Goal: Task Accomplishment & Management: Manage account settings

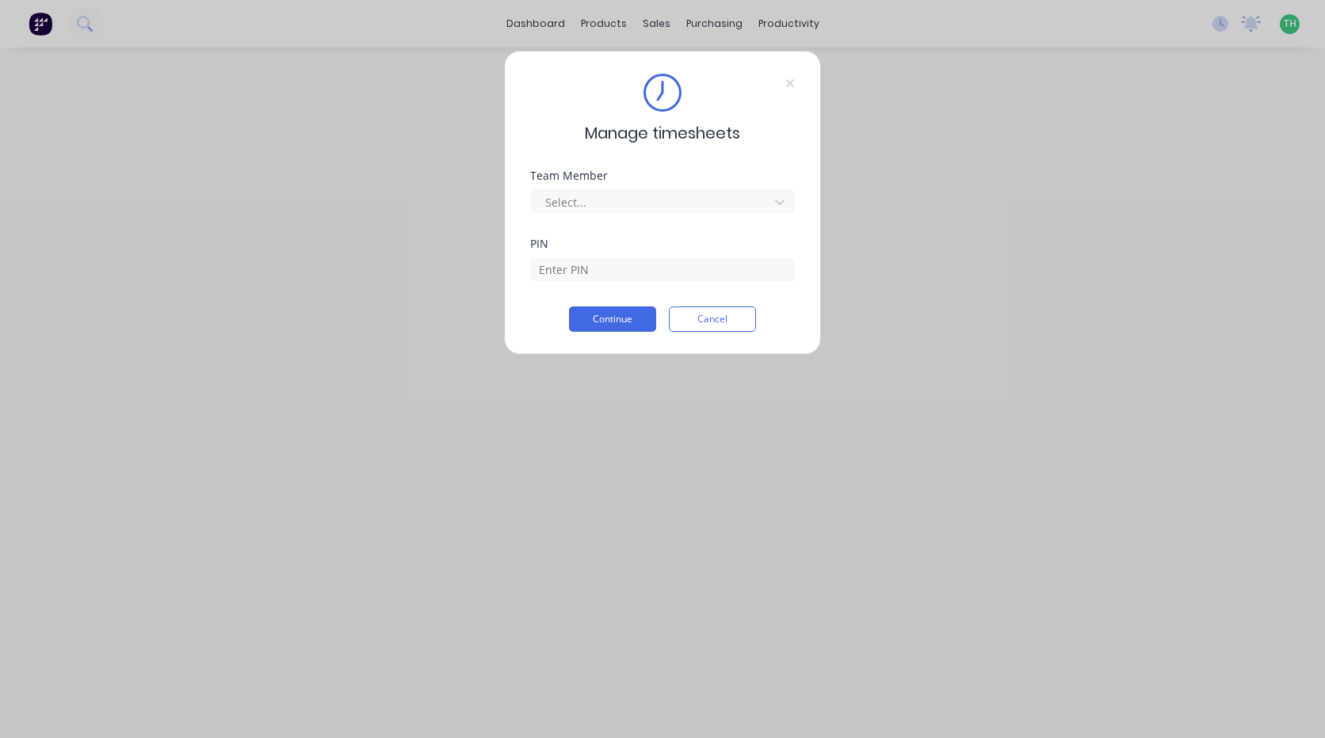
click at [625, 206] on div at bounding box center [652, 203] width 217 height 20
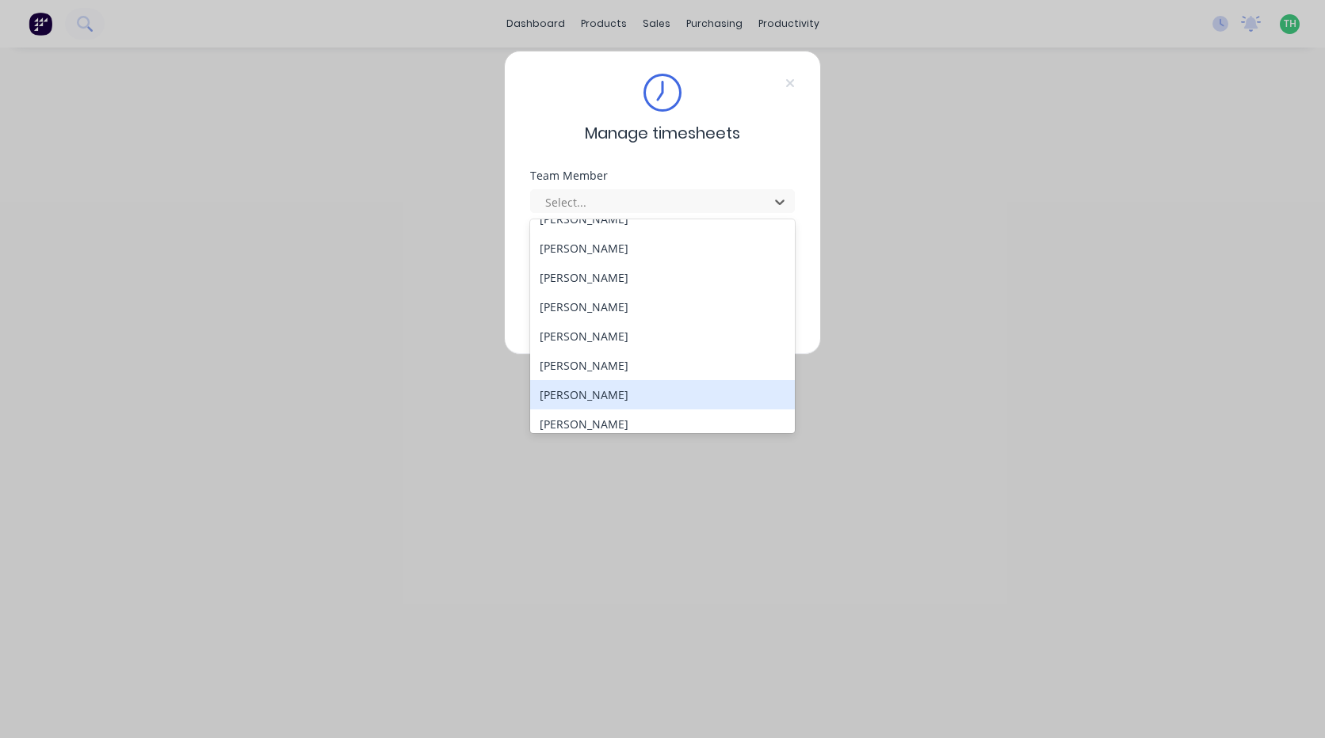
scroll to position [731, 0]
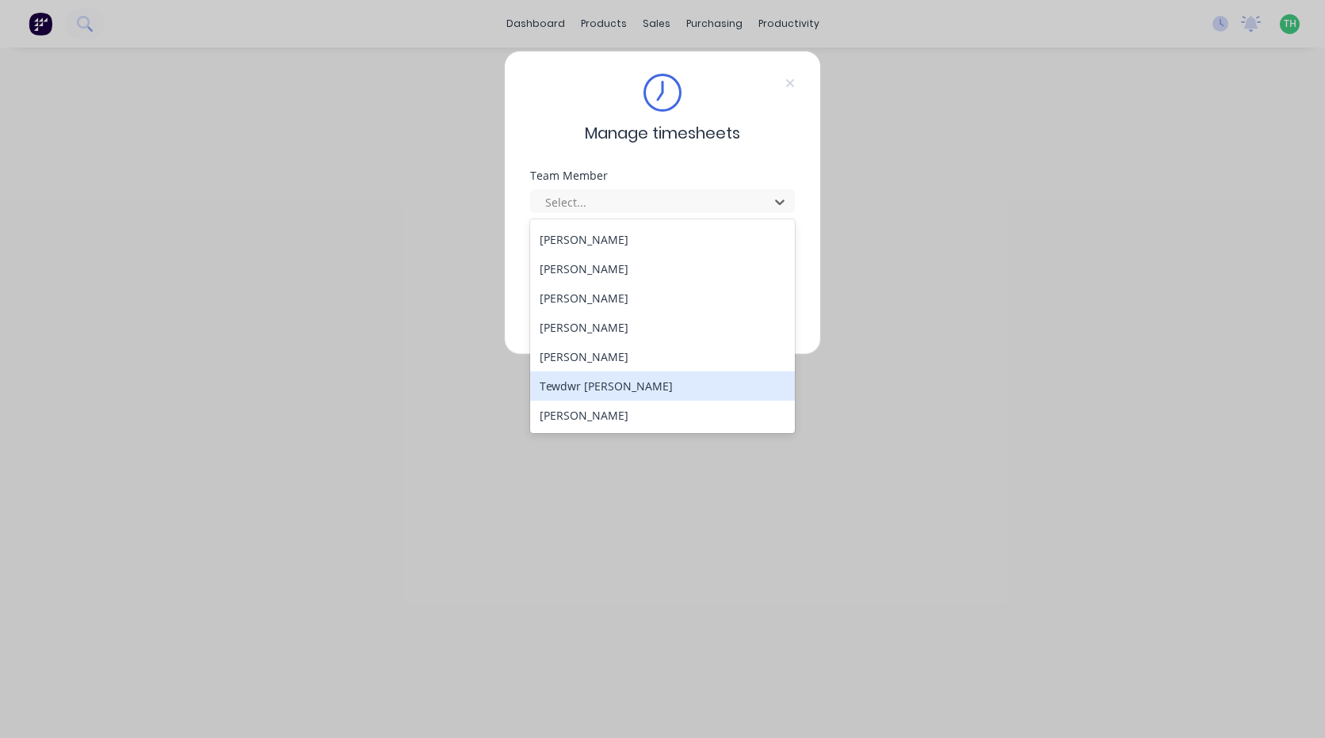
click at [647, 392] on div "Tewdwr [PERSON_NAME]" at bounding box center [662, 386] width 265 height 29
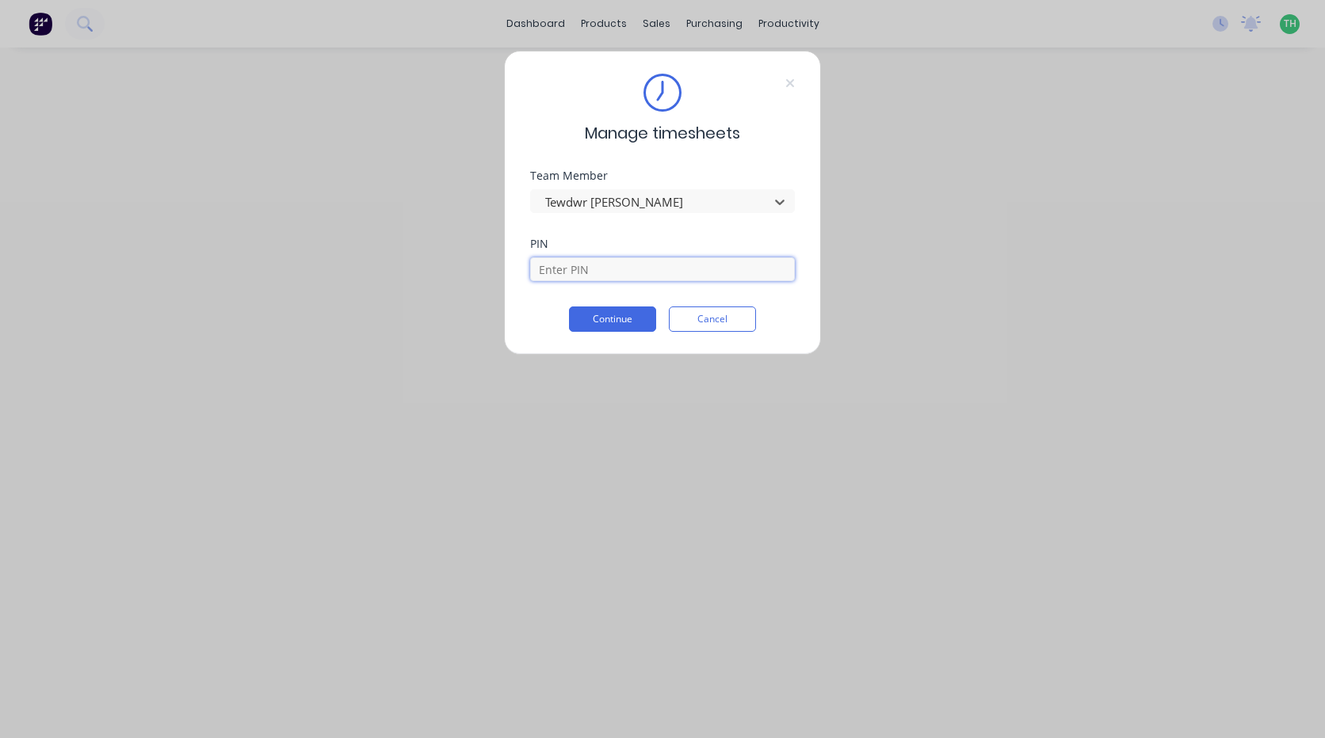
click at [578, 277] on input at bounding box center [662, 270] width 265 height 24
type input "2711"
click at [619, 325] on button "Continue" at bounding box center [612, 319] width 87 height 25
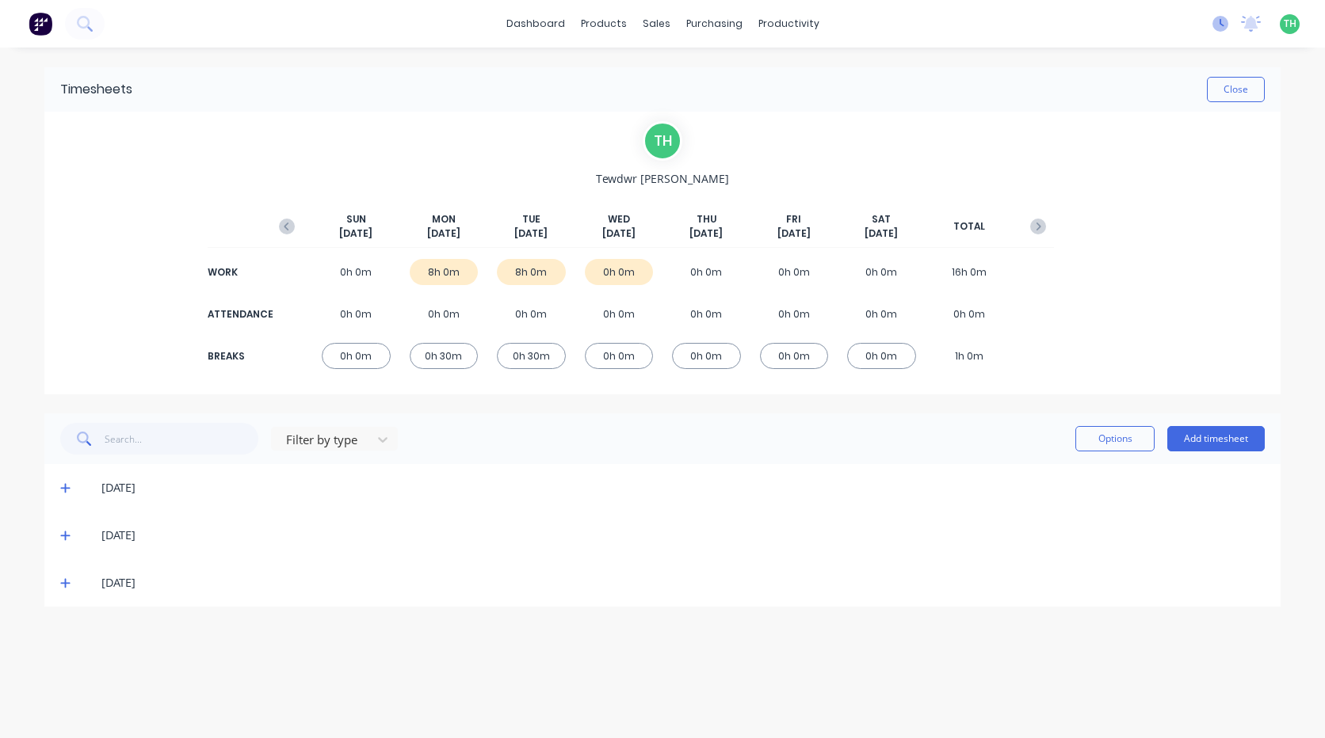
click at [1225, 30] on icon at bounding box center [1220, 24] width 16 height 16
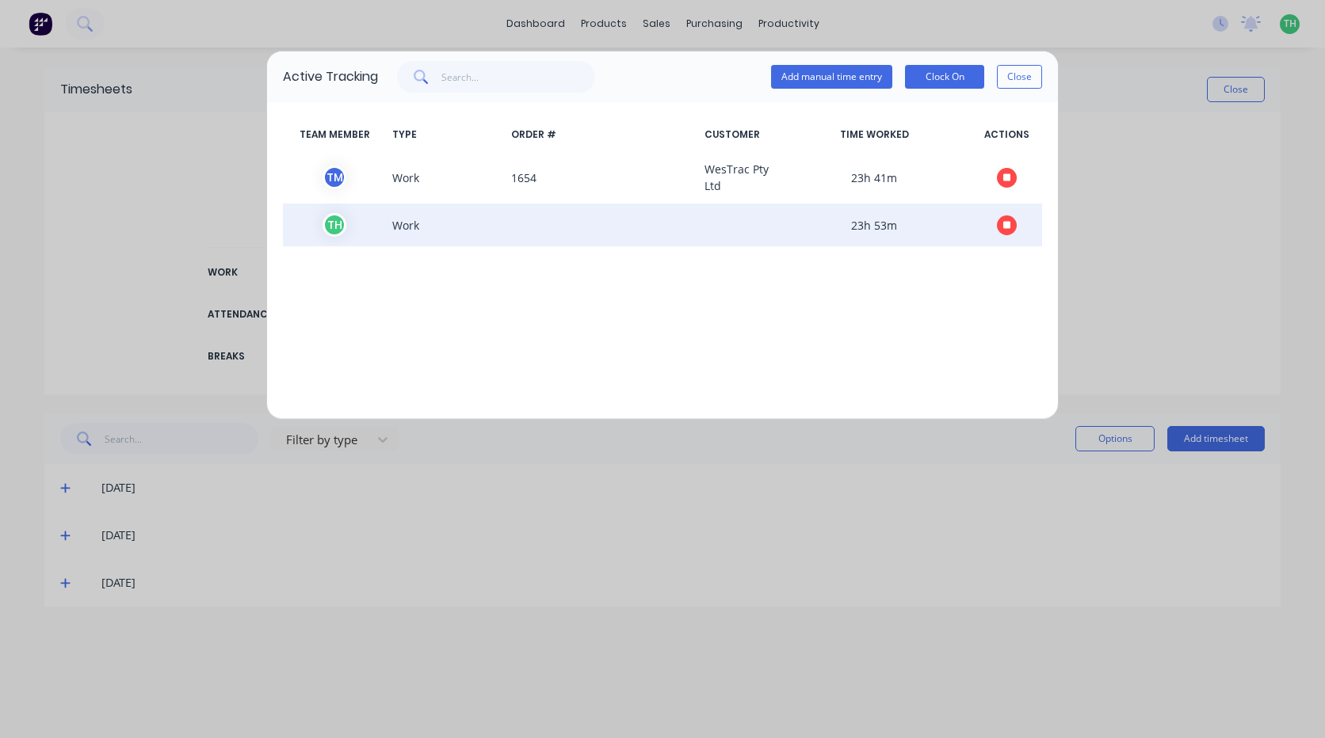
click at [1009, 231] on button "button" at bounding box center [1007, 226] width 20 height 20
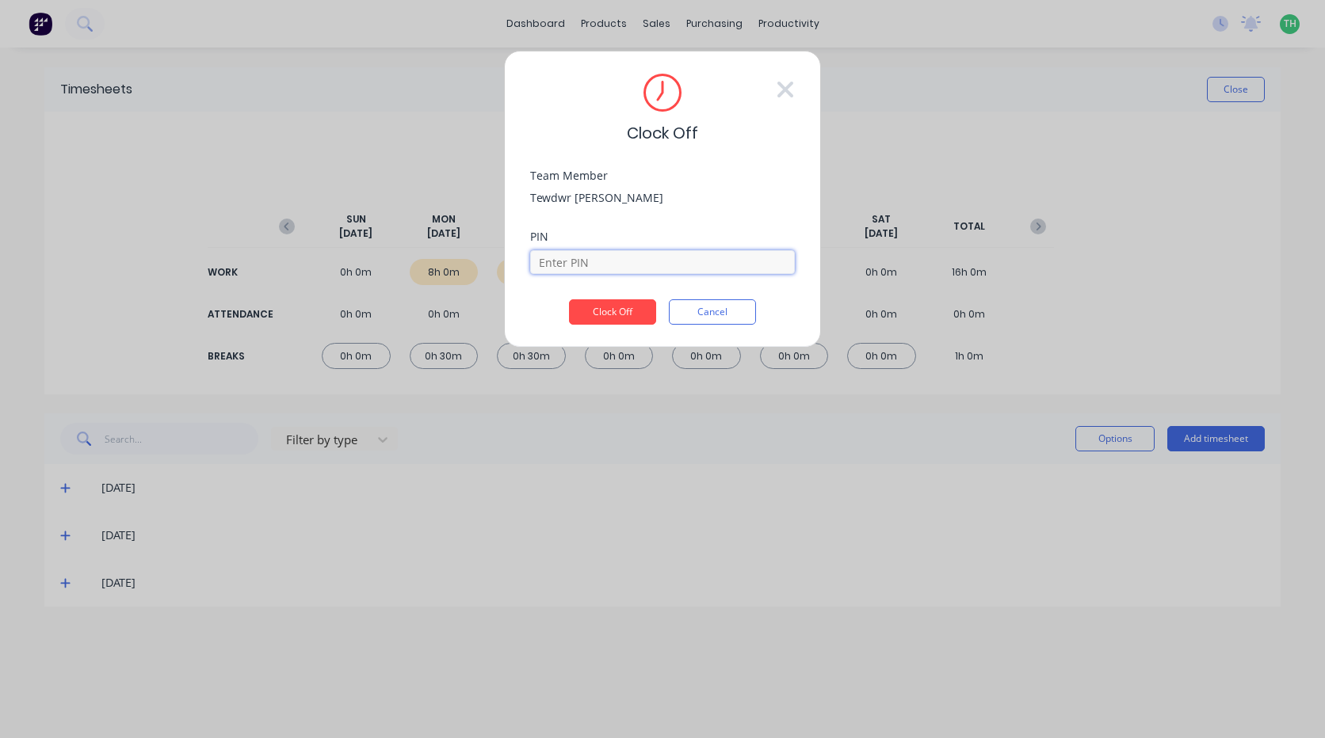
click at [685, 261] on input at bounding box center [662, 262] width 265 height 24
type input "2711"
click at [569, 300] on button "Clock Off" at bounding box center [612, 312] width 87 height 25
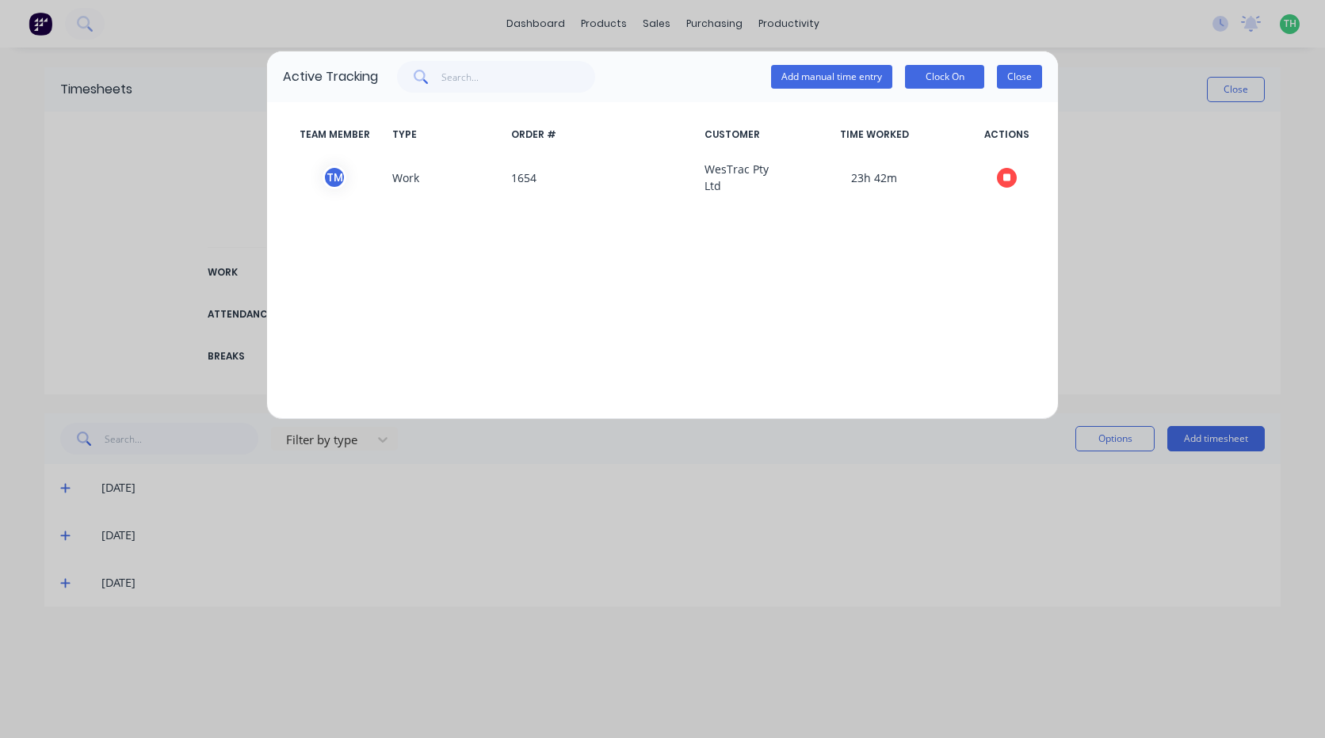
click at [1025, 76] on button "Close" at bounding box center [1019, 77] width 45 height 24
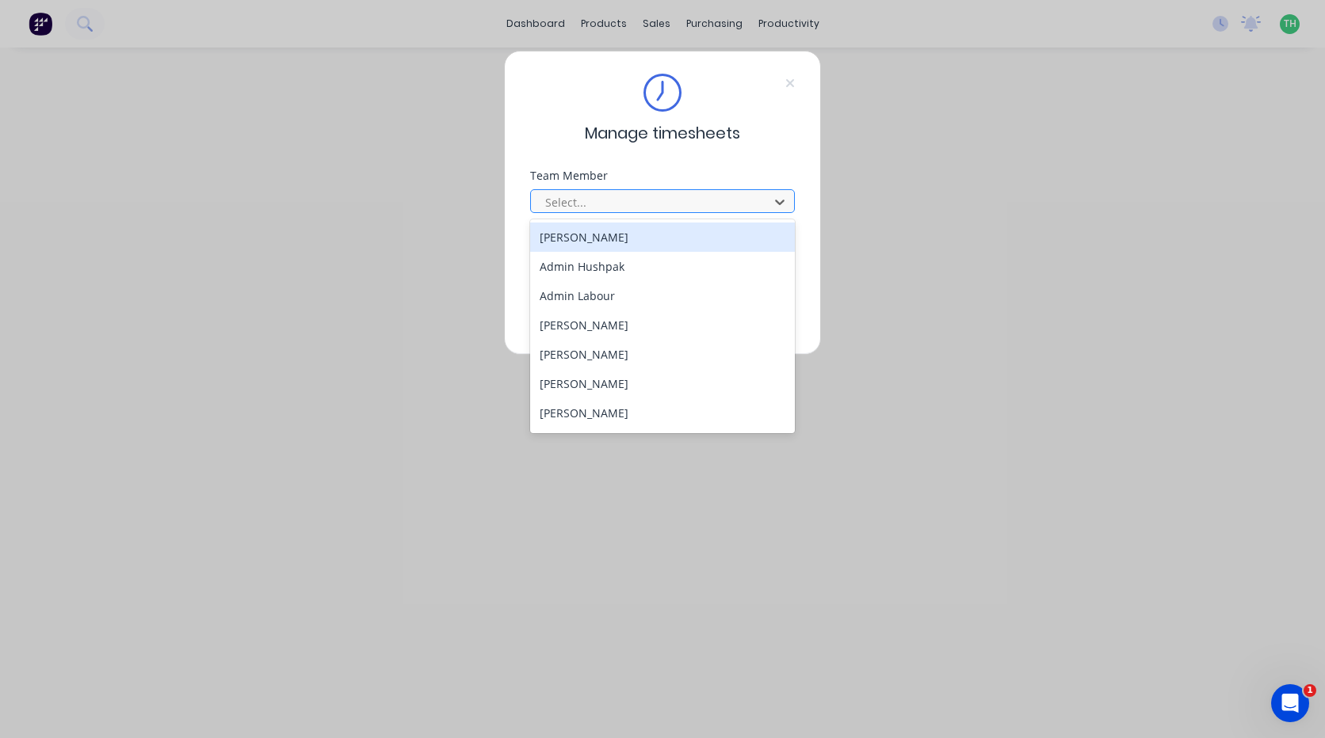
click at [666, 204] on div at bounding box center [652, 203] width 217 height 20
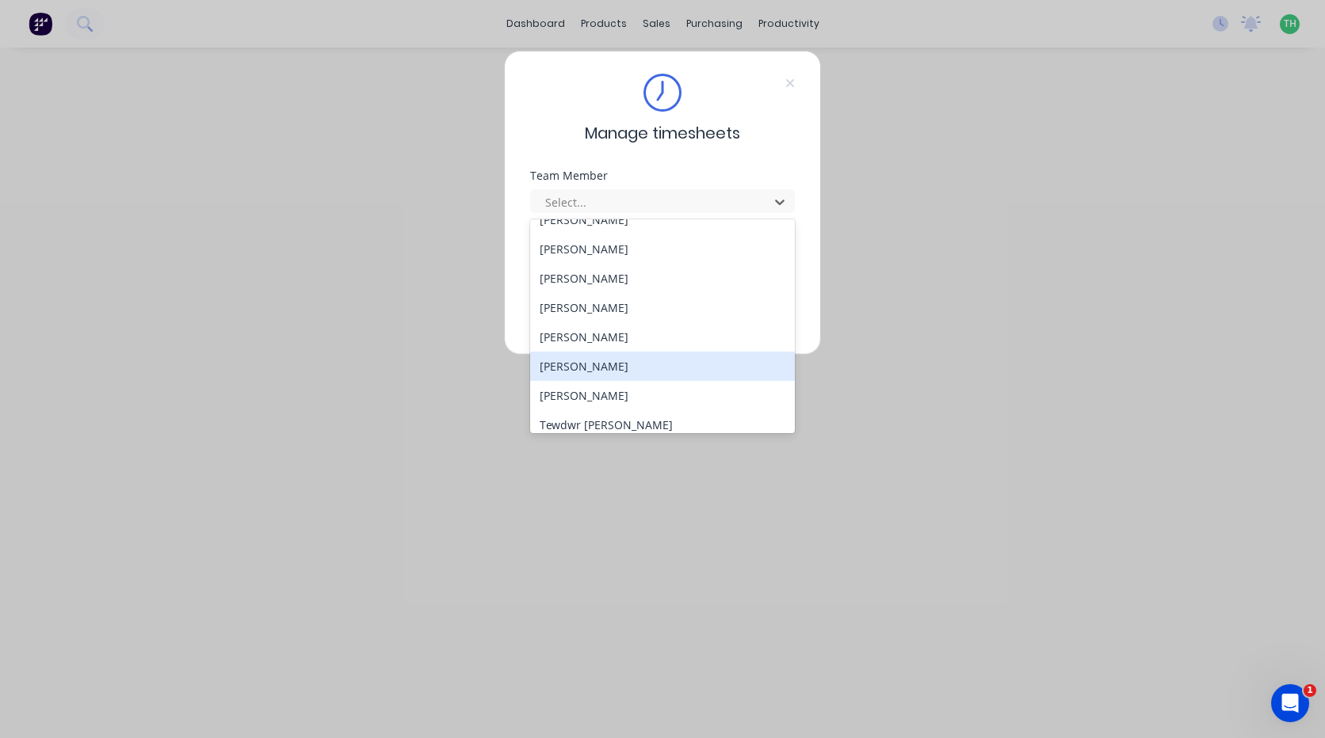
scroll to position [731, 0]
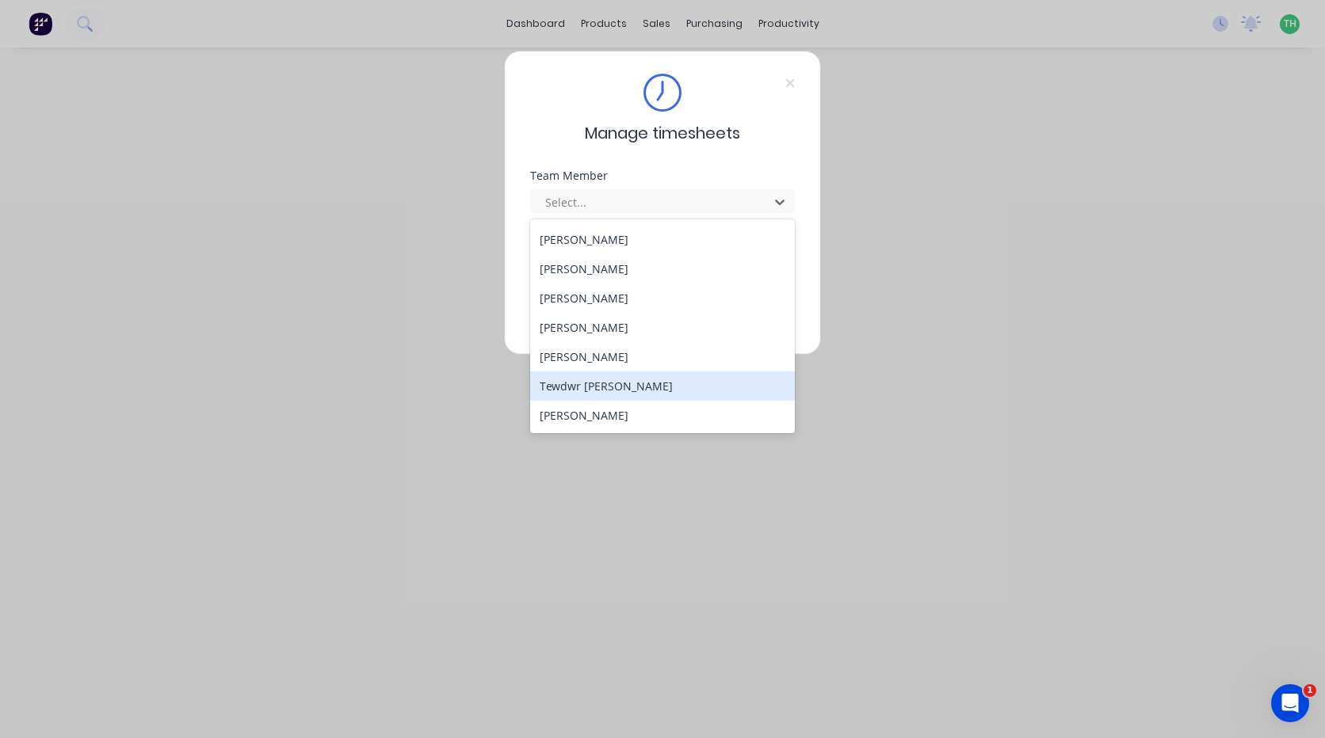
click at [673, 387] on div "Tewdwr [PERSON_NAME]" at bounding box center [662, 386] width 265 height 29
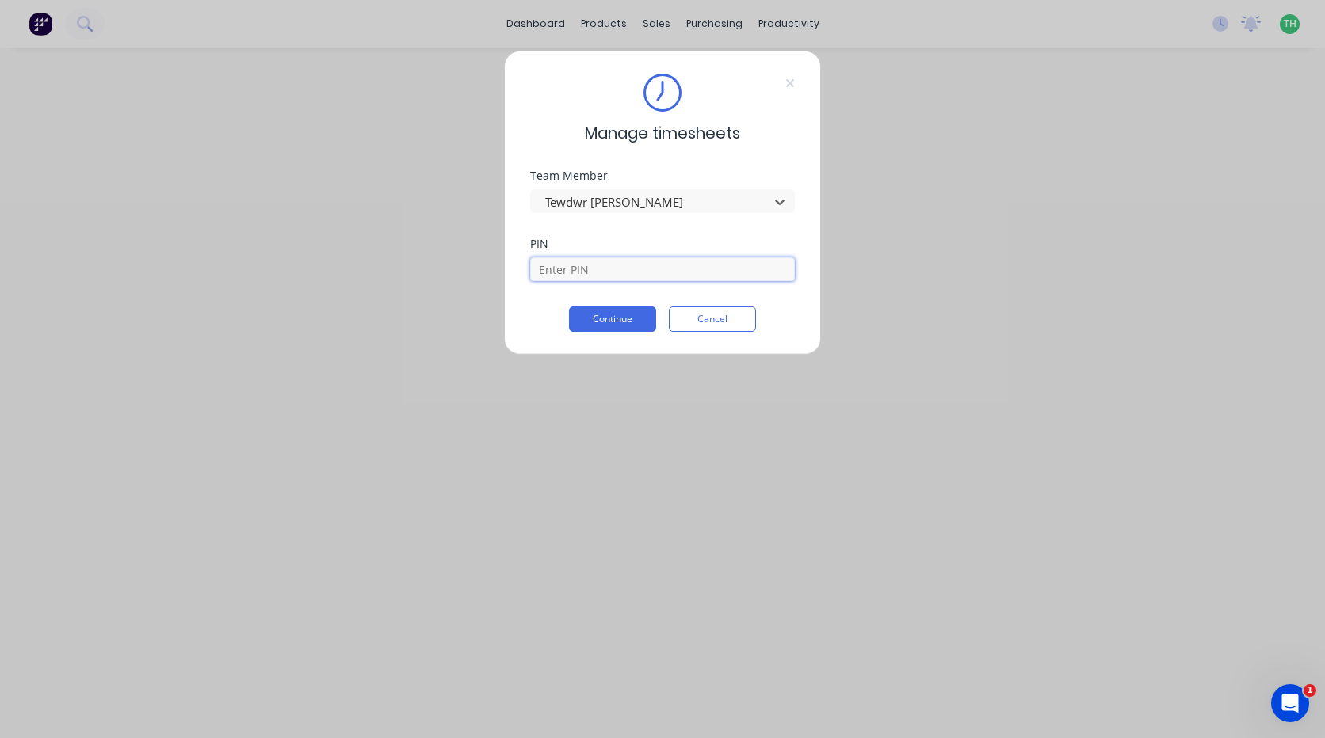
click at [637, 274] on input at bounding box center [662, 270] width 265 height 24
type input "2711"
click at [569, 307] on button "Continue" at bounding box center [612, 319] width 87 height 25
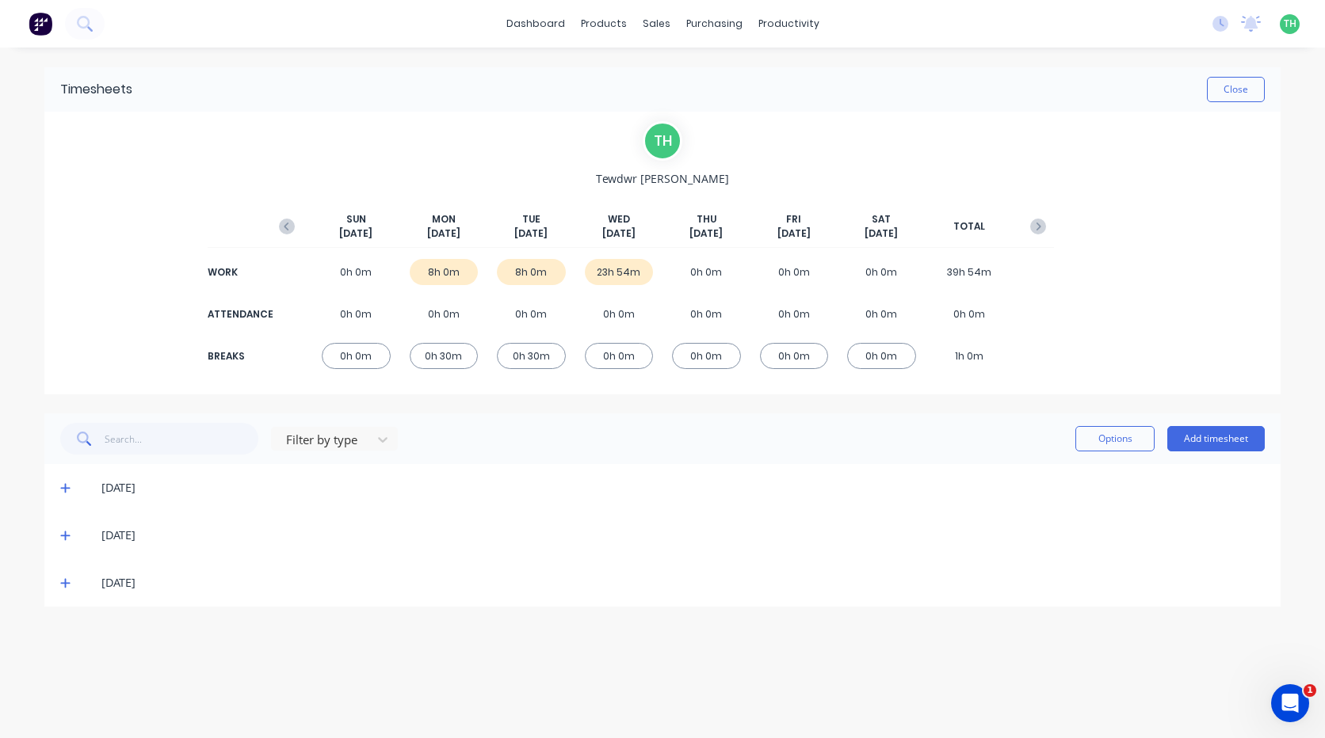
click at [65, 586] on icon at bounding box center [65, 584] width 10 height 10
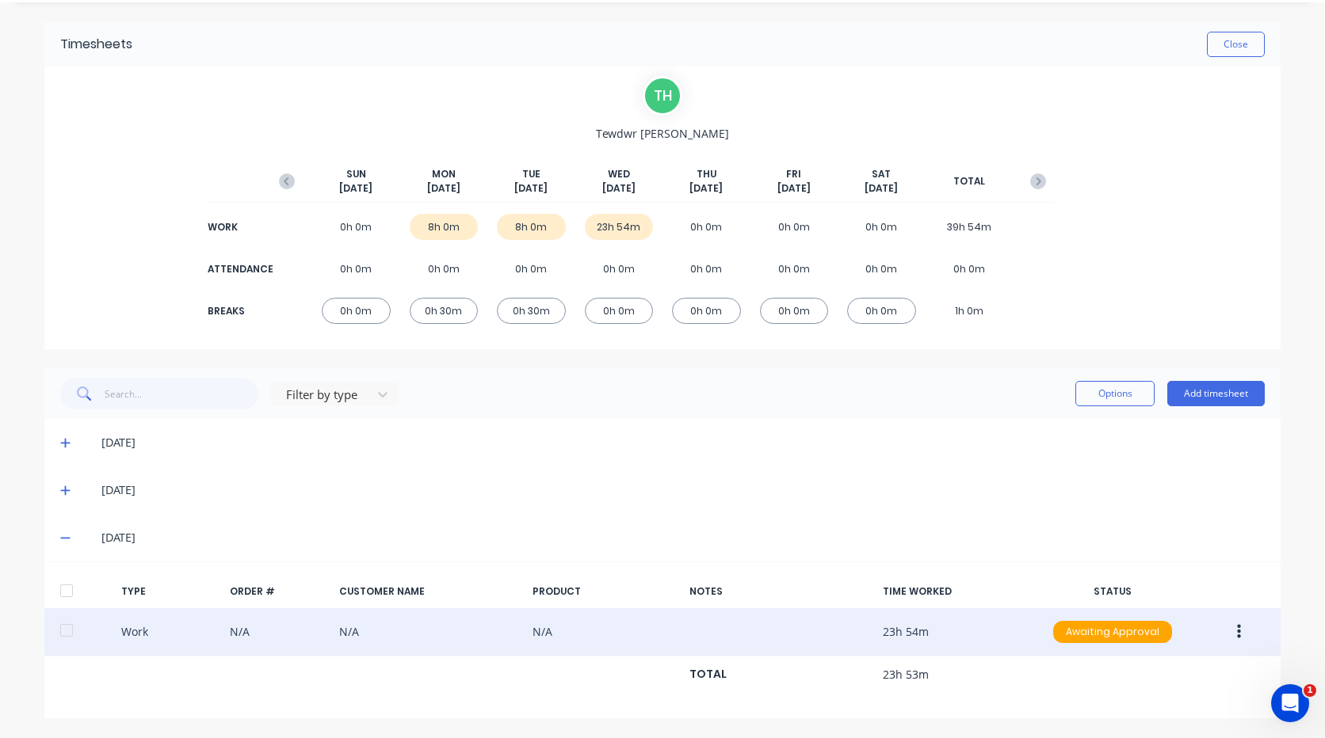
click at [1238, 632] on button "button" at bounding box center [1238, 632] width 37 height 29
click at [1151, 612] on div "Edit" at bounding box center [1182, 604] width 122 height 23
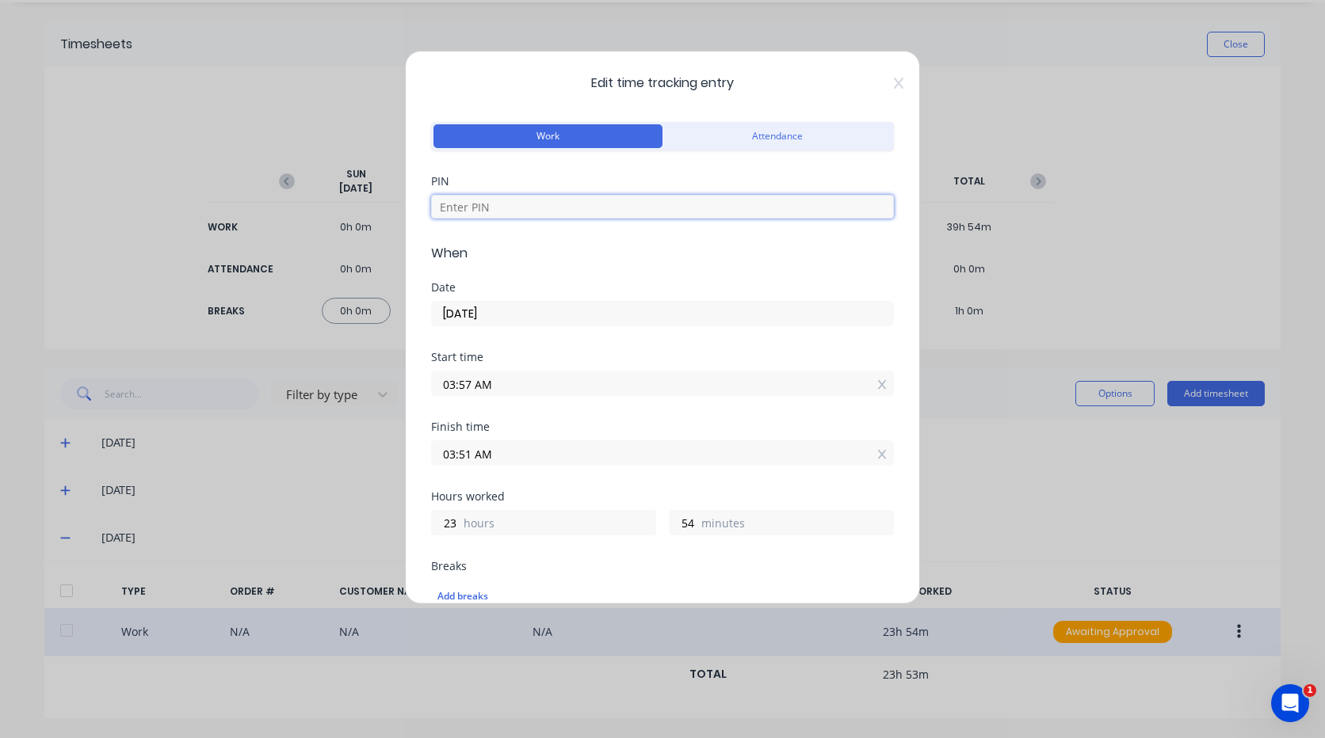
click at [512, 216] on input at bounding box center [662, 207] width 463 height 24
type input "2711"
click at [521, 382] on input "03:57 AM" at bounding box center [662, 384] width 461 height 24
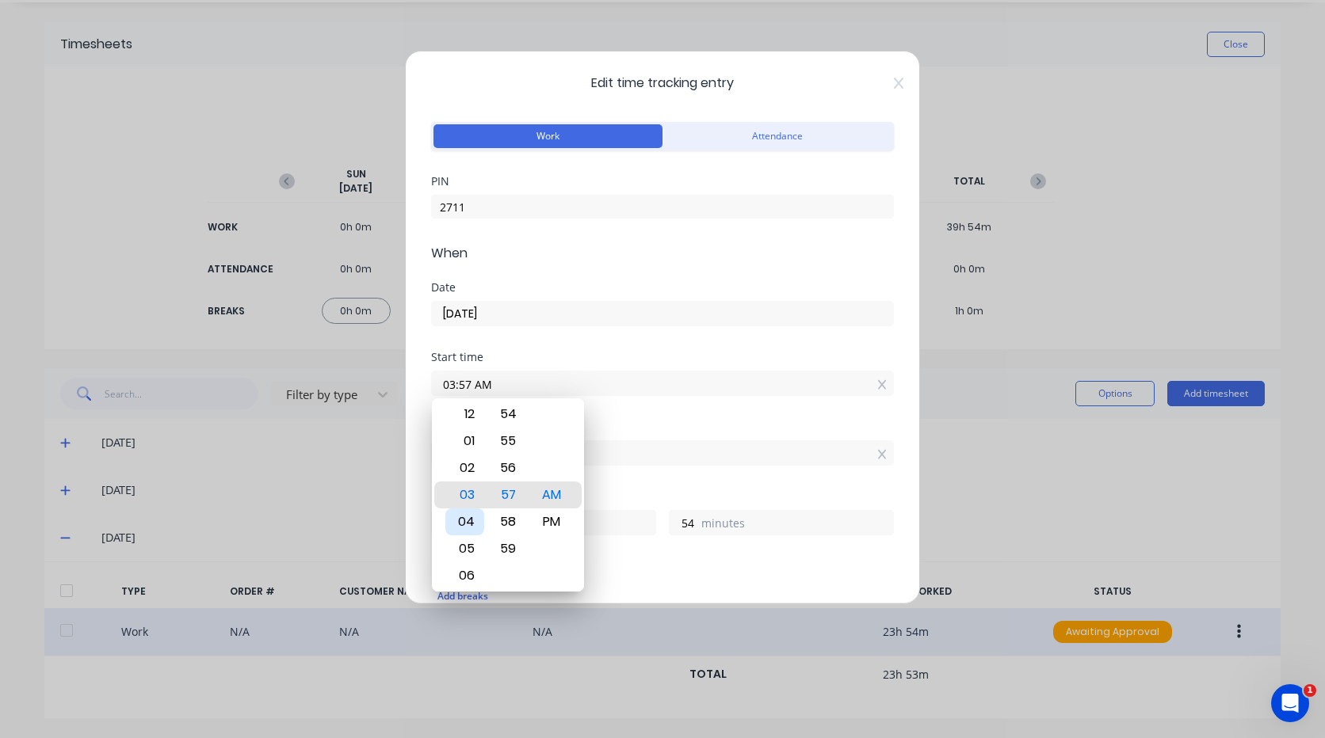
click at [464, 519] on div "04" at bounding box center [464, 522] width 39 height 27
type input "04:57 AM"
type input "22"
type input "04:54 AM"
type input "57"
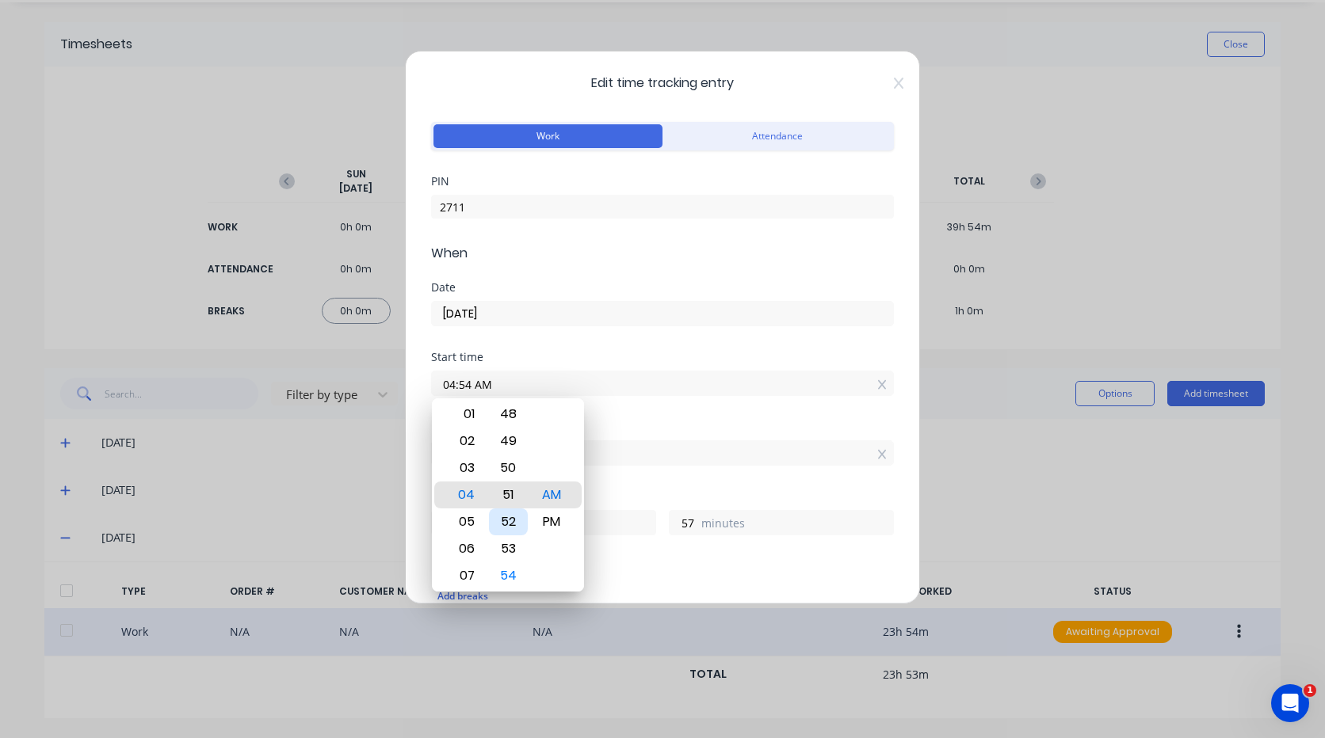
type input "04:50 AM"
type input "23"
type input "1"
type input "04:47 AM"
type input "4"
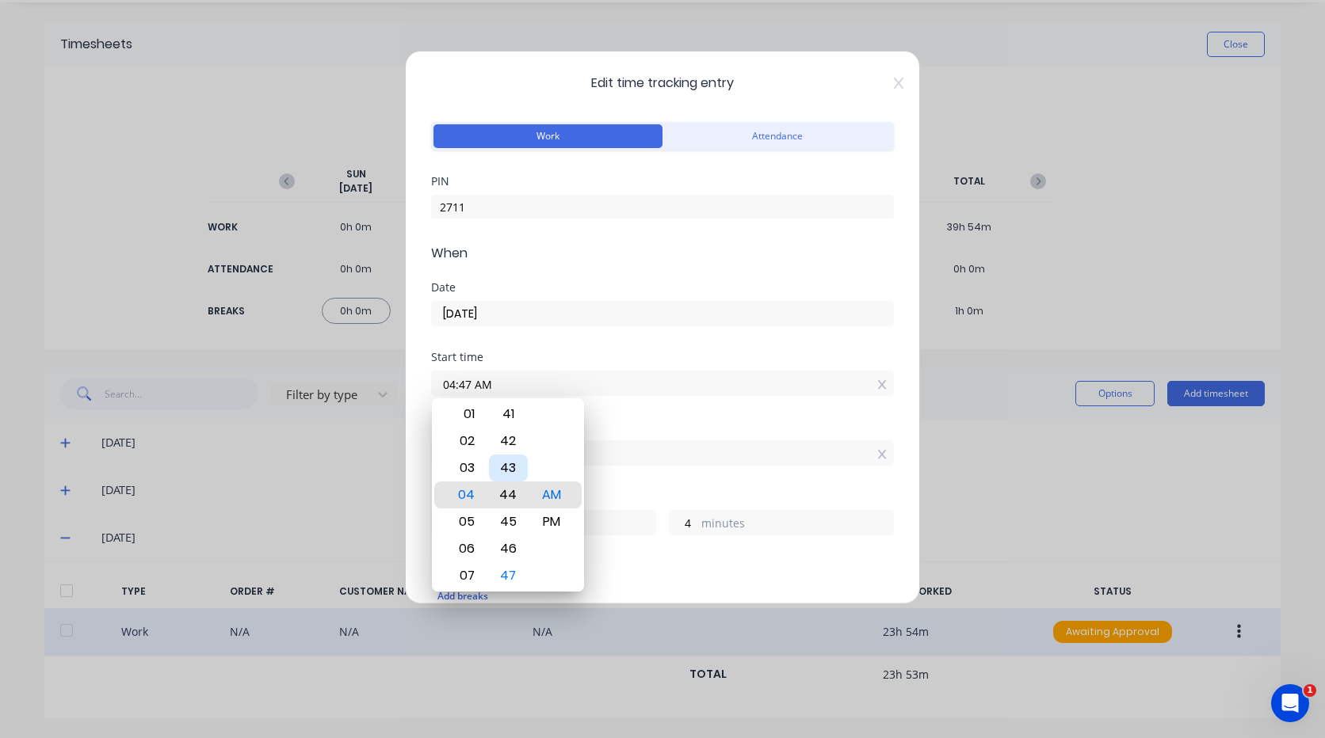
type input "04:44 AM"
type input "7"
type input "04:41 AM"
type input "10"
type input "04:37 AM"
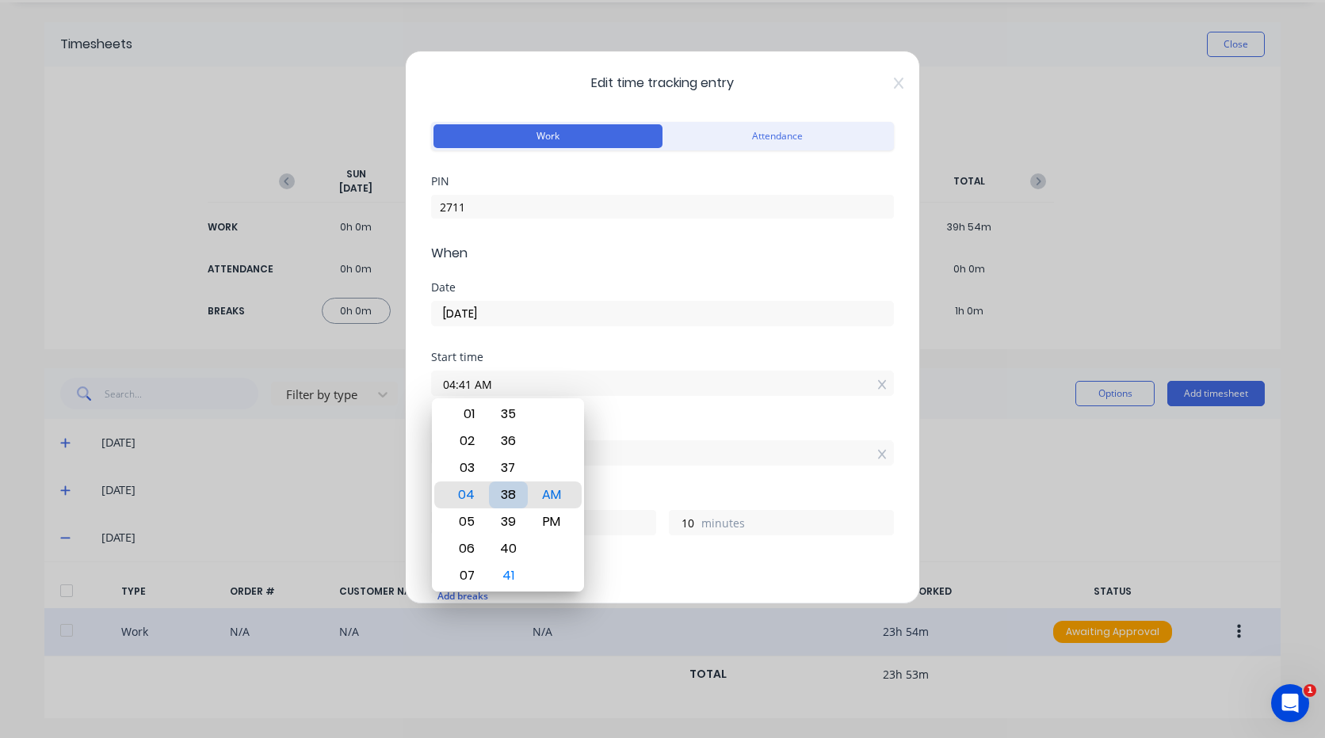
type input "14"
type input "04:33 AM"
type input "18"
type input "04:29 AM"
type input "22"
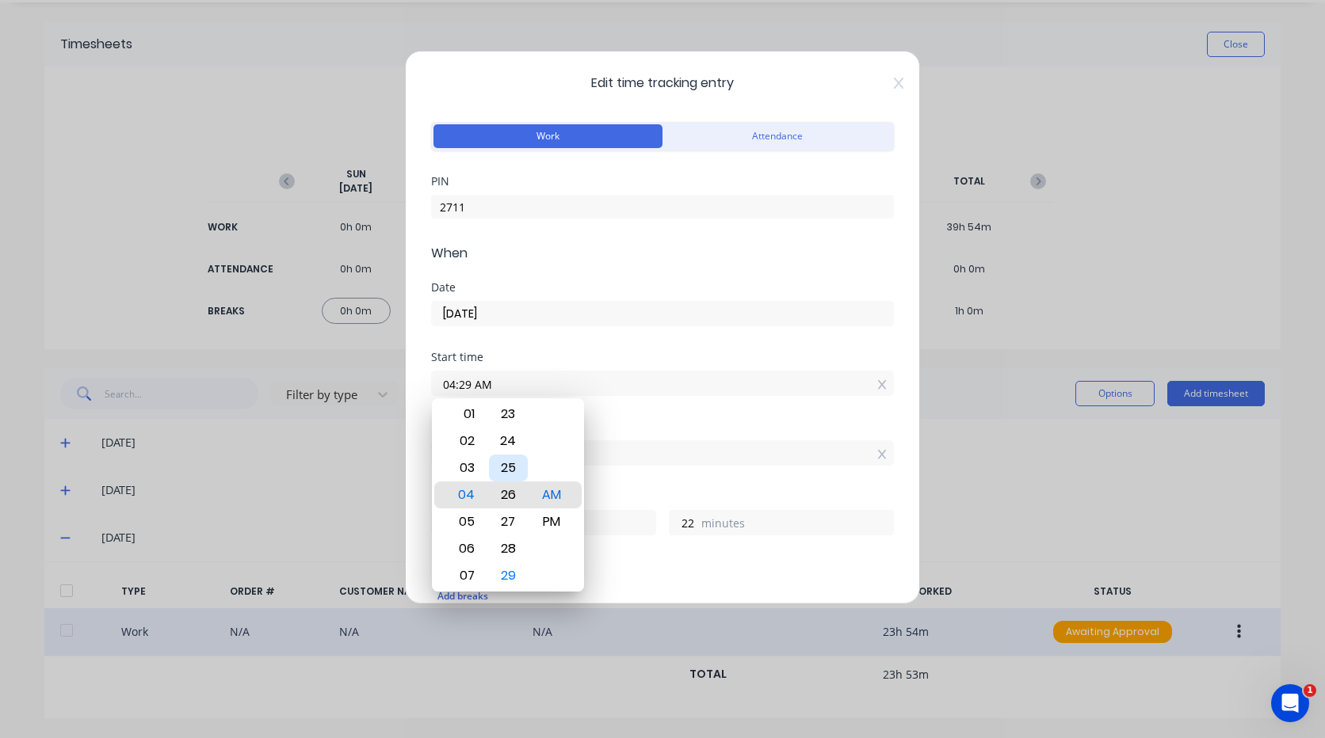
type input "04:26 AM"
type input "25"
type input "04:22 AM"
type input "29"
type input "04:18 AM"
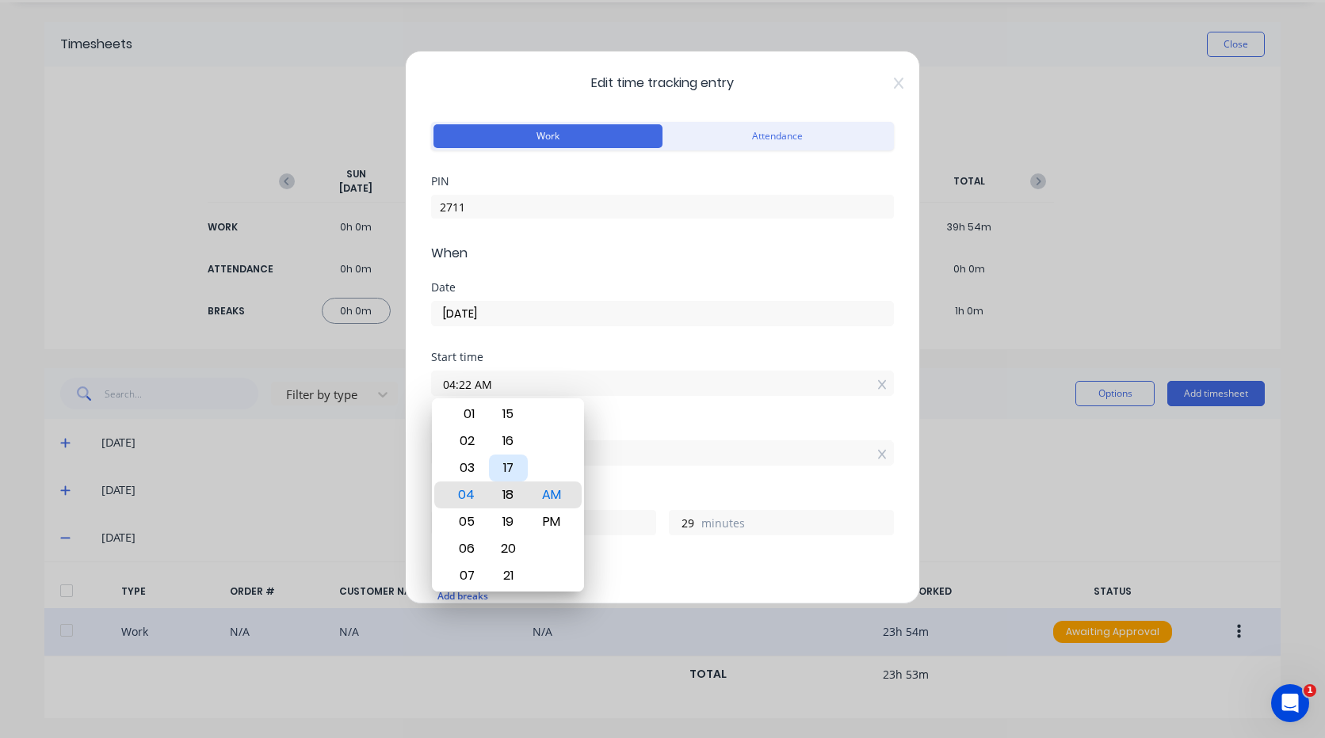
type input "33"
type input "04:14 AM"
type input "37"
type input "04:11 AM"
type input "40"
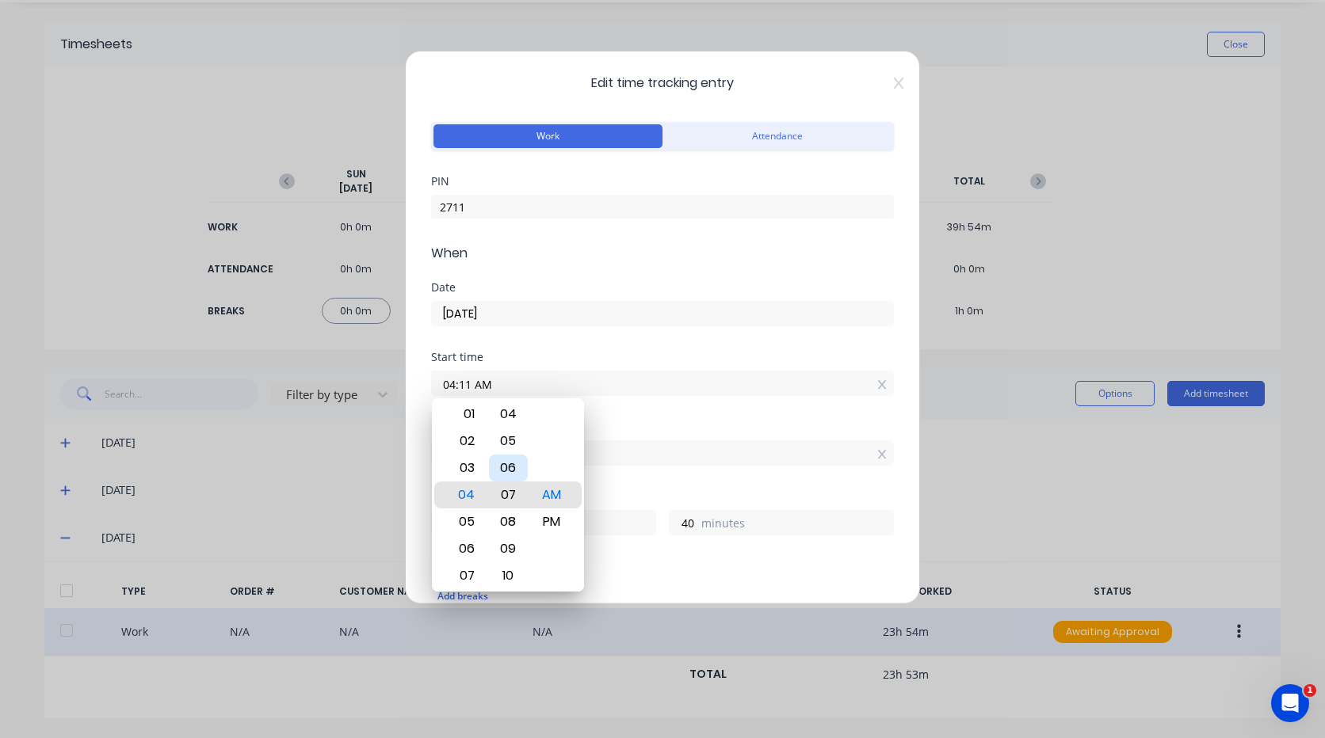
type input "04:07 AM"
type input "44"
type input "04:04 AM"
type input "47"
type input "04:00 AM"
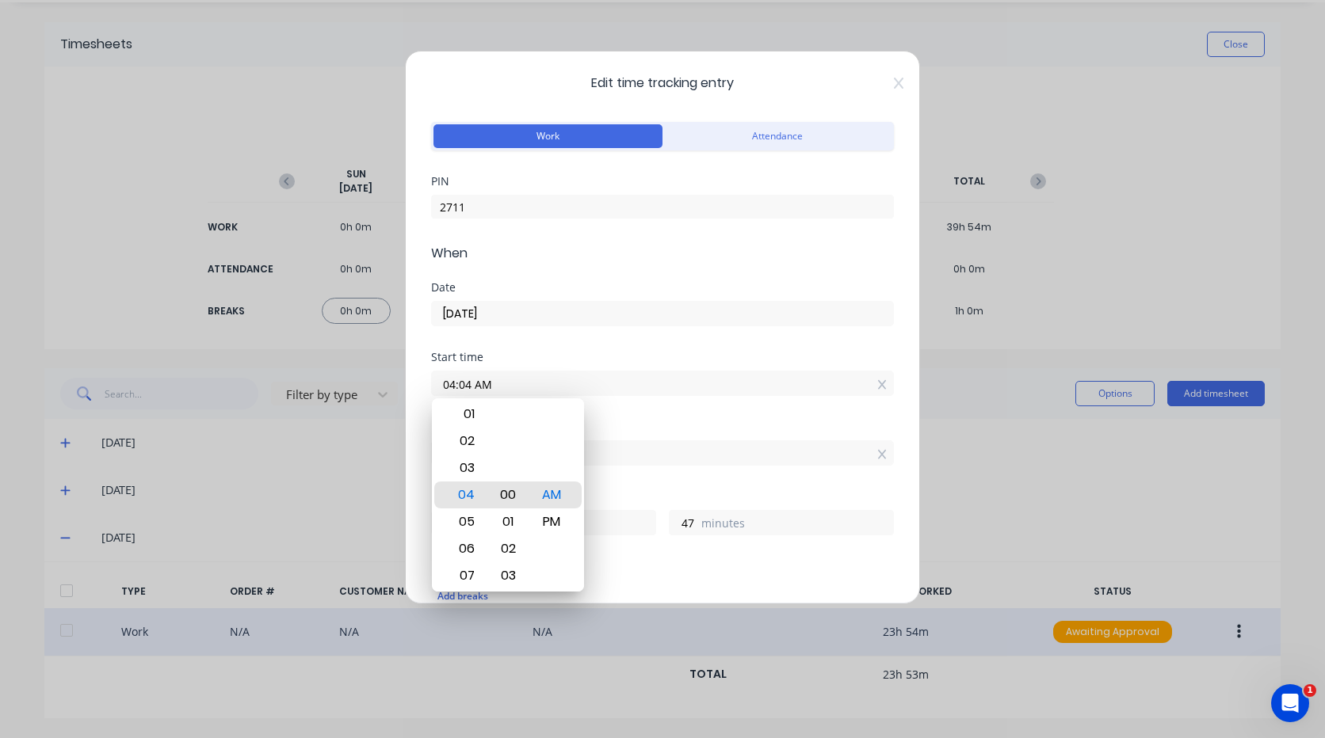
type input "51"
click at [700, 391] on input "04:00 AM" at bounding box center [662, 384] width 461 height 24
click at [695, 405] on div "Start time 04:00 AM" at bounding box center [662, 387] width 463 height 70
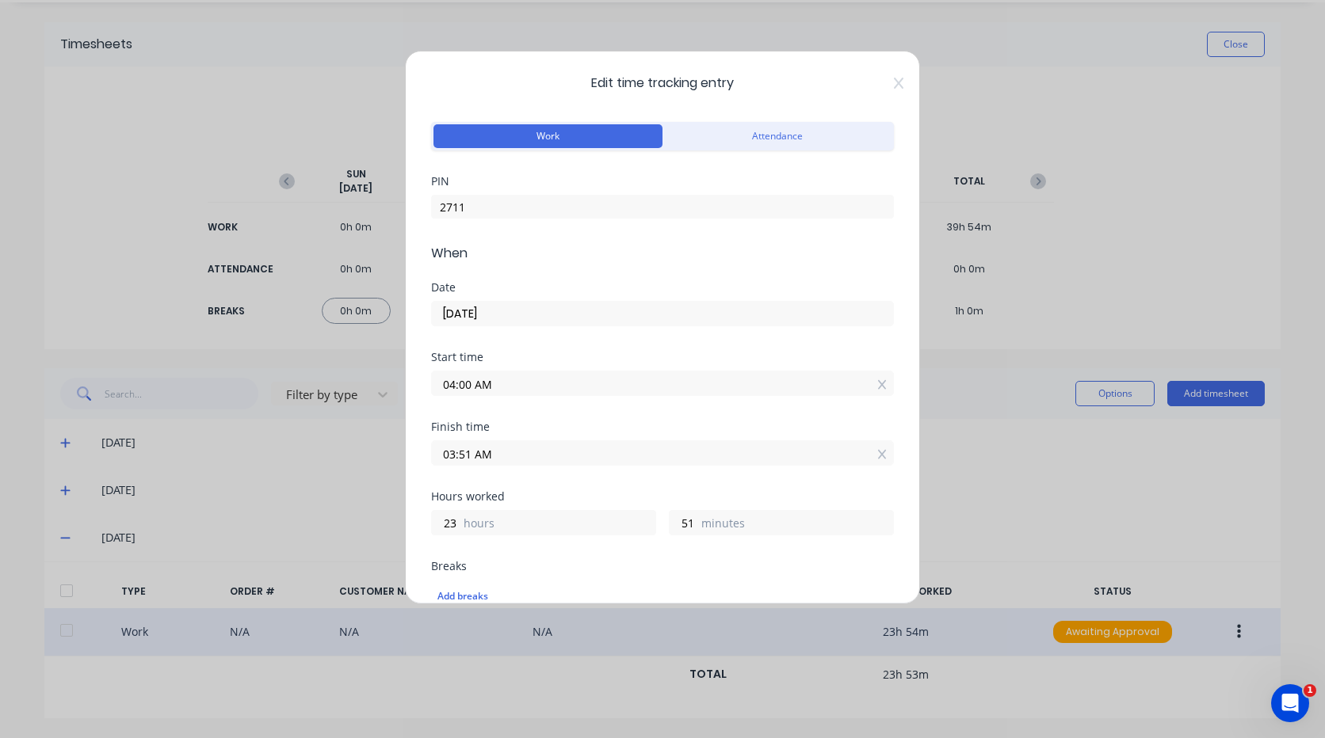
drag, startPoint x: 575, startPoint y: 464, endPoint x: 551, endPoint y: 468, distance: 24.1
click at [574, 464] on input "03:51 AM" at bounding box center [662, 453] width 461 height 24
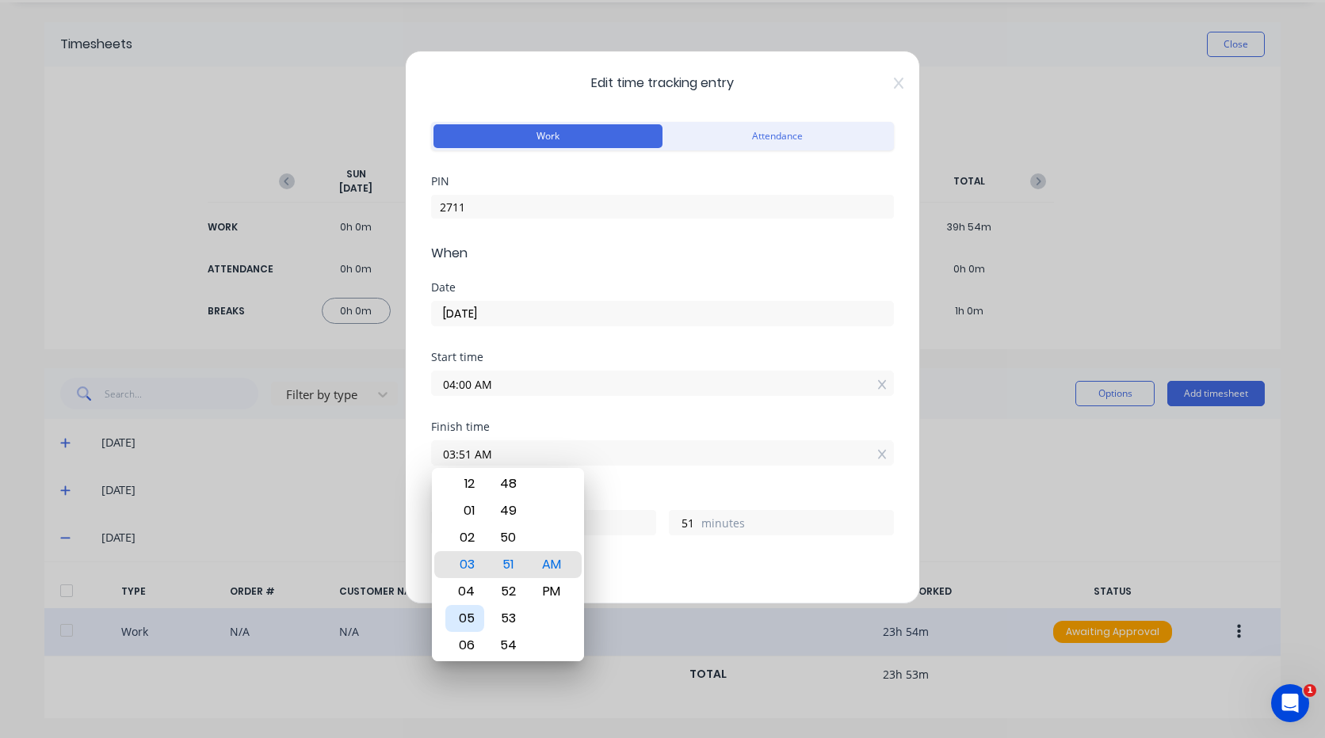
click at [469, 617] on div "05" at bounding box center [464, 618] width 39 height 27
type input "05:51 AM"
type input "1"
type input "05:48 AM"
type input "48"
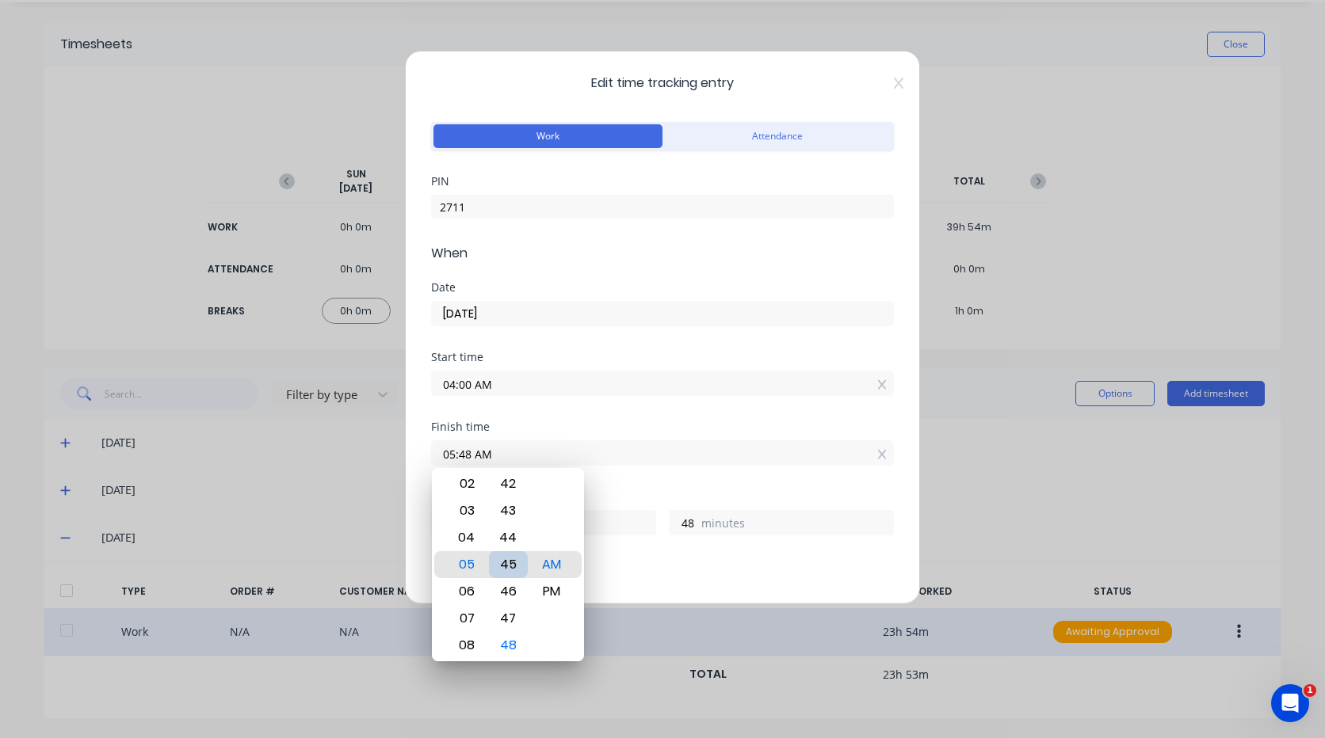
type input "05:45 AM"
type input "45"
type input "05:42 AM"
type input "42"
type input "05:39 AM"
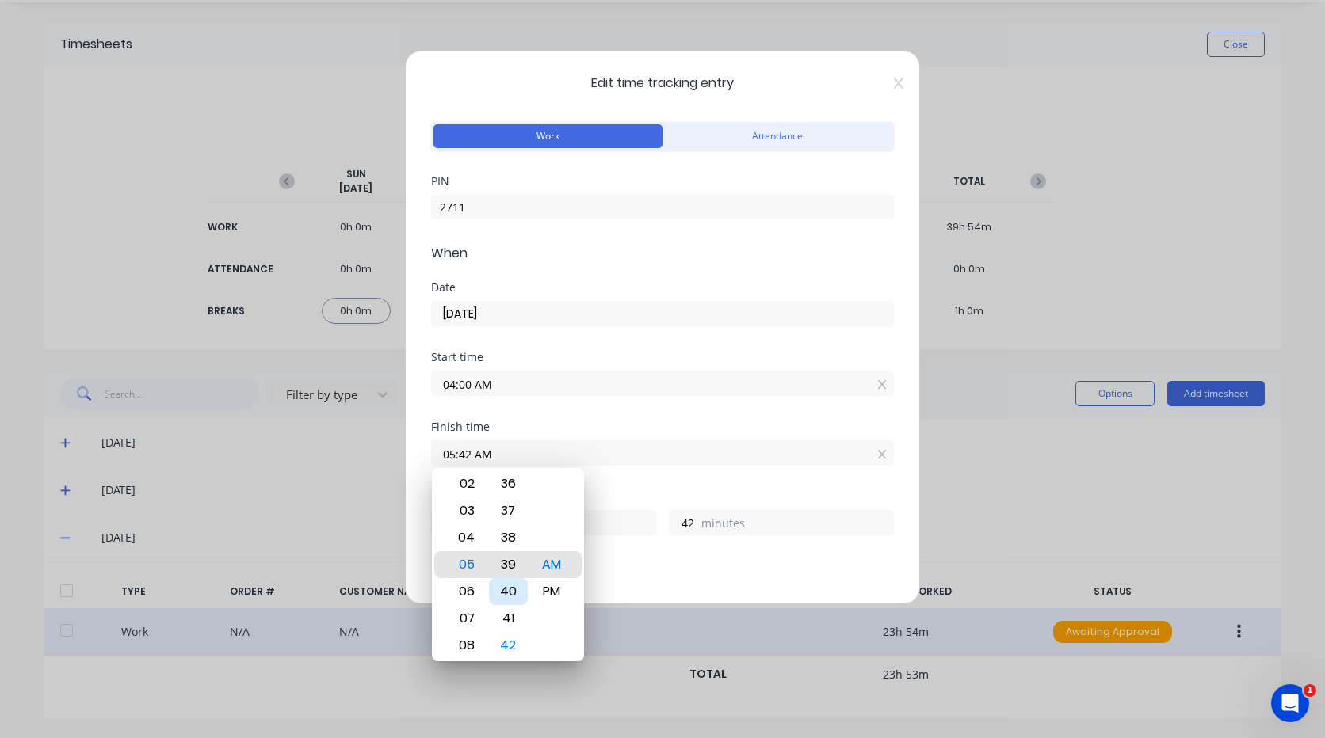
type input "39"
type input "05:36 AM"
type input "36"
type input "05:33 AM"
type input "33"
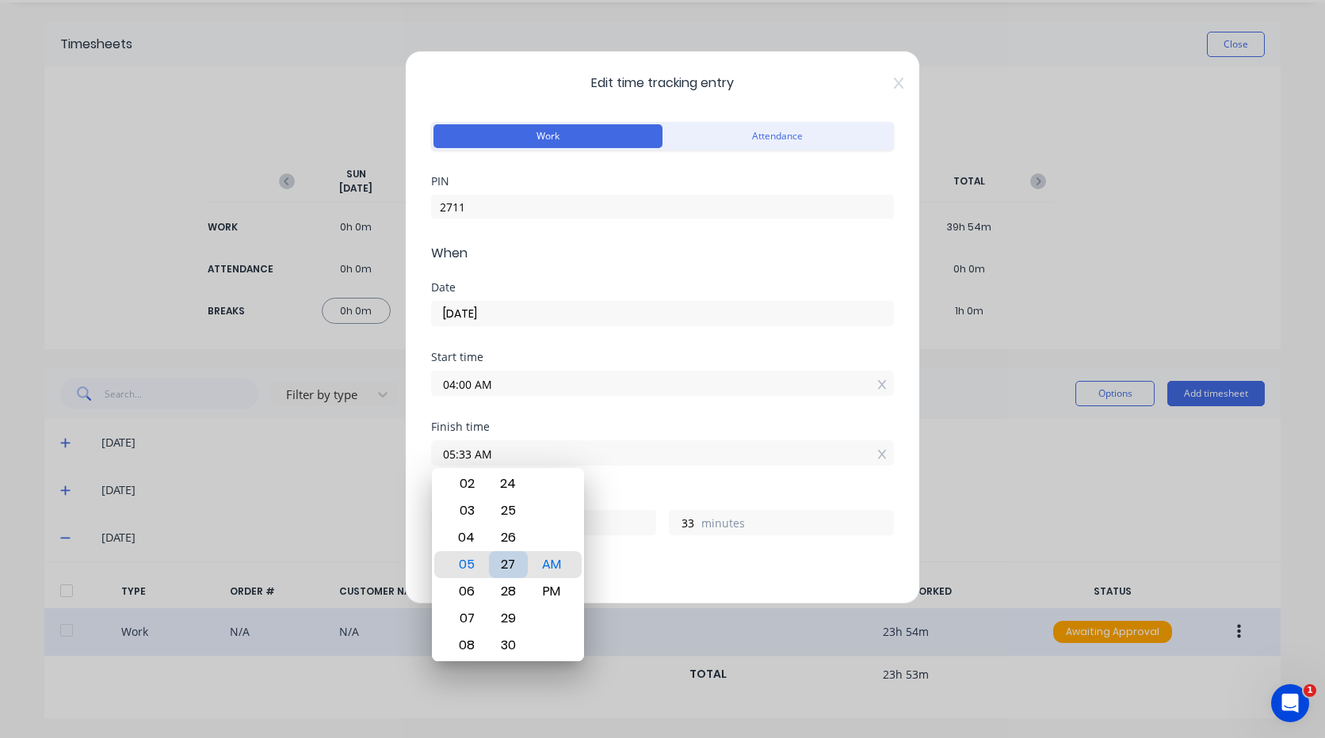
type input "05:27 AM"
type input "27"
type input "05:21 AM"
type input "21"
type input "05:17 AM"
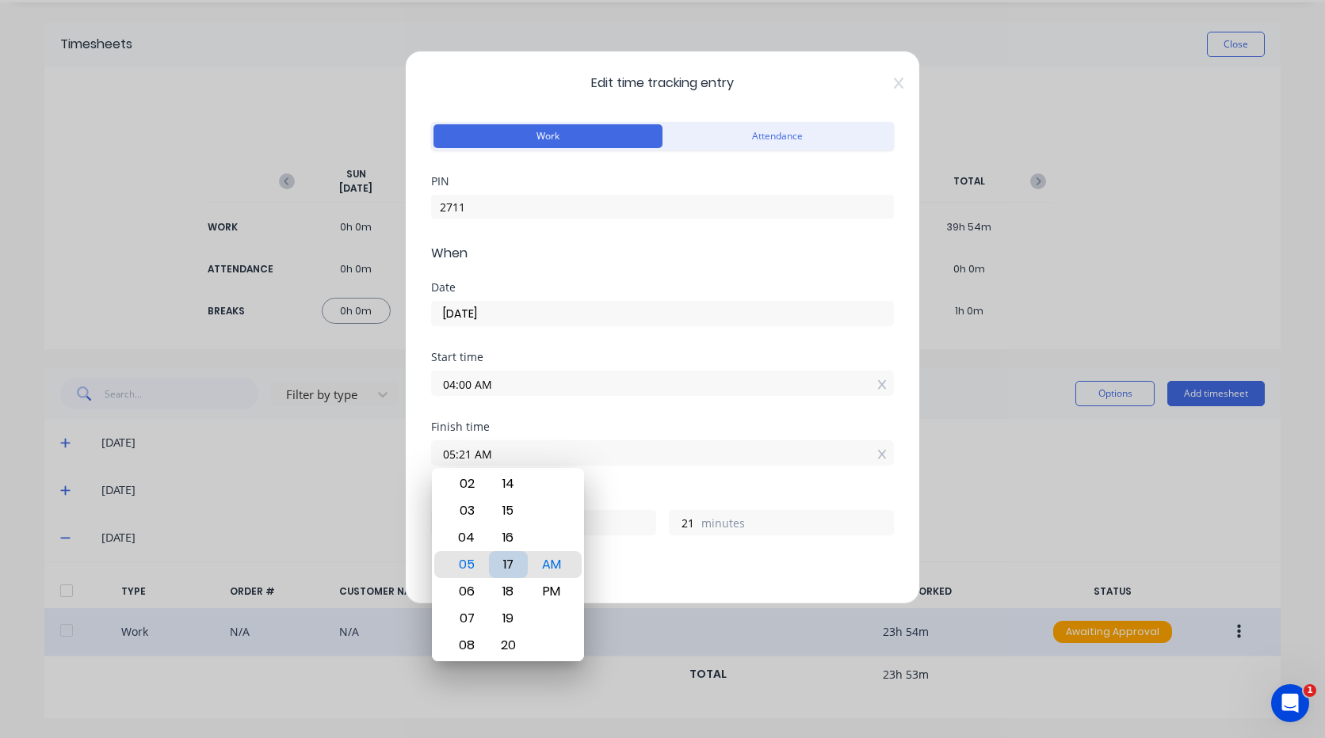
type input "17"
type input "05:14 AM"
type input "14"
type input "05:09 AM"
type input "9"
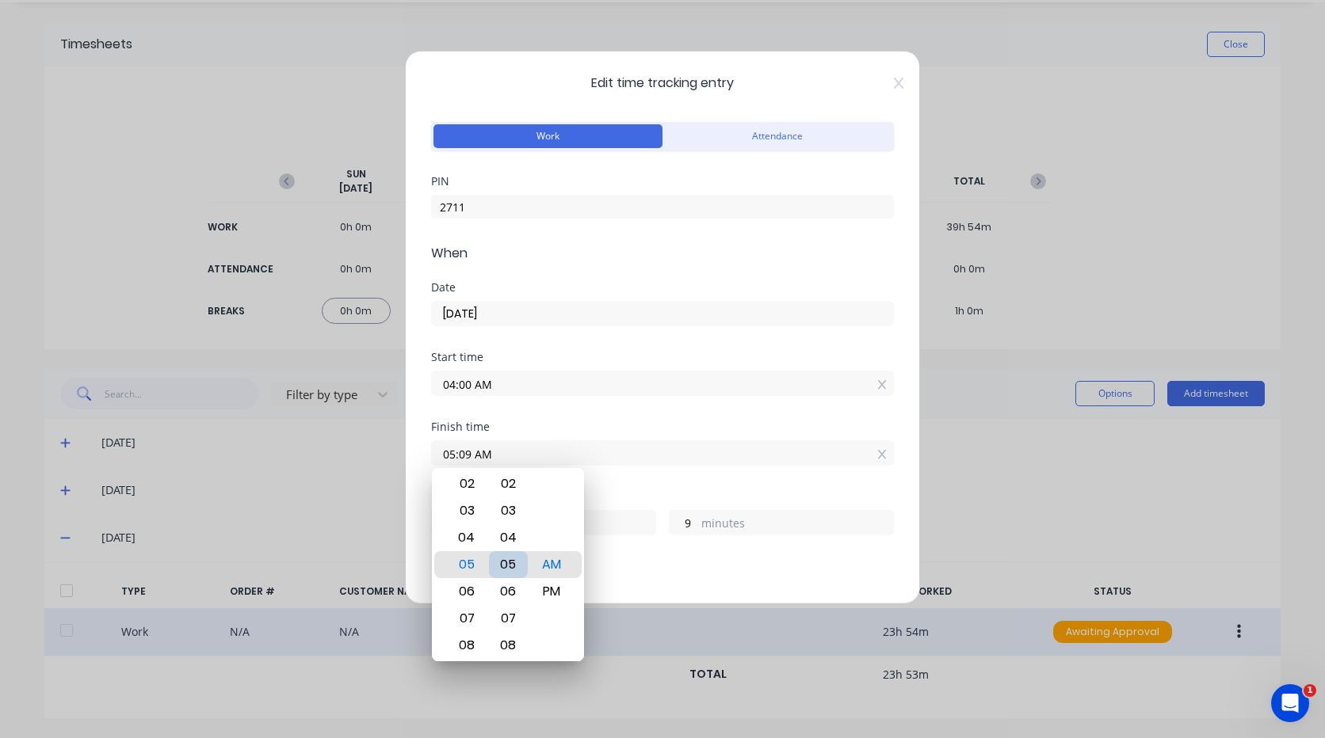
type input "05:05 AM"
type input "5"
type input "05:02 AM"
type input "2"
type input "05:00 AM"
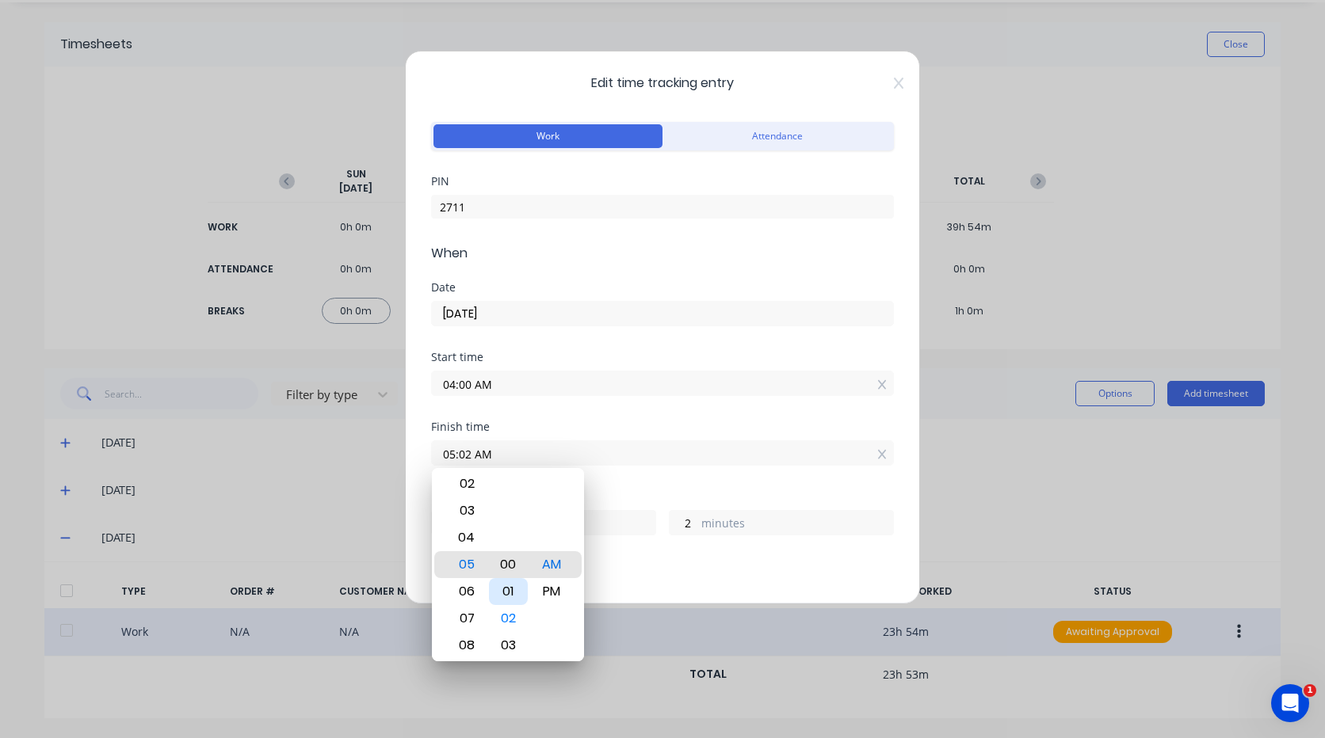
type input "0"
click at [651, 474] on div "Finish time 05:00 AM" at bounding box center [662, 457] width 463 height 70
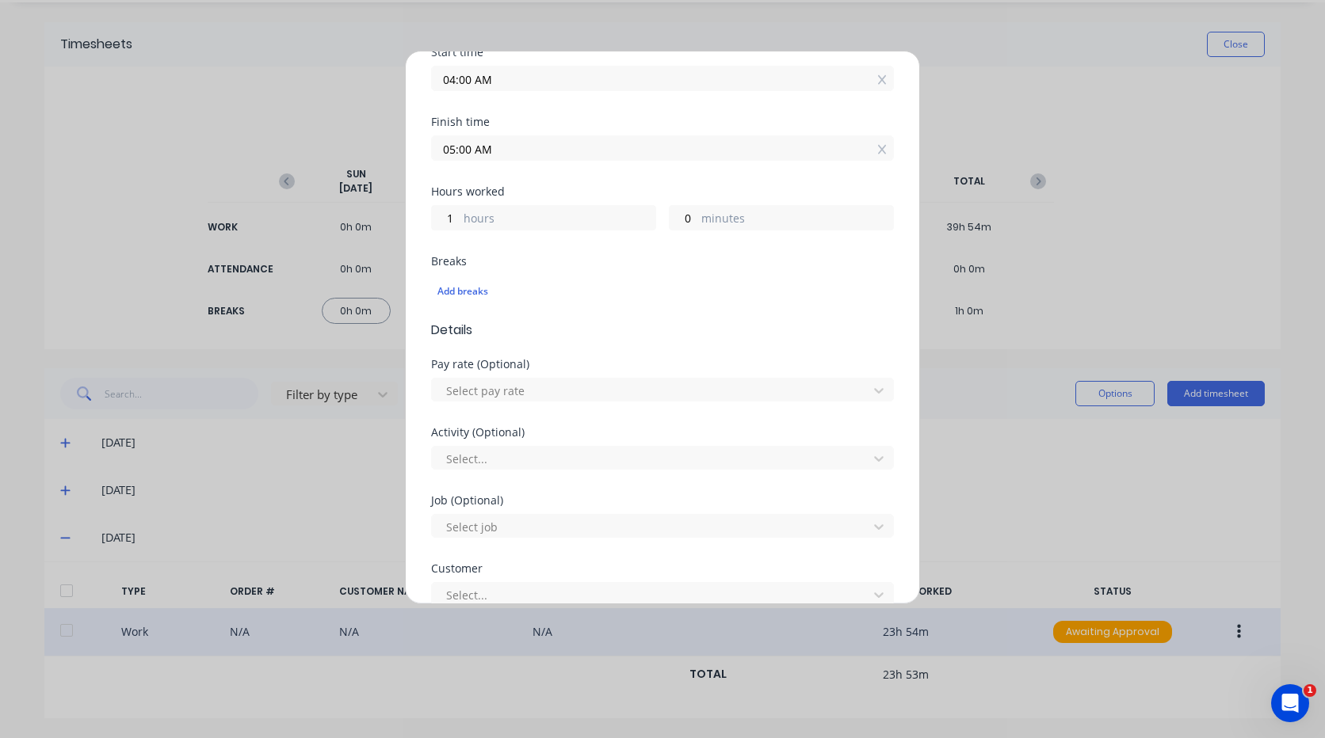
scroll to position [317, 0]
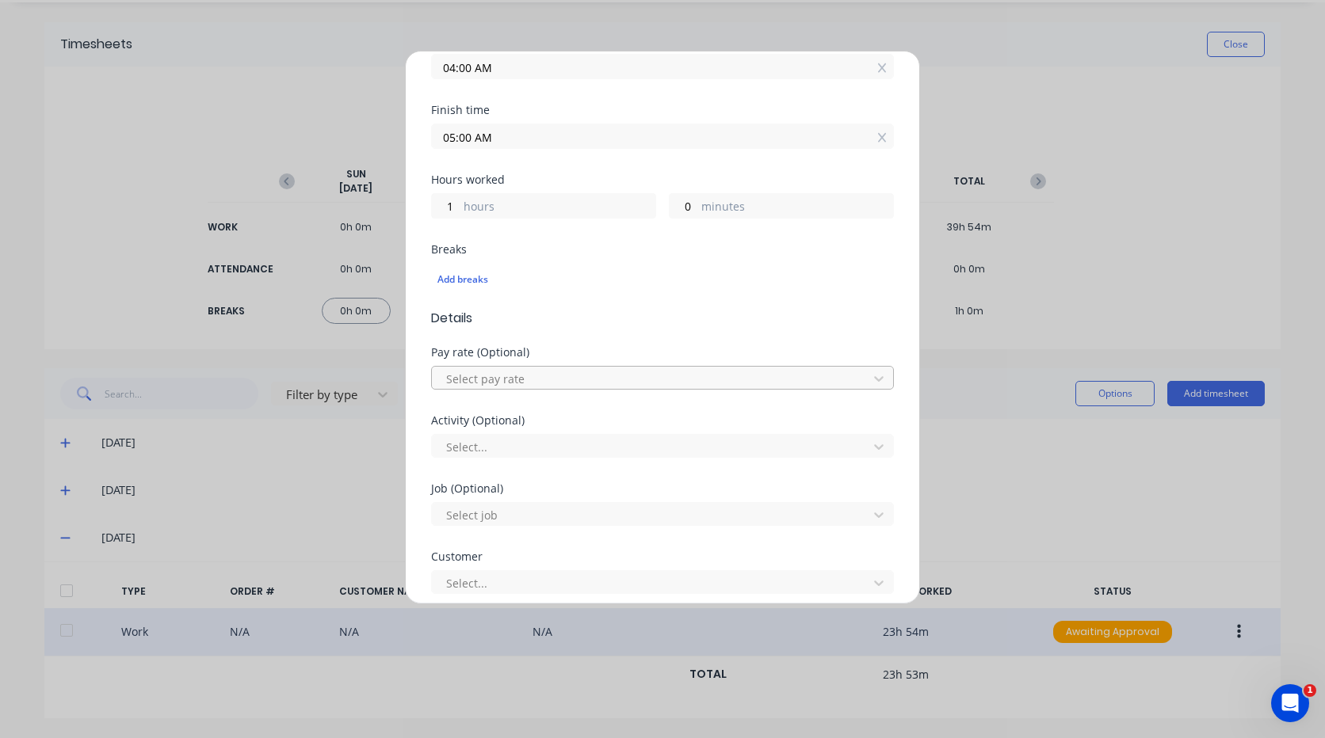
click at [519, 373] on div at bounding box center [652, 379] width 415 height 20
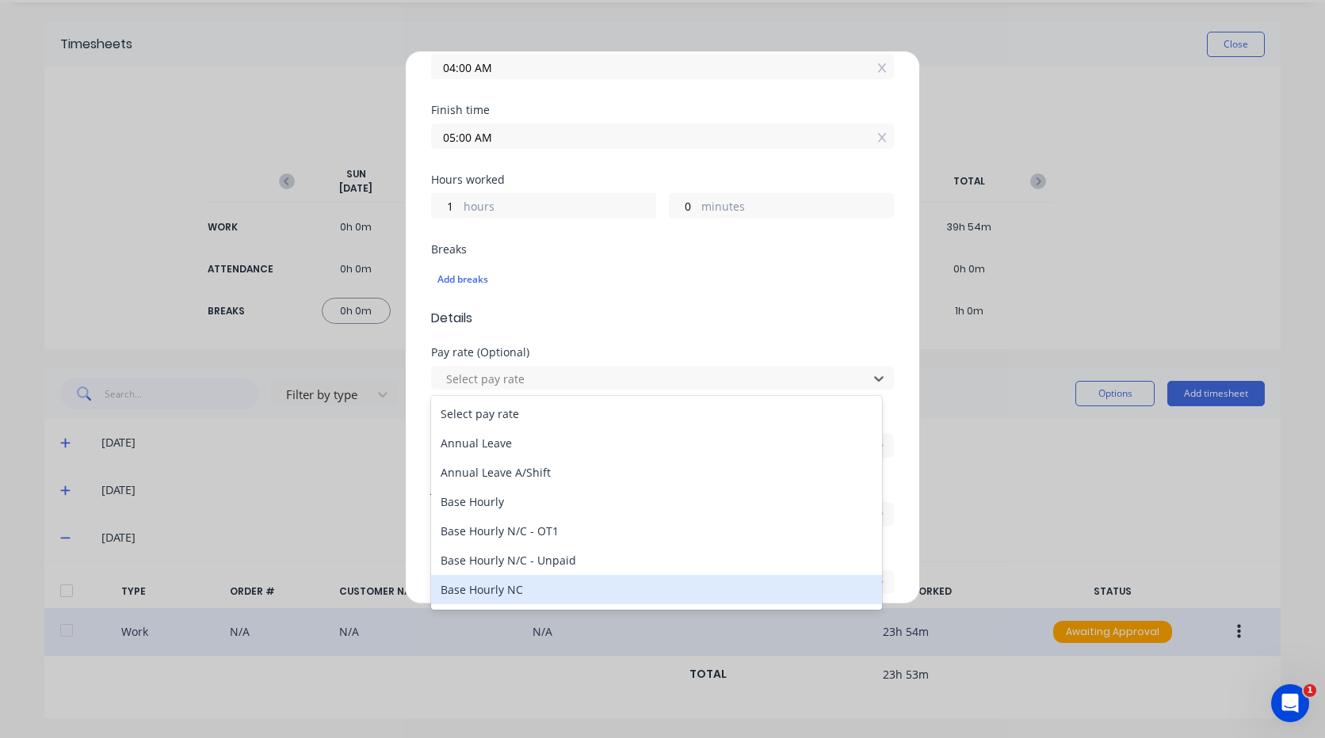
click at [542, 581] on div "Base Hourly NC" at bounding box center [656, 589] width 451 height 29
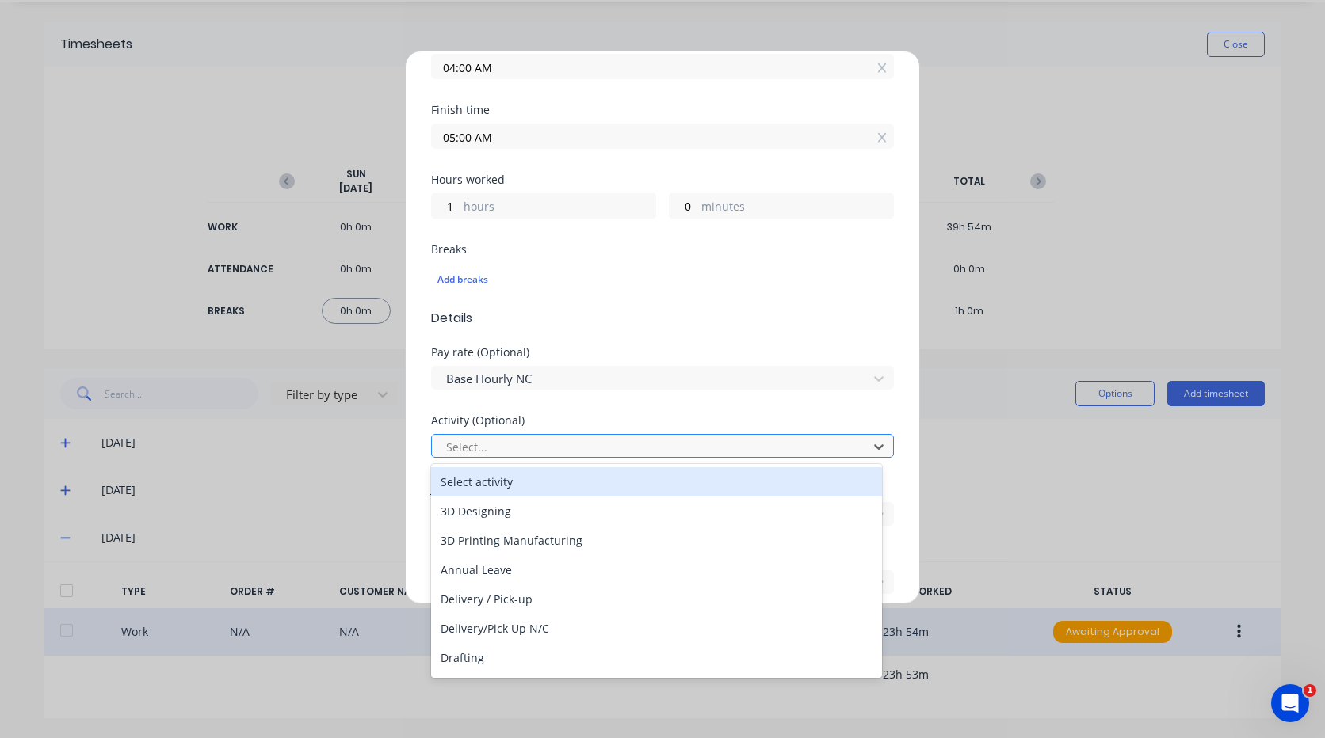
click at [544, 449] on div at bounding box center [652, 447] width 415 height 20
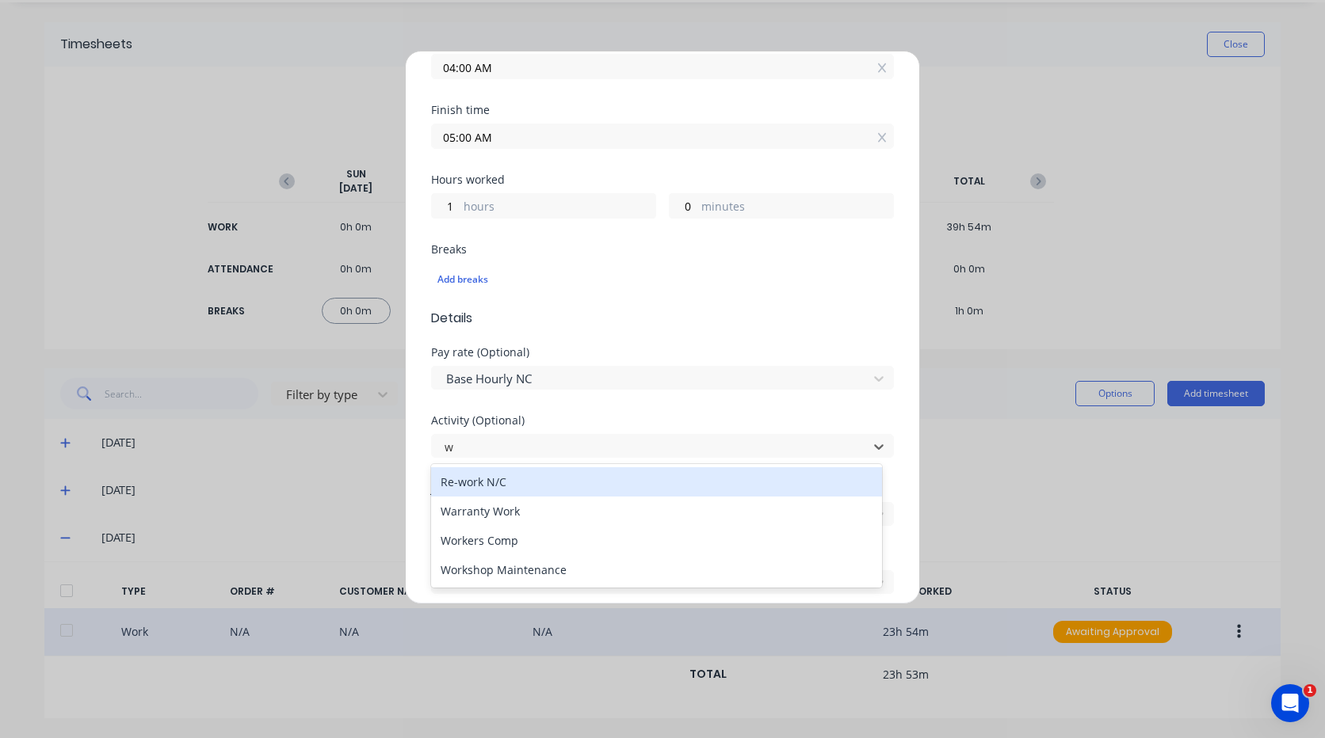
type input "wo"
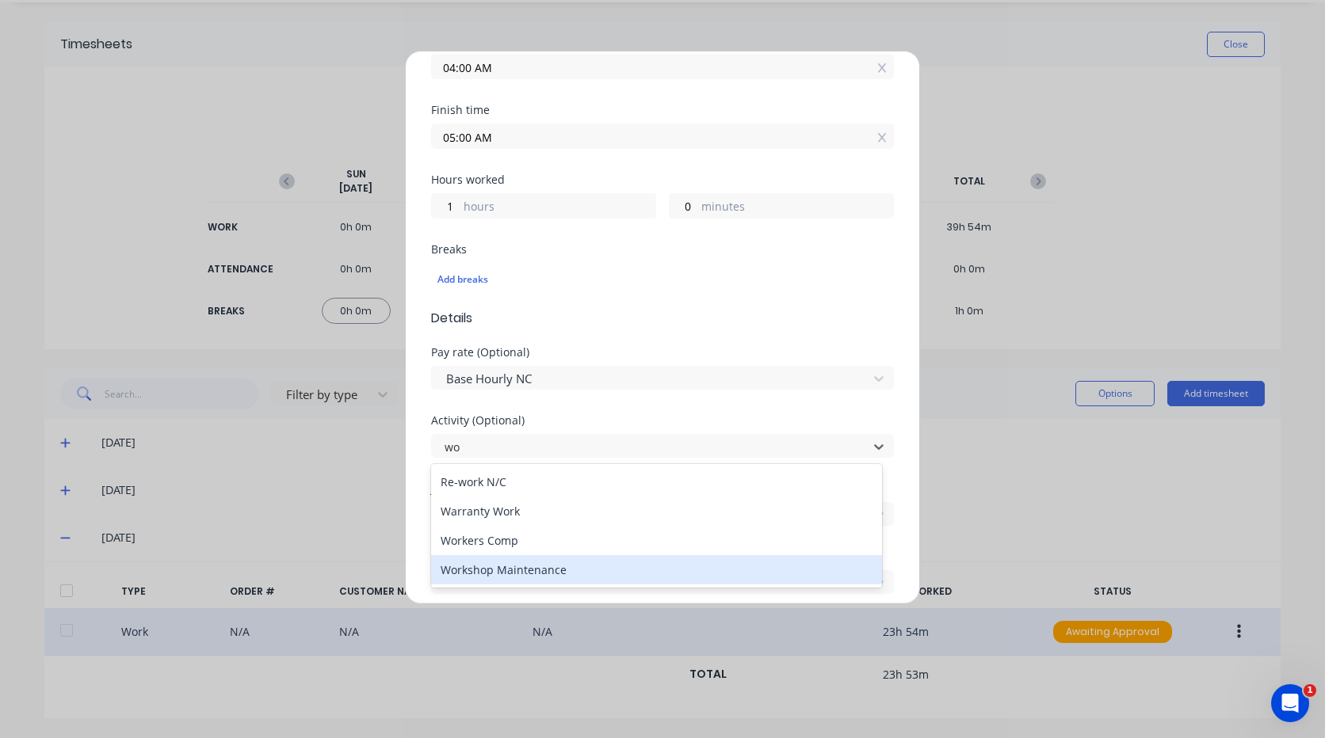
click at [556, 569] on div "Workshop Maintenance" at bounding box center [656, 569] width 451 height 29
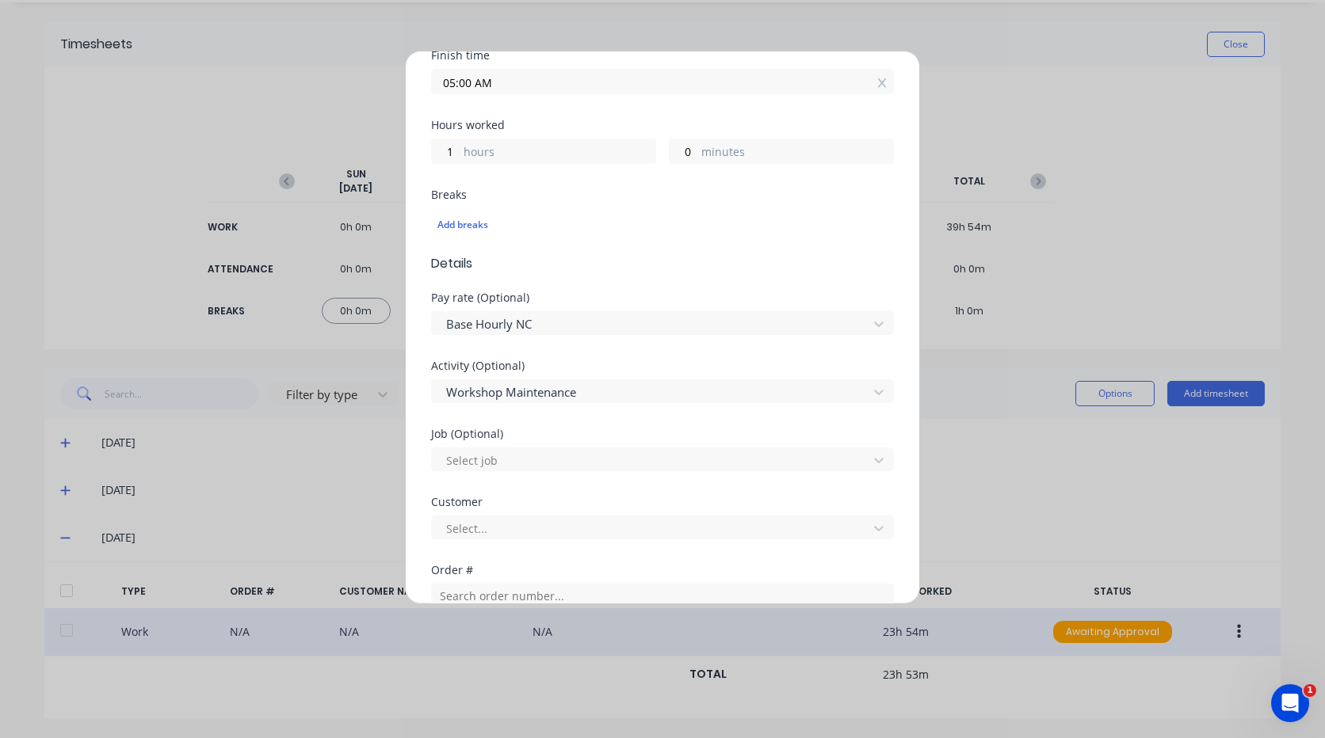
scroll to position [396, 0]
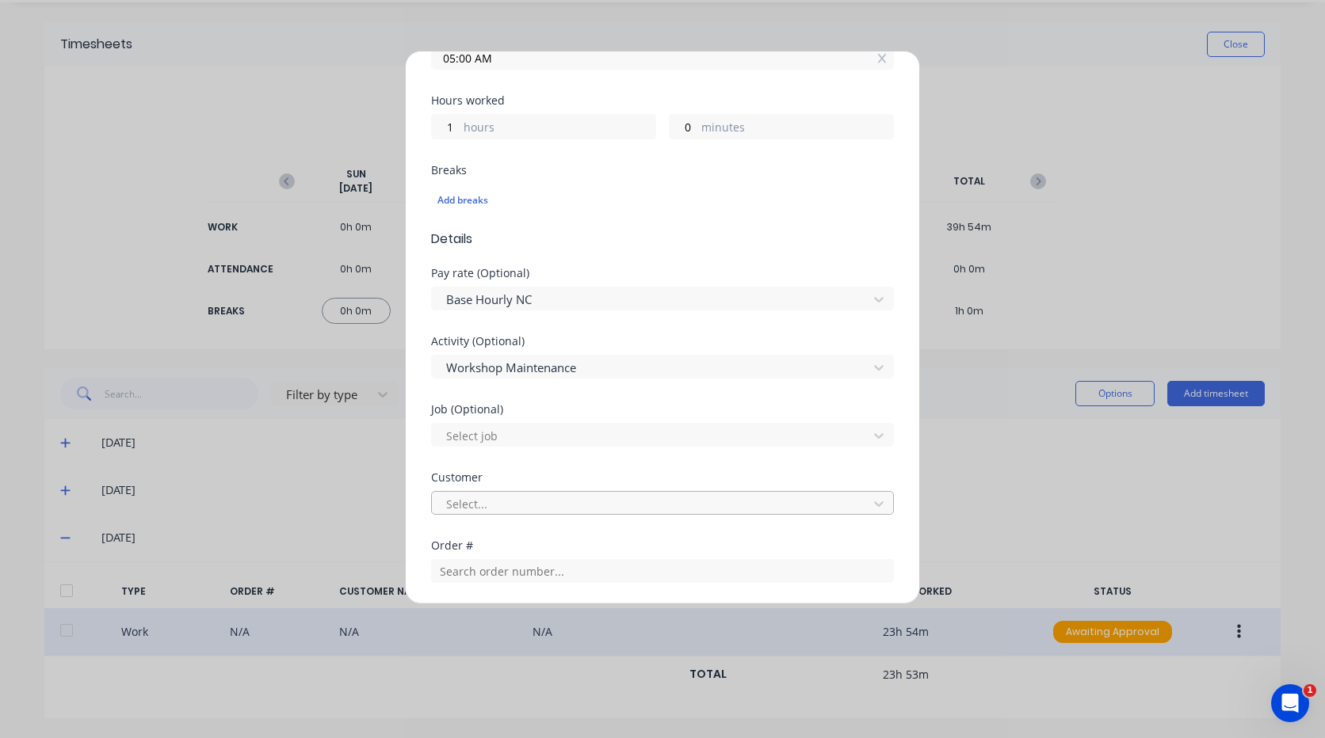
click at [514, 506] on div at bounding box center [652, 504] width 415 height 20
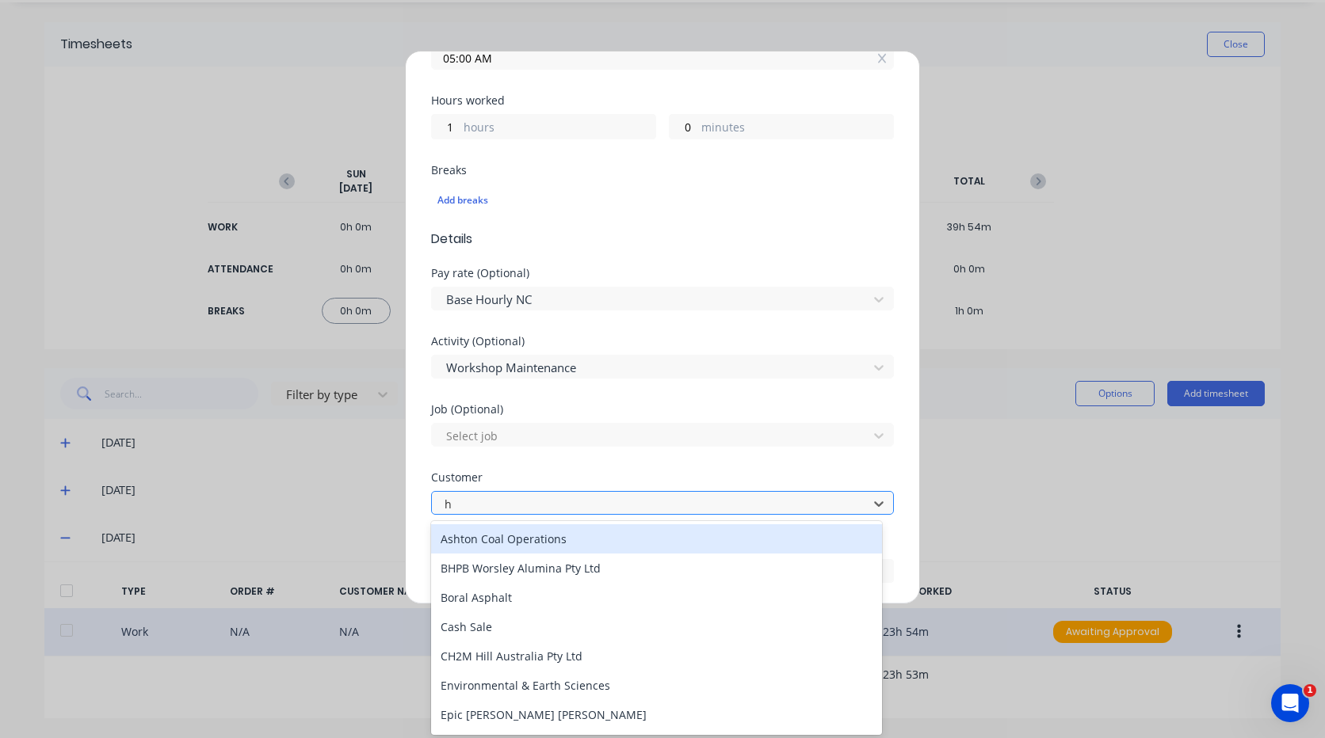
type input "hu"
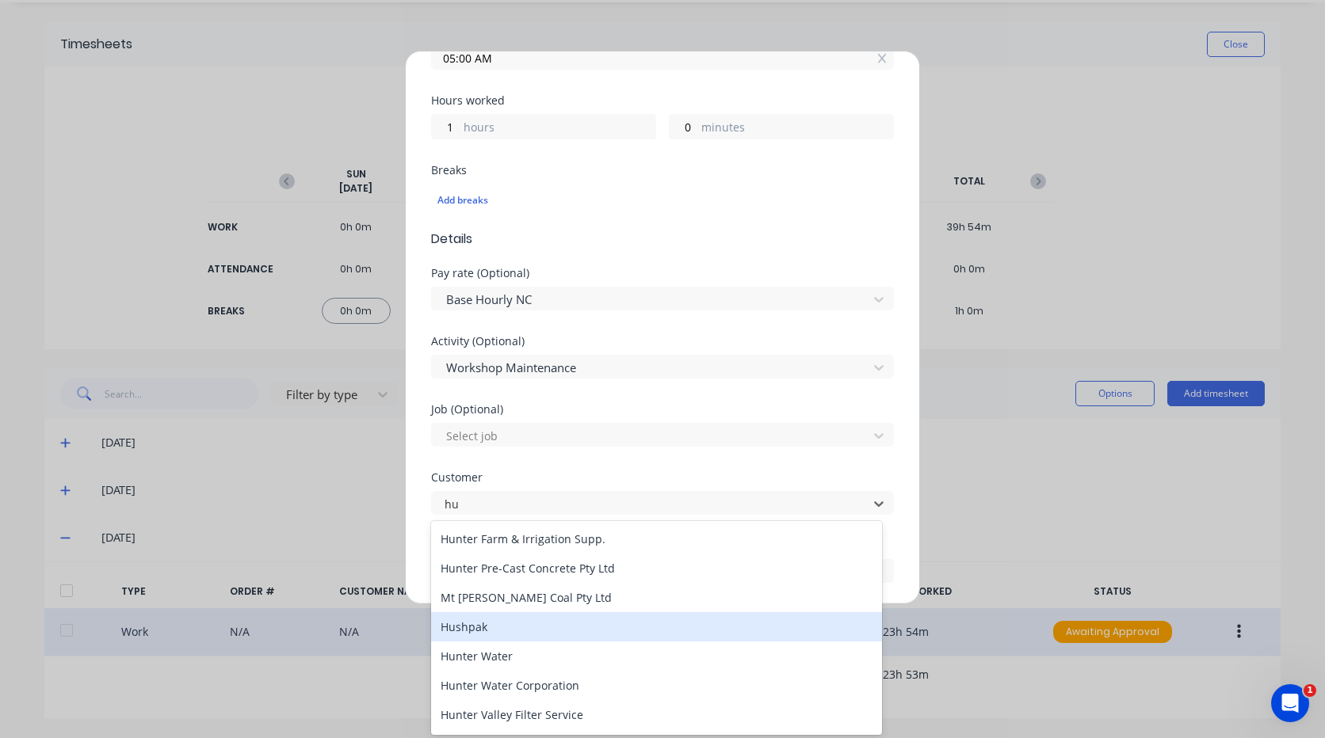
click at [535, 625] on div "Hushpak" at bounding box center [656, 627] width 451 height 29
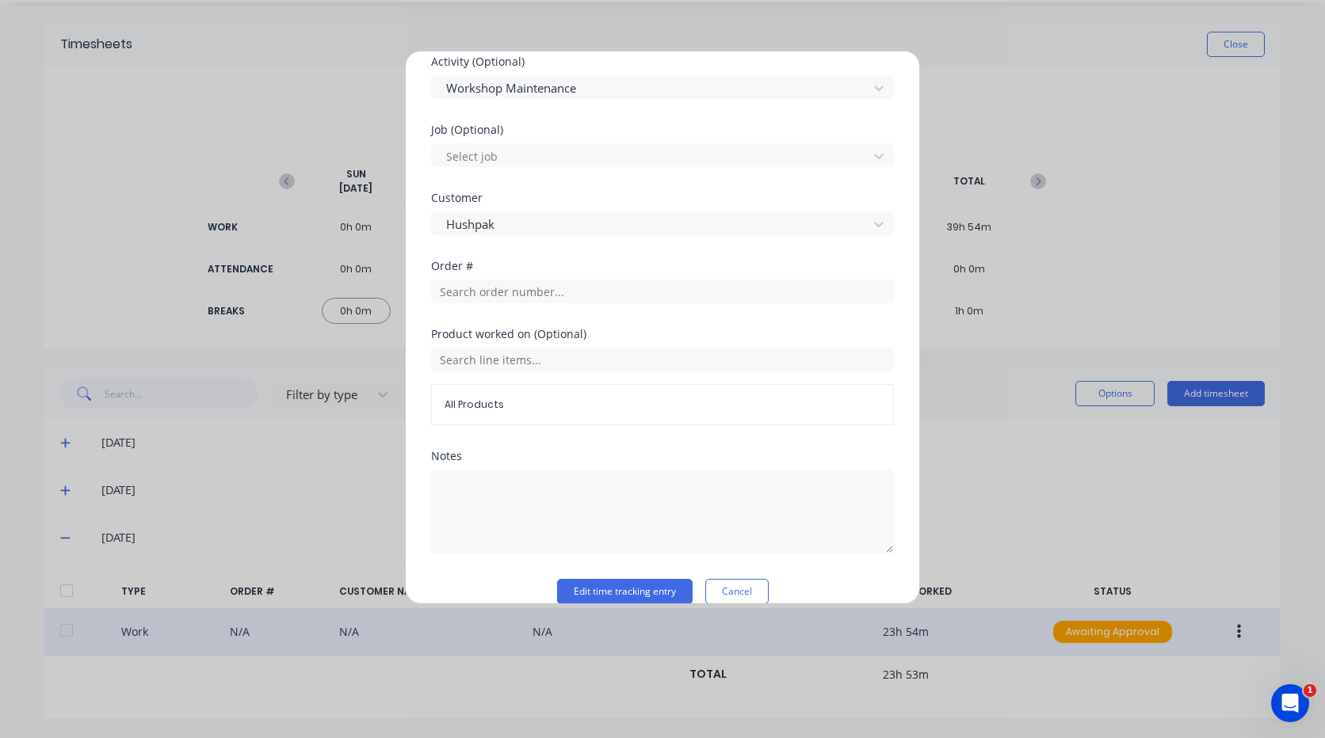
scroll to position [699, 0]
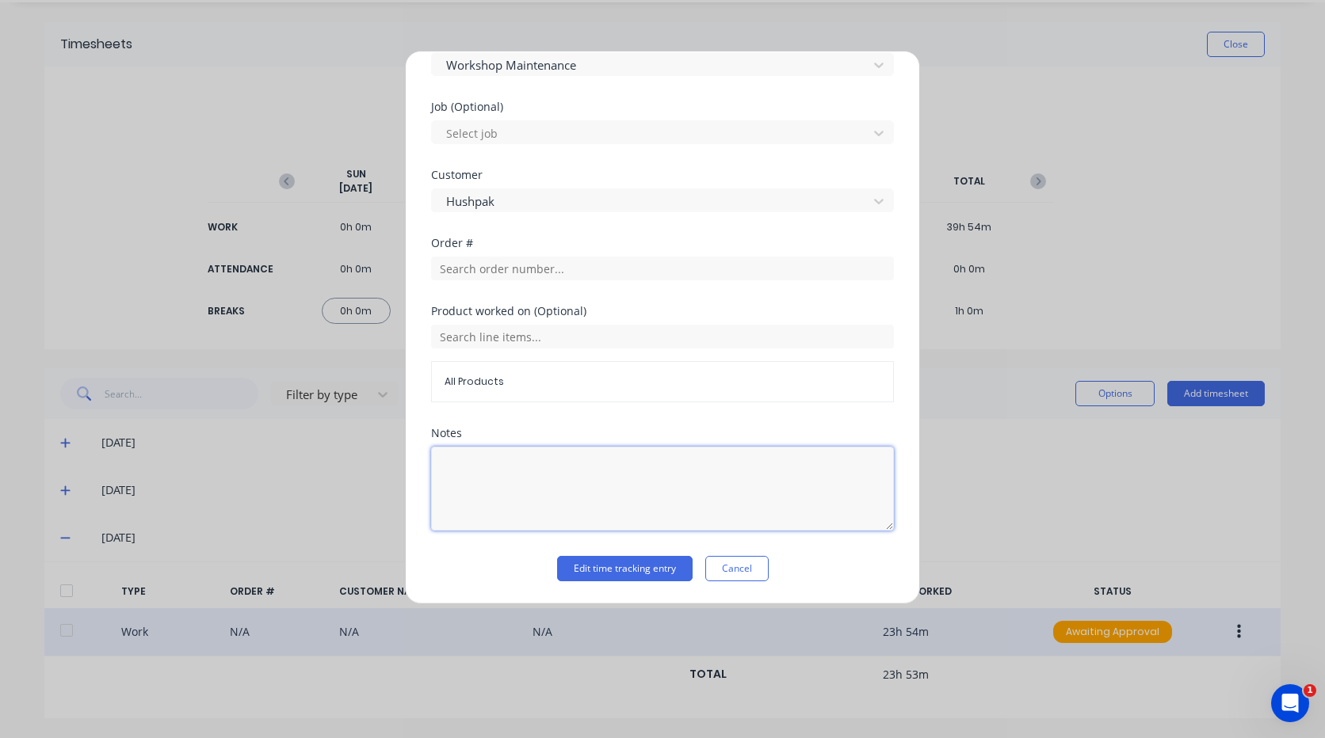
click at [498, 505] on textarea at bounding box center [662, 489] width 463 height 84
type textarea "prestart"
click at [601, 566] on button "Edit time tracking entry" at bounding box center [624, 568] width 135 height 25
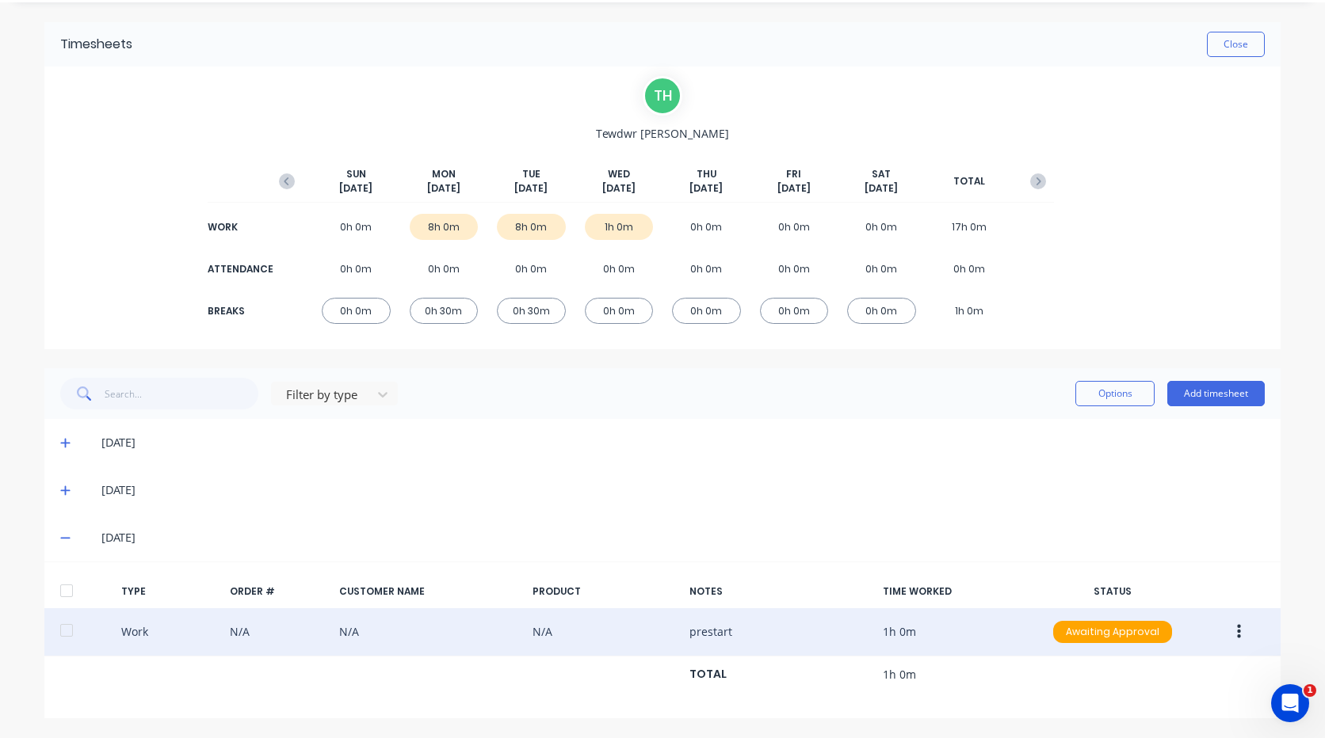
click at [1245, 634] on button "button" at bounding box center [1238, 632] width 37 height 29
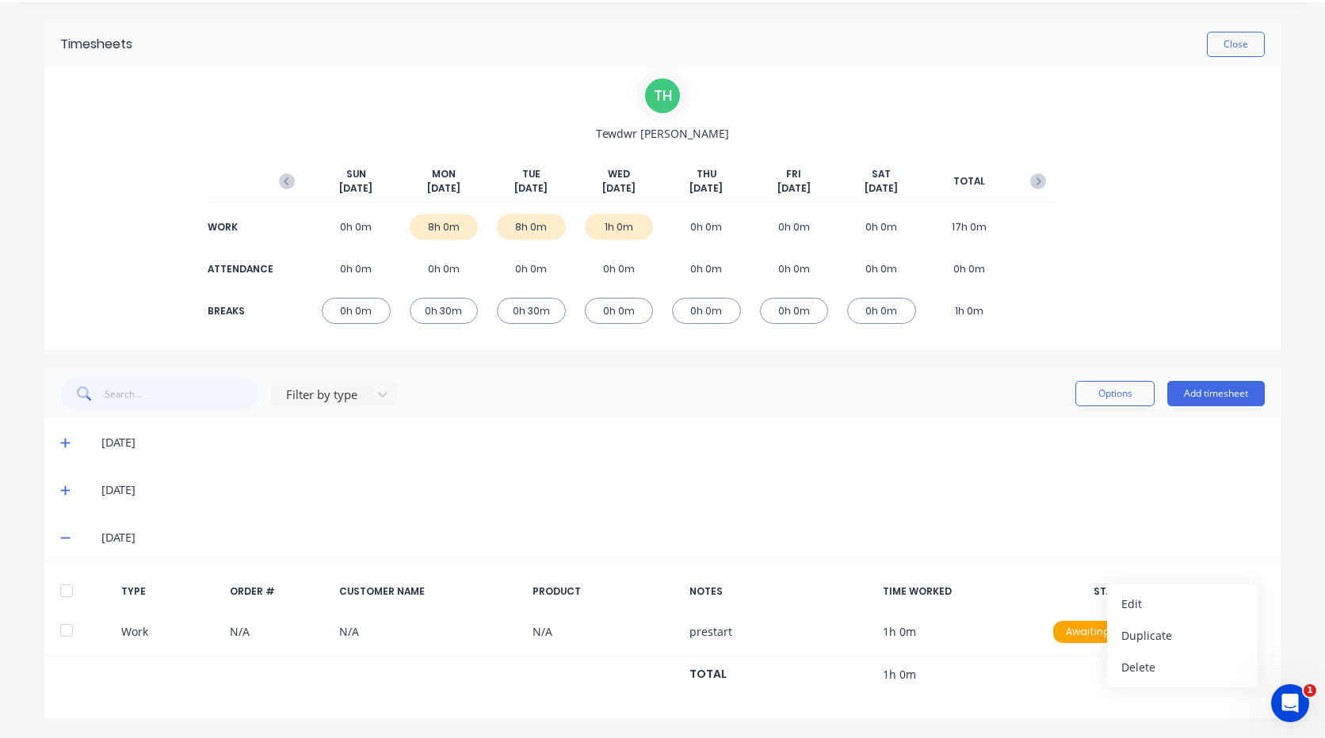
click at [844, 467] on div "[DATE]" at bounding box center [662, 491] width 1236 height 48
click at [1202, 387] on button "Add timesheet" at bounding box center [1215, 393] width 97 height 25
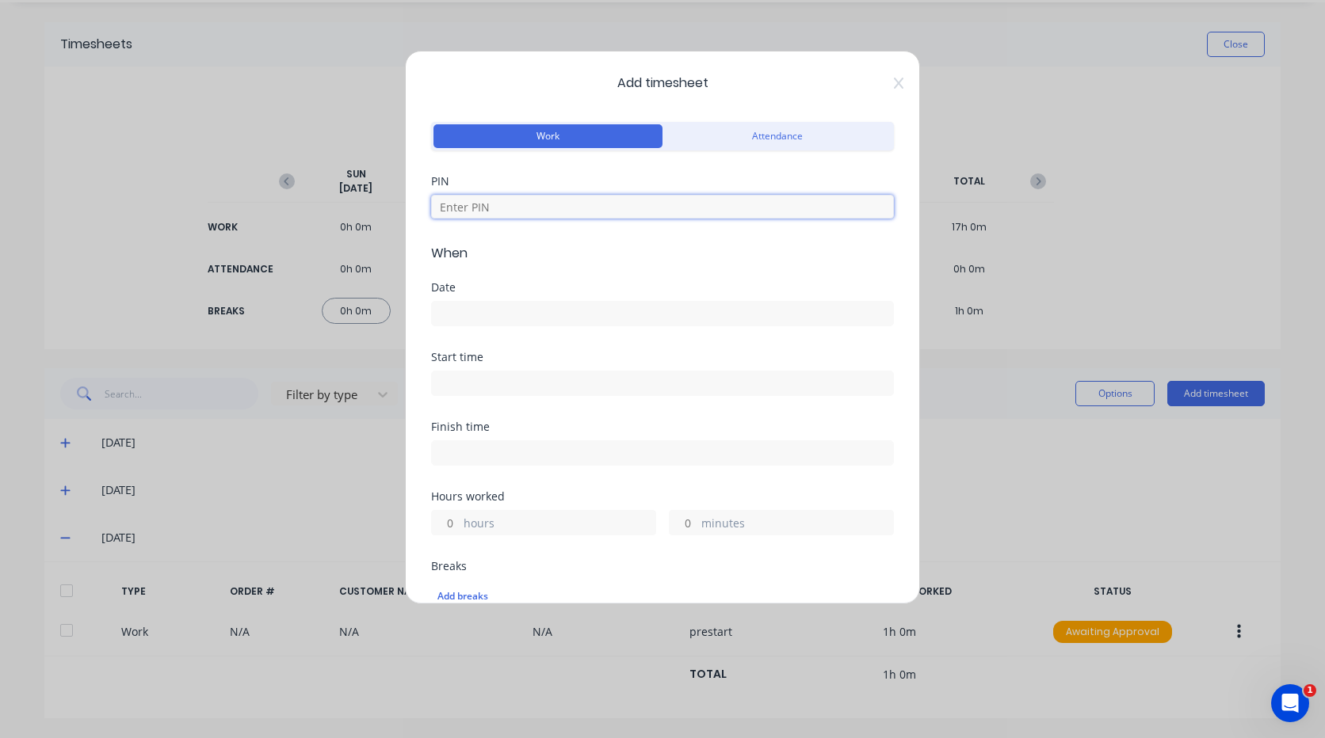
click at [513, 217] on input at bounding box center [662, 207] width 463 height 24
type input "2711"
click at [476, 307] on input at bounding box center [662, 314] width 461 height 24
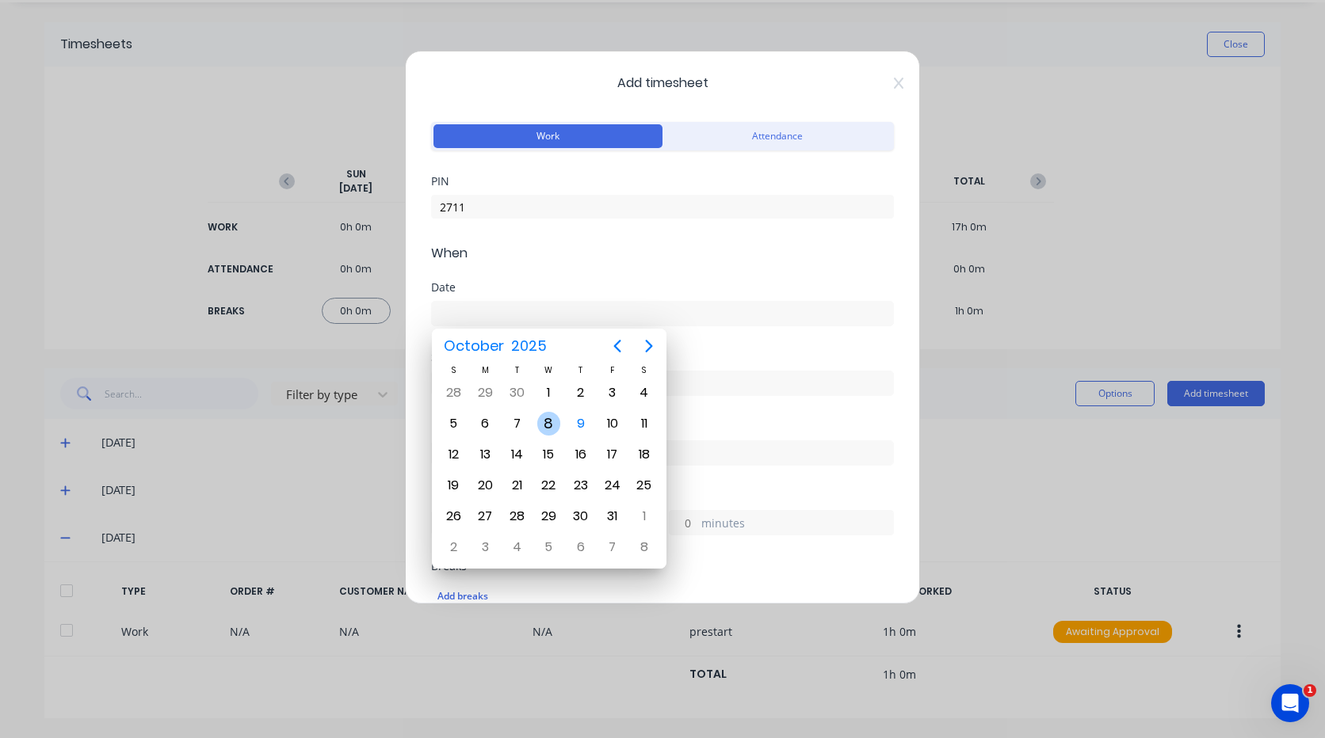
click at [554, 425] on div "8" at bounding box center [549, 424] width 24 height 24
type input "[DATE]"
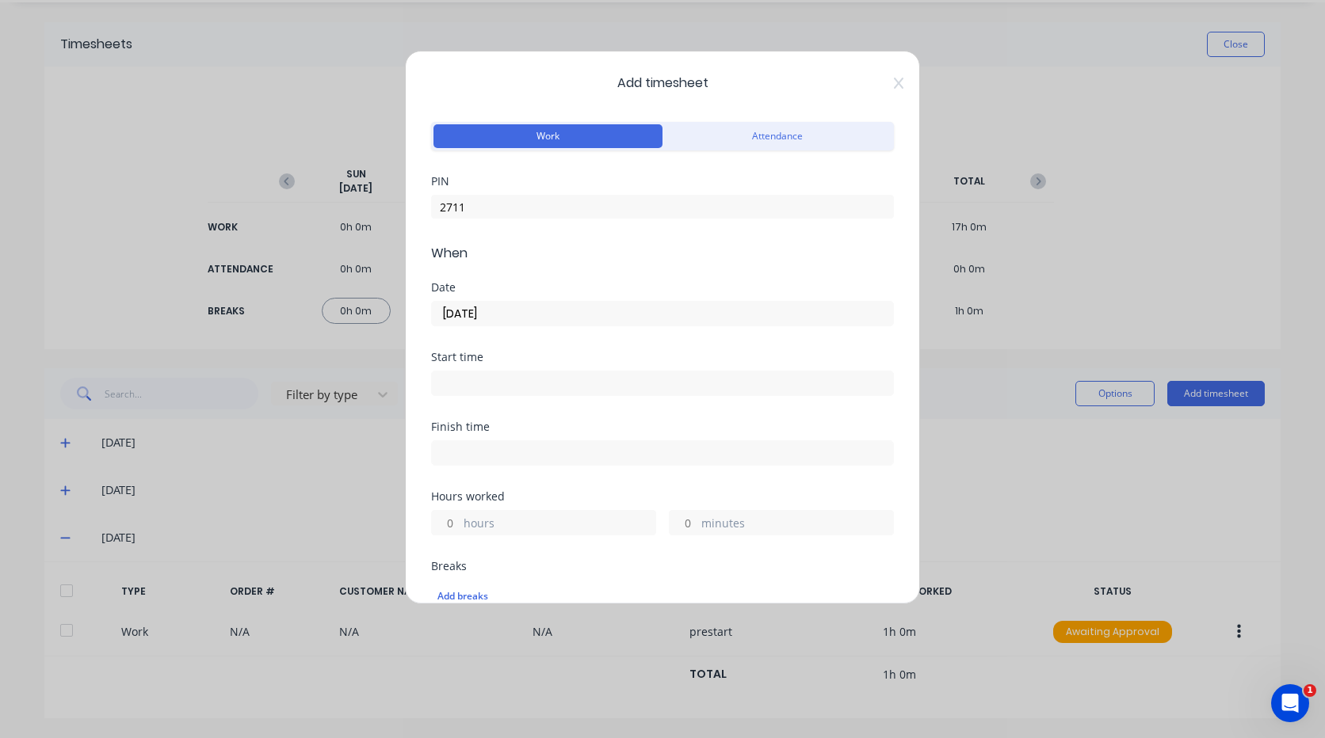
click at [473, 382] on input at bounding box center [662, 384] width 461 height 24
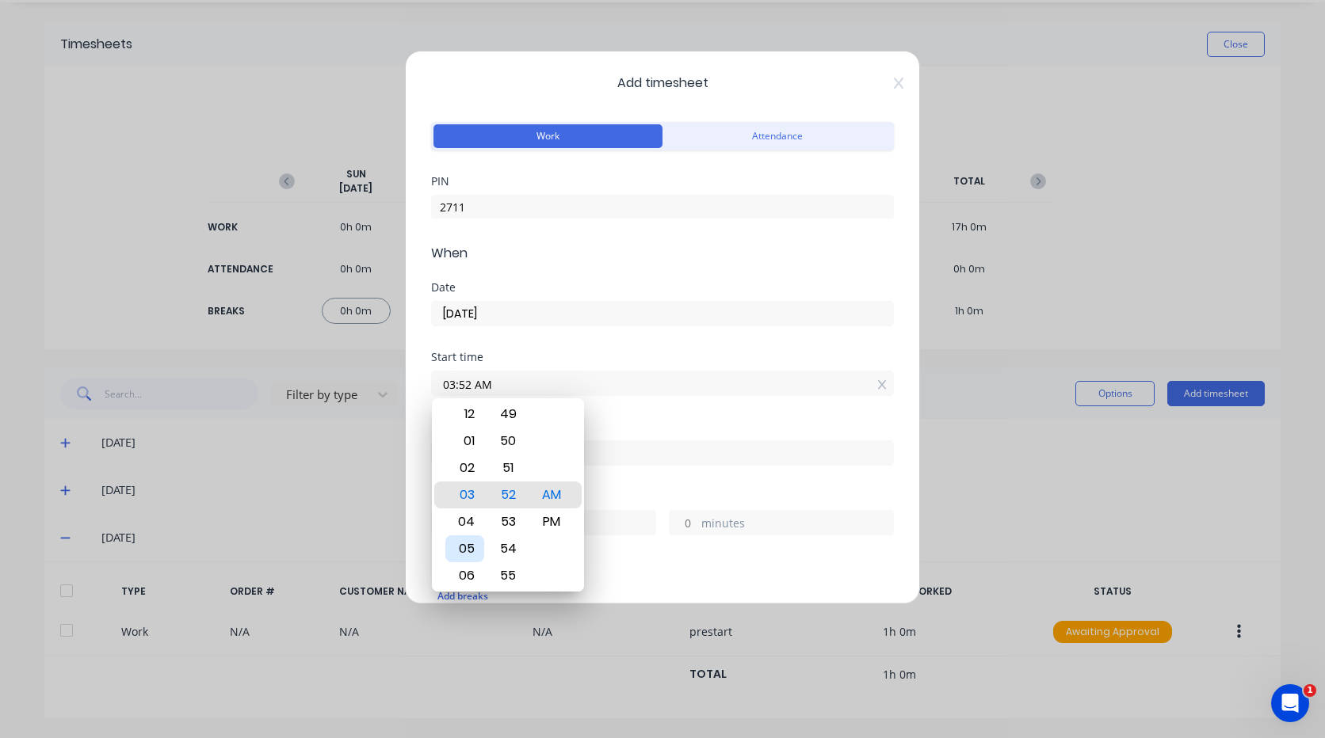
click at [472, 555] on div "05" at bounding box center [464, 549] width 39 height 27
type input "05:00 AM"
click at [655, 403] on div "Start time 05:00 AM" at bounding box center [662, 387] width 463 height 70
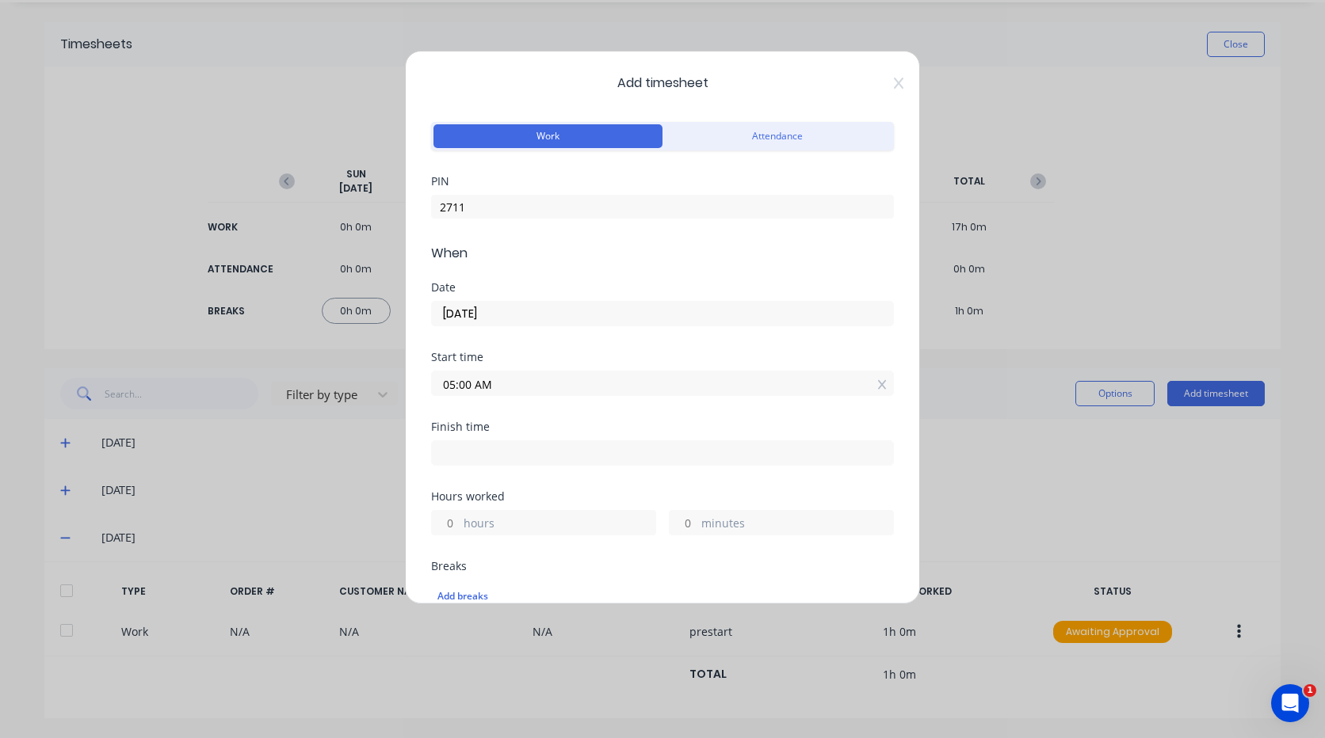
click at [509, 445] on input at bounding box center [662, 453] width 461 height 24
type input "03:53 AM"
type input "22"
type input "53"
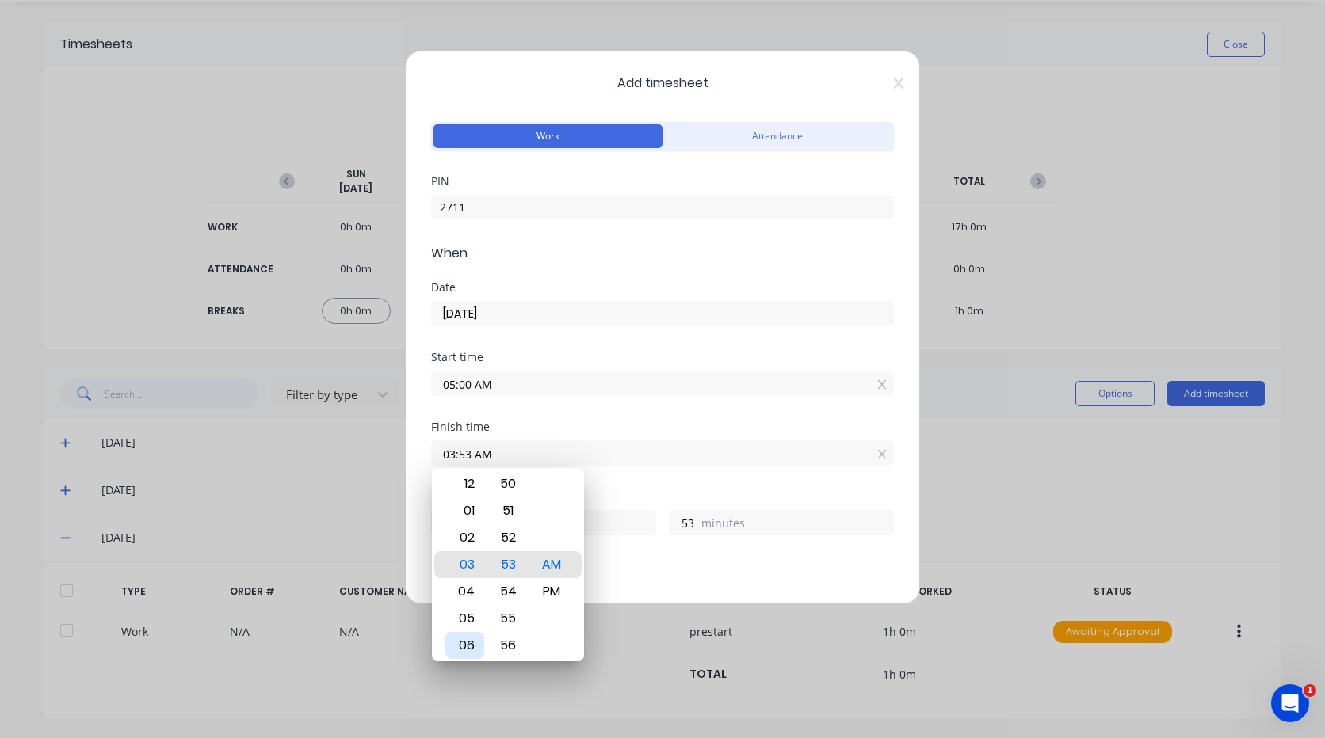
click at [473, 640] on div "06" at bounding box center [464, 645] width 39 height 27
type input "06:53 AM"
type input "1"
type input "06:50 AM"
type input "50"
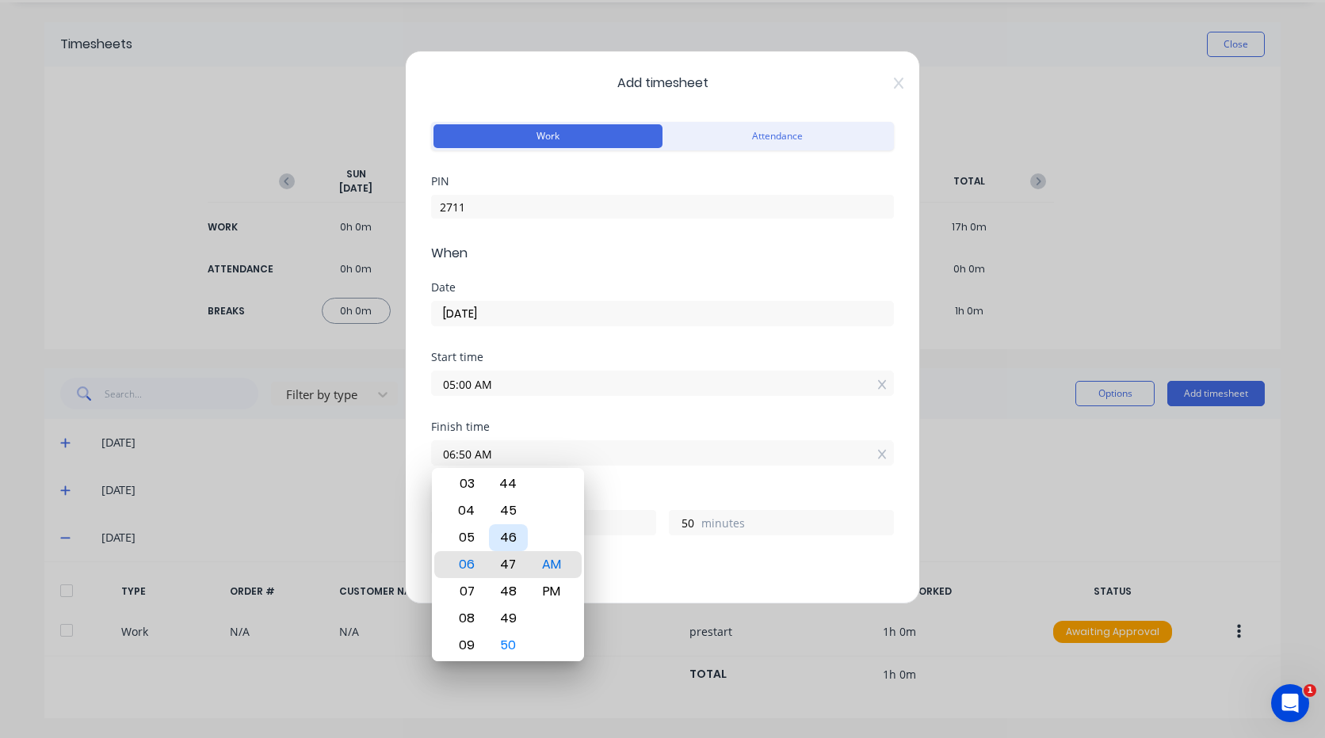
type input "06:47 AM"
type input "47"
type input "06:43 AM"
type input "43"
type input "06:39 AM"
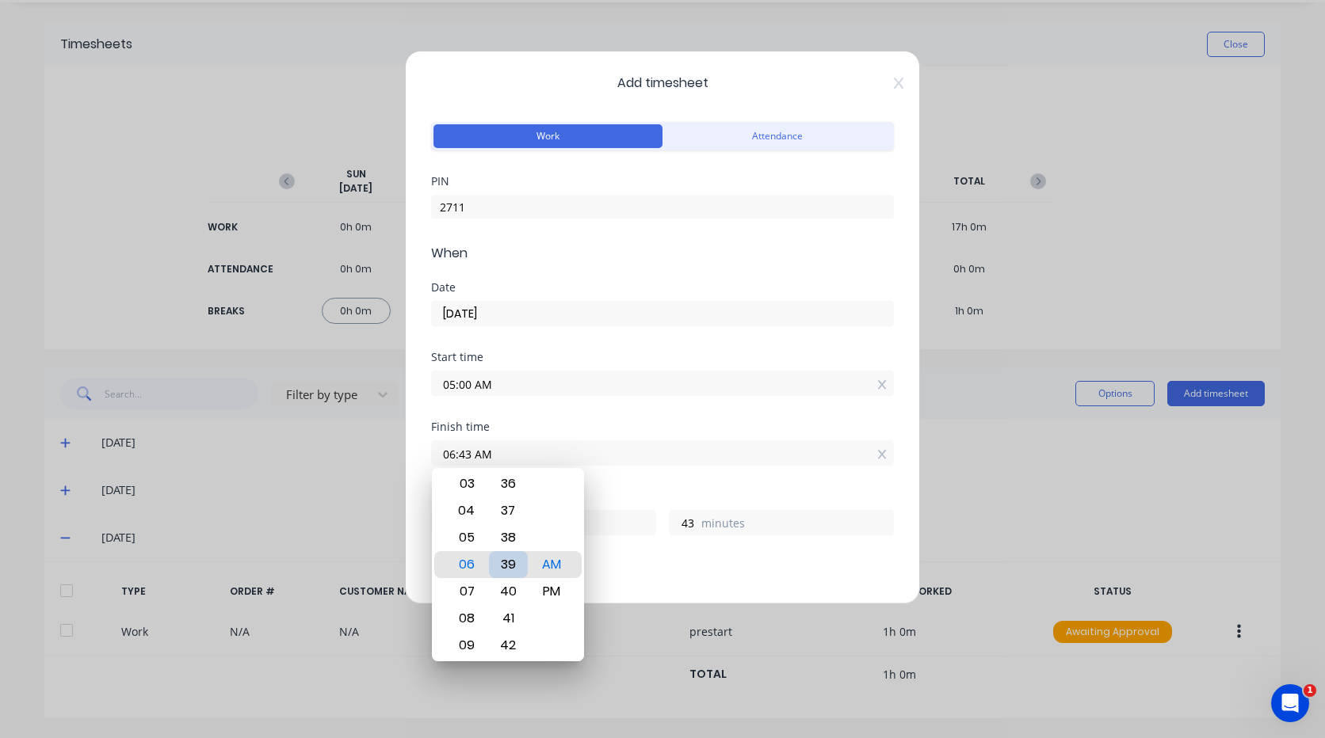
type input "39"
type input "06:35 AM"
type input "35"
type input "06:26 AM"
type input "26"
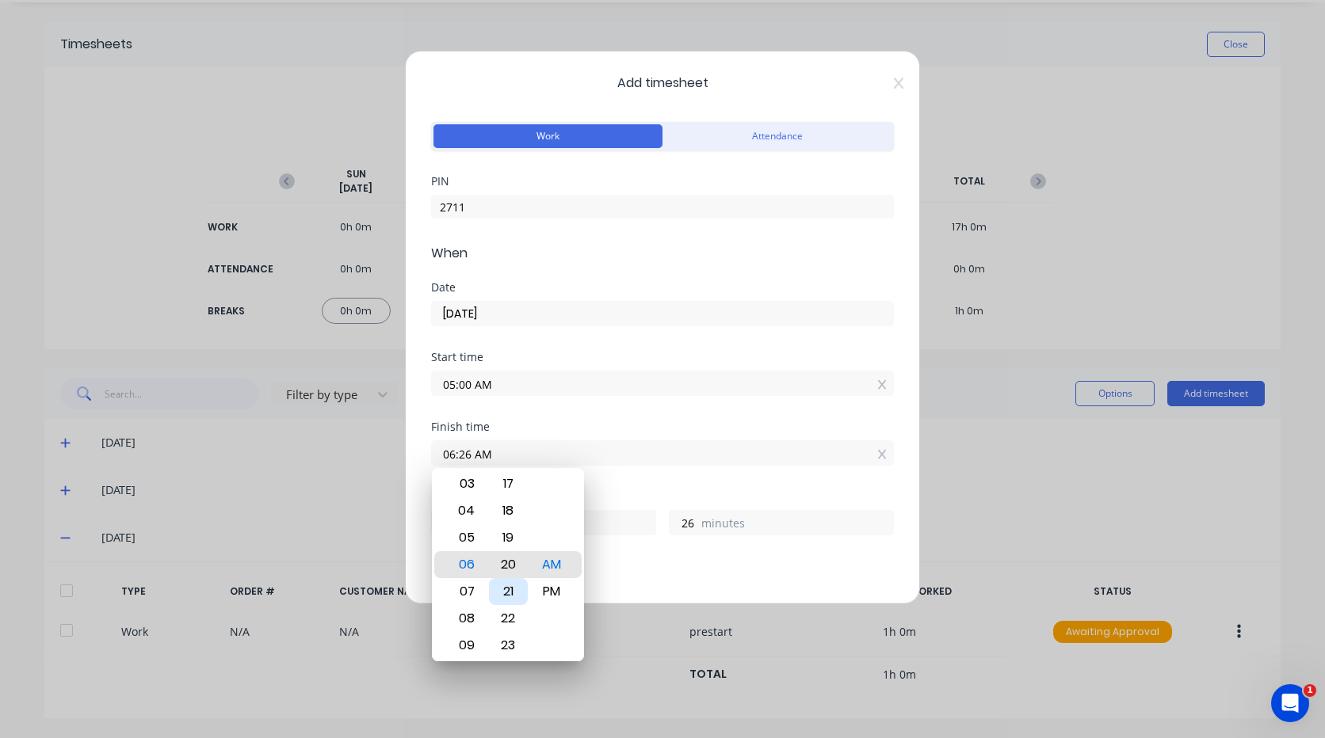
type input "06:19 AM"
type input "19"
type input "06:14 AM"
type input "14"
type input "06:12 AM"
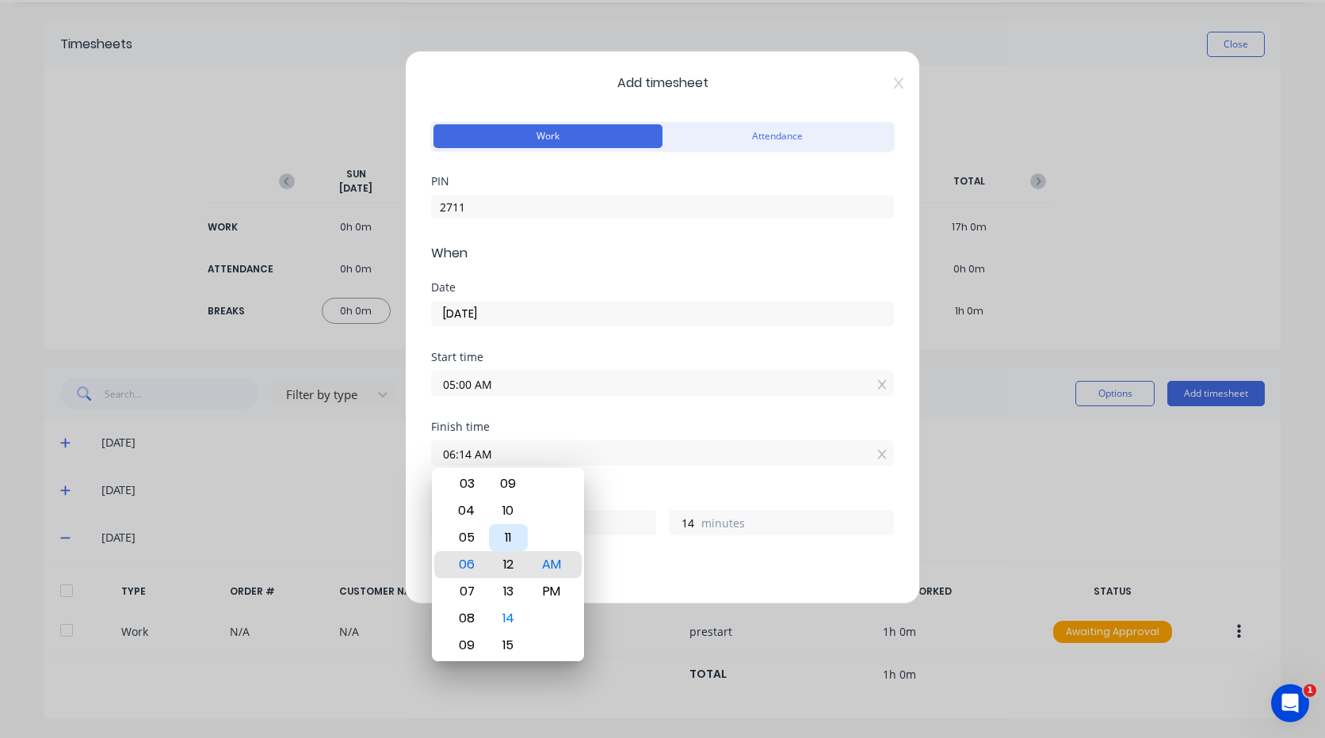
type input "12"
type input "06:08 AM"
type input "8"
type input "06:03 AM"
type input "3"
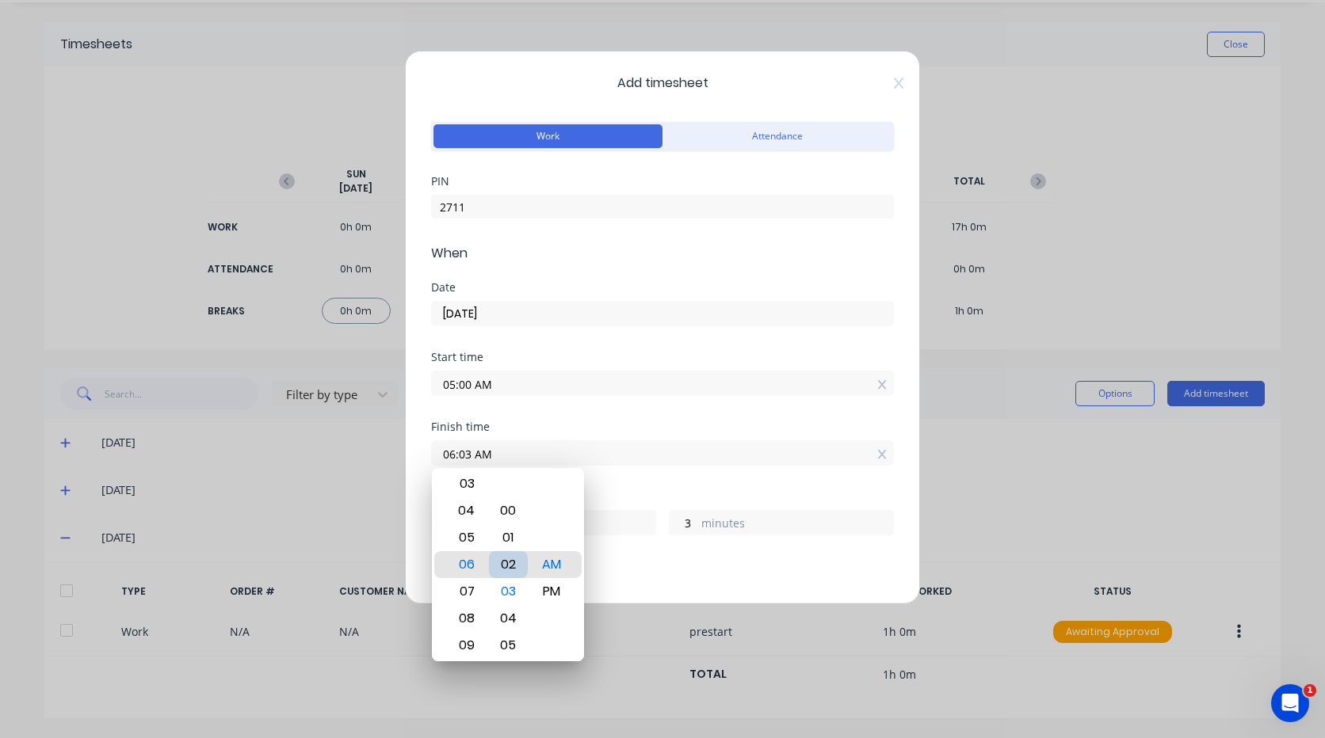
type input "06:00 AM"
type input "0"
click at [652, 480] on div "Finish time 06:00 AM" at bounding box center [662, 457] width 463 height 70
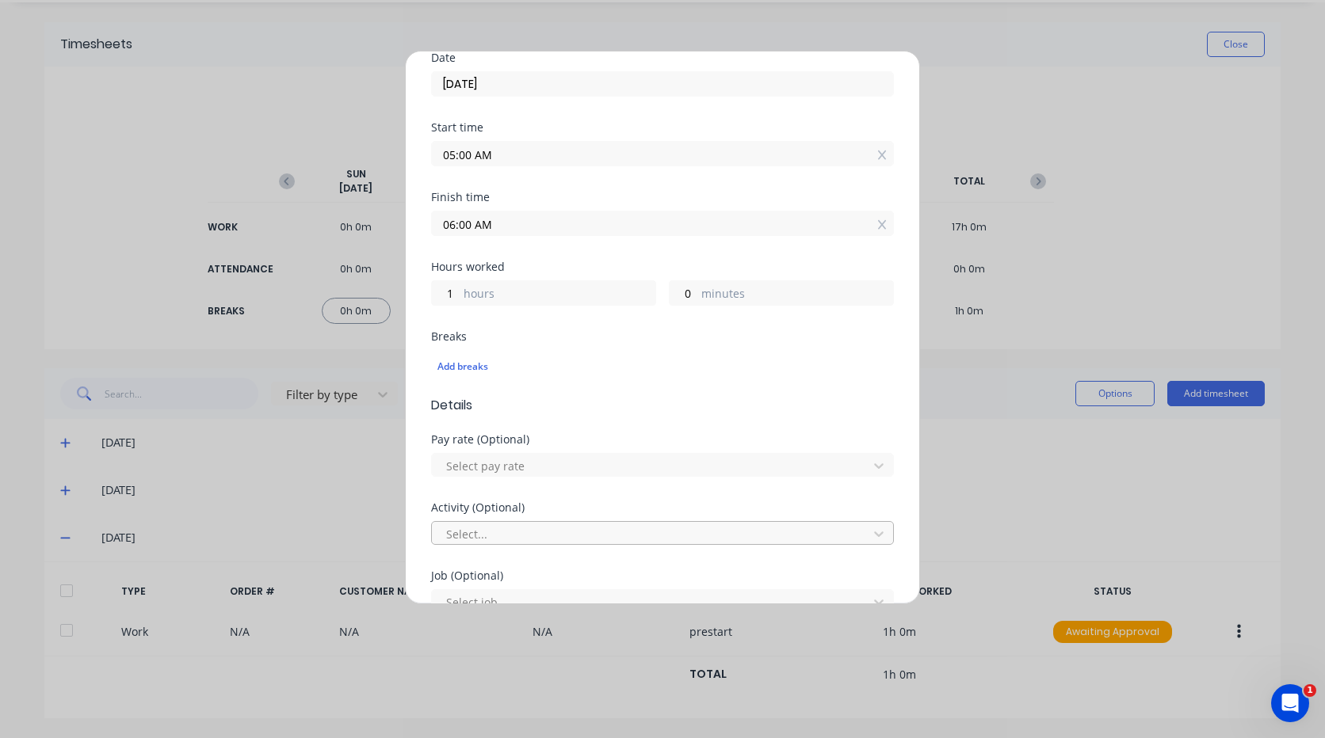
scroll to position [238, 0]
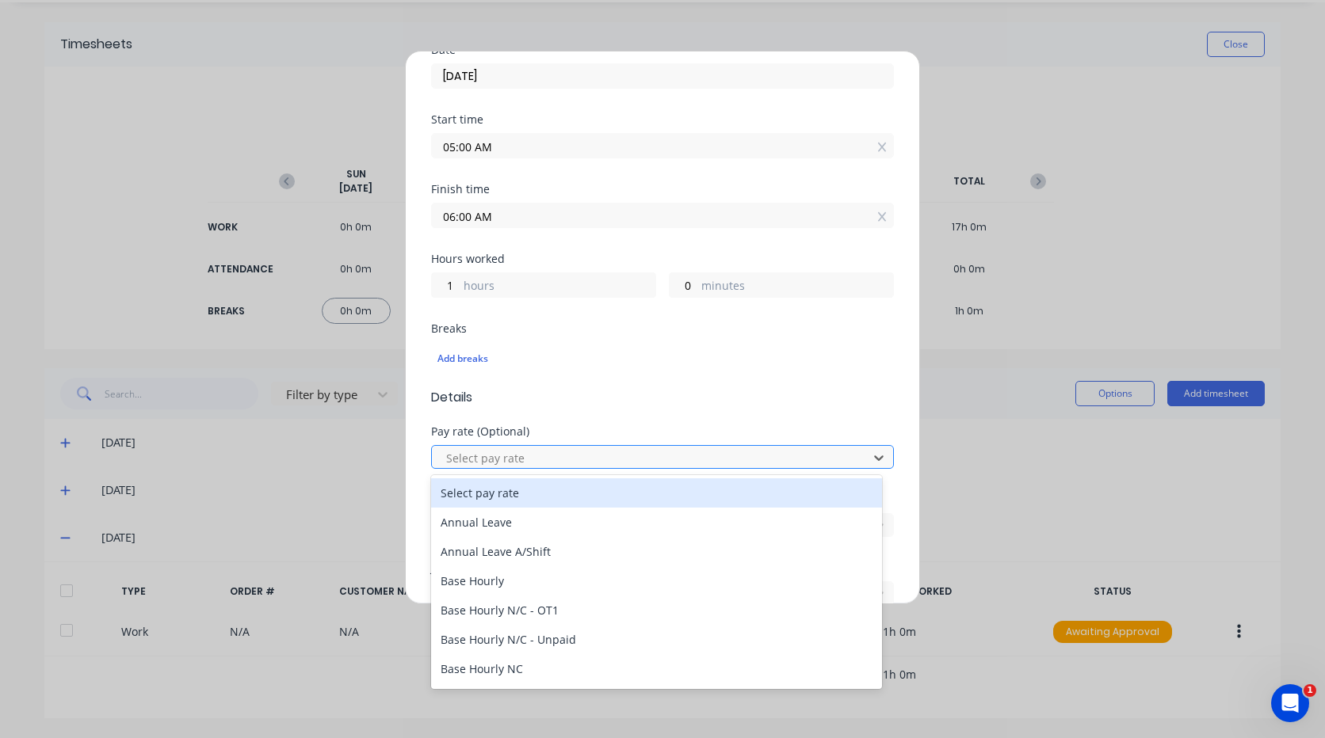
click at [559, 461] on div at bounding box center [652, 458] width 415 height 20
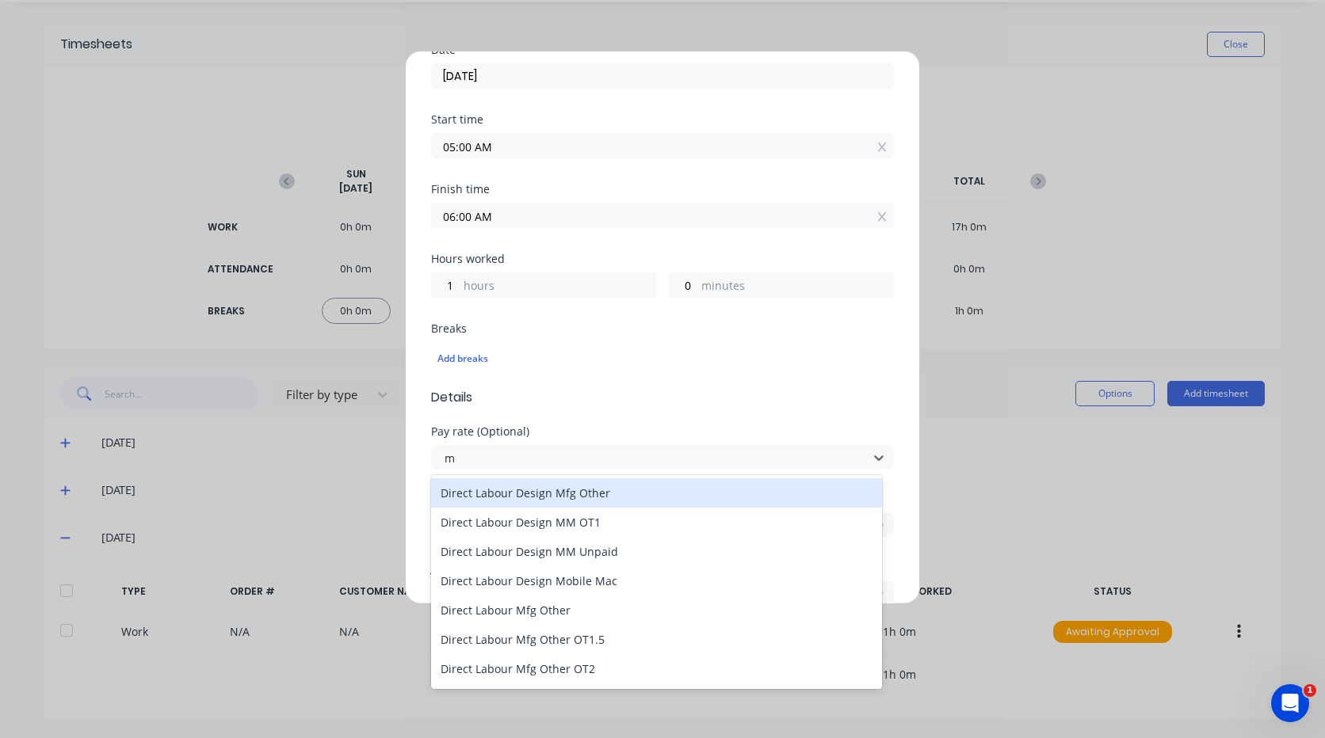
type input "mo"
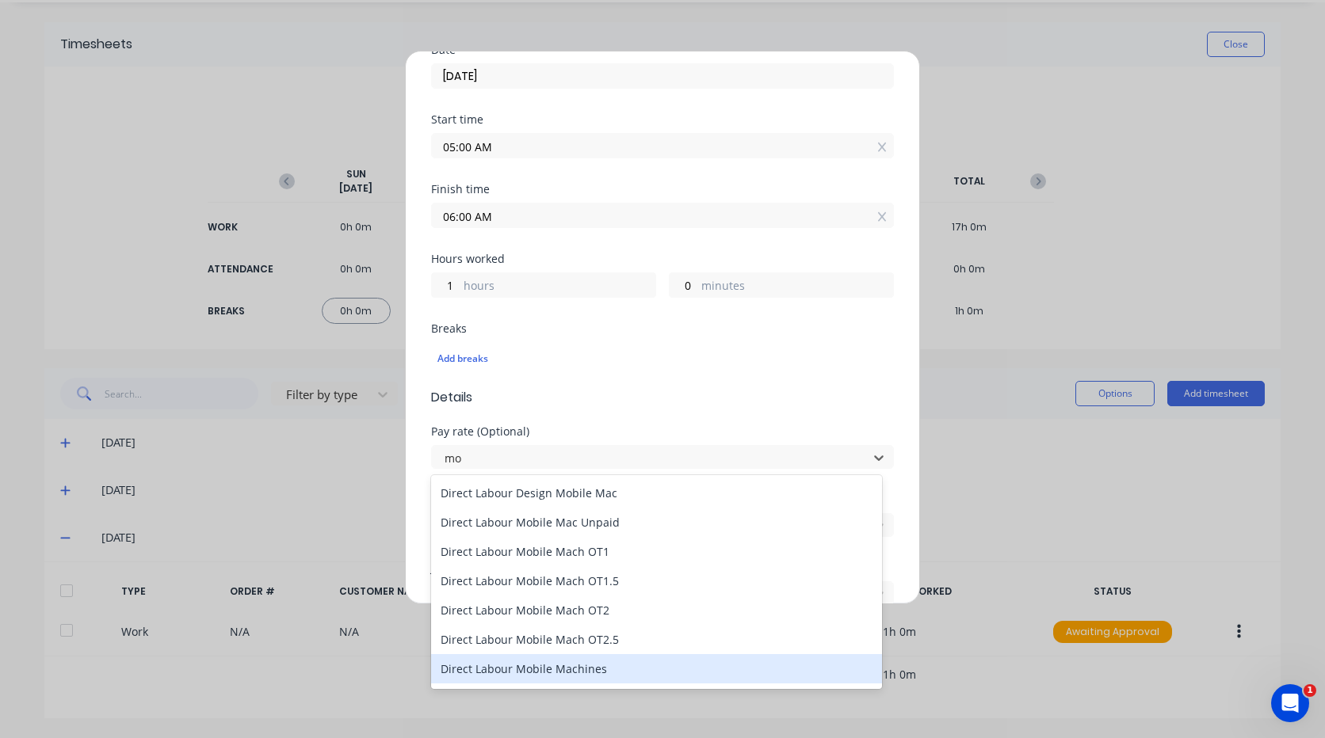
click at [606, 668] on div "Direct Labour Mobile Machines" at bounding box center [656, 669] width 451 height 29
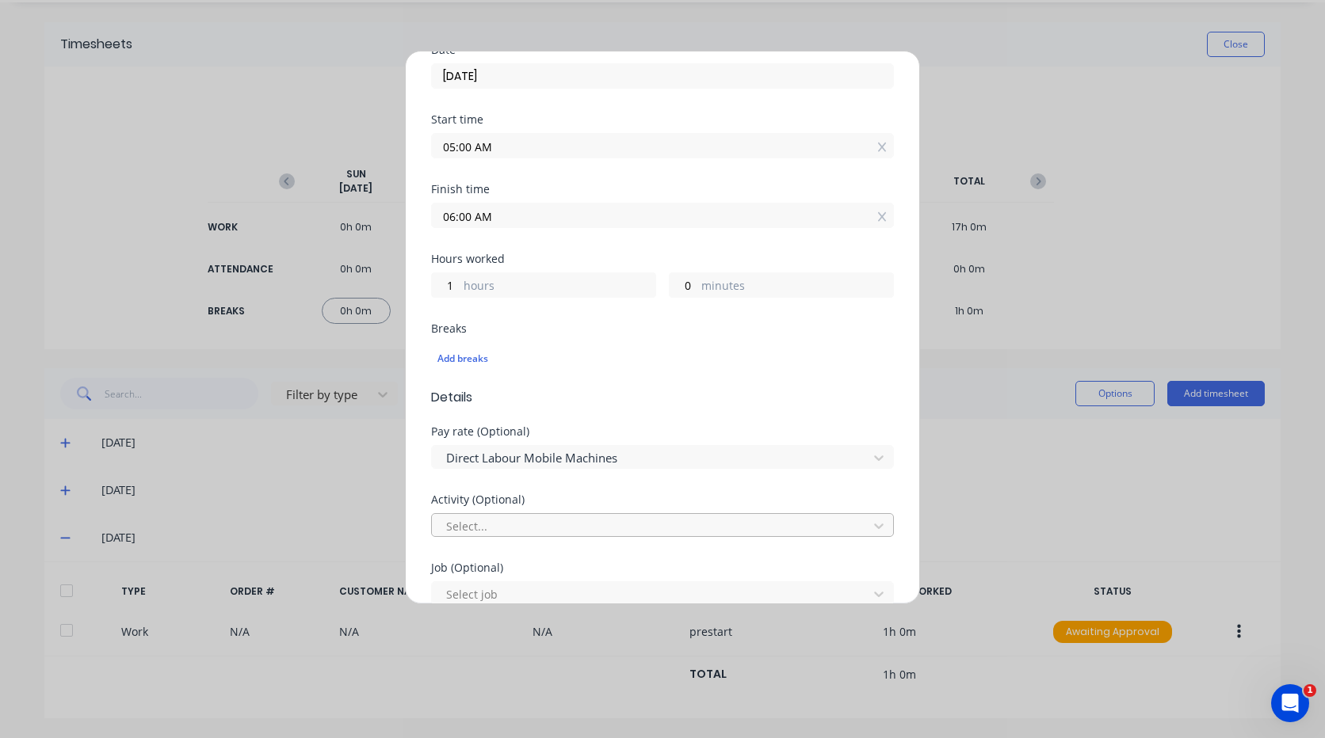
click at [532, 525] on div at bounding box center [652, 527] width 415 height 20
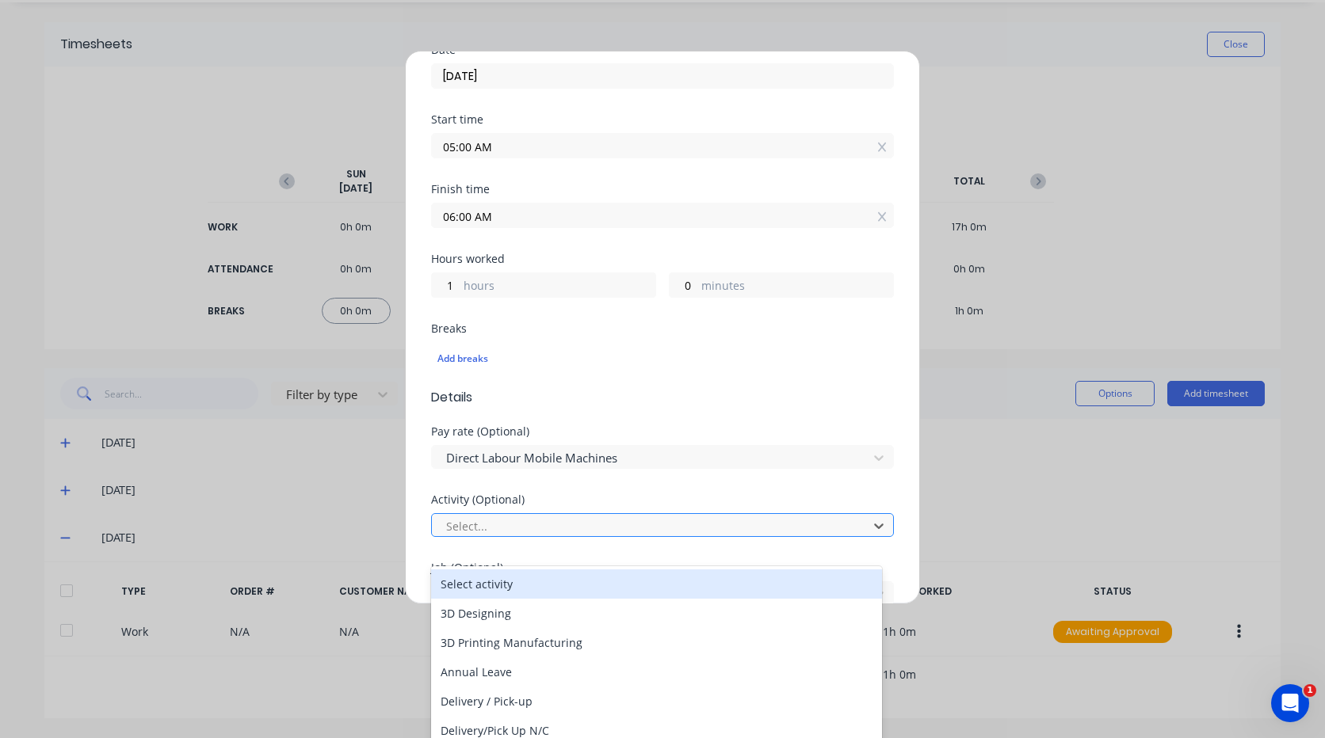
scroll to position [25, 0]
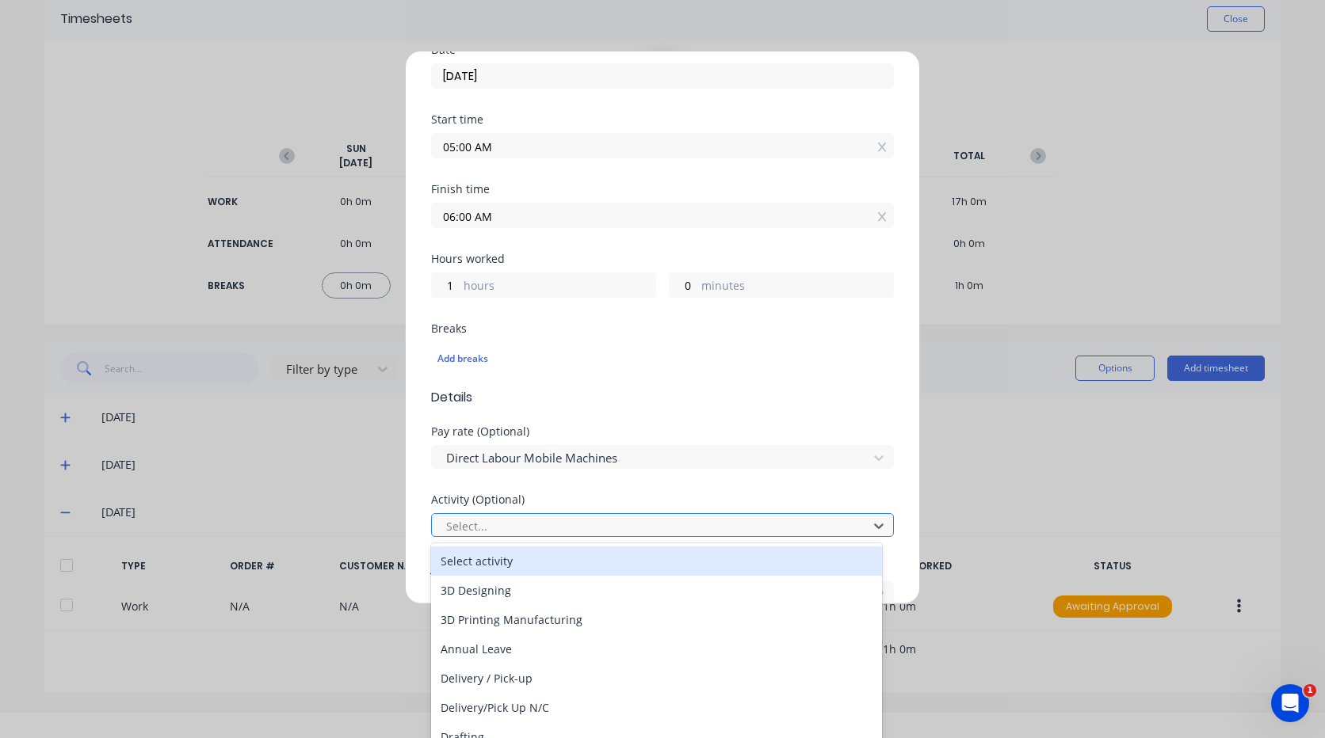
type input "m"
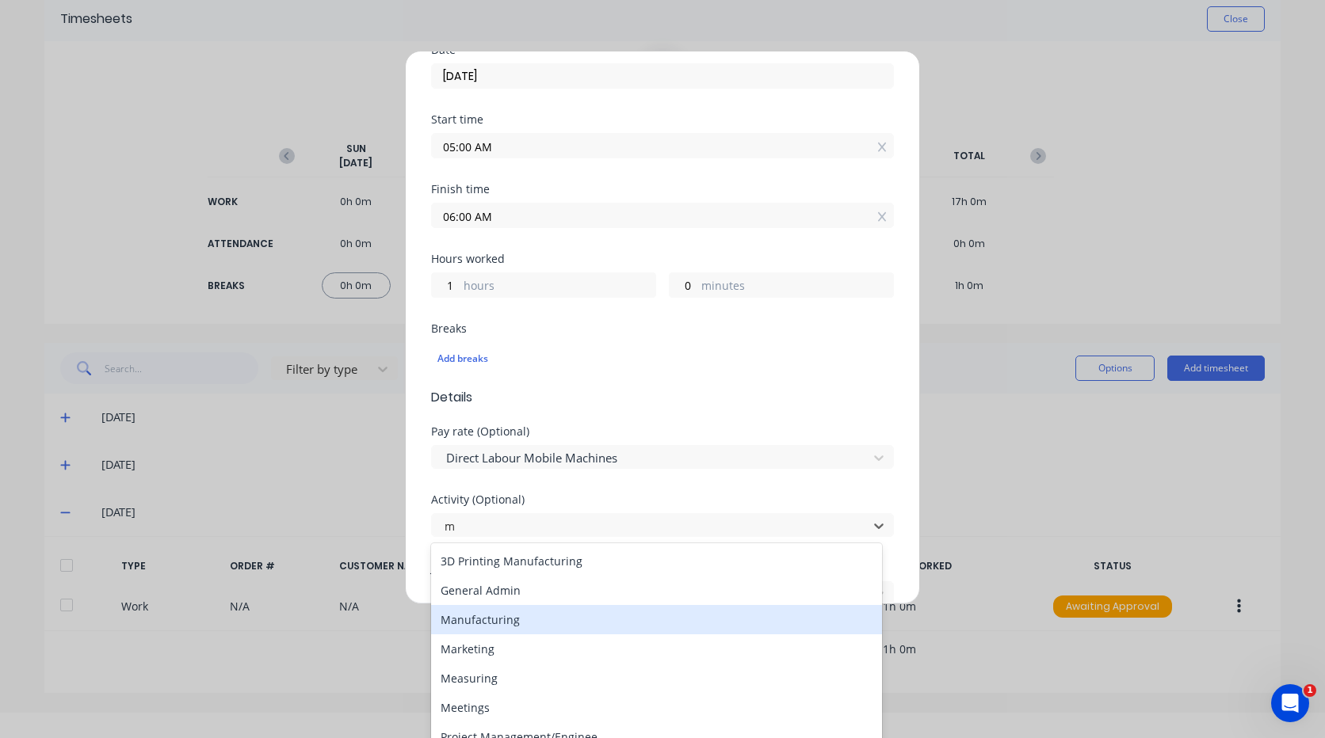
click at [521, 622] on div "Manufacturing" at bounding box center [656, 619] width 451 height 29
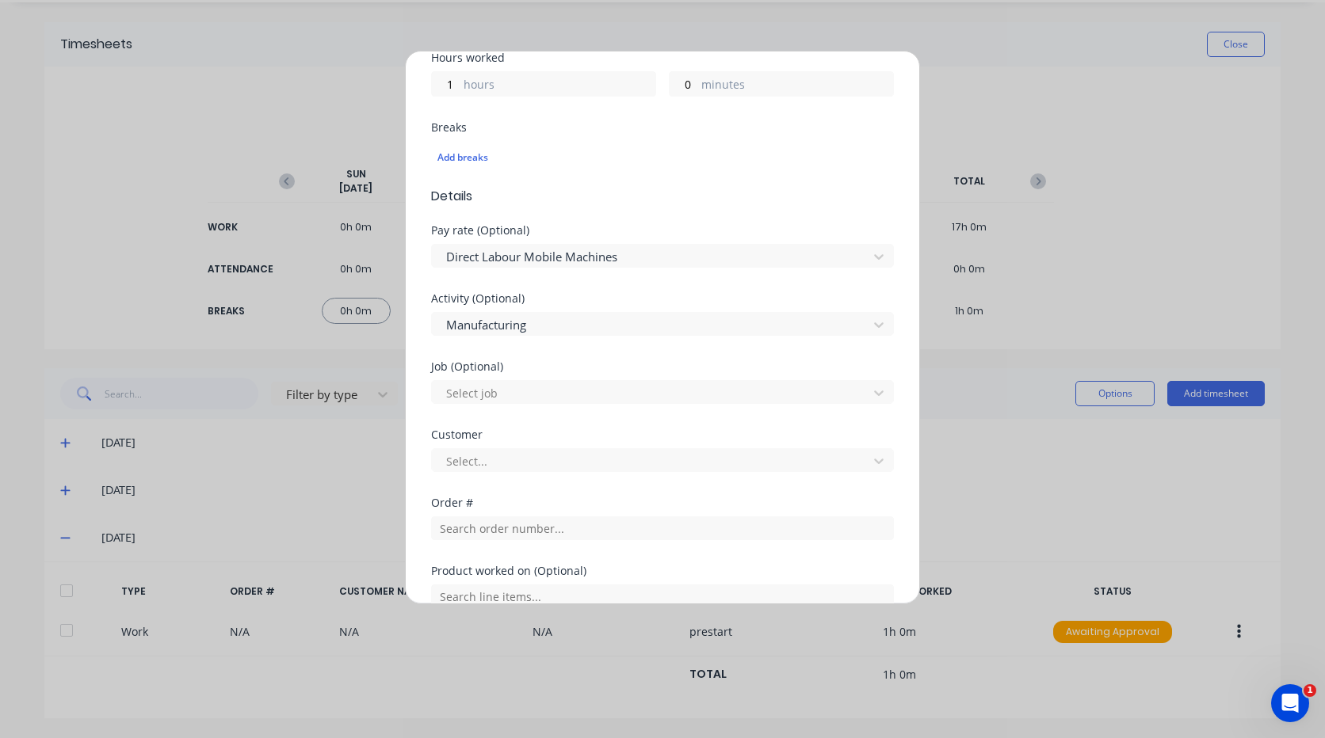
scroll to position [475, 0]
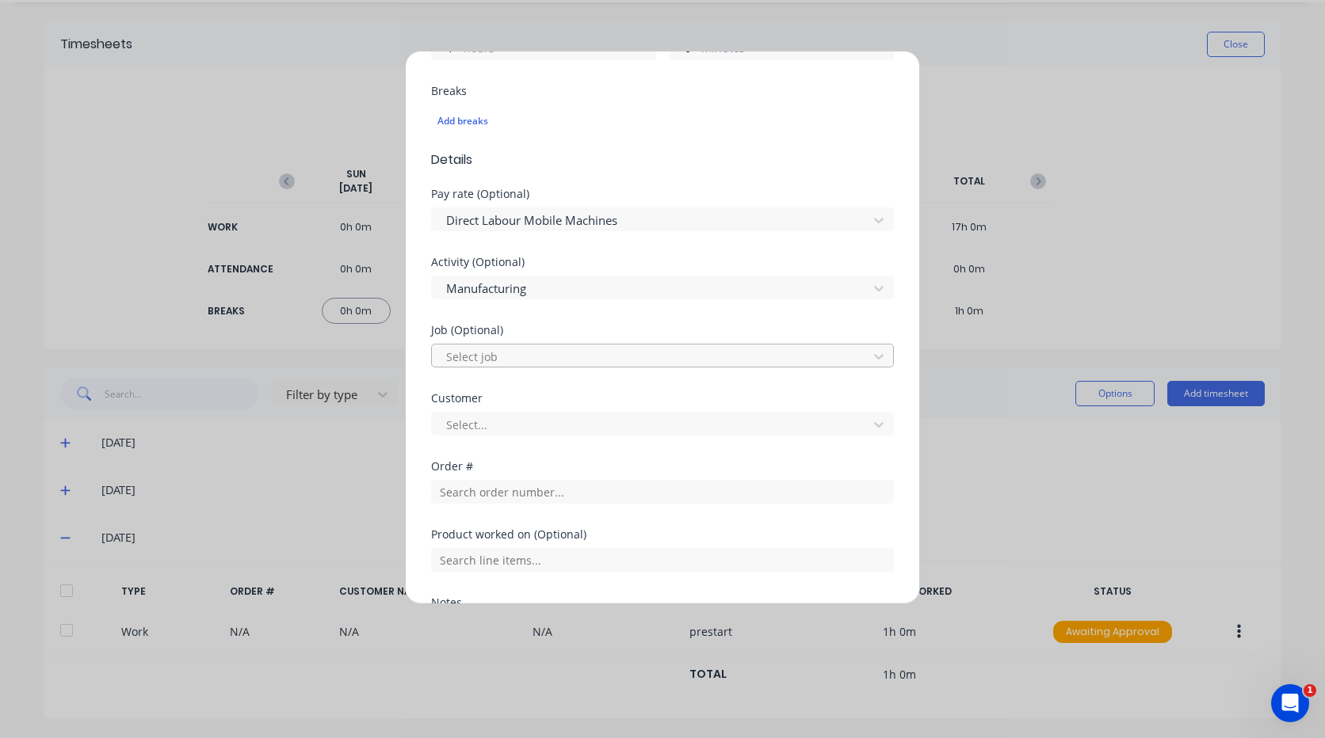
click at [491, 358] on div at bounding box center [652, 357] width 415 height 20
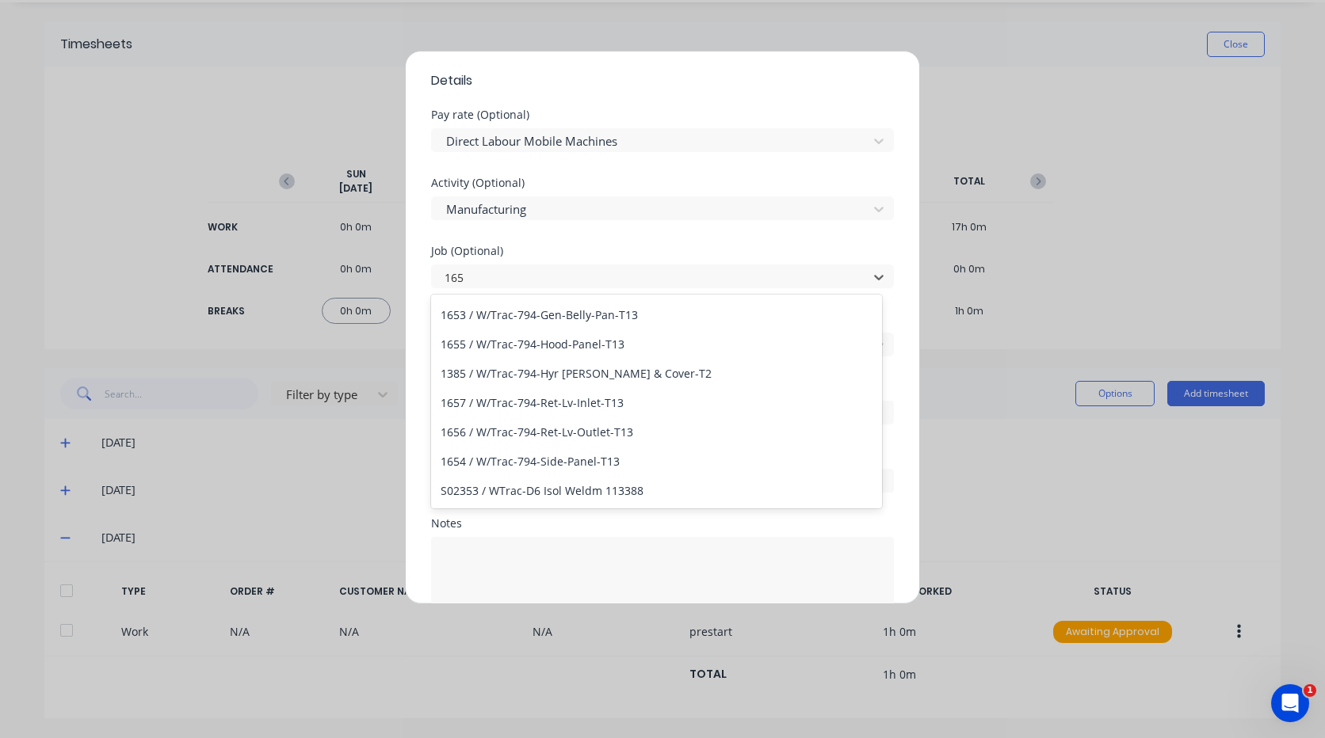
scroll to position [261, 0]
type input "1654"
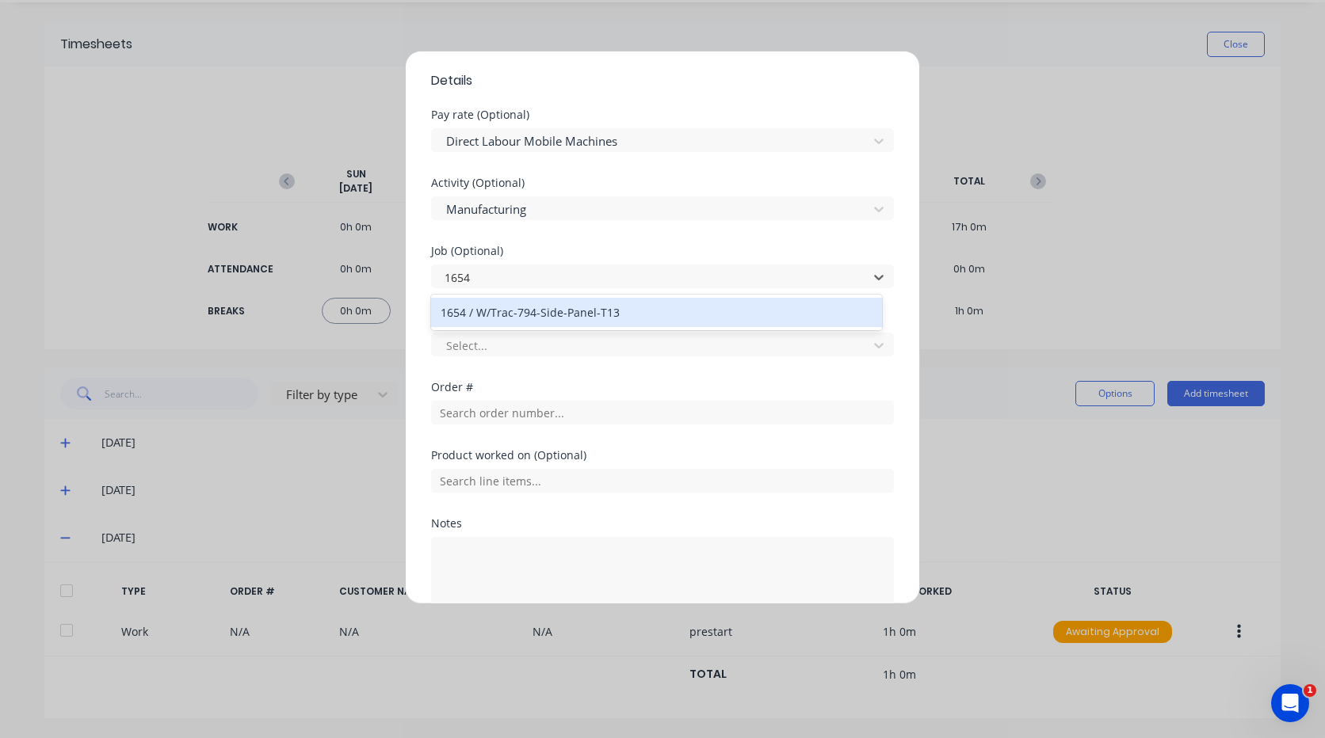
scroll to position [0, 0]
click at [563, 311] on div "1654 / W/Trac-794-Side-Panel-T13" at bounding box center [656, 312] width 451 height 29
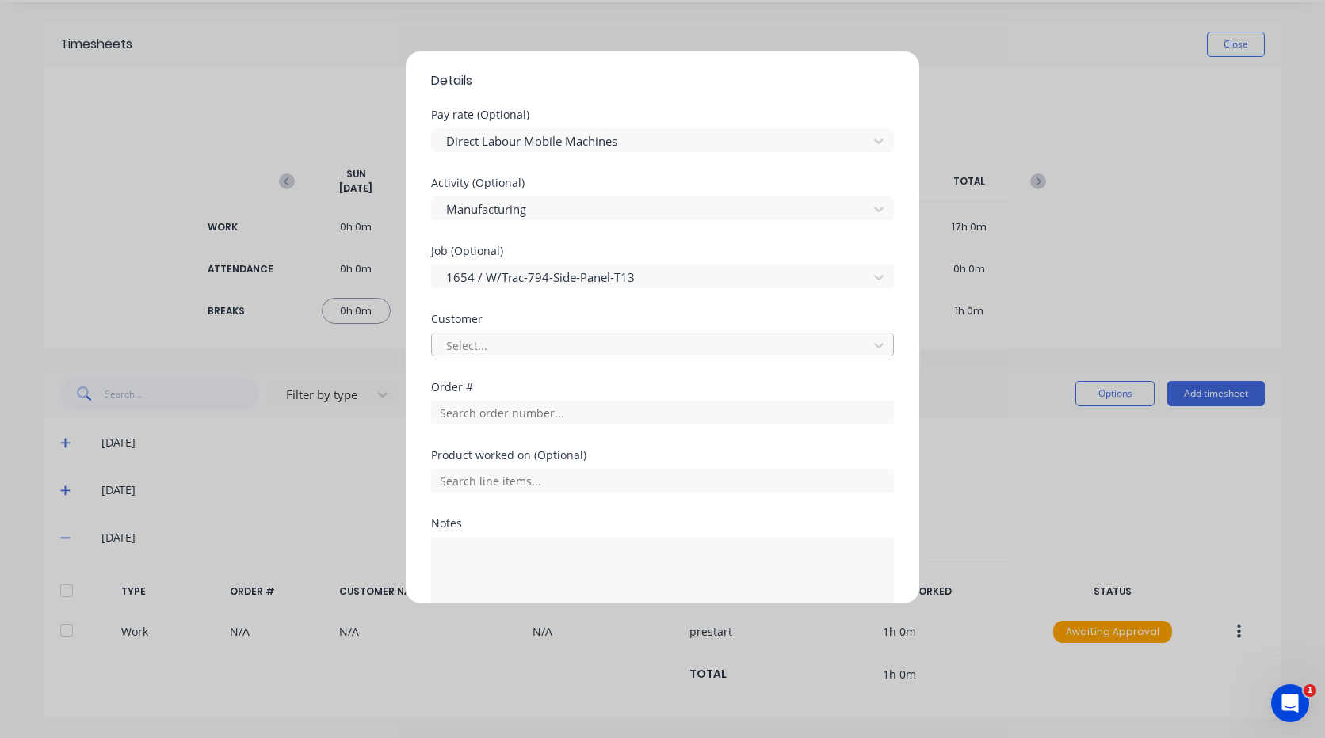
click at [594, 346] on div at bounding box center [652, 346] width 415 height 20
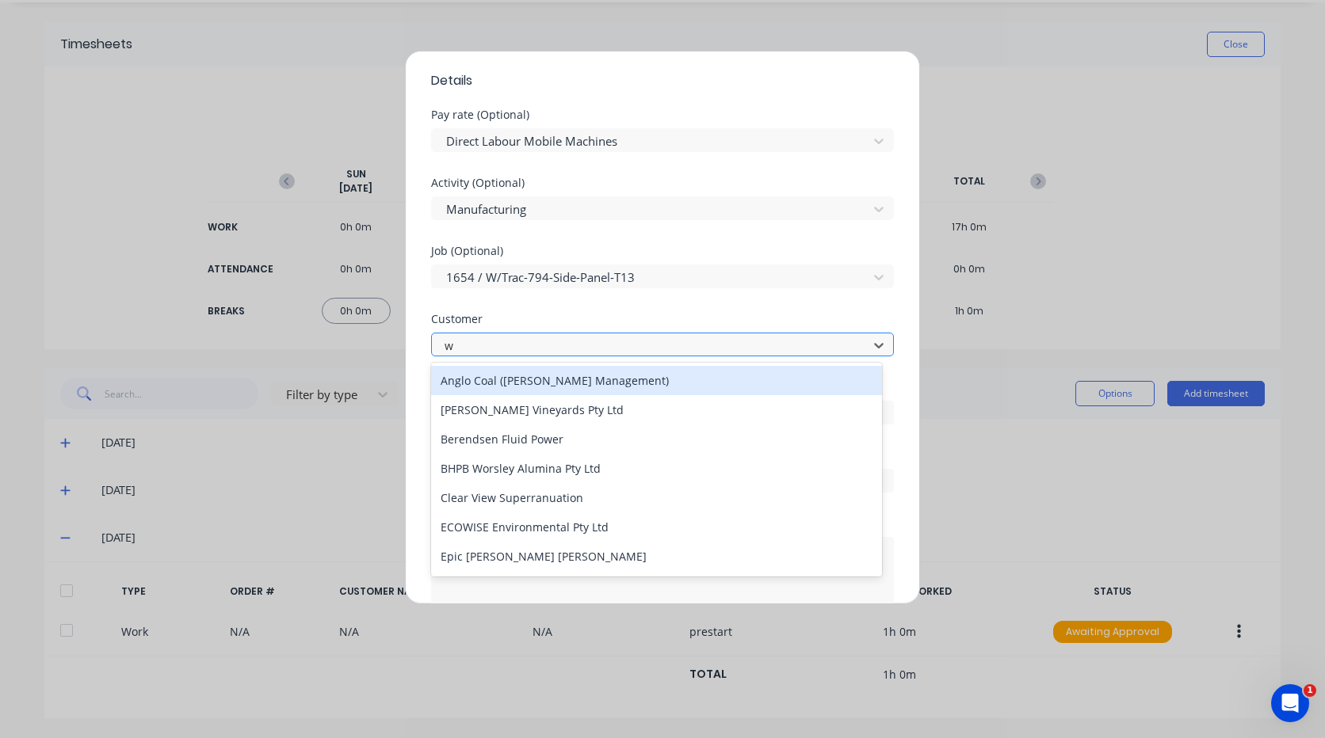
type input "we"
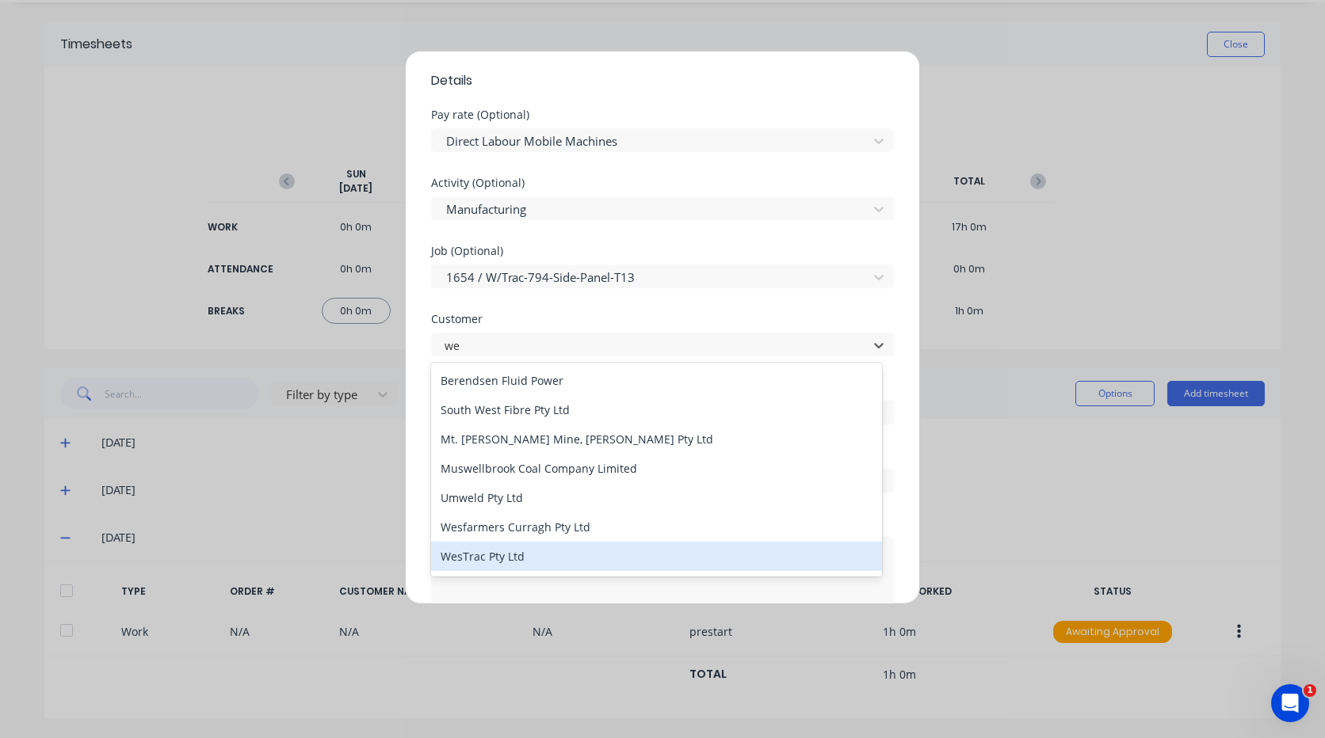
click at [551, 555] on div "WesTrac Pty Ltd" at bounding box center [656, 556] width 451 height 29
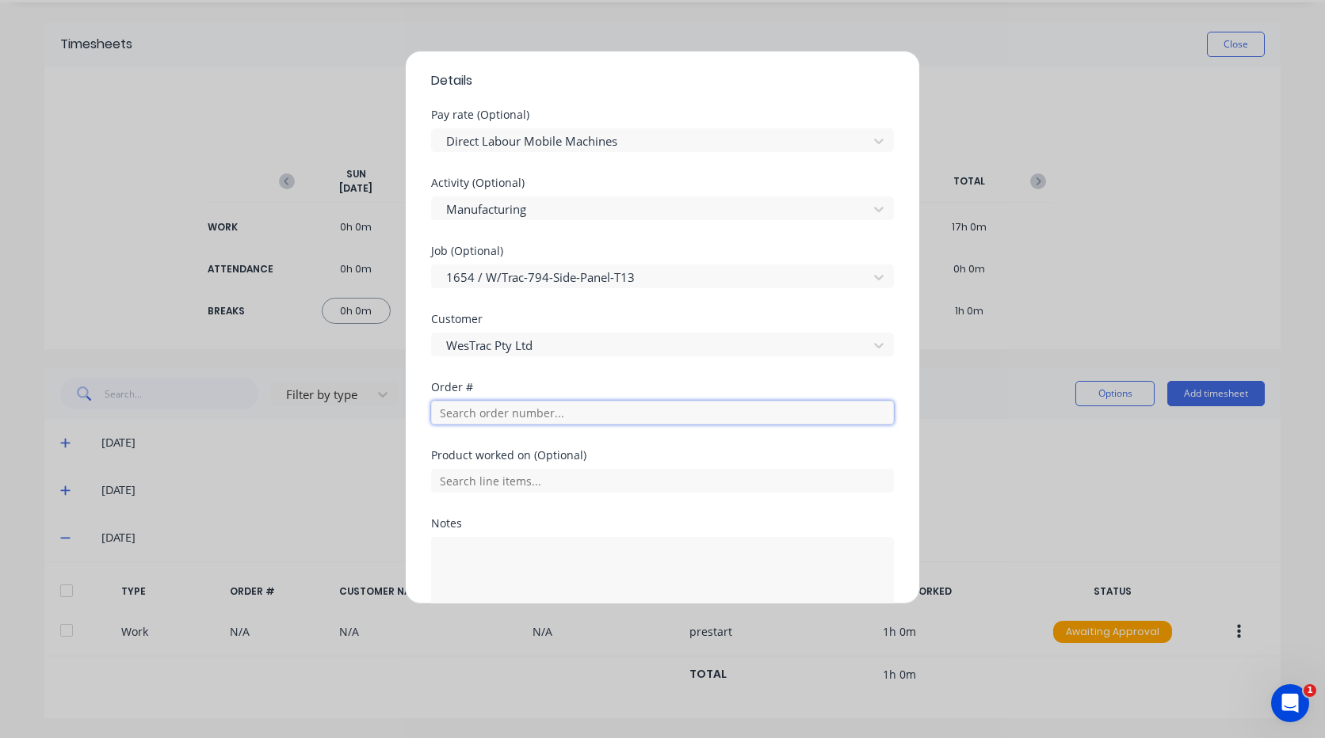
click at [529, 417] on input "text" at bounding box center [662, 413] width 463 height 24
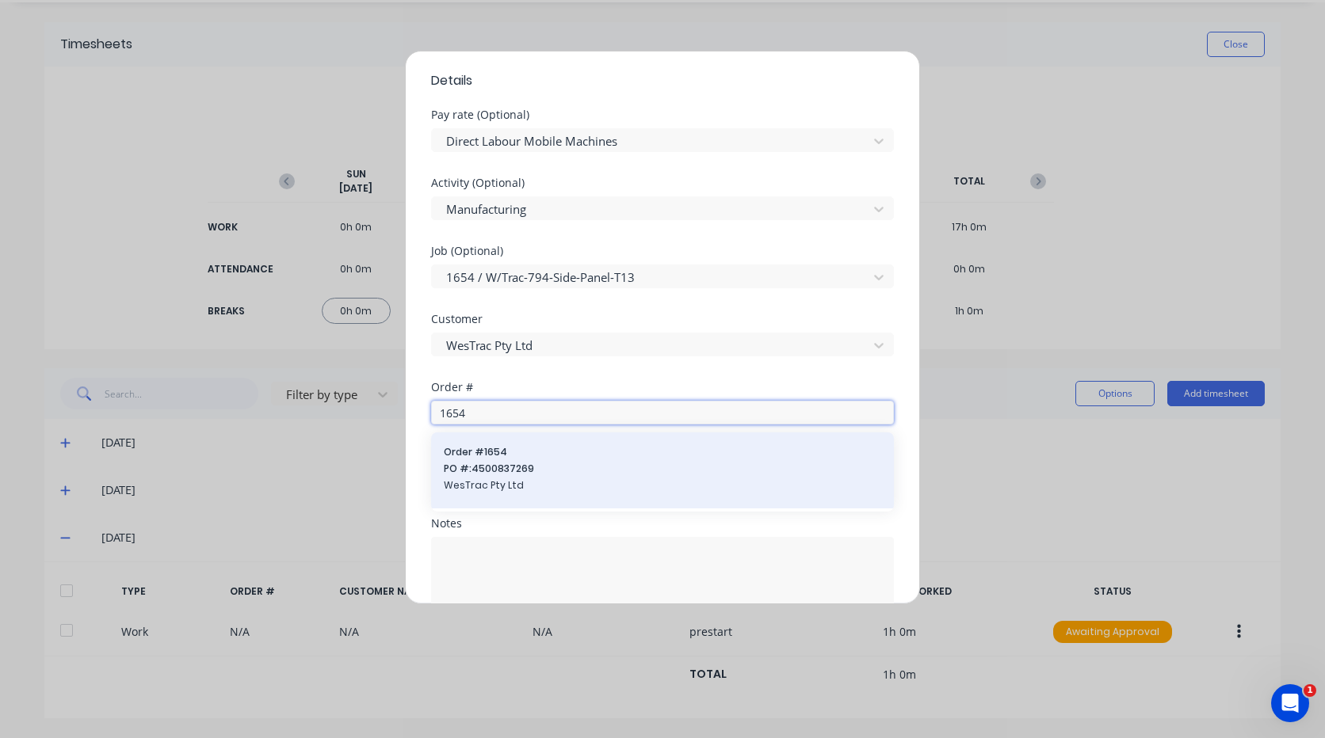
type input "1654"
click at [526, 466] on span "PO #: 4500837269" at bounding box center [662, 469] width 437 height 14
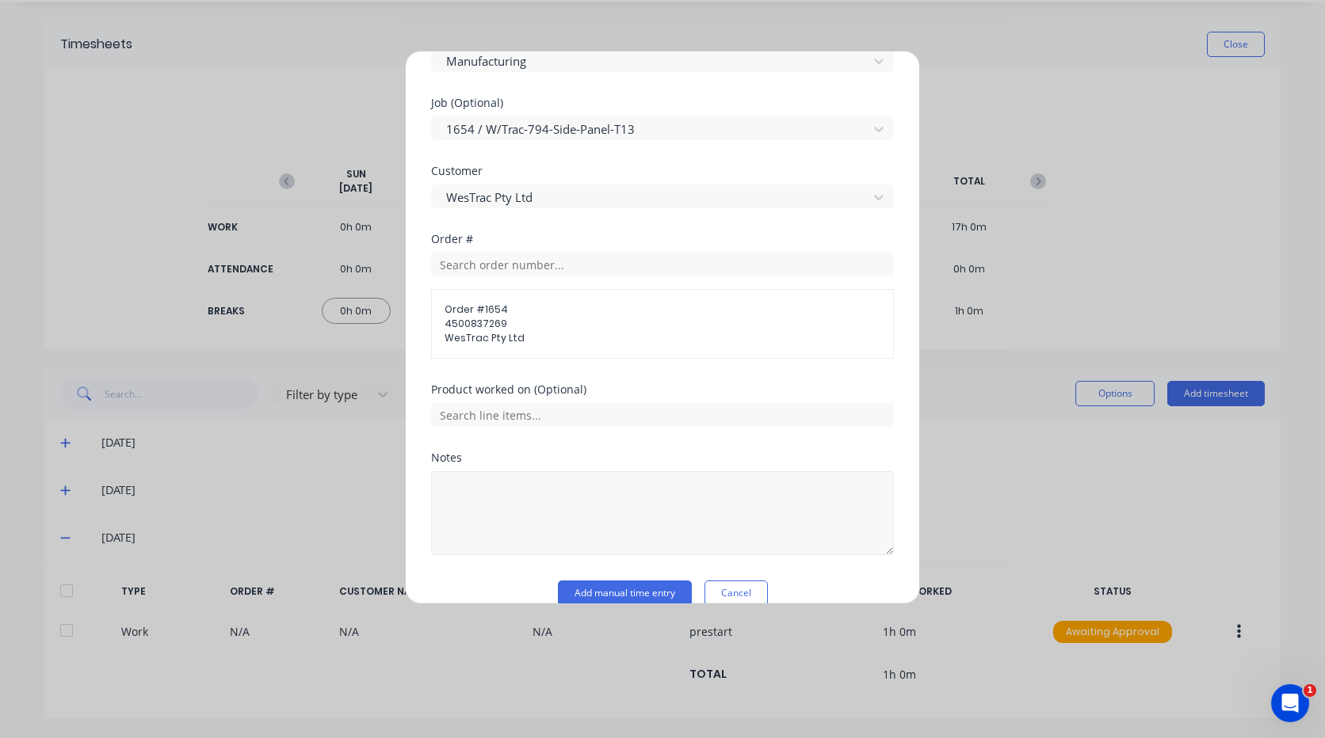
scroll to position [727, 0]
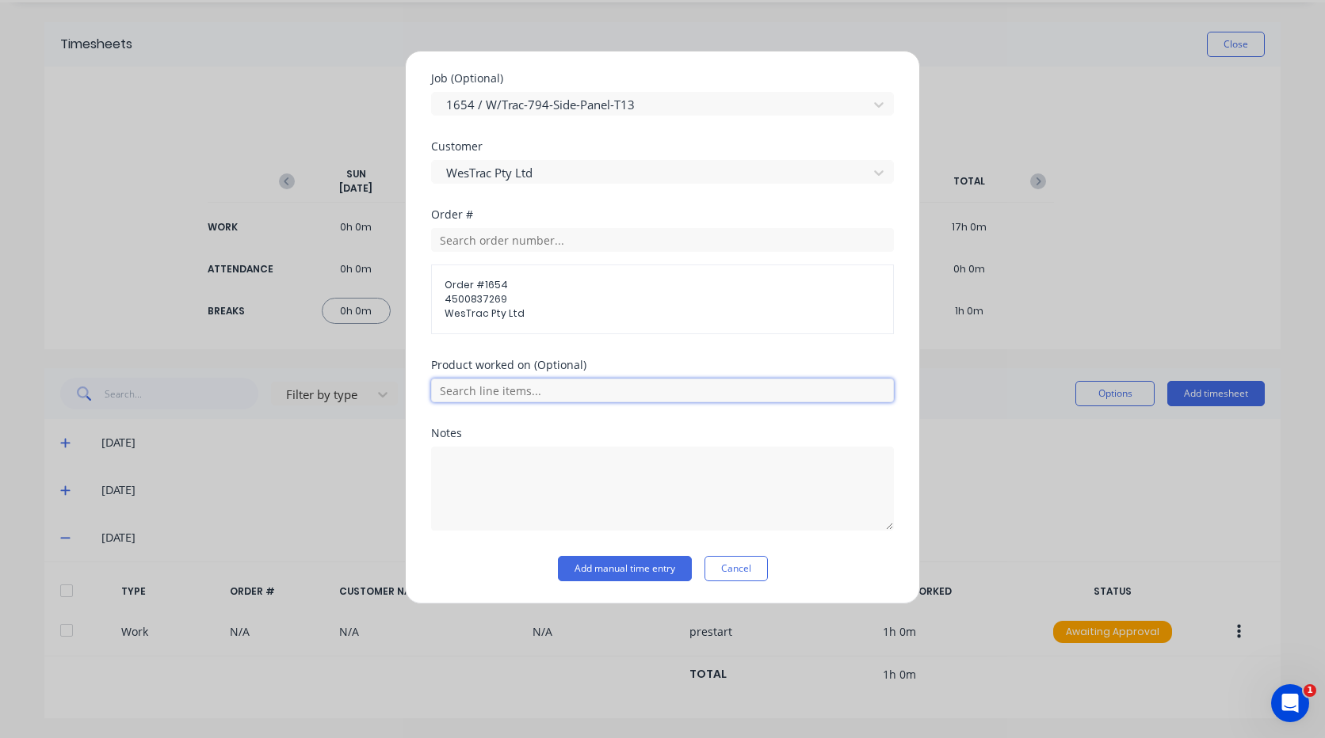
click at [521, 388] on input "text" at bounding box center [662, 391] width 463 height 24
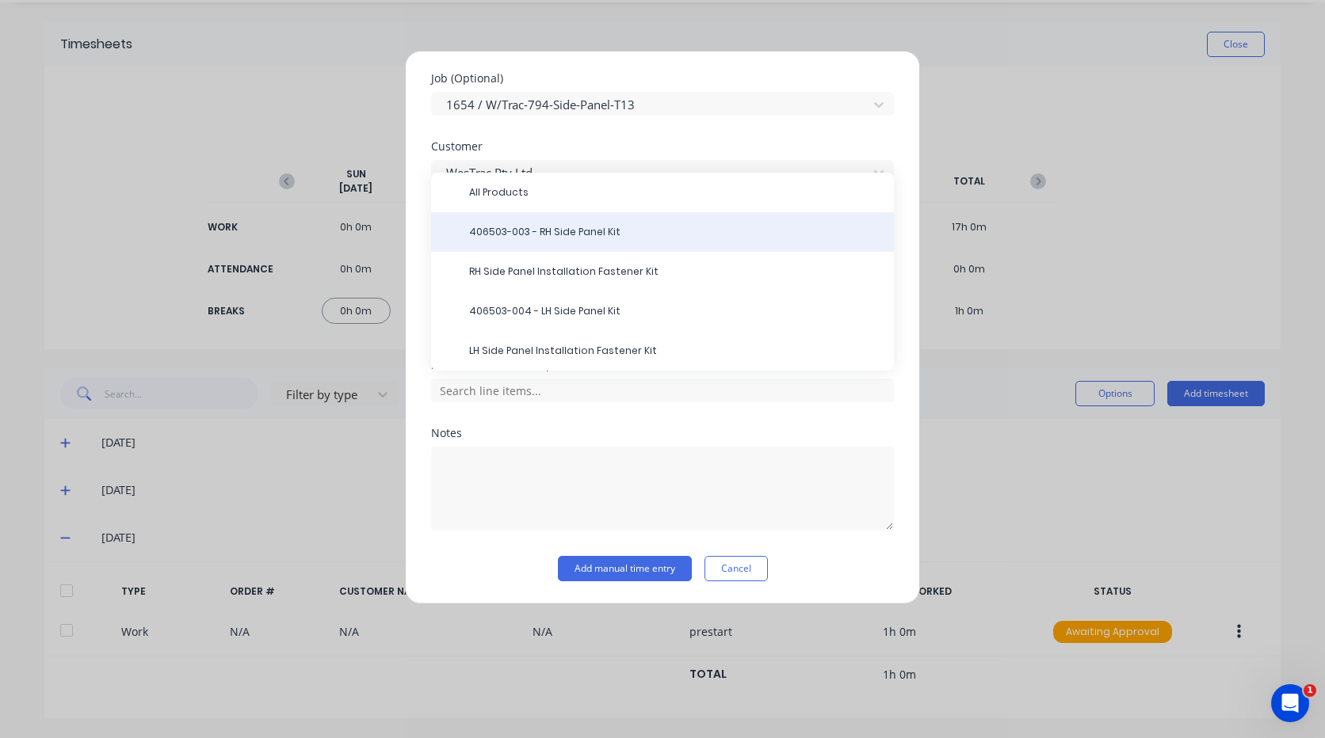
click at [567, 235] on span "406503-003 - RH Side Panel Kit" at bounding box center [675, 232] width 412 height 14
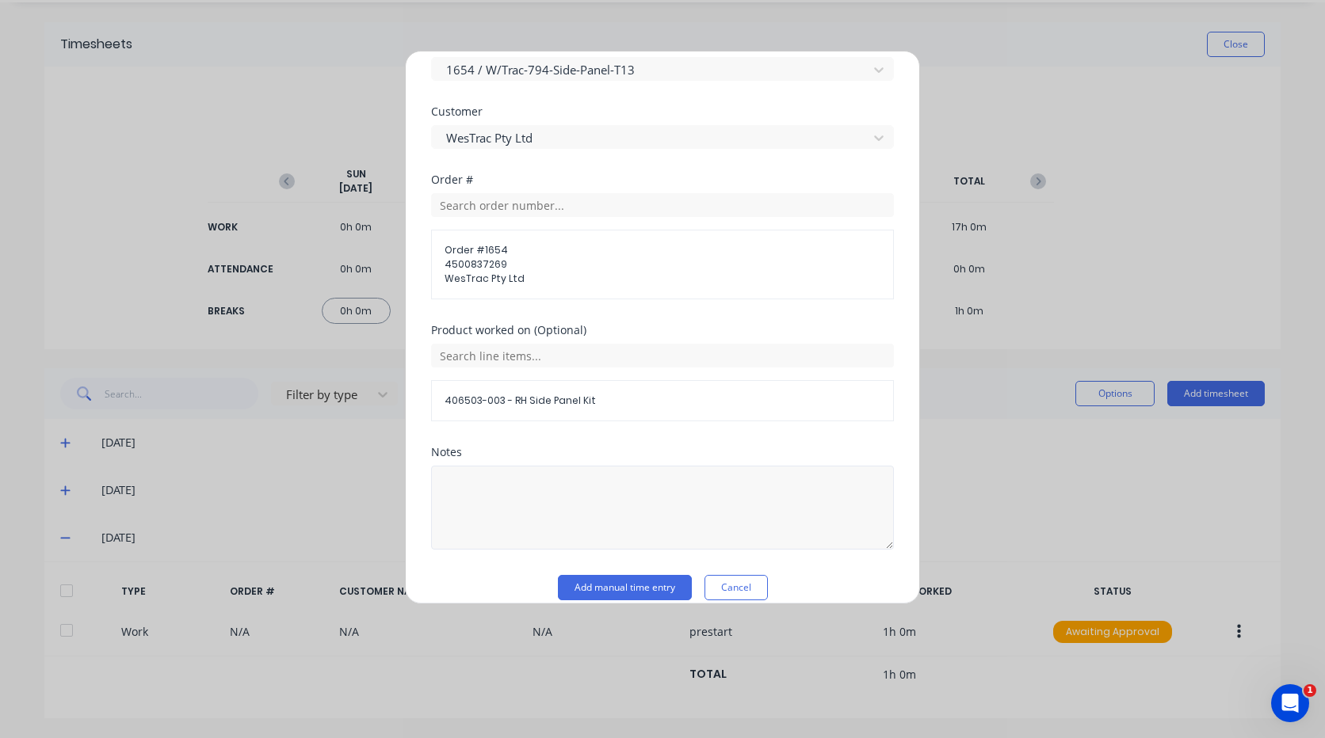
scroll to position [781, 0]
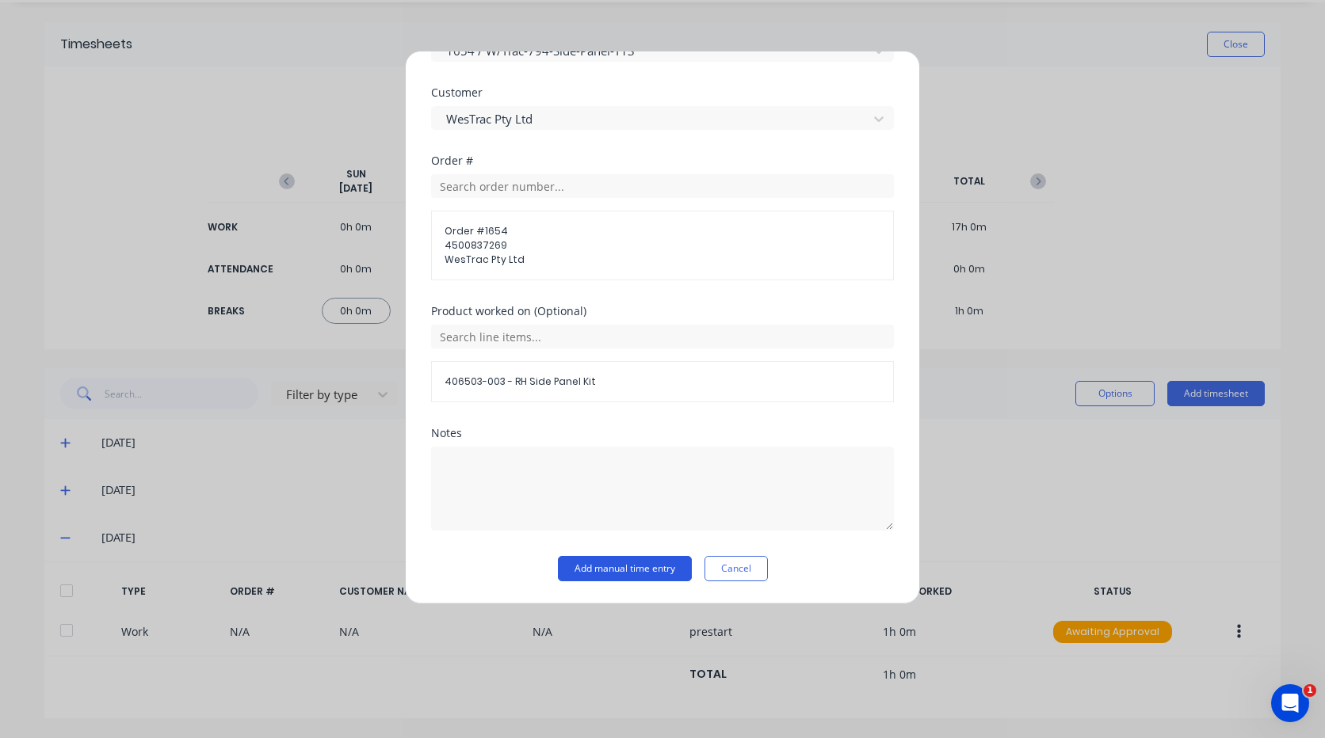
click at [626, 563] on button "Add manual time entry" at bounding box center [625, 568] width 134 height 25
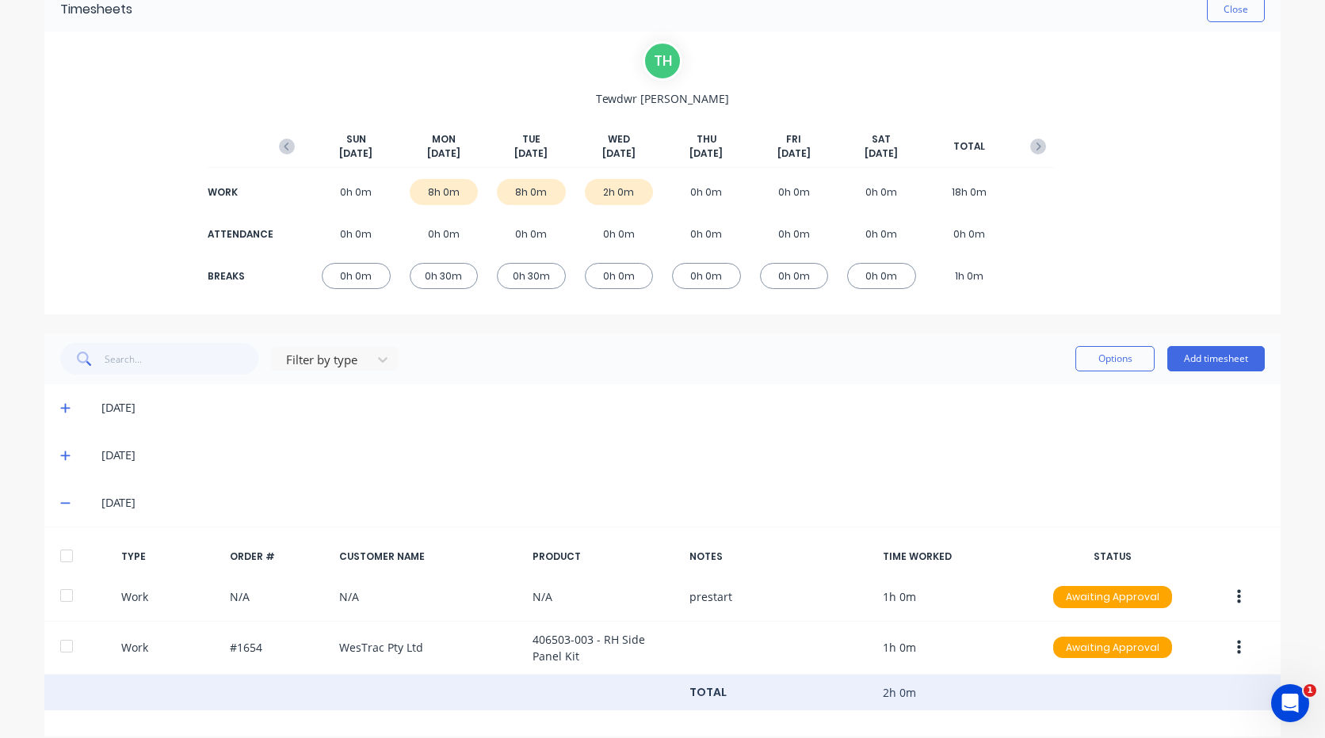
scroll to position [98, 0]
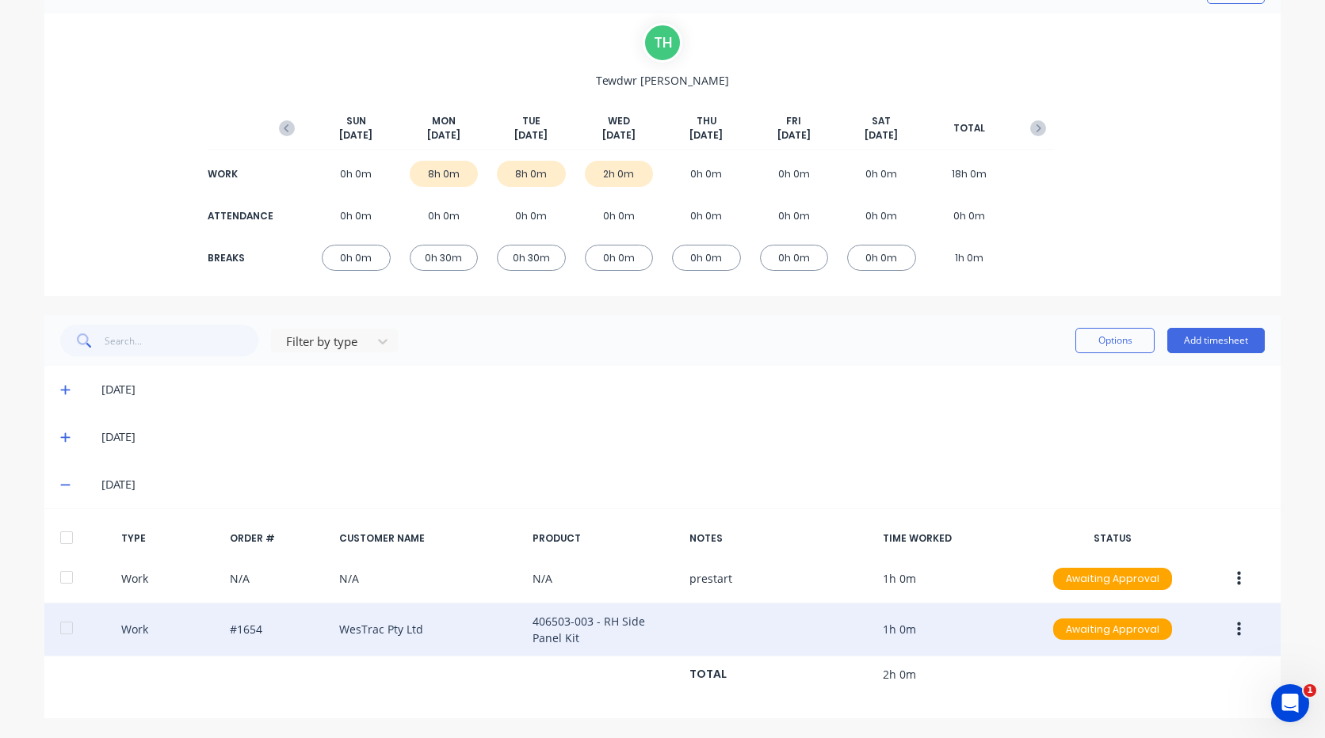
click at [1235, 627] on button "button" at bounding box center [1238, 630] width 37 height 29
click at [1212, 632] on div "Duplicate" at bounding box center [1182, 633] width 122 height 23
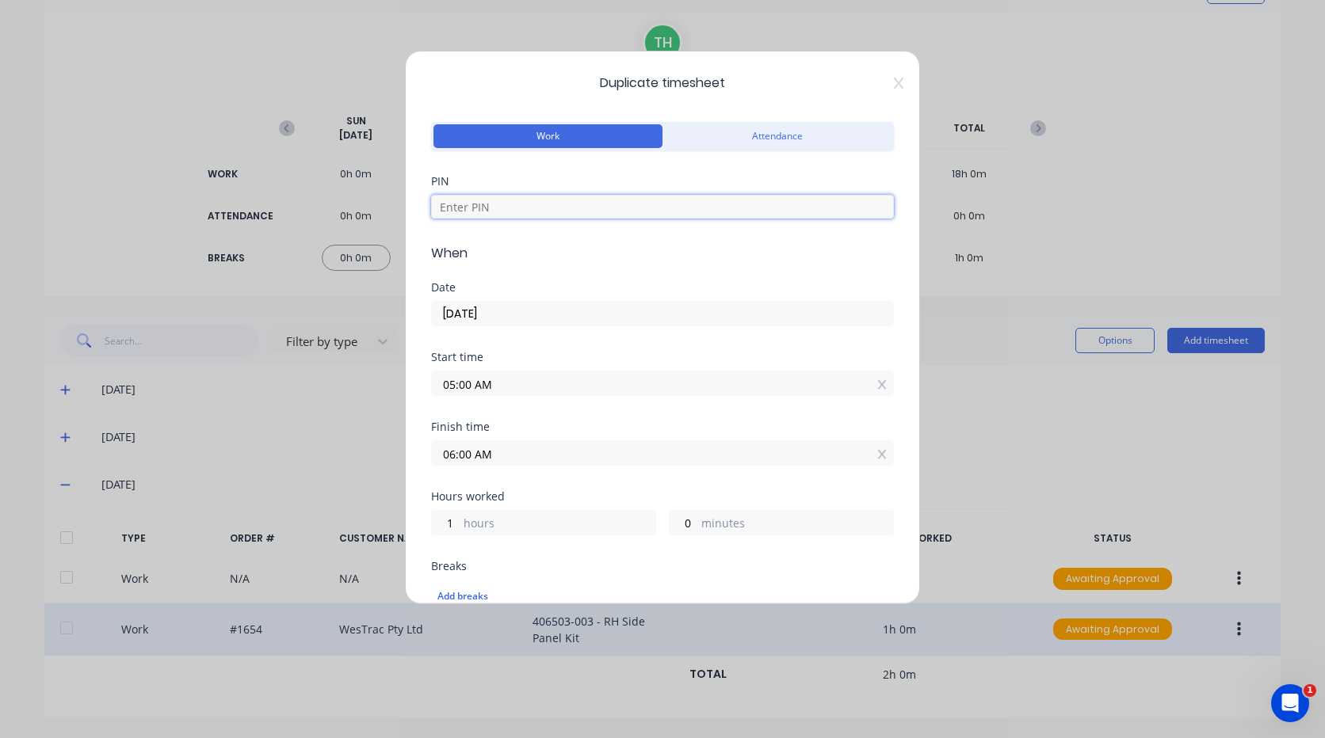
click at [524, 210] on input at bounding box center [662, 207] width 463 height 24
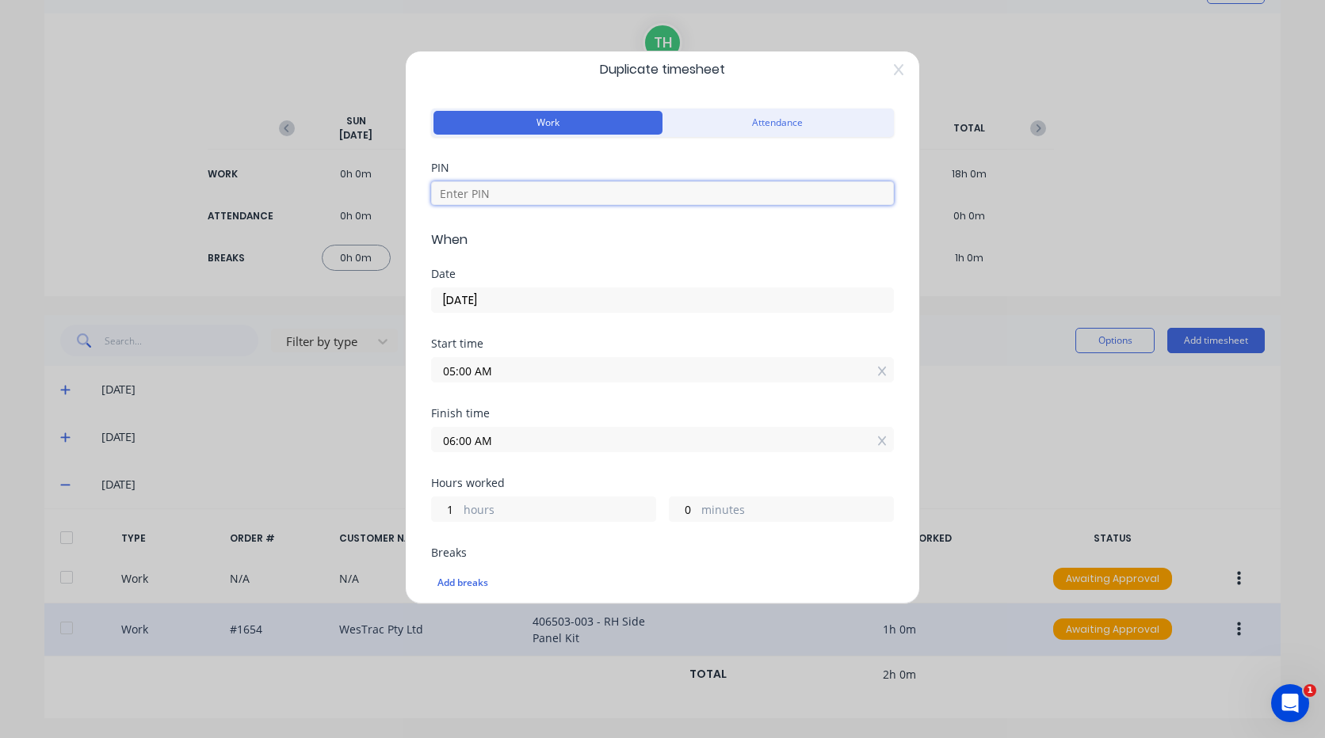
scroll to position [0, 0]
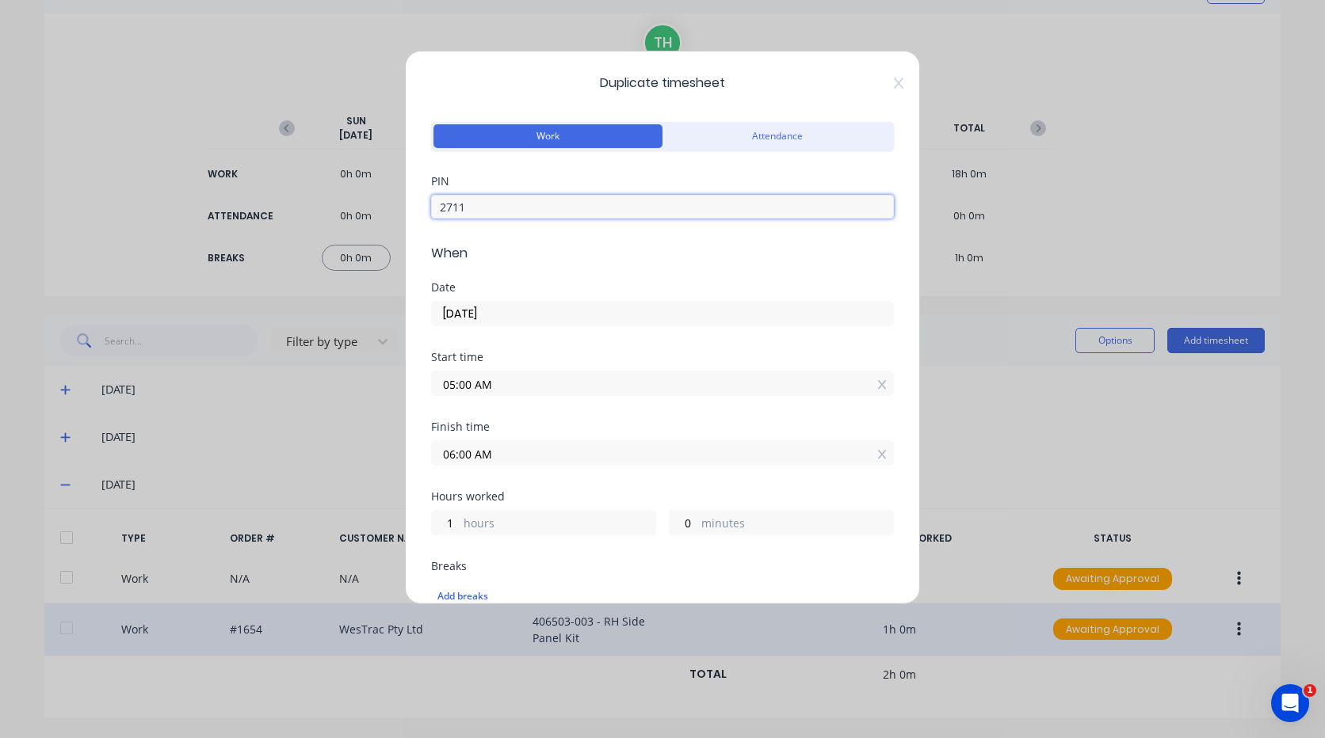
type input "2711"
click at [502, 385] on input "05:00 AM" at bounding box center [662, 384] width 461 height 24
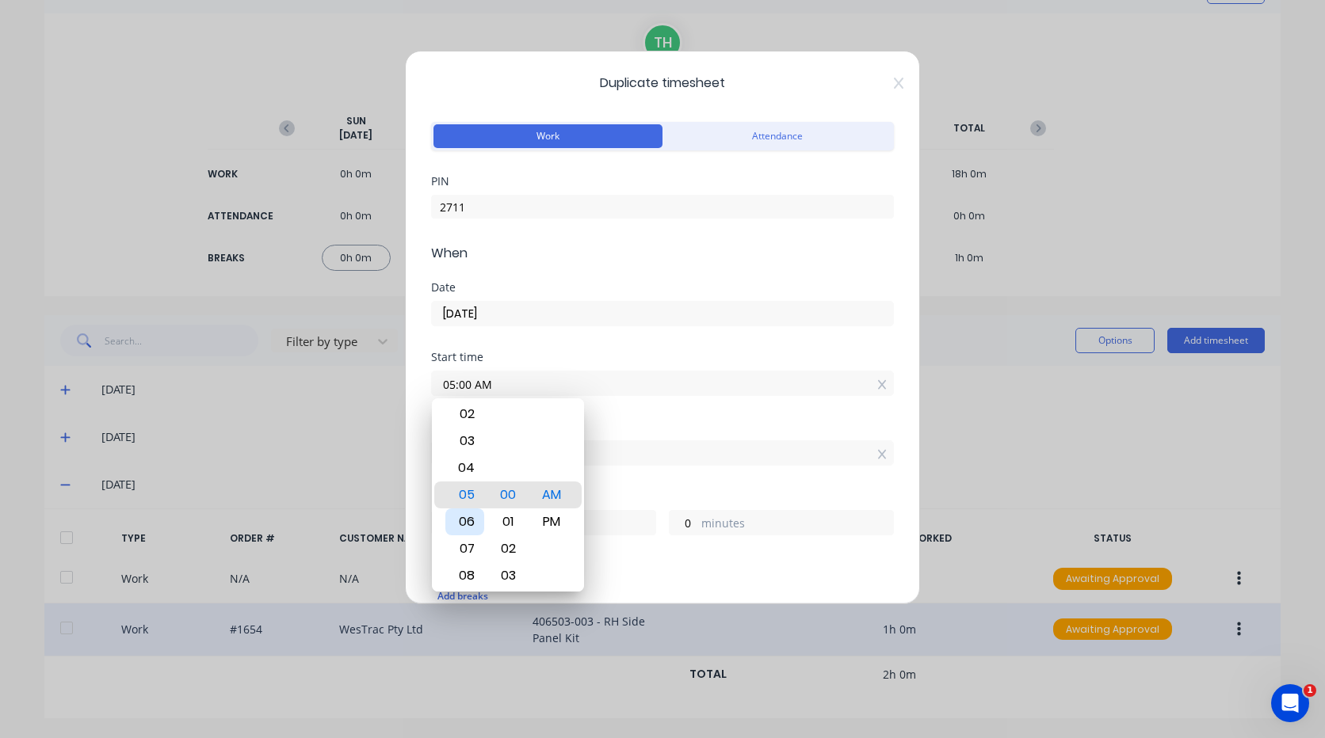
click at [470, 517] on div "06" at bounding box center [464, 522] width 39 height 27
type input "06:00 AM"
type input "0"
type input "06:03 AM"
type input "23"
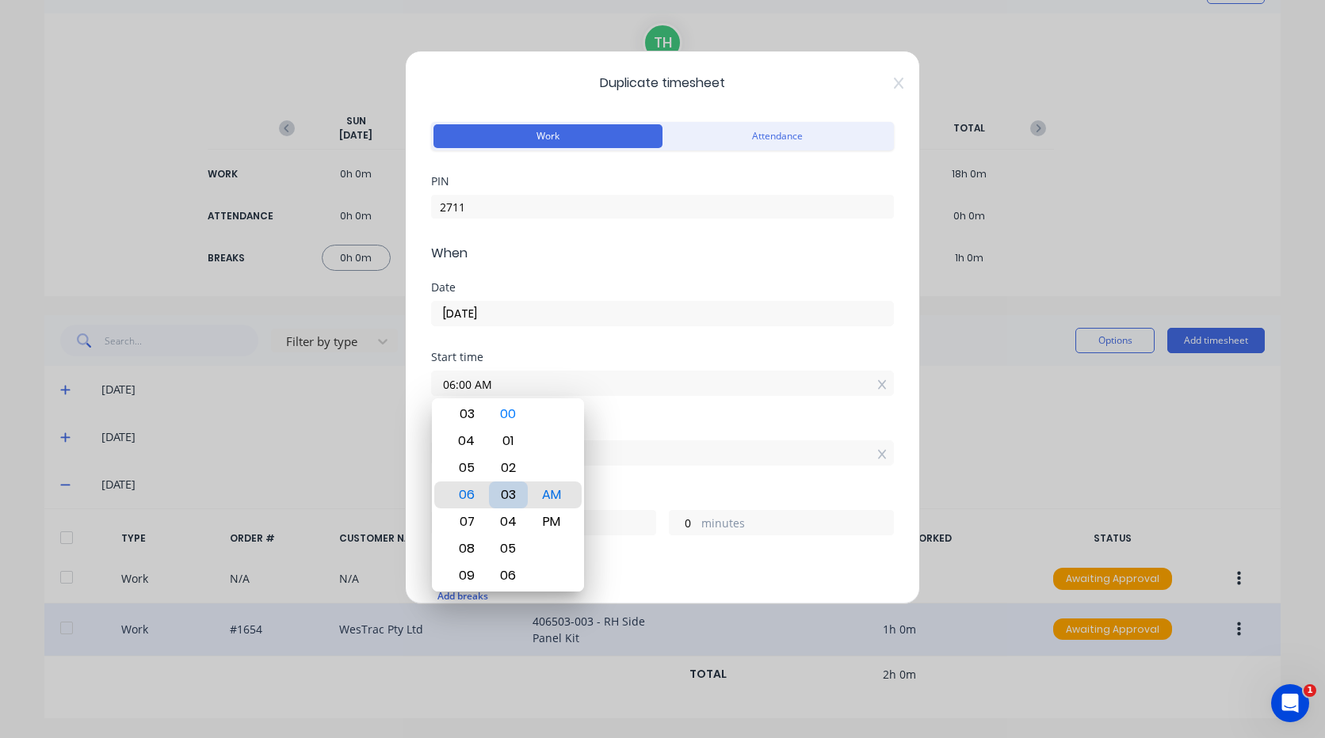
type input "57"
type input "06:06 AM"
type input "54"
type input "06:09 AM"
type input "51"
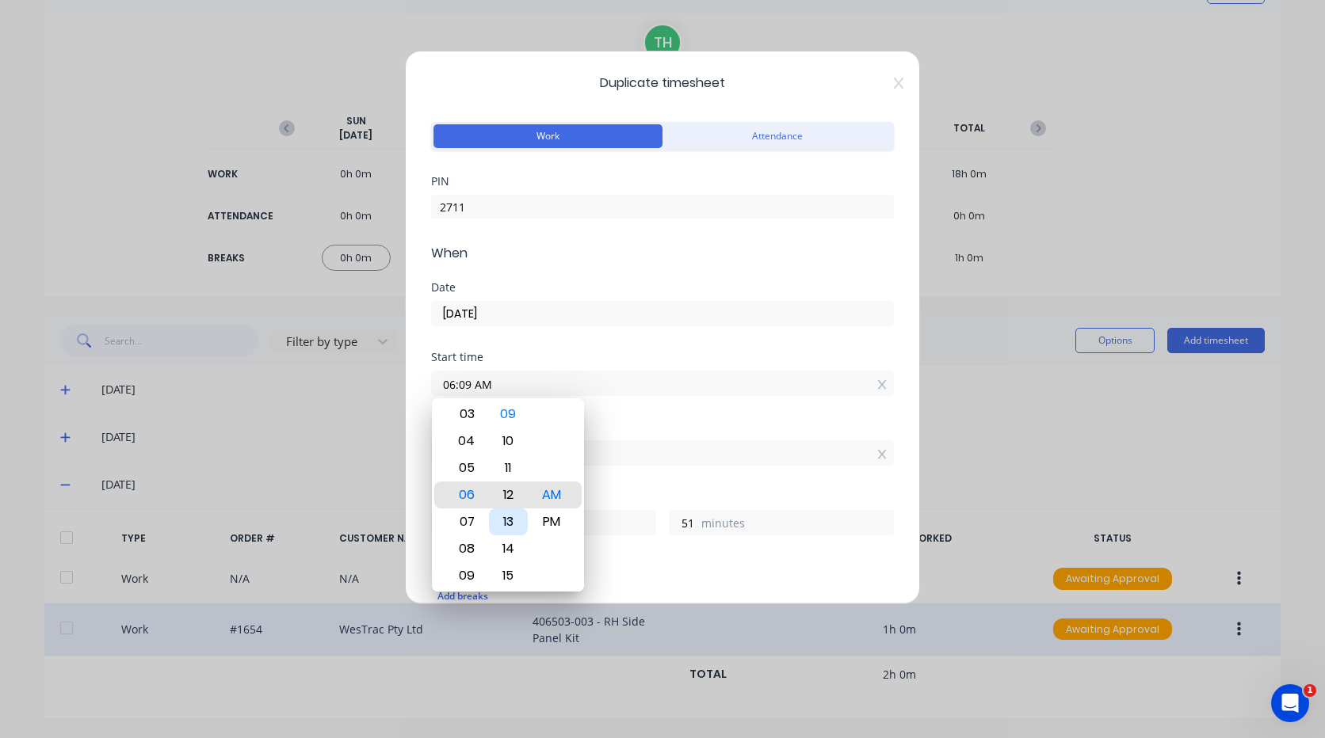
type input "06:12 AM"
type input "48"
type input "06:15 AM"
type input "45"
type input "06:18 AM"
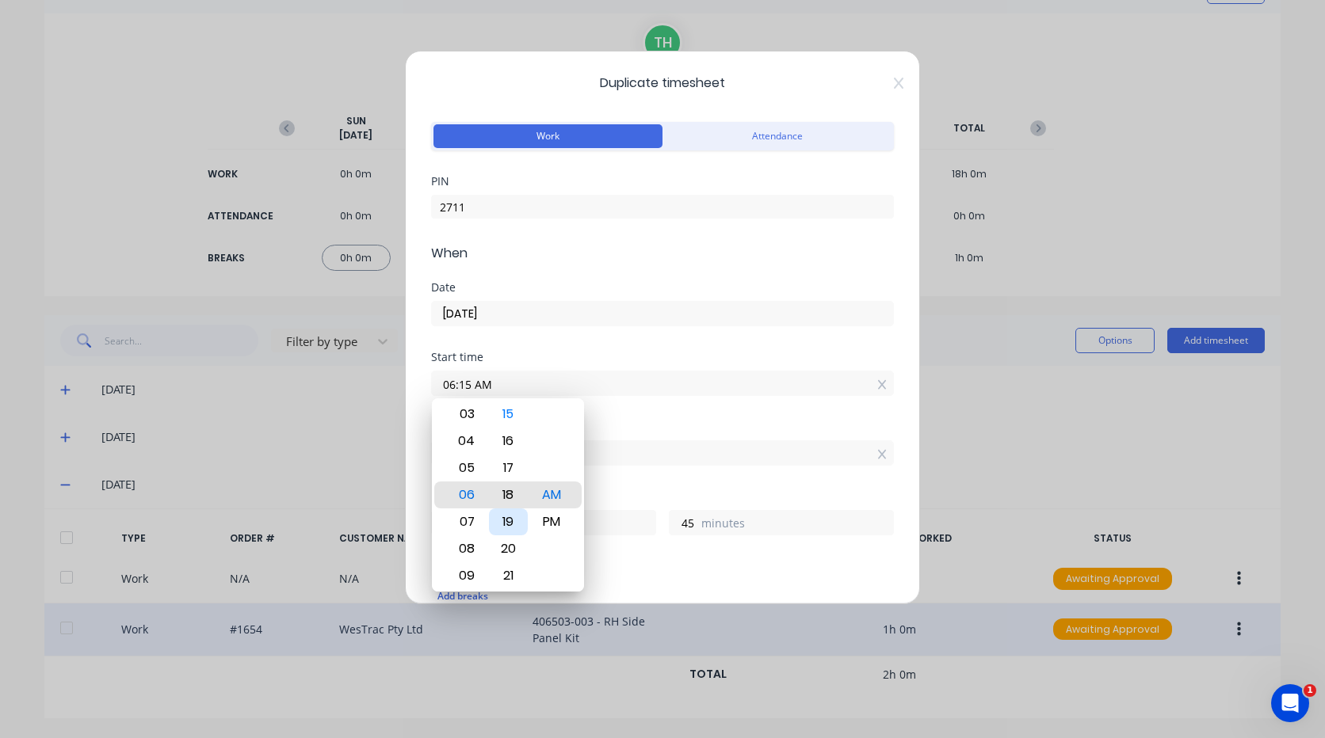
type input "42"
type input "06:21 AM"
type input "39"
type input "06:24 AM"
type input "36"
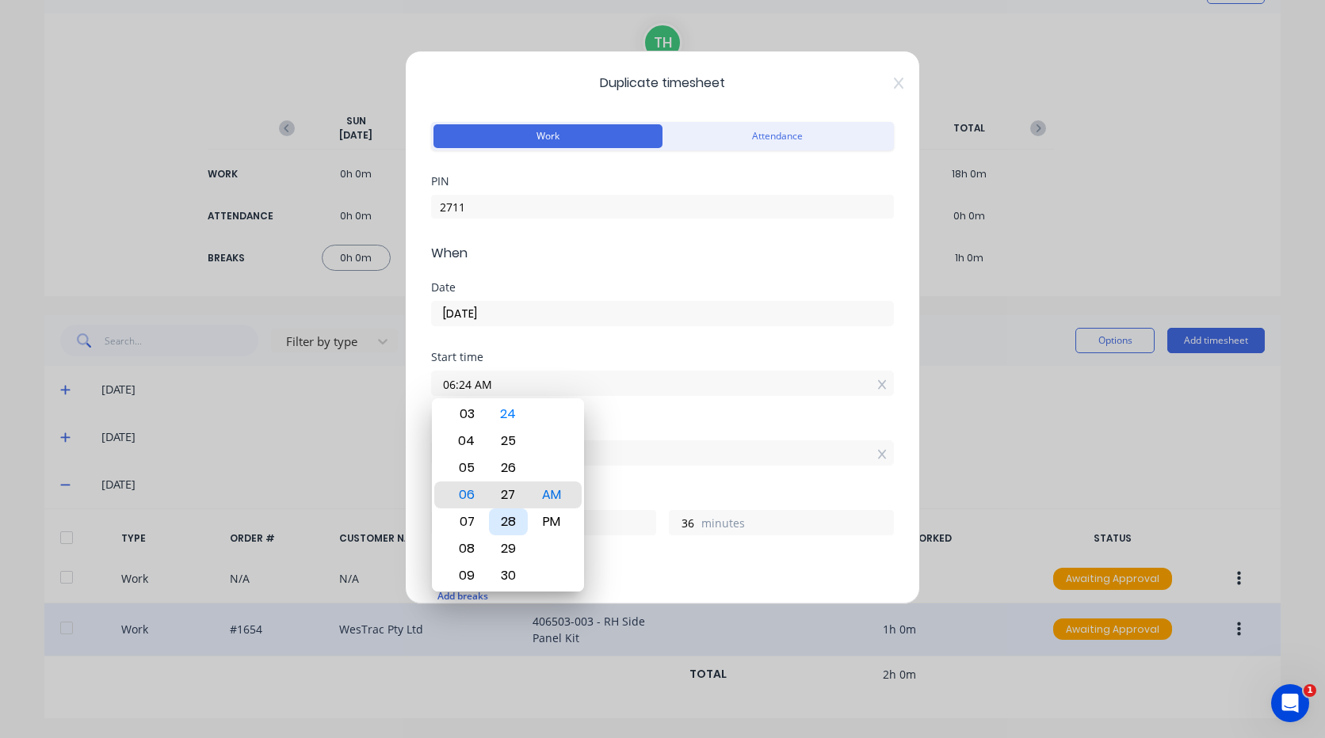
type input "06:27 AM"
type input "33"
type input "06:29 AM"
type input "31"
type input "06:30 AM"
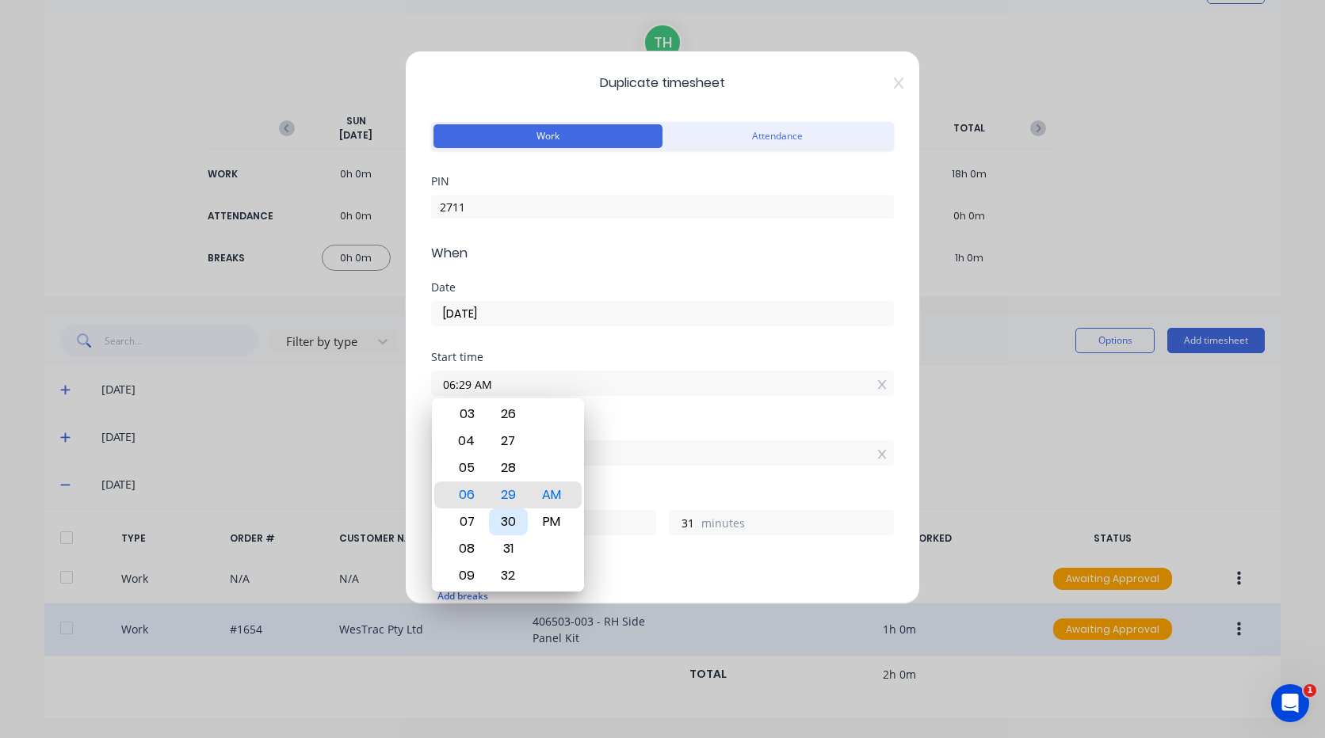
type input "30"
click at [640, 483] on div "Finish time 06:00 AM" at bounding box center [662, 457] width 463 height 70
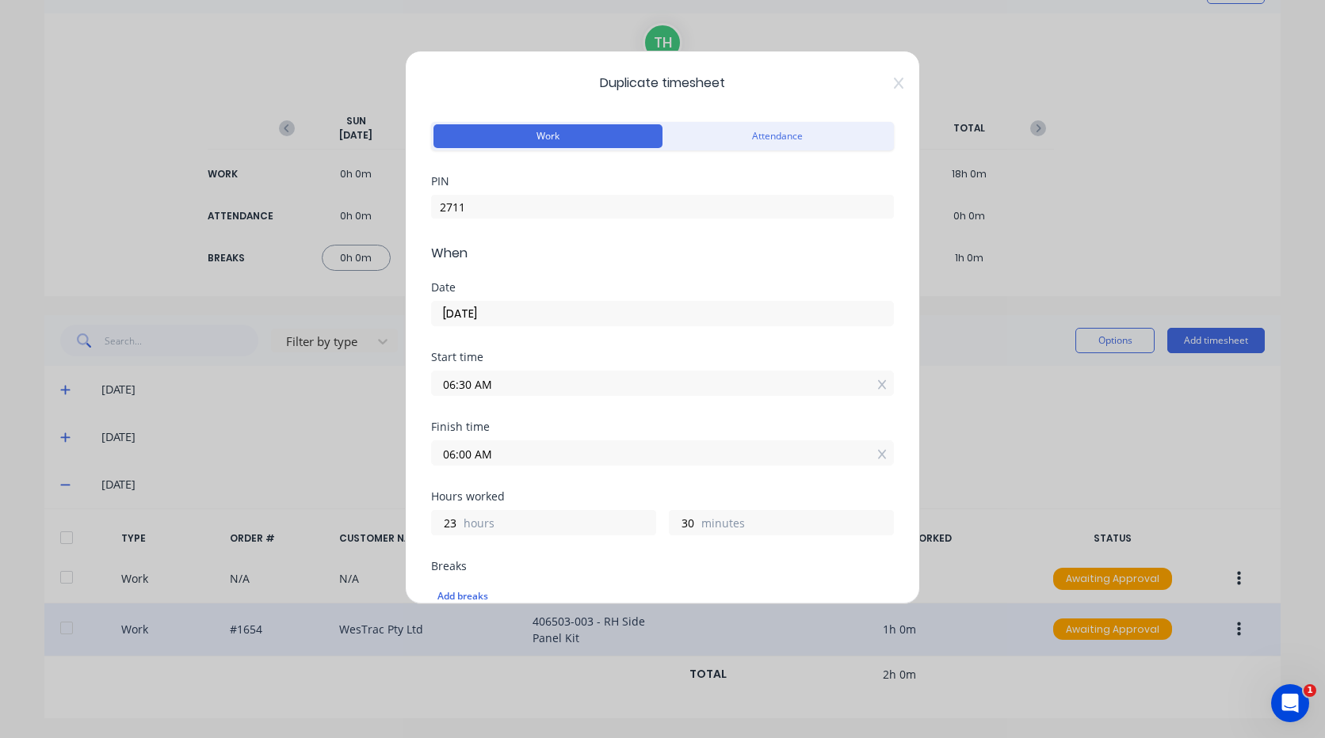
click at [499, 453] on input "06:00 AM" at bounding box center [662, 453] width 461 height 24
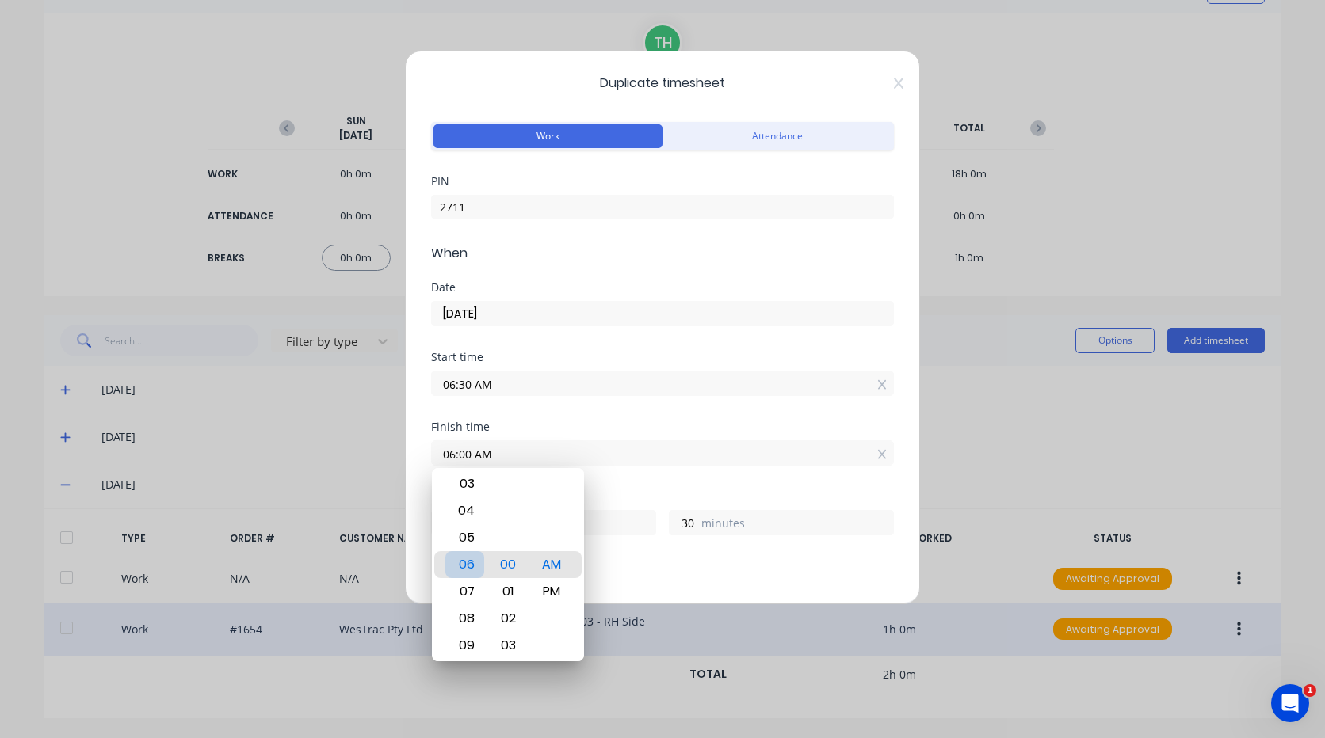
type input "07:00 AM"
type input "0"
type input "04:00 AM"
type input "21"
type input "01:00 AM"
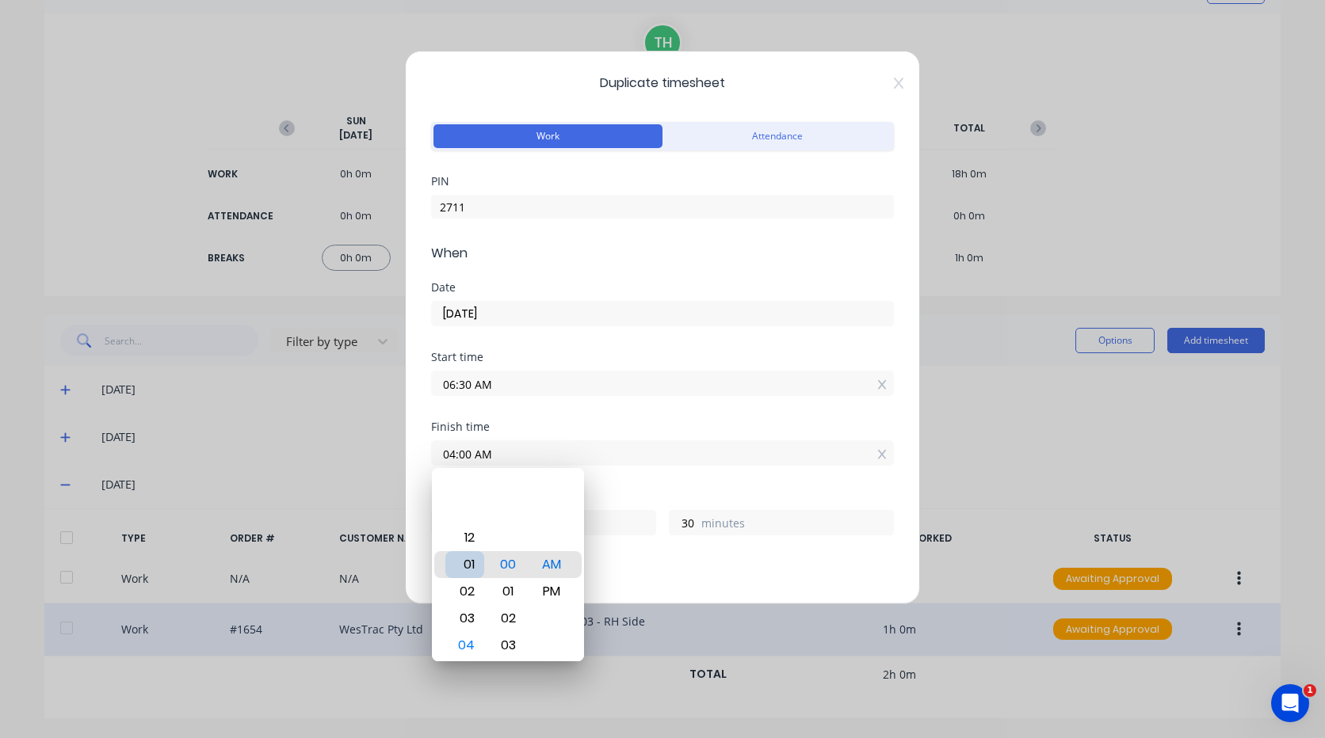
type input "18"
type input "12:00 AM"
type input "17"
type input "12:03 AM"
type input "33"
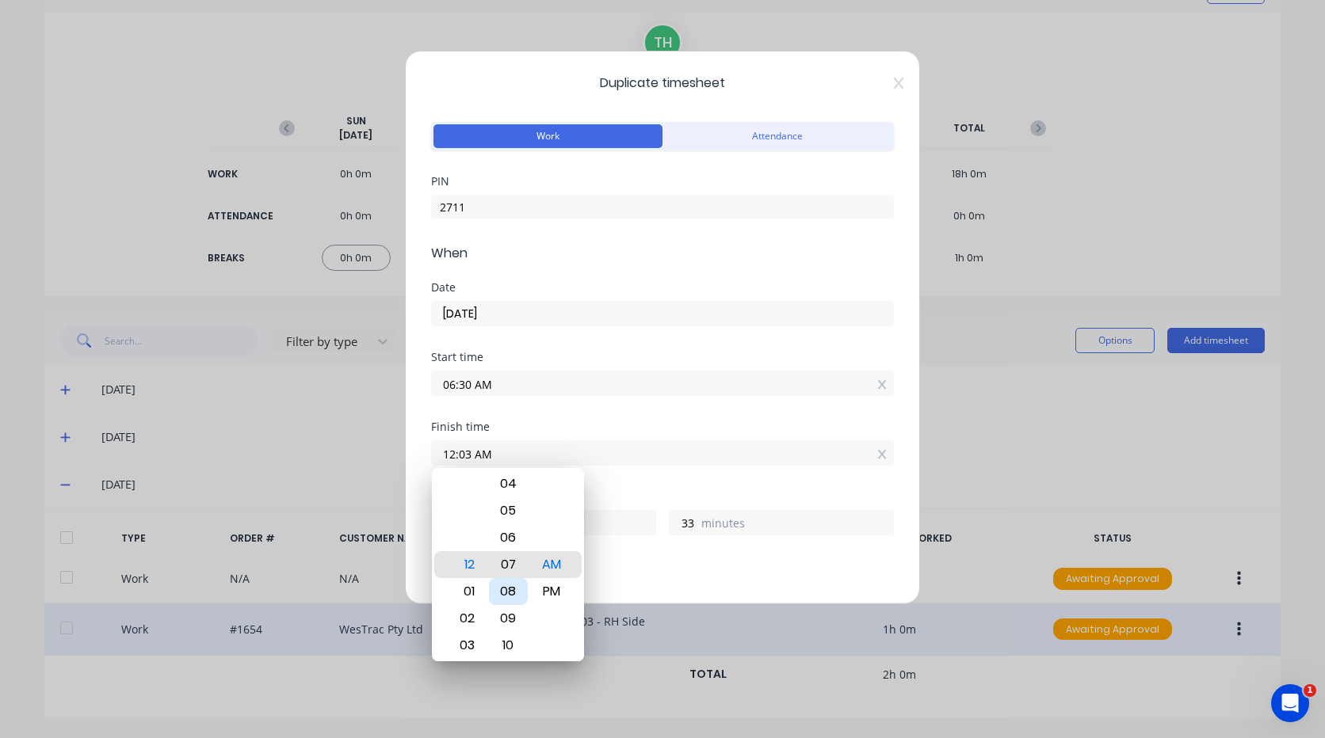
type input "12:07 AM"
type input "37"
type input "12:11 AM"
type input "41"
type input "12:14 AM"
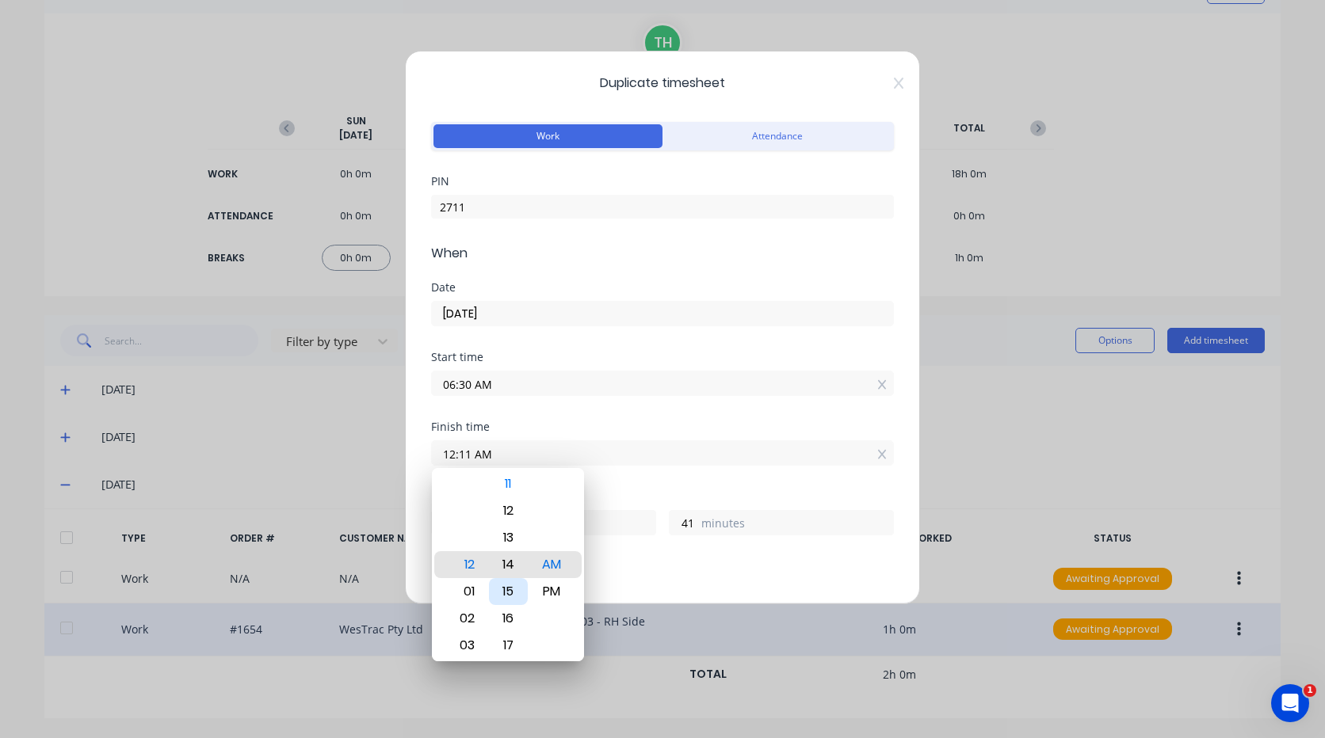
type input "44"
type input "12:18 AM"
type input "48"
type input "12:21 AM"
type input "51"
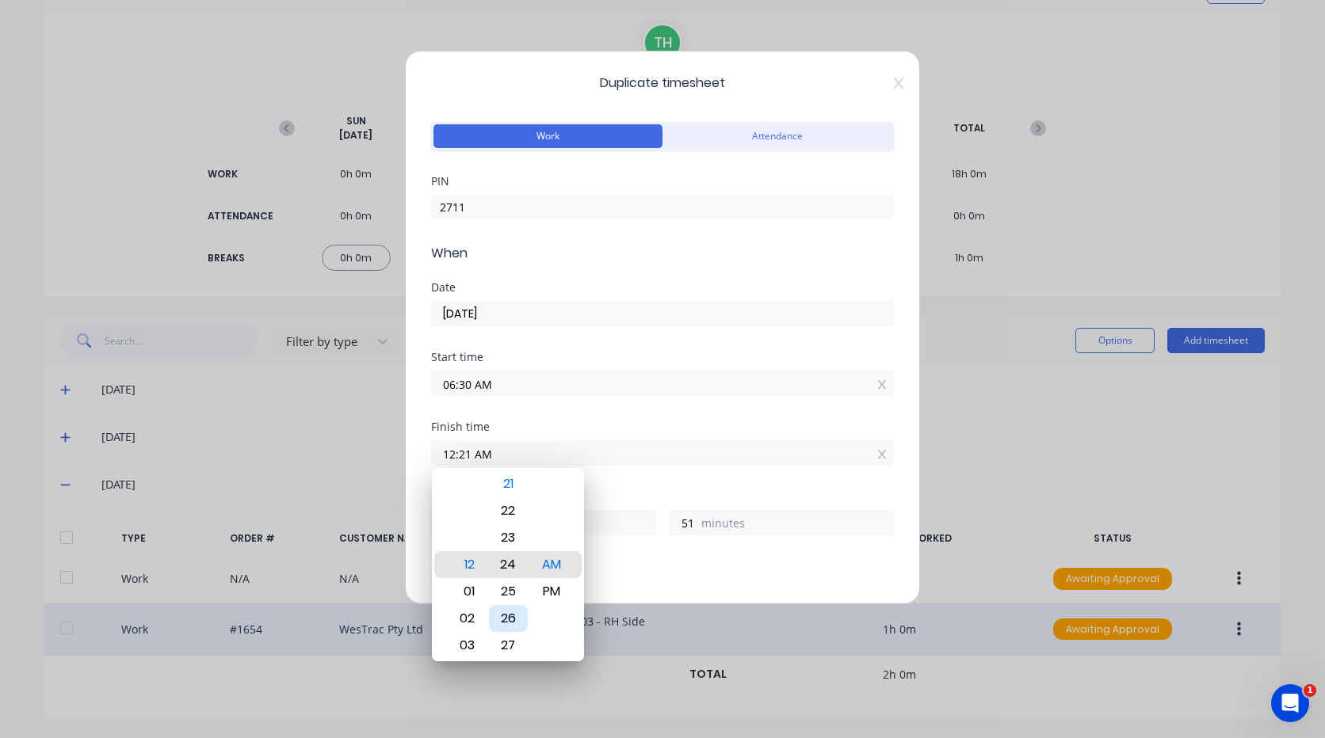
type input "12:24 AM"
type input "54"
type input "12:27 AM"
type input "57"
type input "12:28 AM"
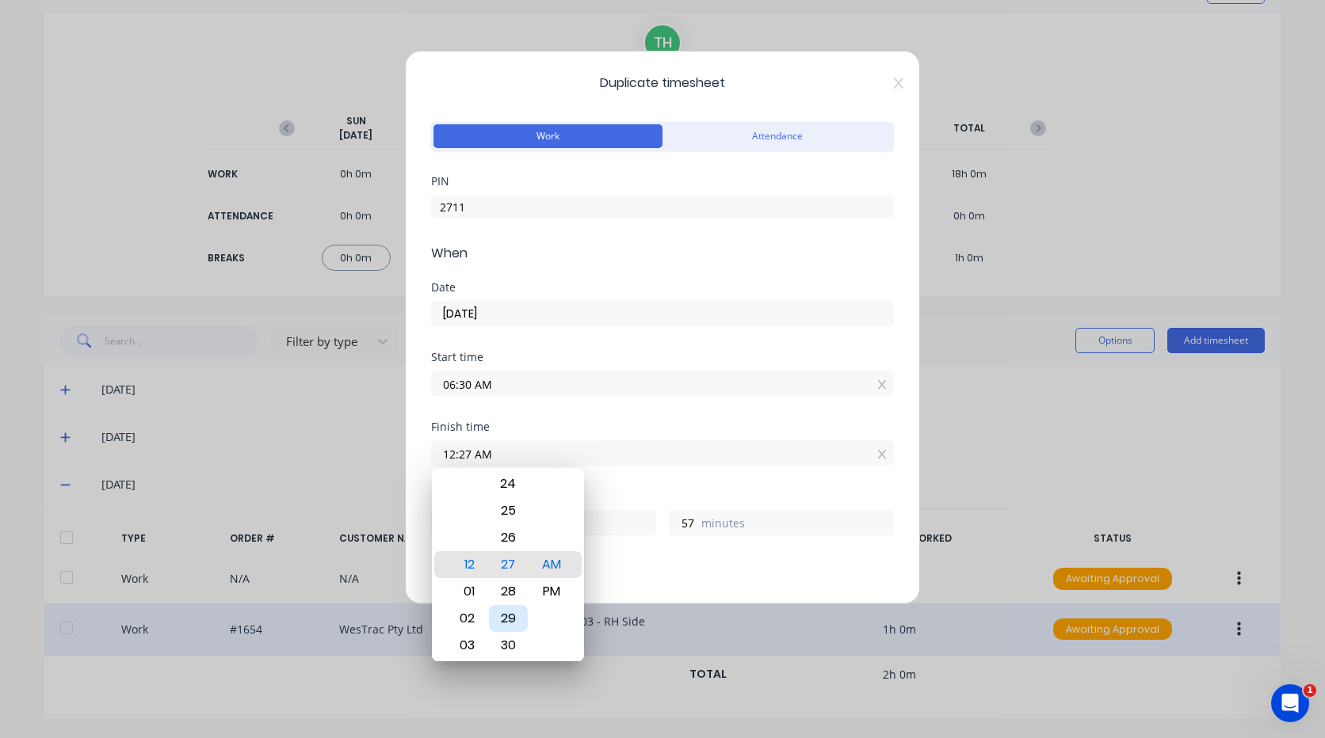
type input "58"
type input "12:29 AM"
type input "59"
type input "12:30 AM"
type input "18"
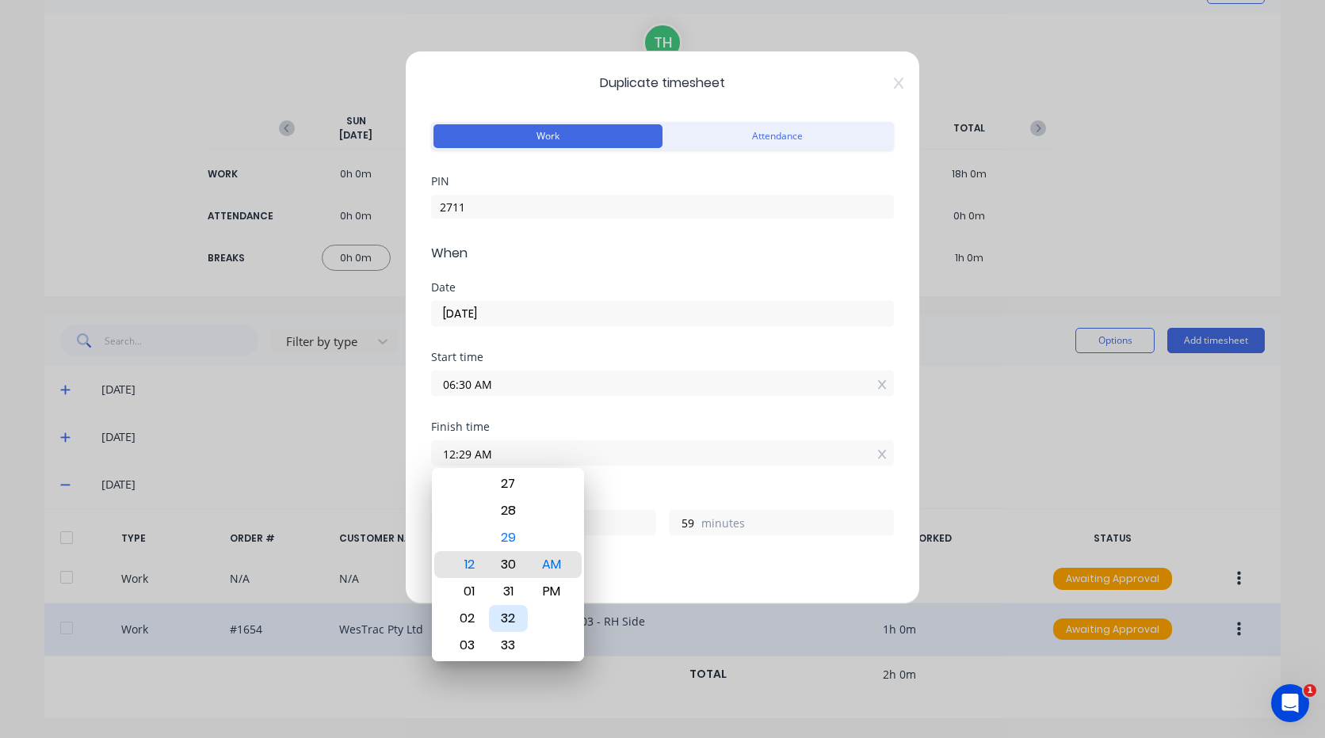
type input "0"
click at [649, 560] on div "Hours worked 18 hours 0 minutes" at bounding box center [662, 526] width 463 height 70
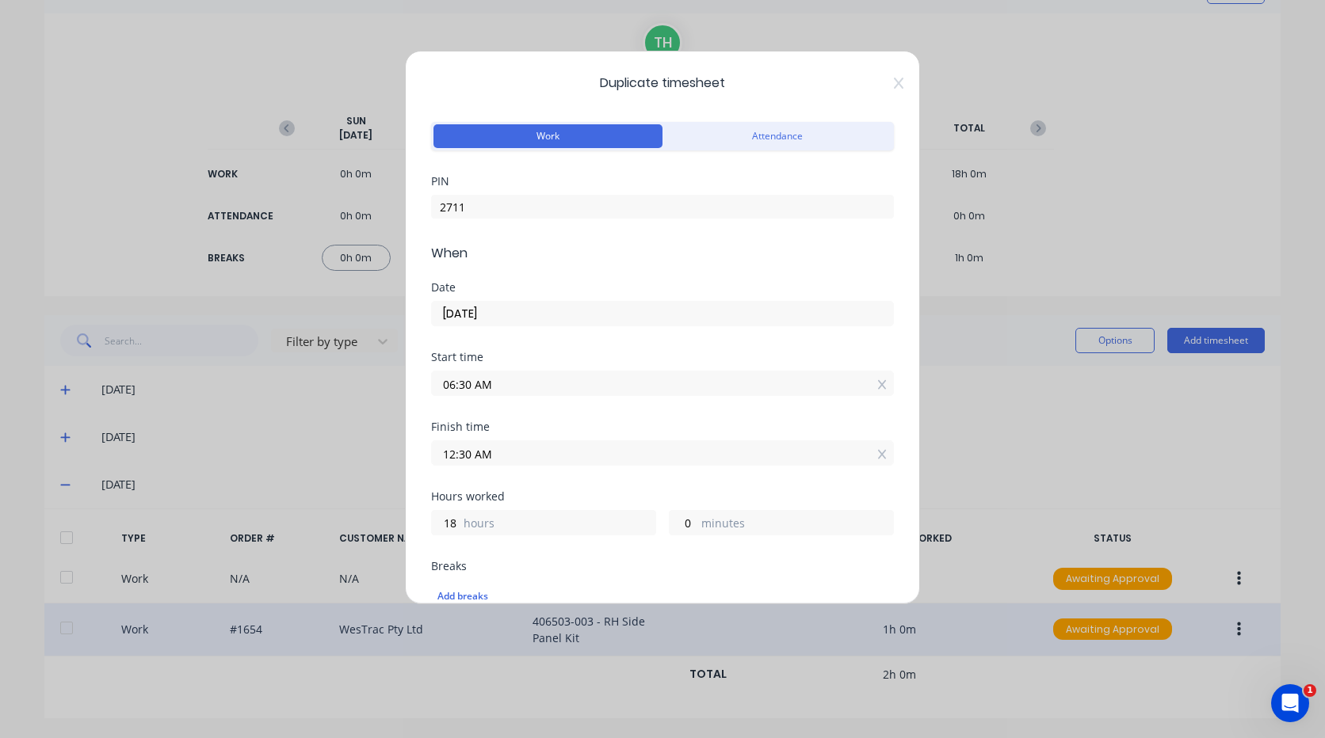
click at [502, 454] on input "12:30 AM" at bounding box center [662, 453] width 461 height 24
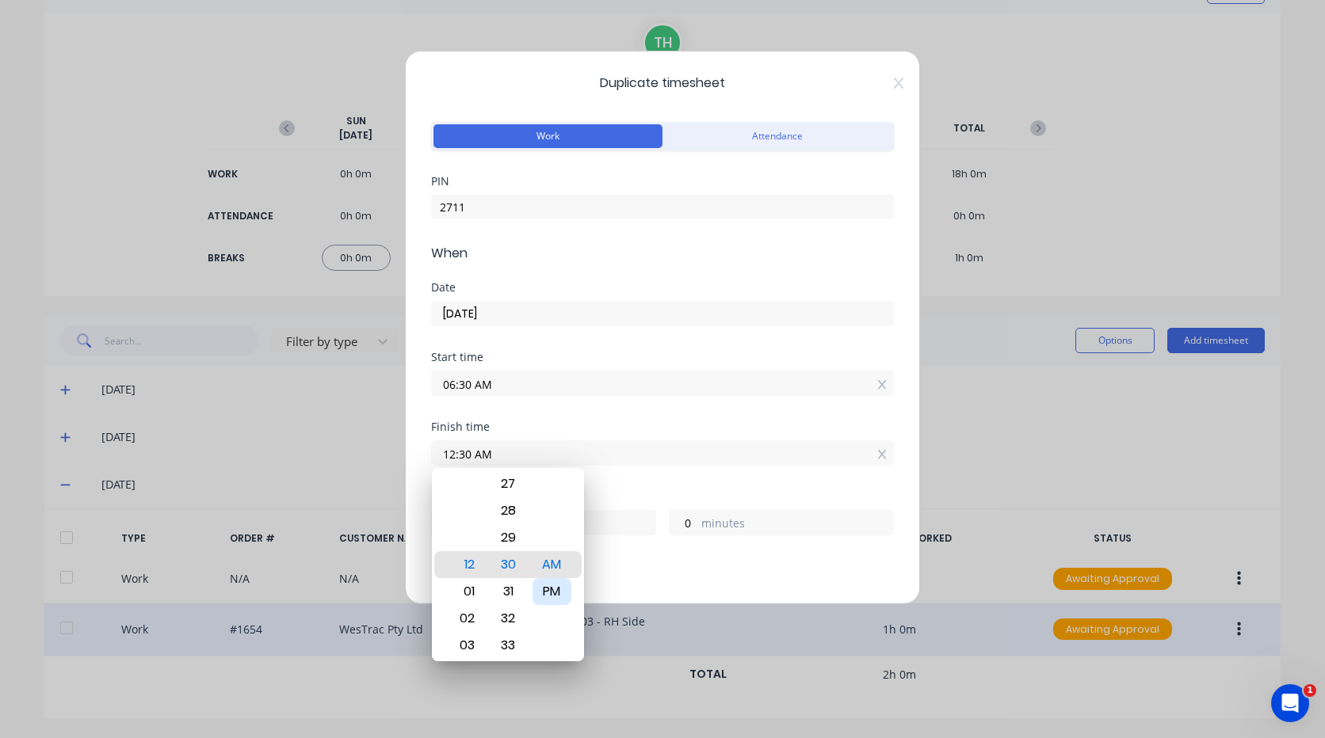
click at [555, 586] on div "PM" at bounding box center [551, 591] width 39 height 27
type input "12:30 PM"
type input "6"
click at [628, 550] on div "Hours worked 6 hours 0 minutes" at bounding box center [662, 526] width 463 height 70
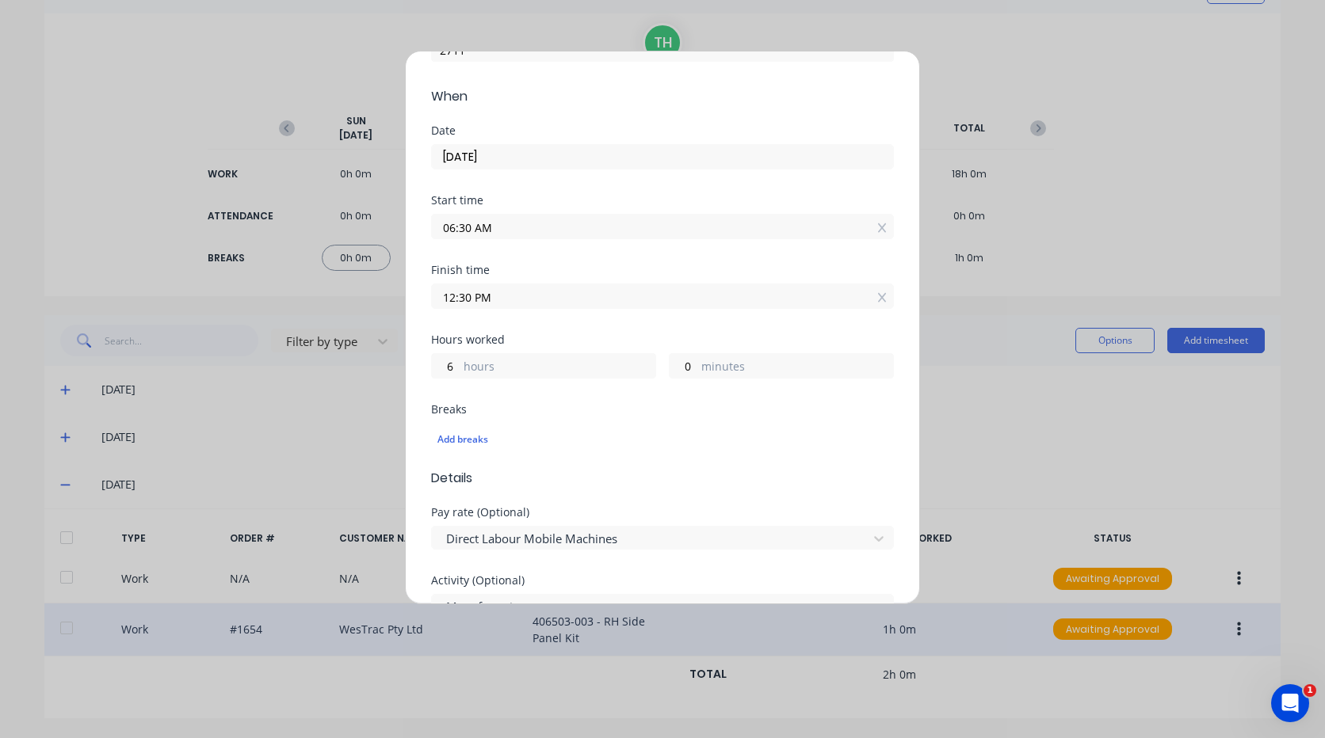
scroll to position [158, 0]
click at [468, 442] on div "Add breaks" at bounding box center [662, 438] width 450 height 21
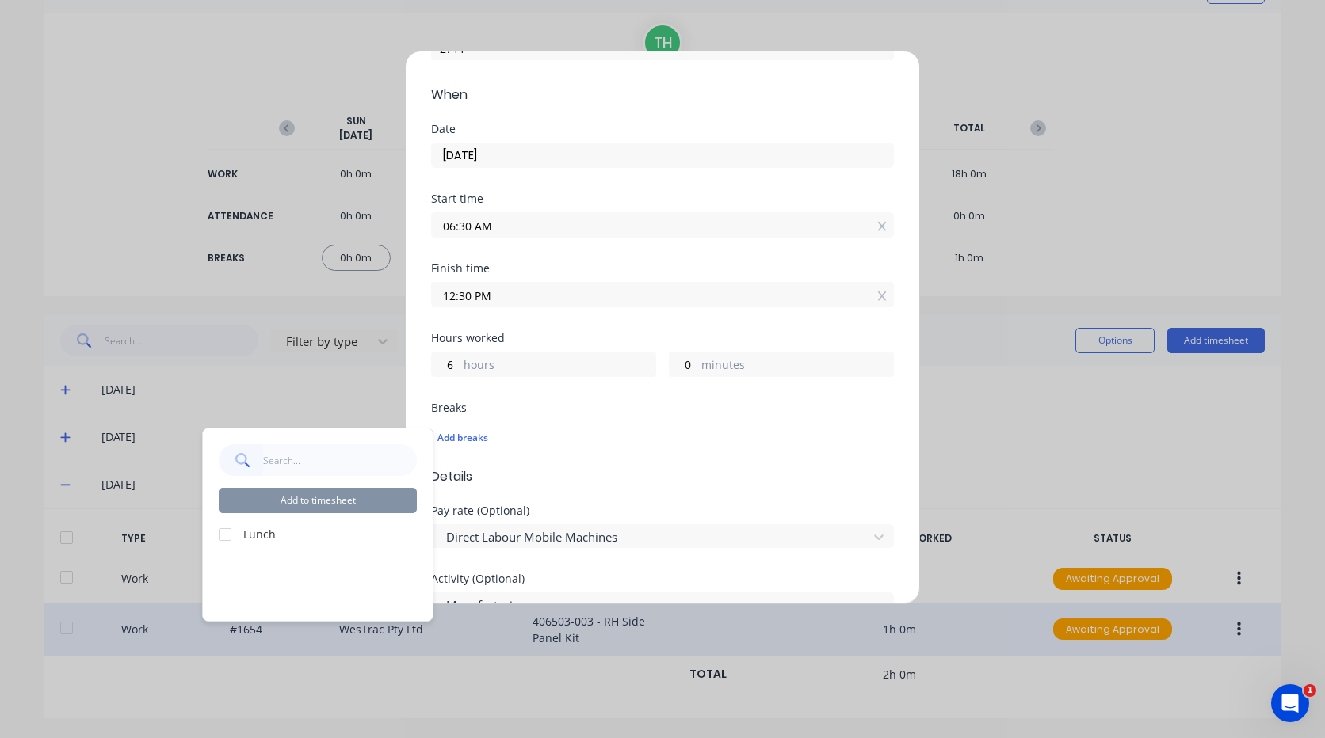
click at [226, 532] on div at bounding box center [225, 535] width 32 height 32
click at [322, 502] on button "Add to timesheet" at bounding box center [318, 500] width 198 height 25
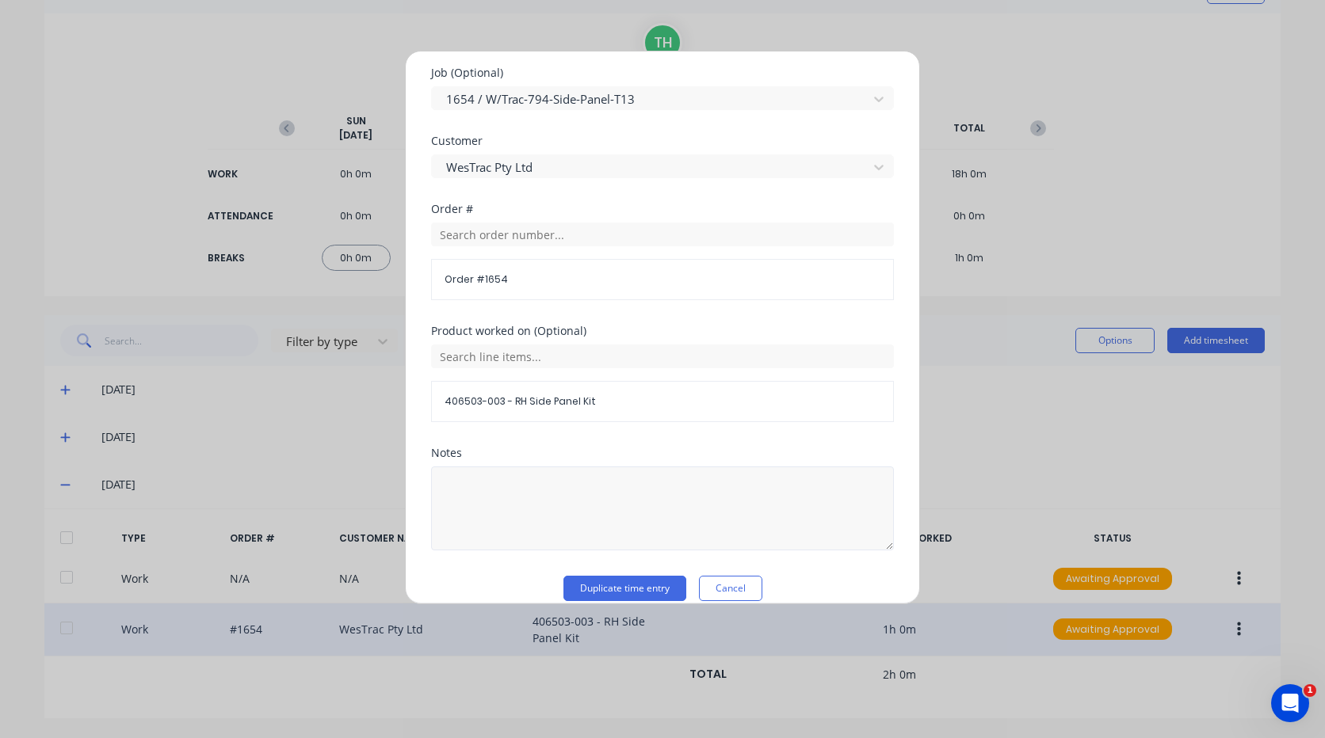
scroll to position [777, 0]
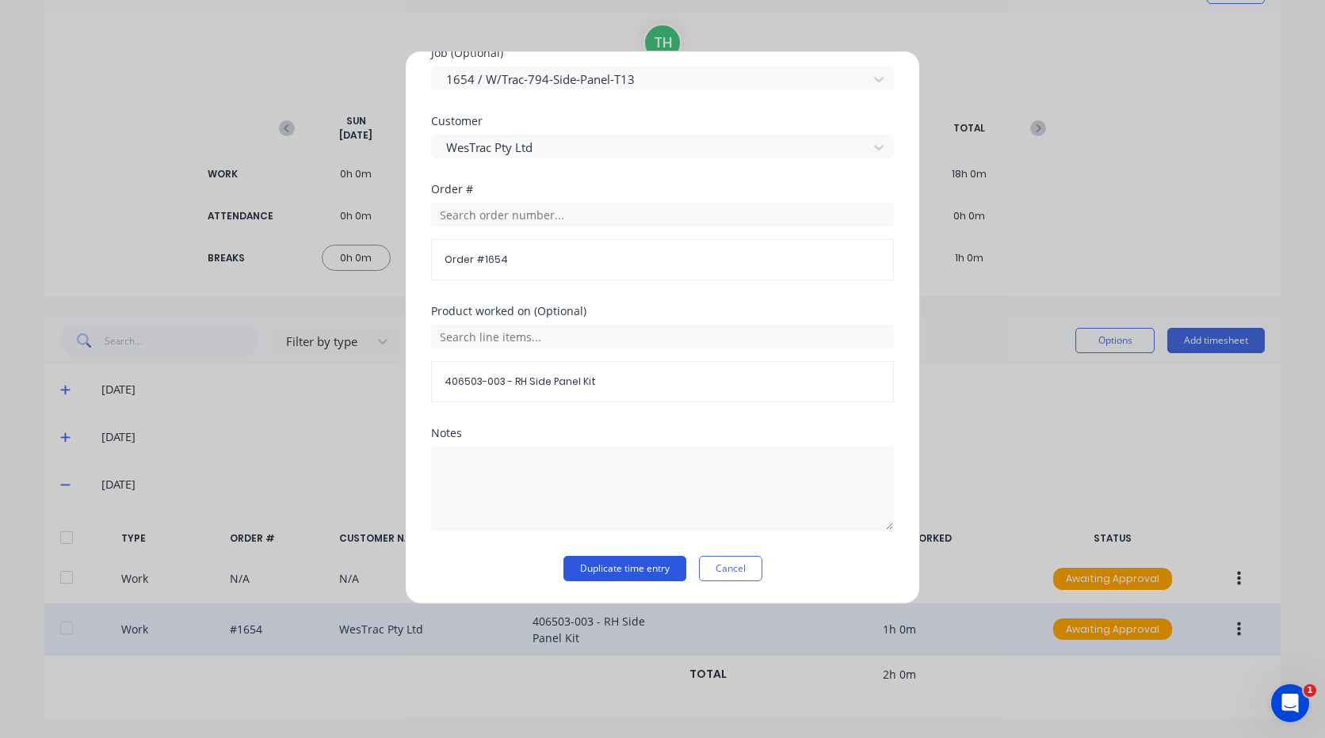
click at [610, 566] on button "Duplicate time entry" at bounding box center [624, 568] width 123 height 25
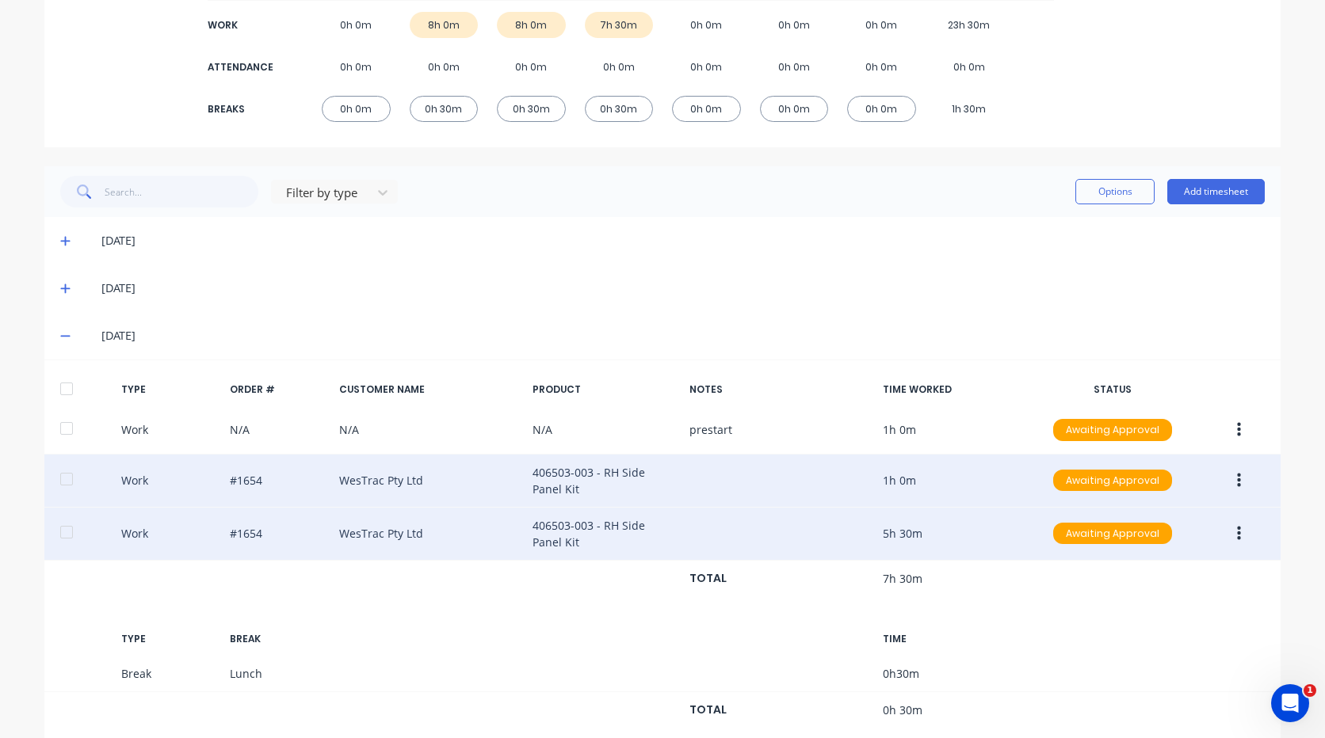
scroll to position [257, 0]
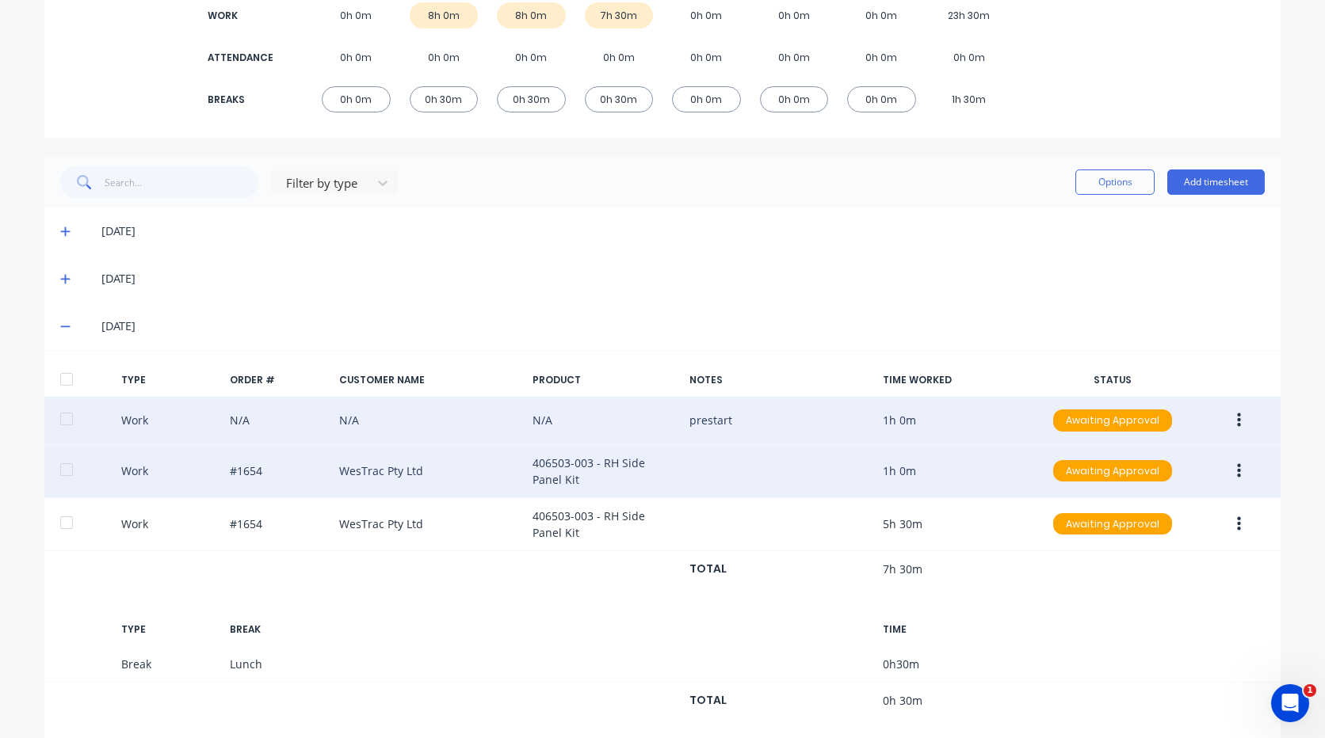
click at [1248, 420] on button "button" at bounding box center [1238, 420] width 37 height 29
click at [1162, 423] on div "Duplicate" at bounding box center [1182, 424] width 122 height 23
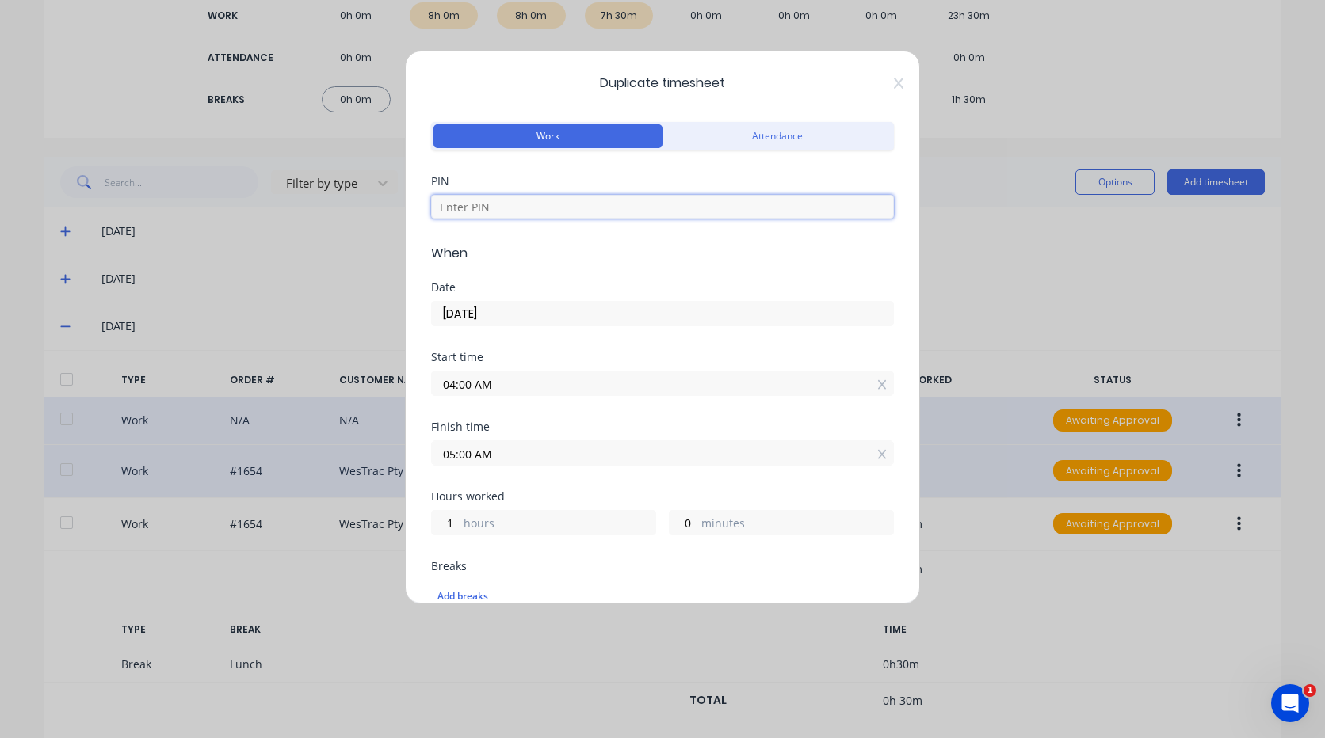
click at [479, 207] on input at bounding box center [662, 207] width 463 height 24
type input "2711"
click at [511, 388] on input "04:00 AM" at bounding box center [662, 384] width 461 height 24
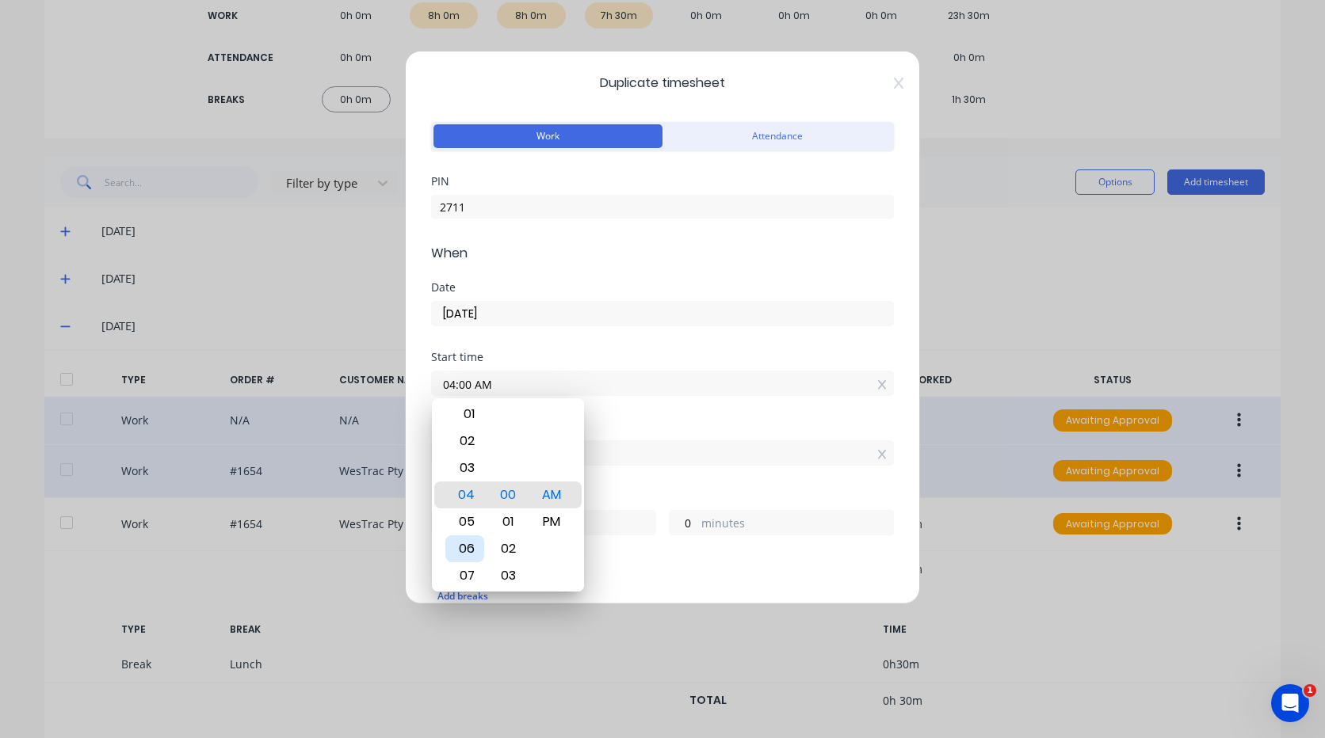
click at [468, 543] on div "06" at bounding box center [464, 549] width 39 height 27
type input "06:00 AM"
type input "23"
click at [616, 423] on div "Finish time" at bounding box center [662, 427] width 463 height 11
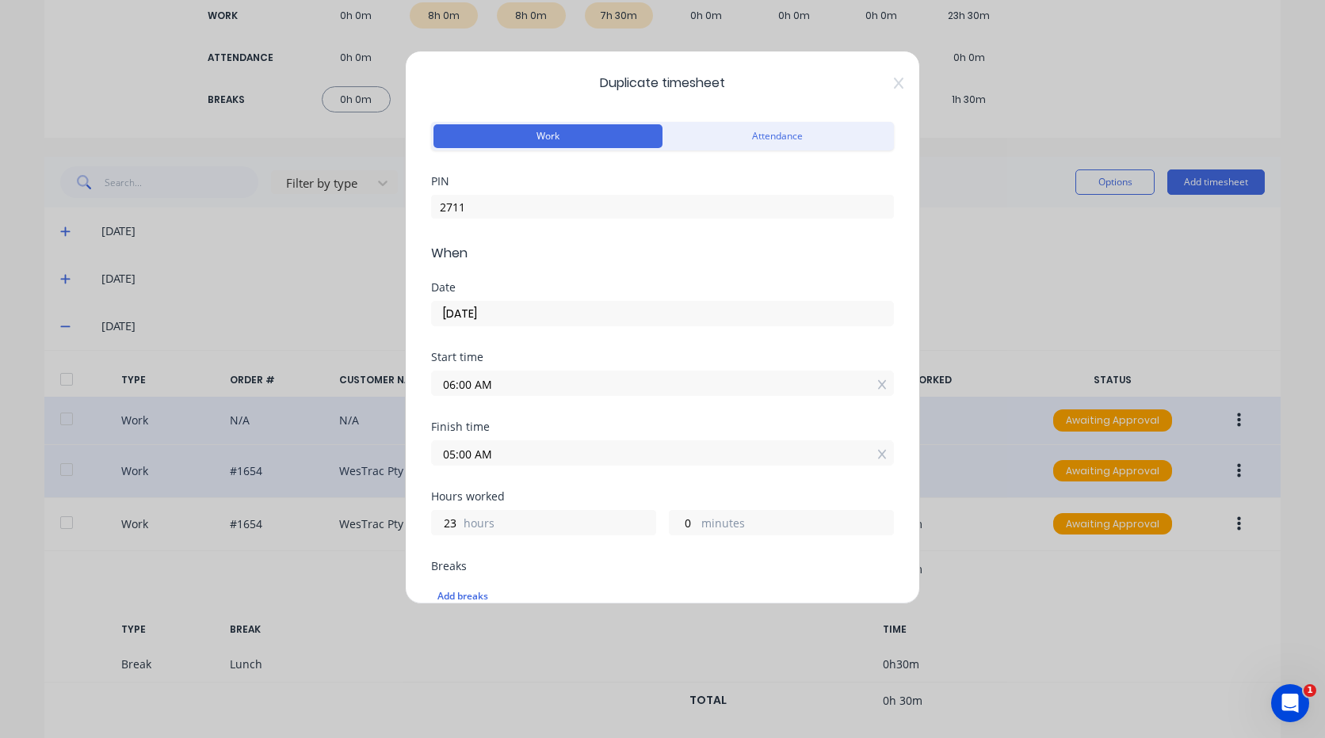
click at [497, 461] on input "05:00 AM" at bounding box center [662, 453] width 461 height 24
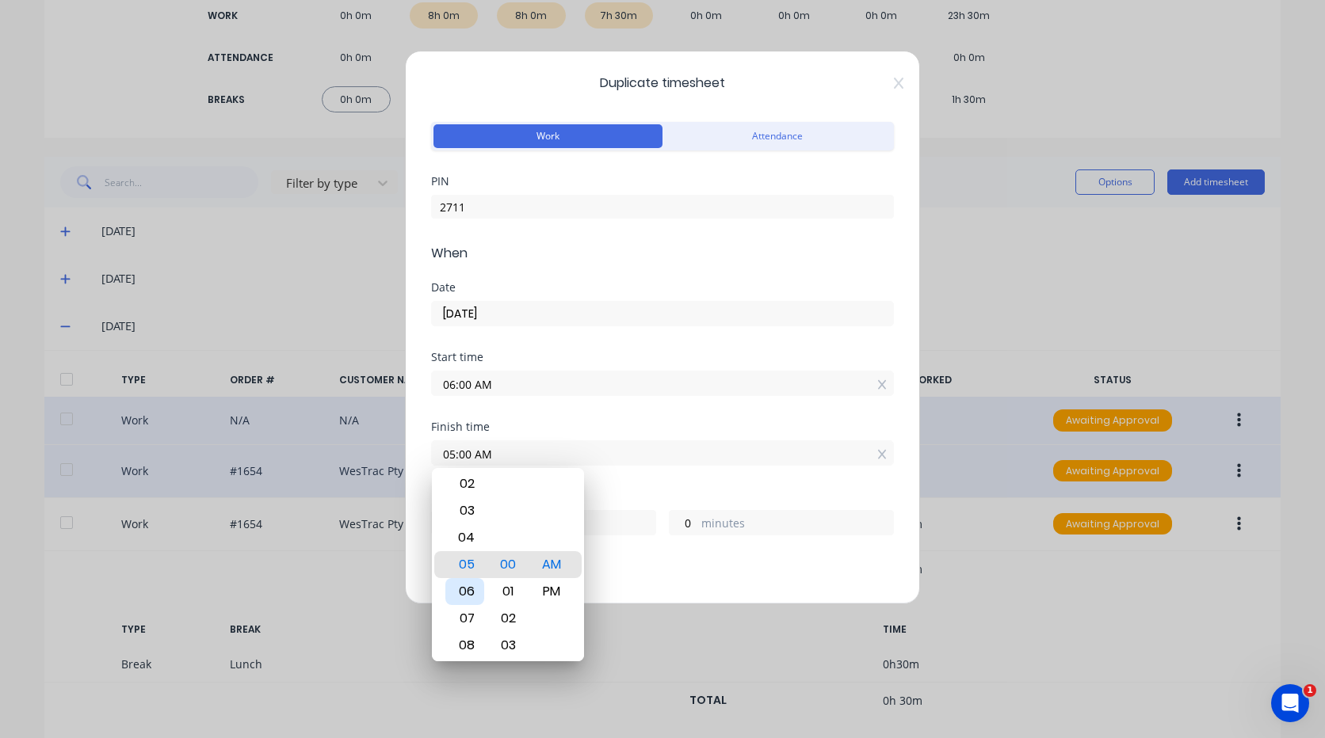
click at [465, 595] on div "06" at bounding box center [464, 591] width 39 height 27
type input "06:00 AM"
type input "0"
type input "06:04 AM"
type input "4"
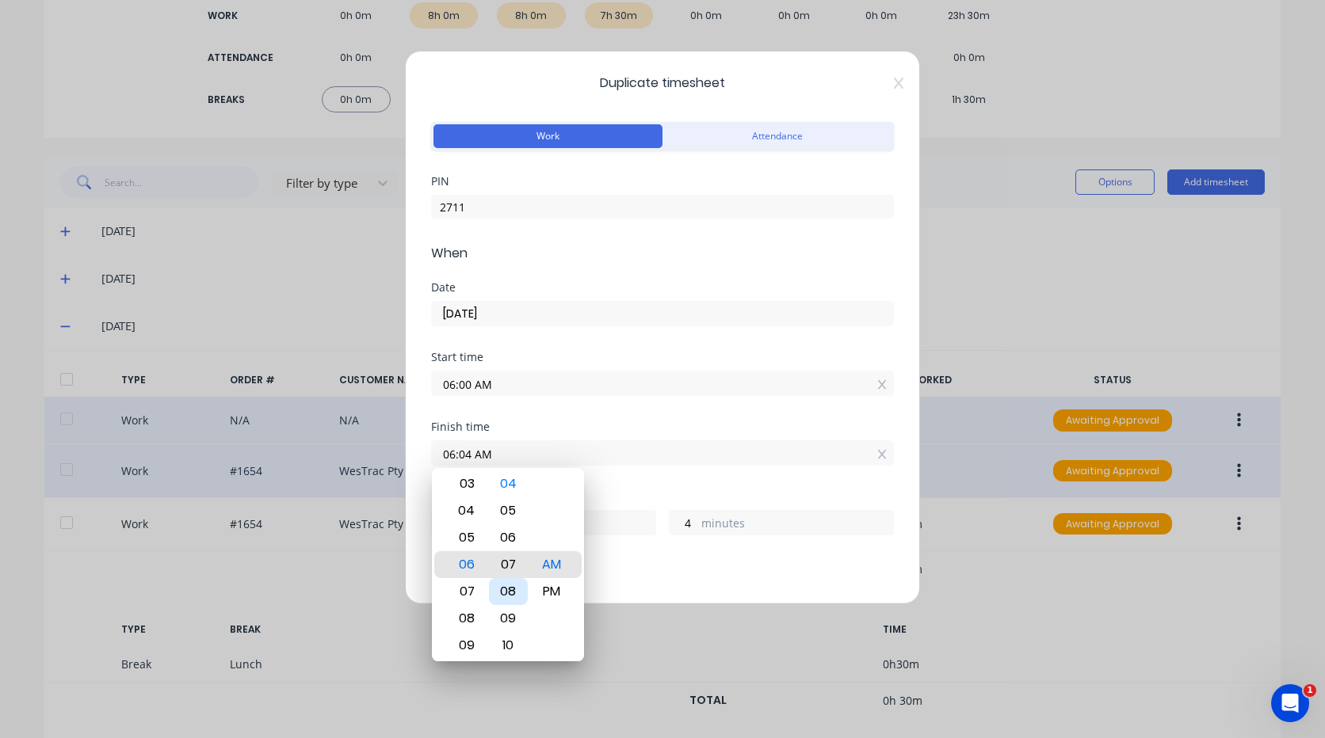
type input "06:07 AM"
type input "7"
type input "06:10 AM"
type input "10"
type input "06:13 AM"
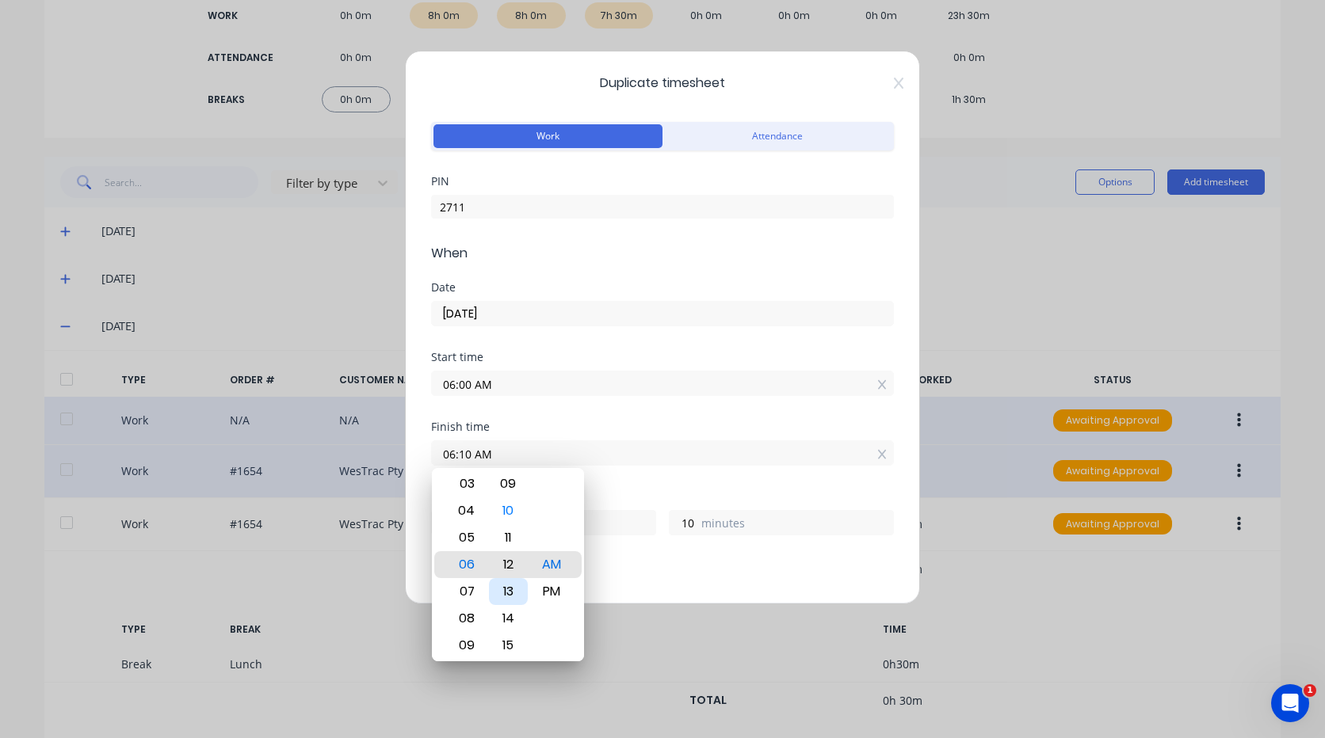
type input "13"
type input "06:16 AM"
type input "16"
type input "06:20 AM"
type input "20"
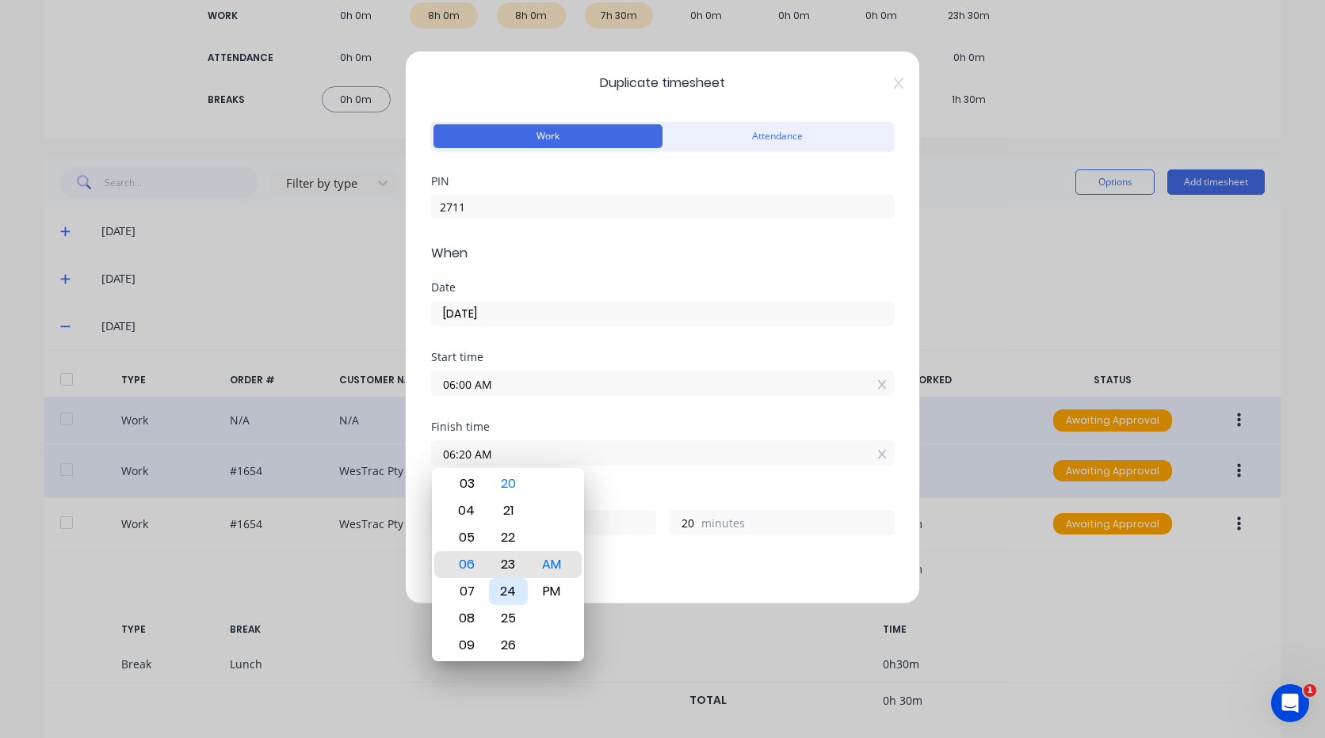
type input "06:23 AM"
type input "23"
type input "06:26 AM"
type input "26"
type input "06:29 AM"
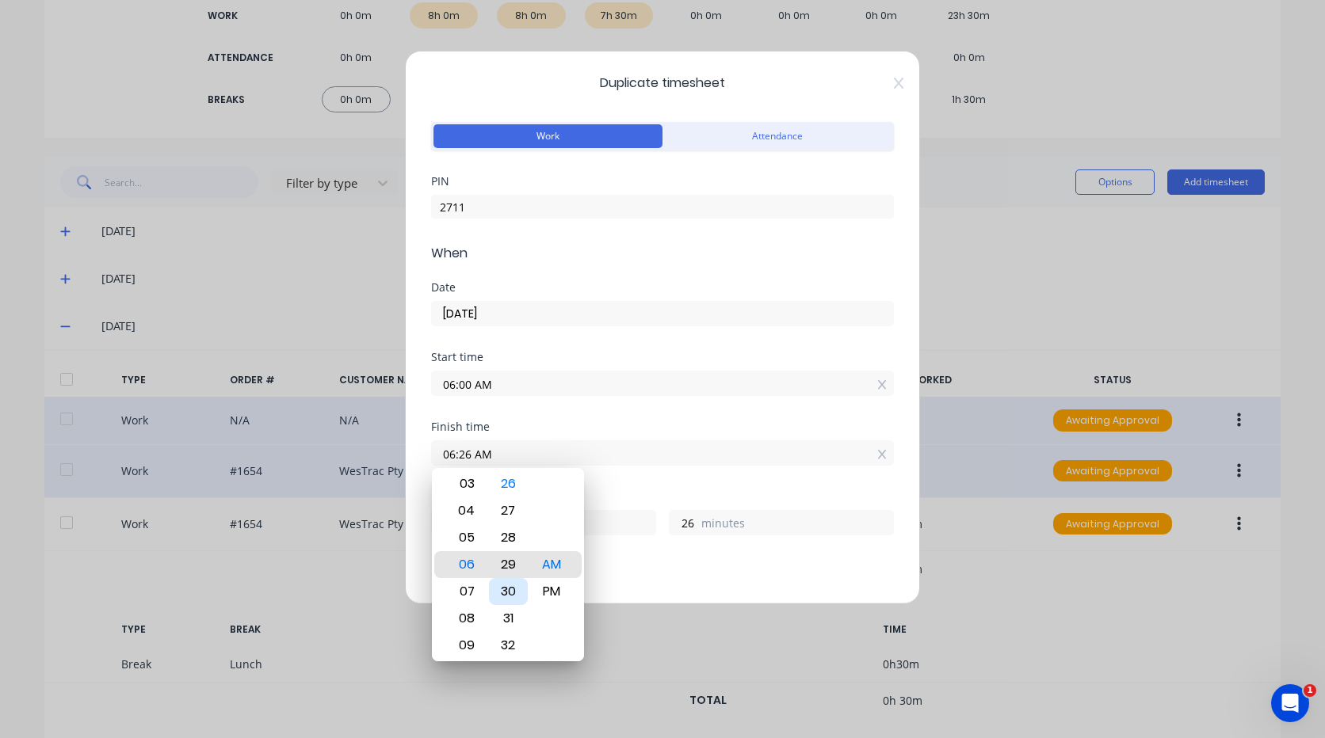
type input "29"
type input "06:30 AM"
type input "30"
click at [652, 471] on div "Finish time 06:30 AM" at bounding box center [662, 457] width 463 height 70
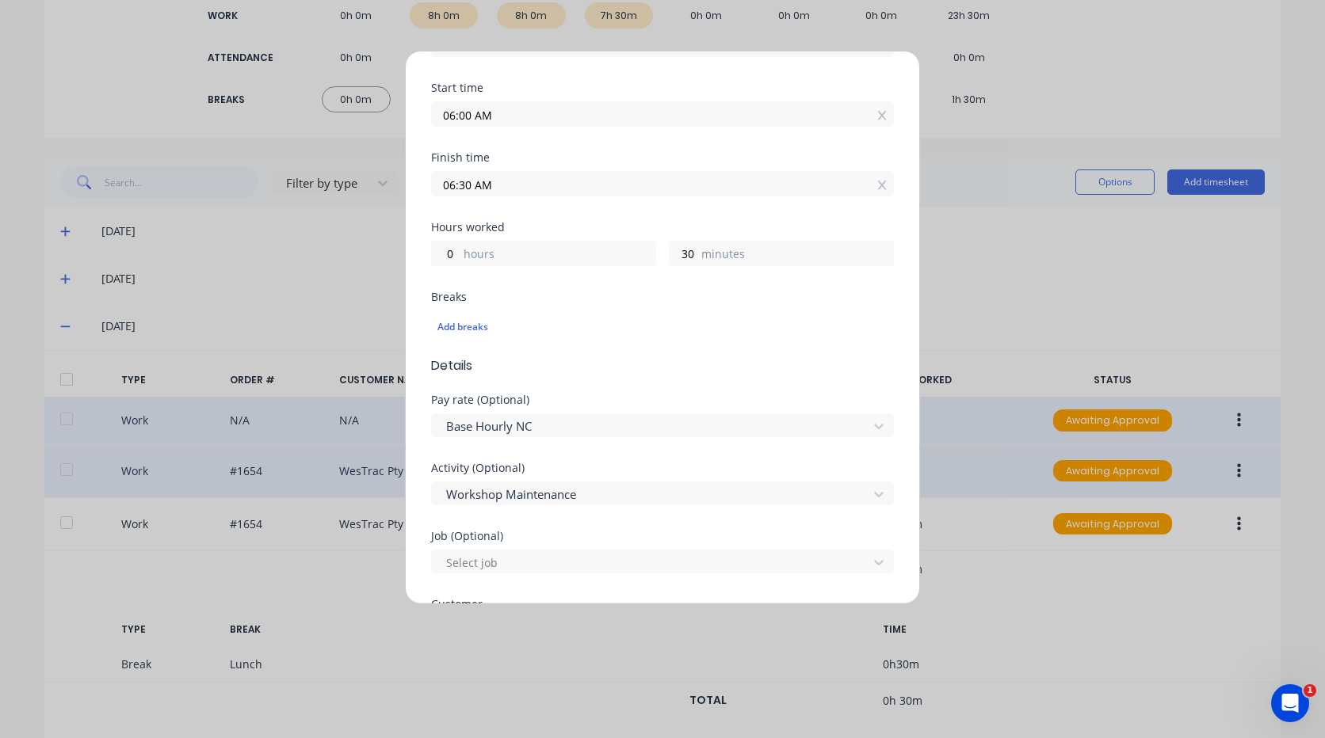
scroll to position [317, 0]
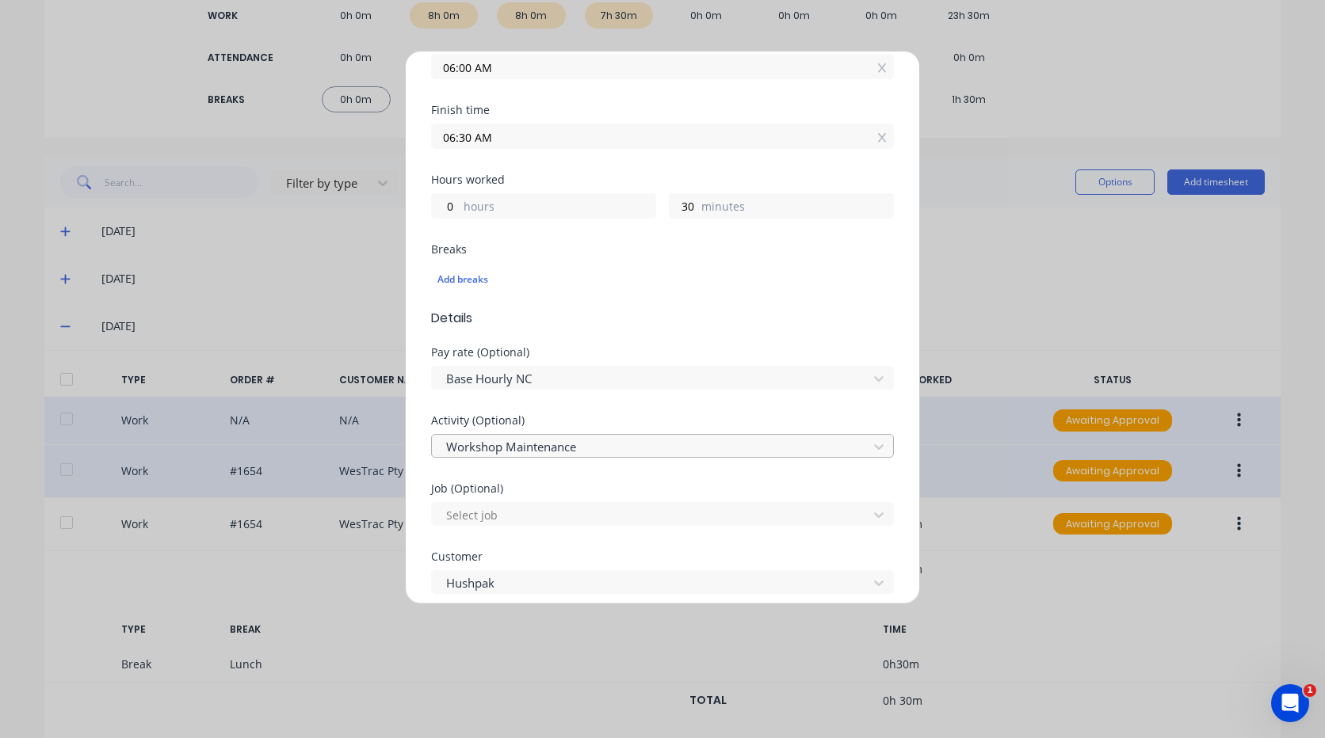
click at [614, 445] on div at bounding box center [652, 447] width 415 height 20
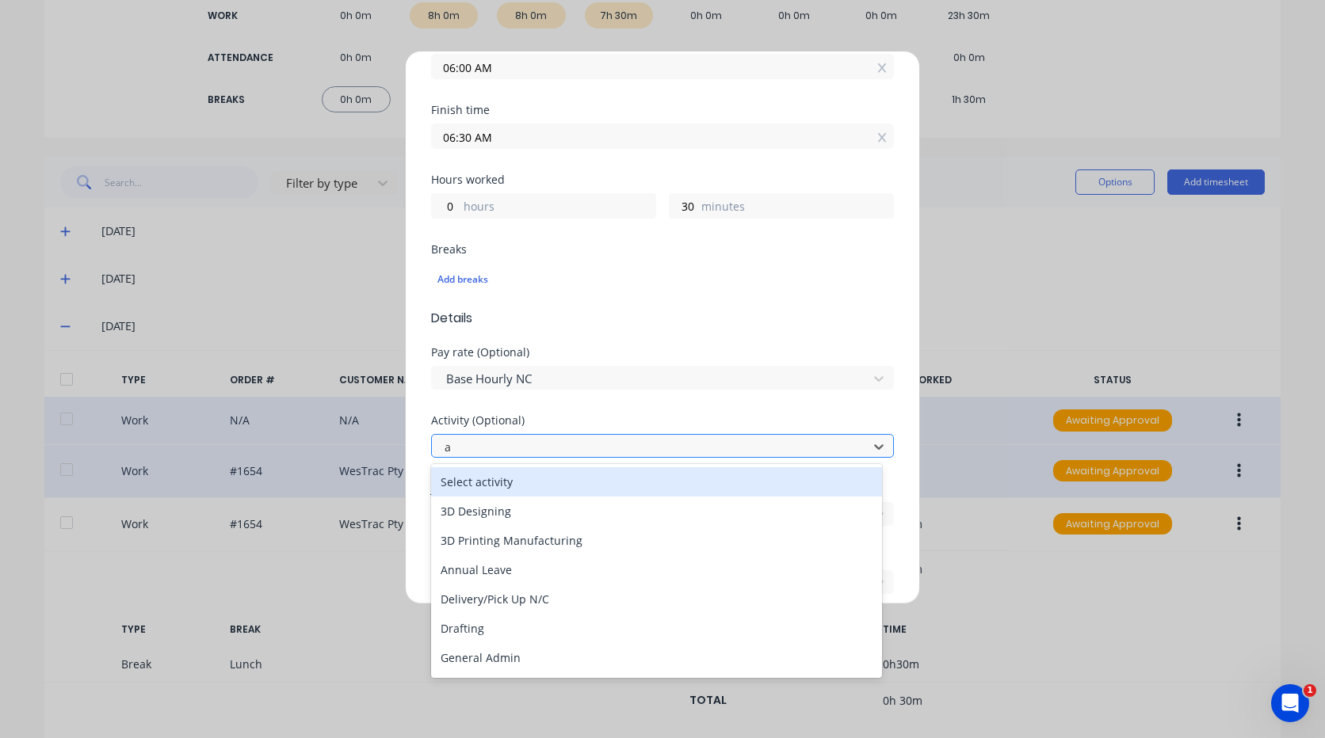
type input "ad"
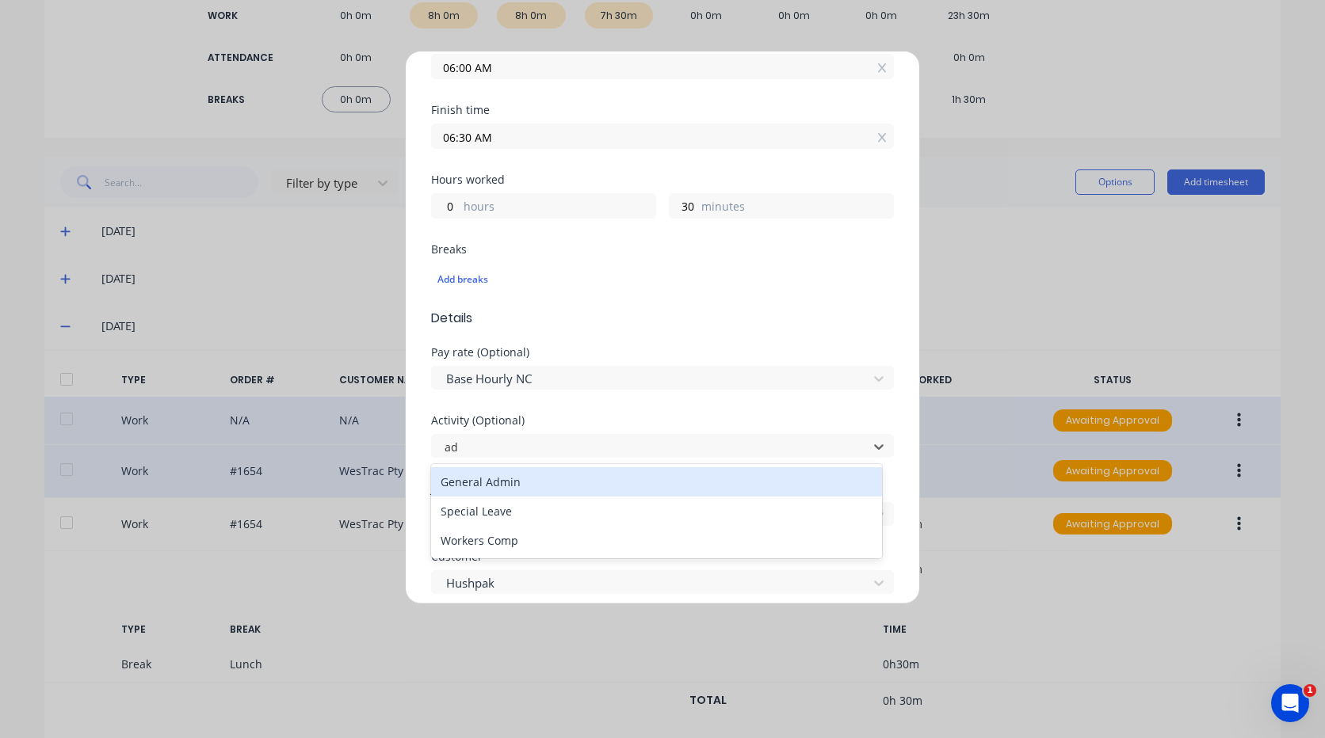
click at [520, 487] on div "General Admin" at bounding box center [656, 482] width 451 height 29
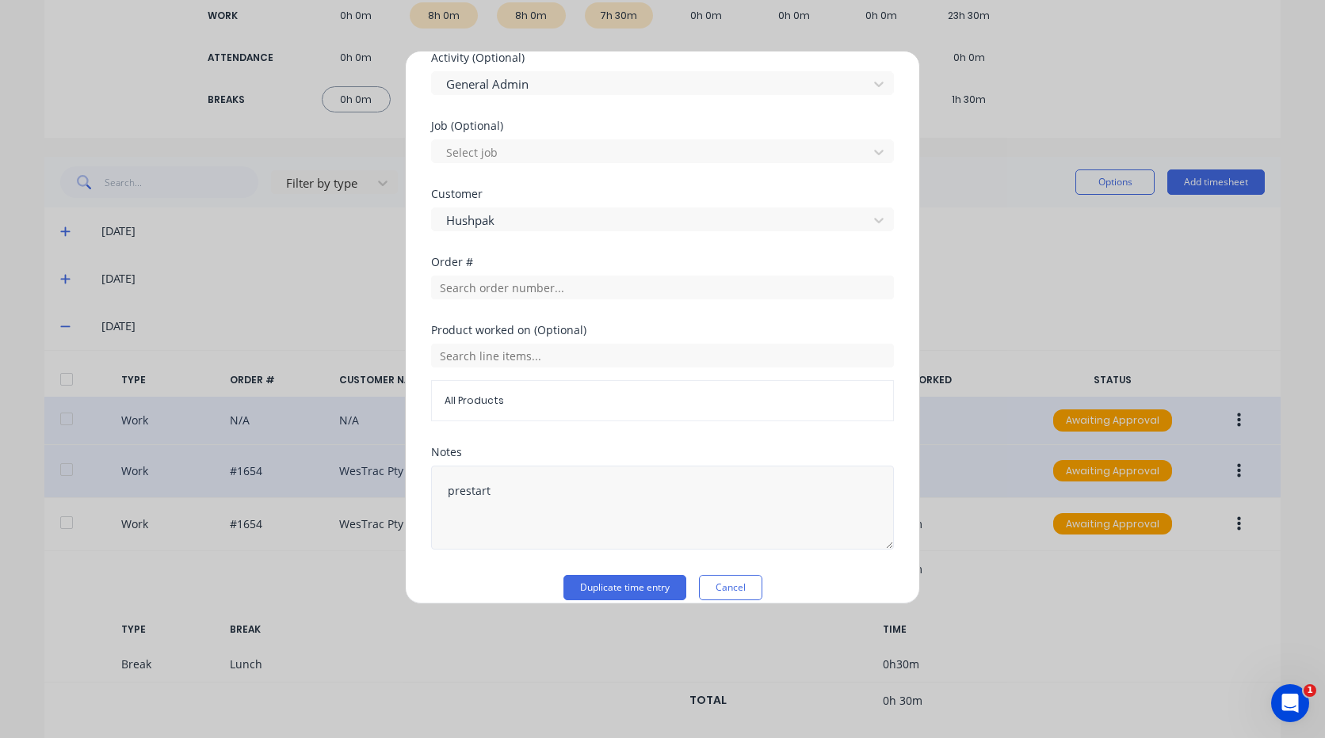
scroll to position [699, 0]
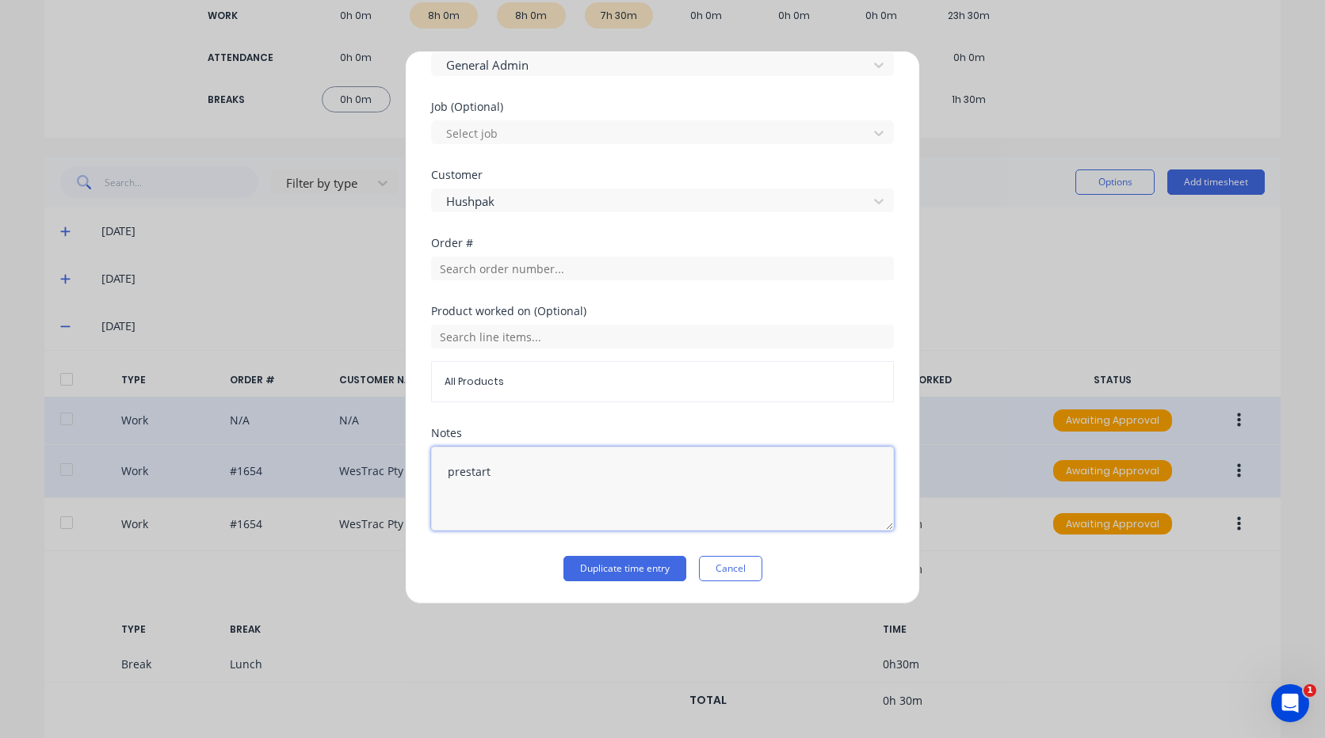
drag, startPoint x: 421, startPoint y: 481, endPoint x: 406, endPoint y: 486, distance: 15.8
click at [410, 485] on div "Duplicate timesheet Work Attendance PIN 2711 When Date [DATE] Start time 06:00 …" at bounding box center [662, 328] width 515 height 554
click at [639, 567] on button "Duplicate time entry" at bounding box center [624, 568] width 123 height 25
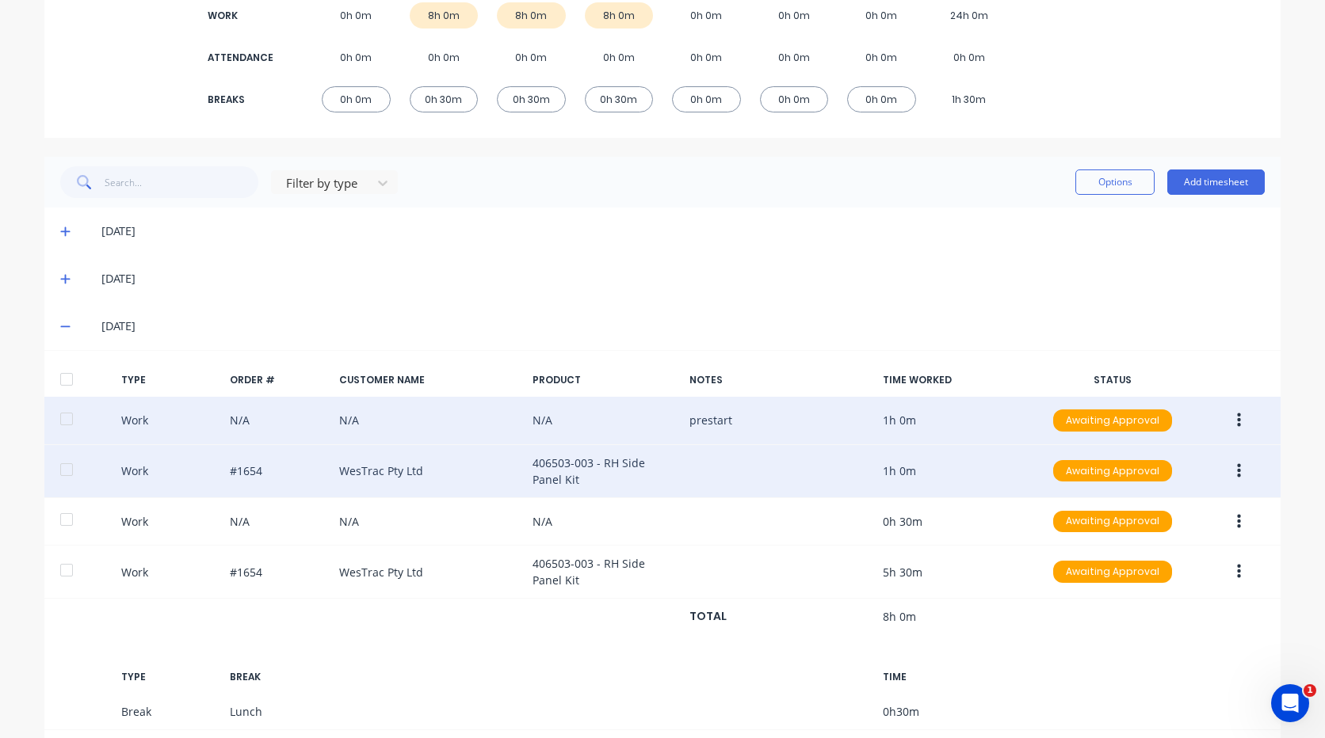
scroll to position [330, 0]
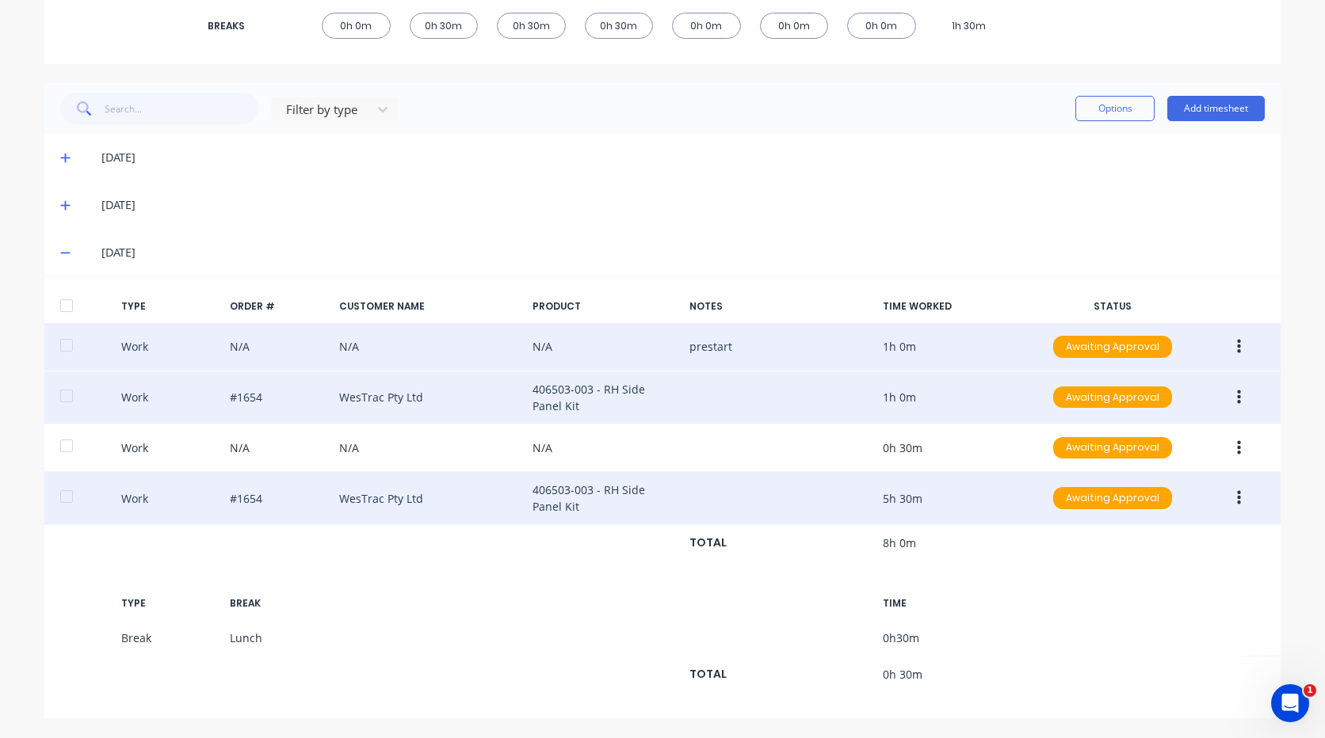
click at [1237, 503] on icon "button" at bounding box center [1239, 498] width 4 height 14
click at [1154, 498] on div "Duplicate" at bounding box center [1182, 502] width 122 height 23
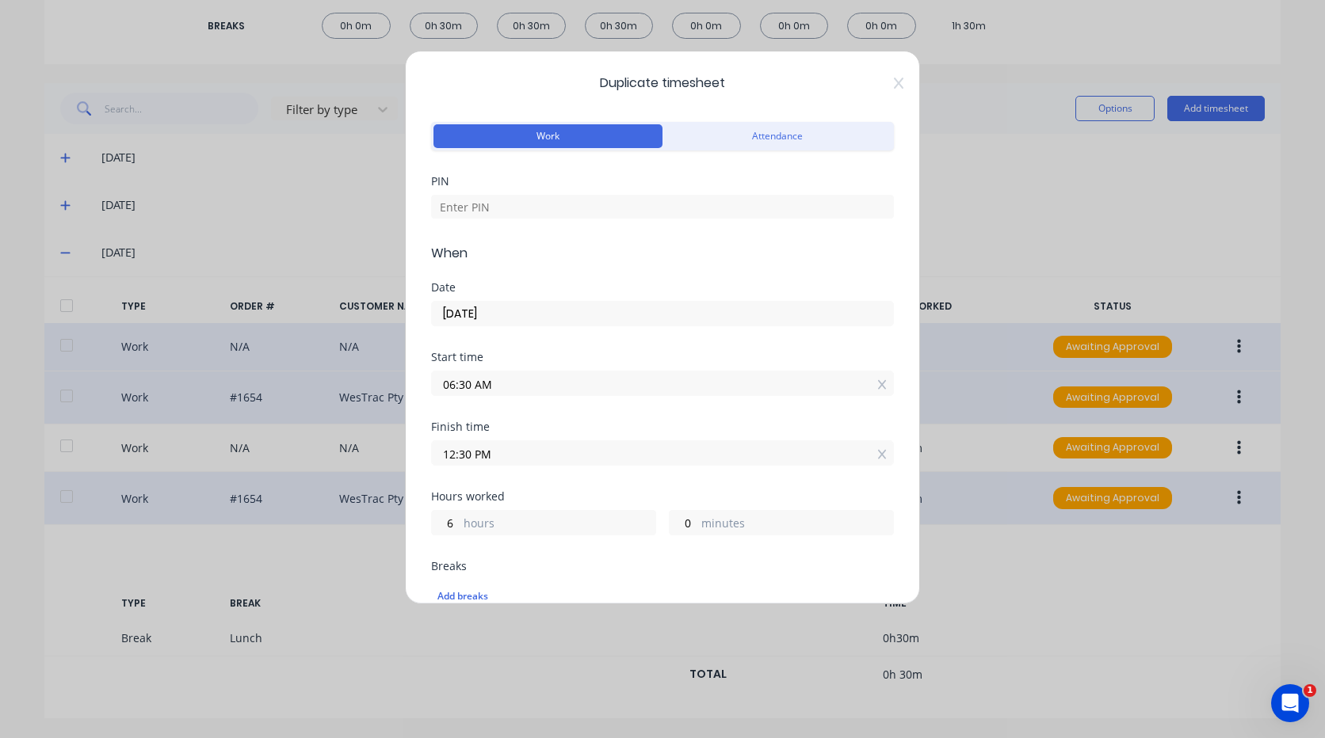
click at [498, 384] on input "06:30 AM" at bounding box center [662, 384] width 461 height 24
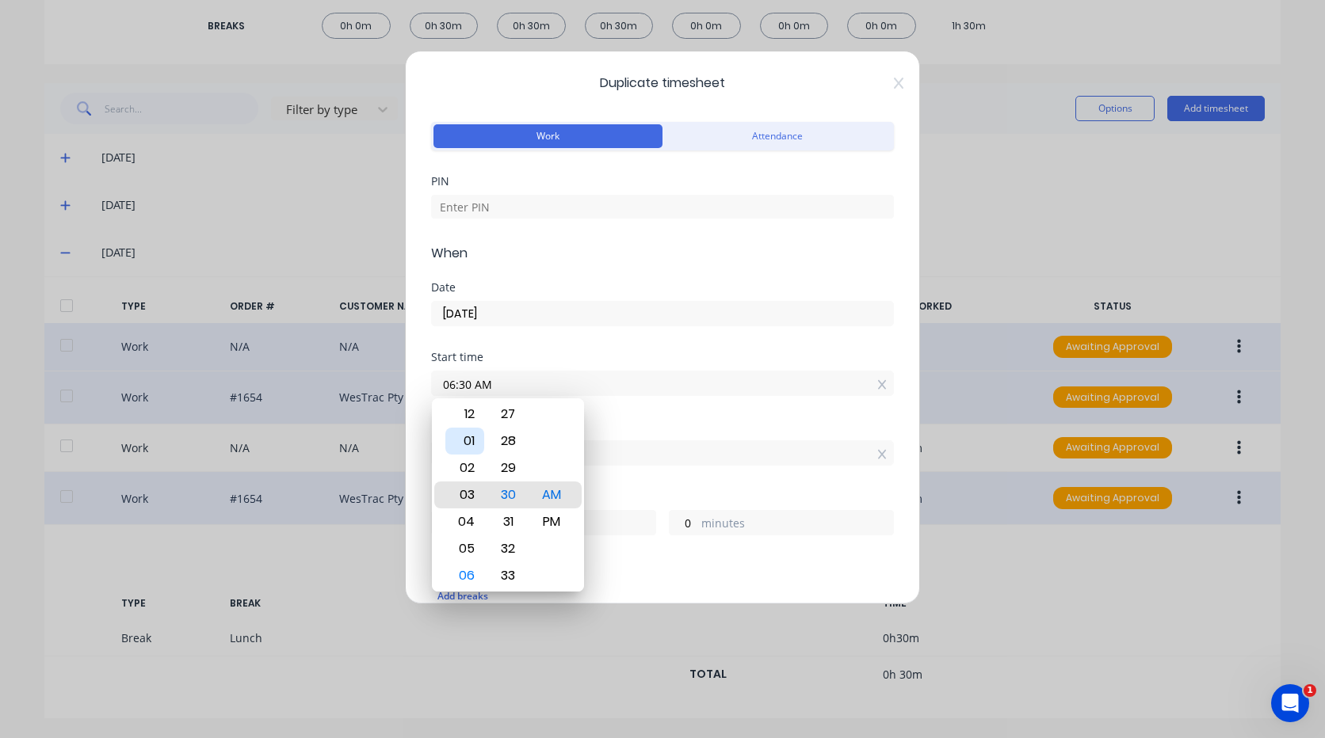
type input "03:30 AM"
type input "9"
type input "12:30 AM"
type input "12"
click at [677, 480] on div "Finish time 12:30 PM" at bounding box center [662, 457] width 463 height 70
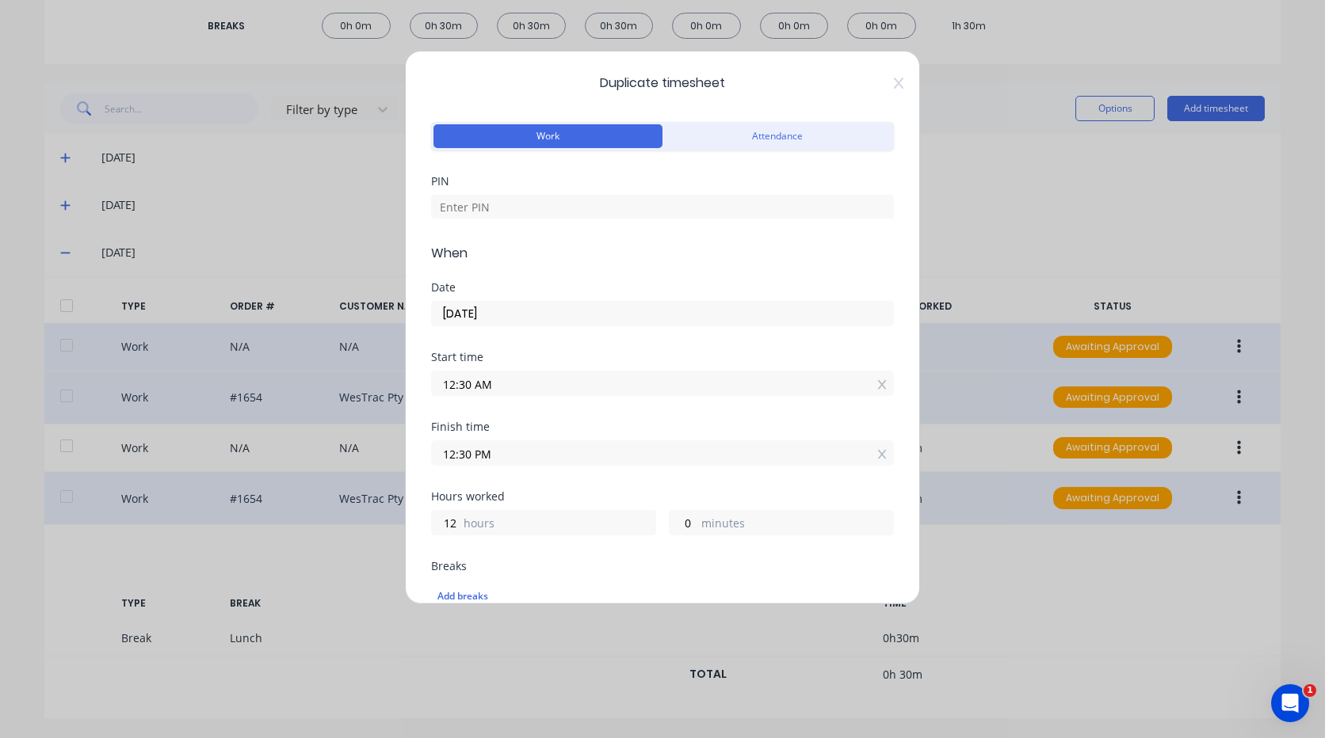
click at [503, 452] on input "12:30 PM" at bounding box center [662, 453] width 461 height 24
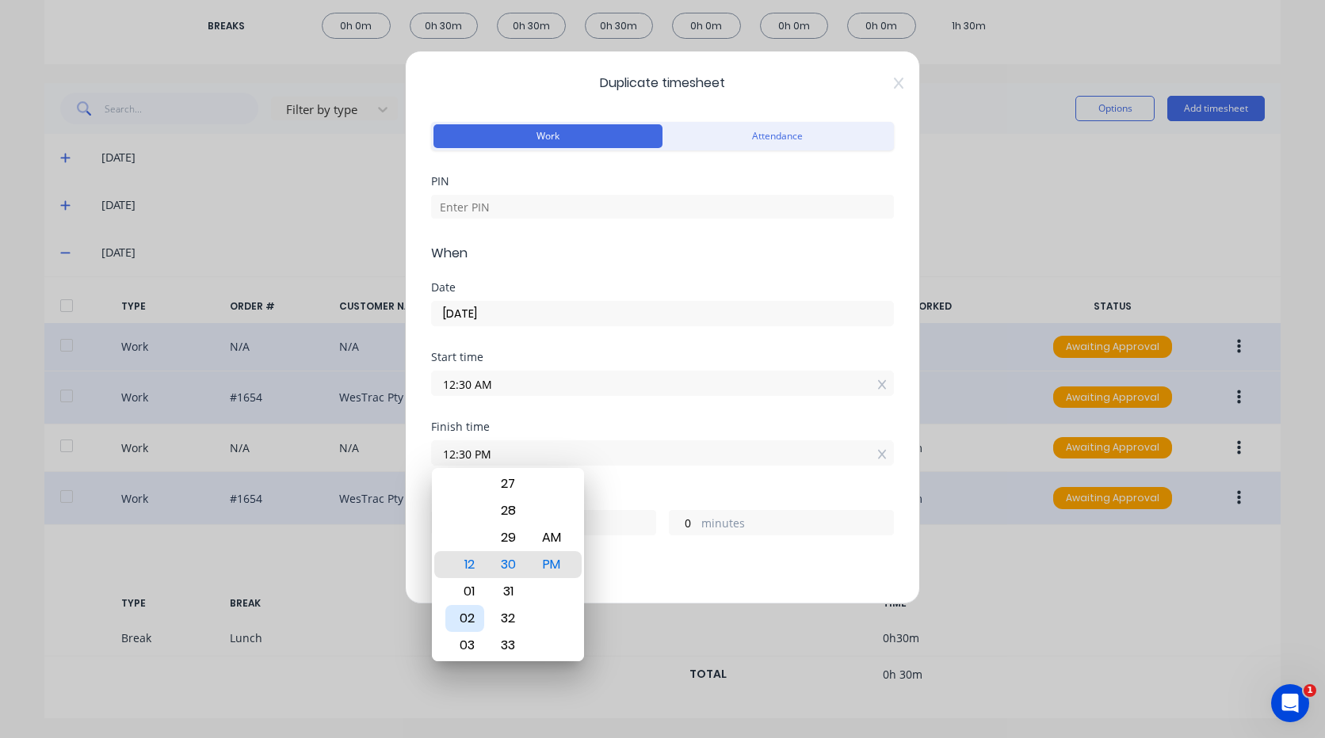
click at [459, 621] on div "02" at bounding box center [464, 618] width 39 height 27
type input "02:30 PM"
type input "14"
click at [614, 481] on div "Finish time 02:30 PM" at bounding box center [662, 457] width 463 height 70
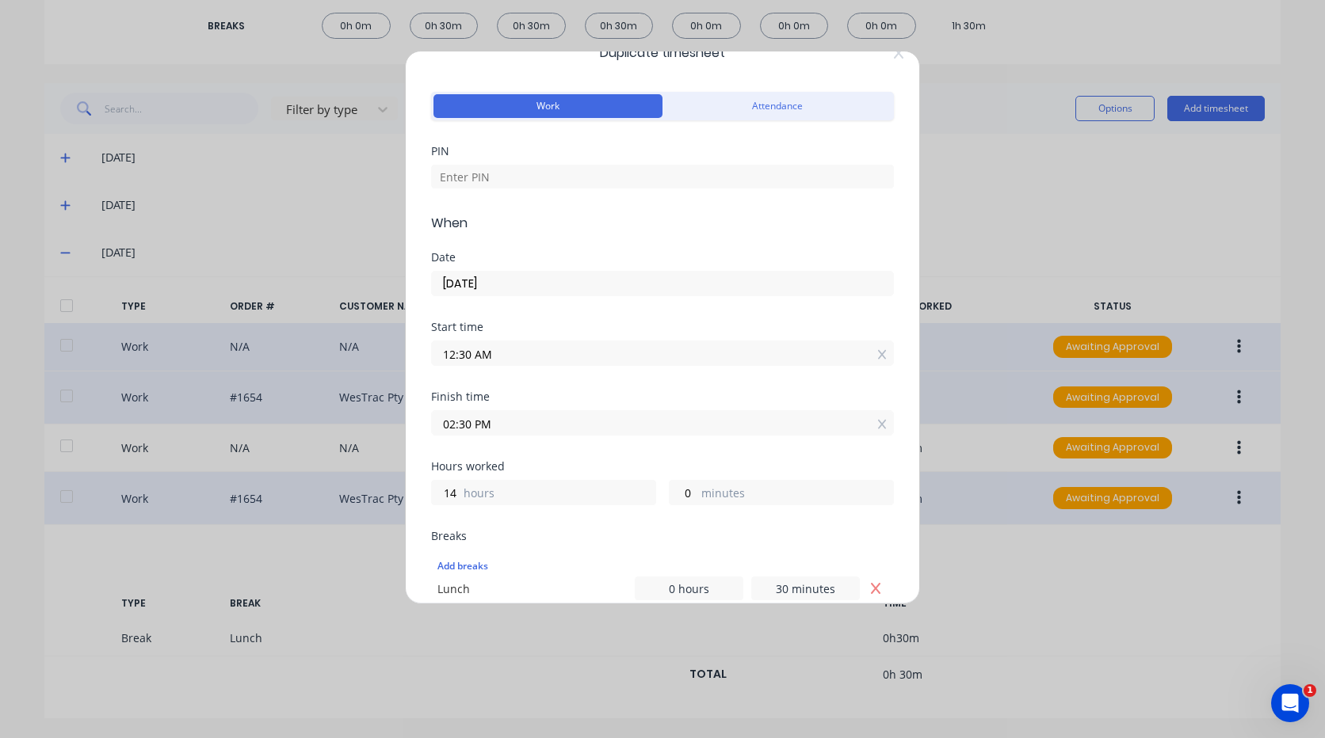
scroll to position [79, 0]
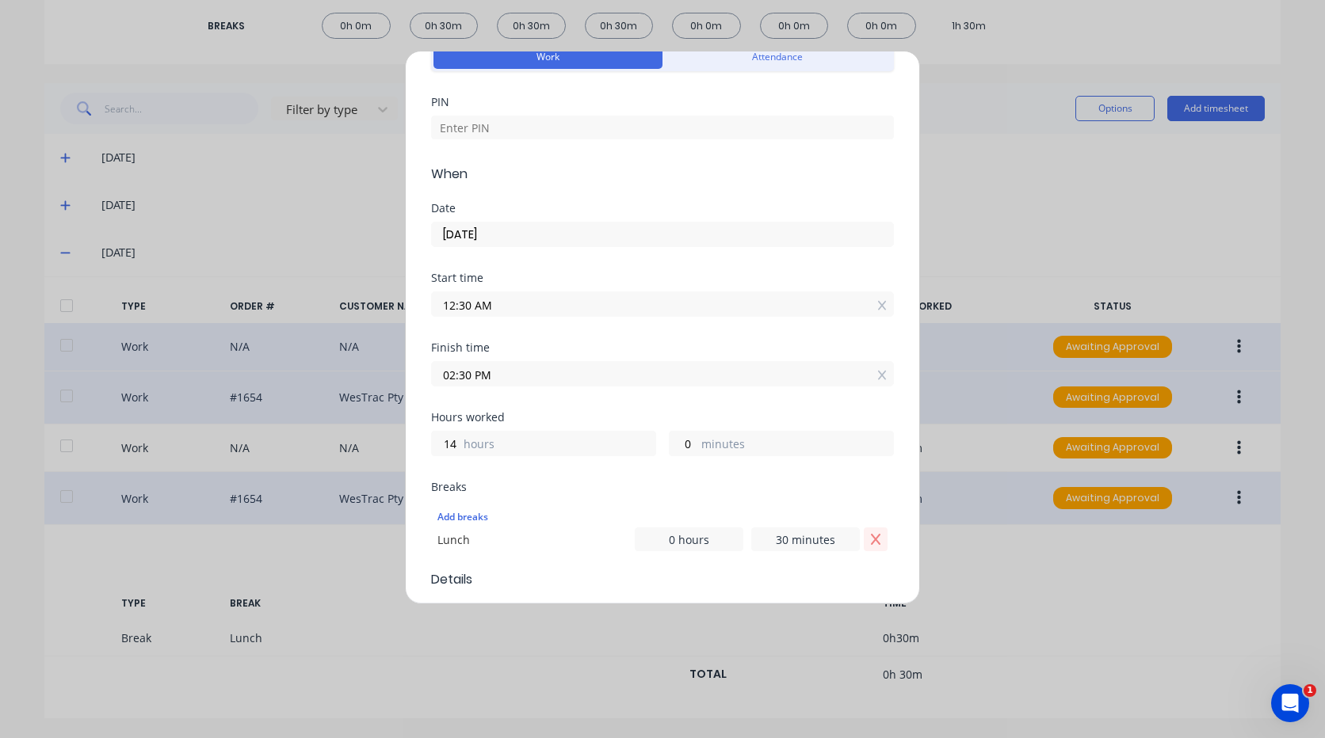
click at [864, 546] on button "Remove Lunch" at bounding box center [876, 540] width 24 height 24
click at [497, 309] on input "12:30 AM" at bounding box center [662, 304] width 461 height 24
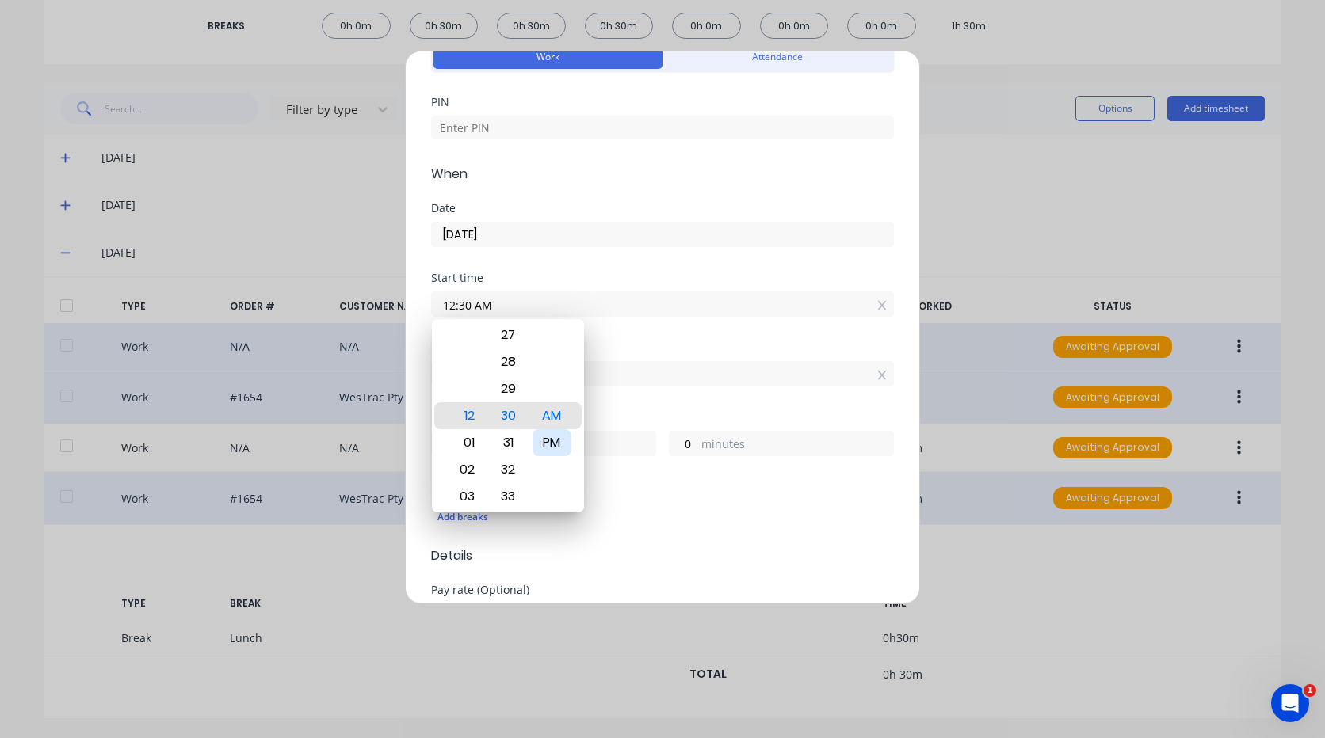
click at [553, 447] on div "PM" at bounding box center [551, 442] width 39 height 27
click at [619, 348] on div "Finish time" at bounding box center [662, 347] width 463 height 11
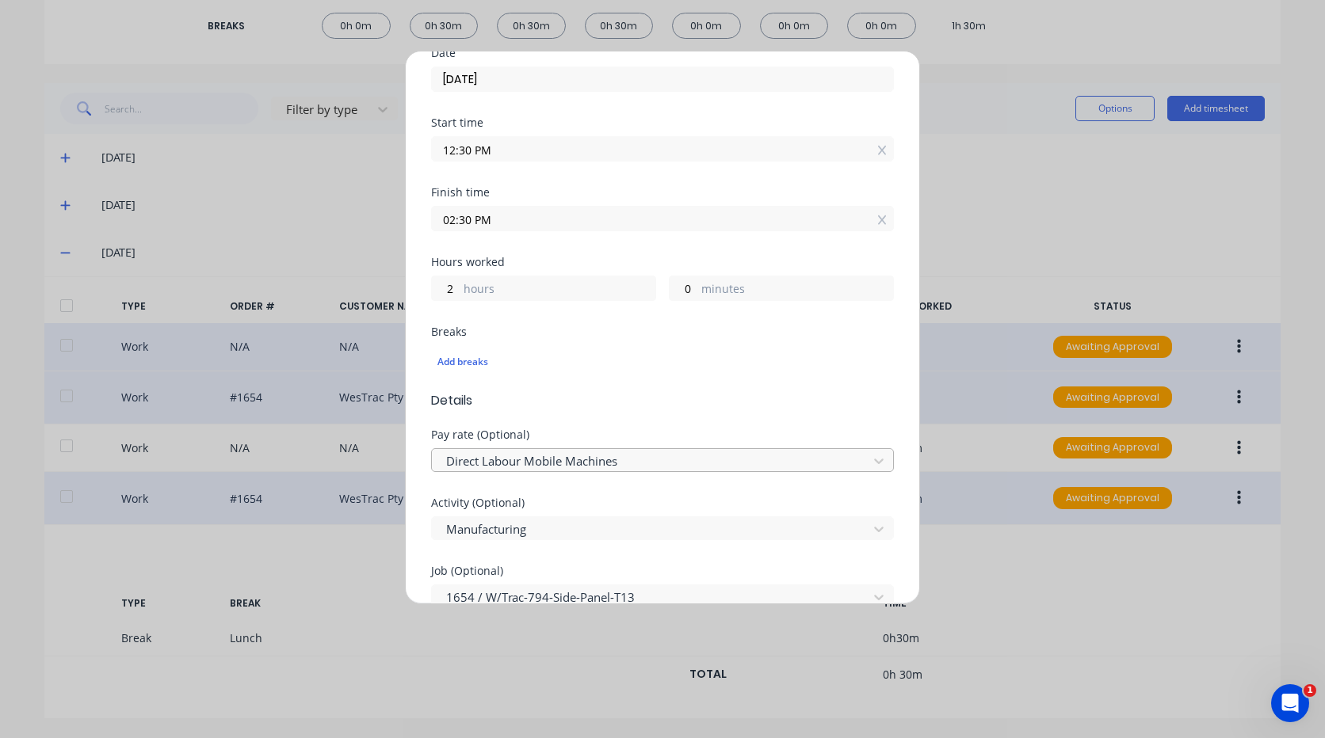
scroll to position [238, 0]
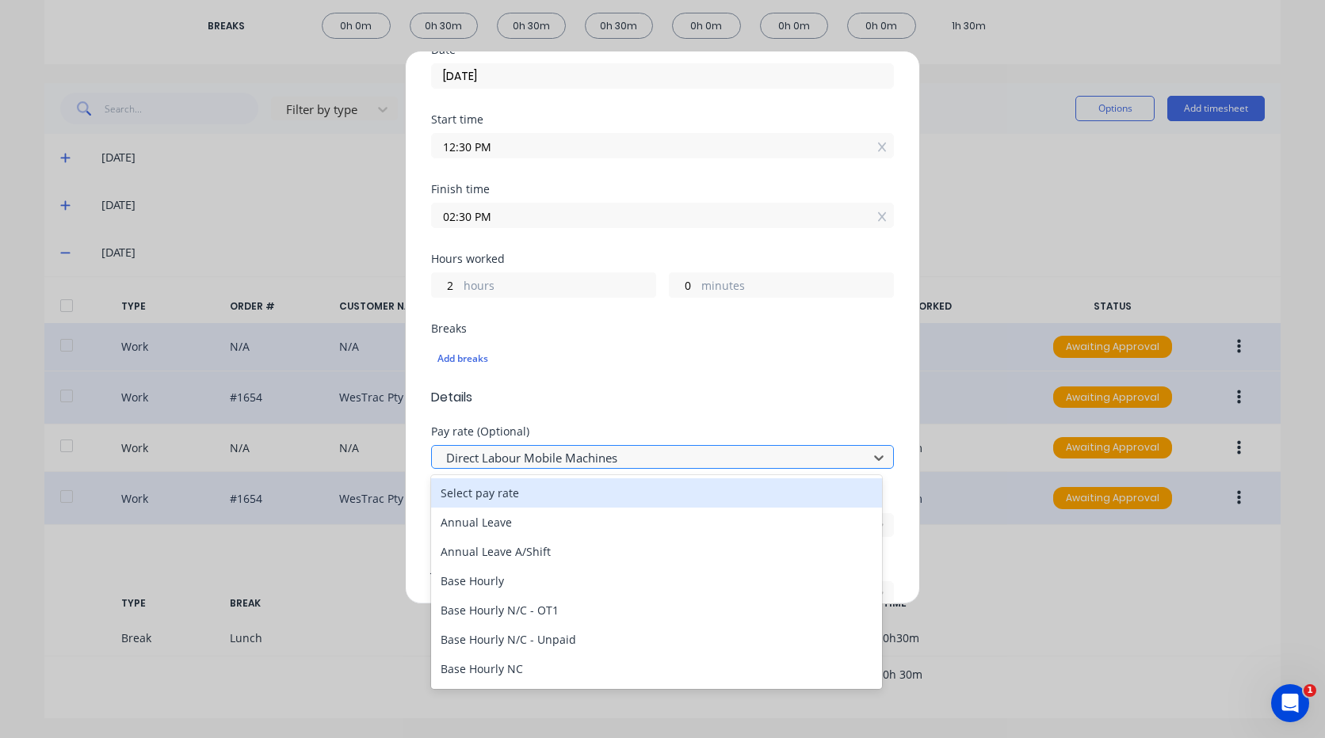
click at [626, 460] on div at bounding box center [652, 458] width 415 height 20
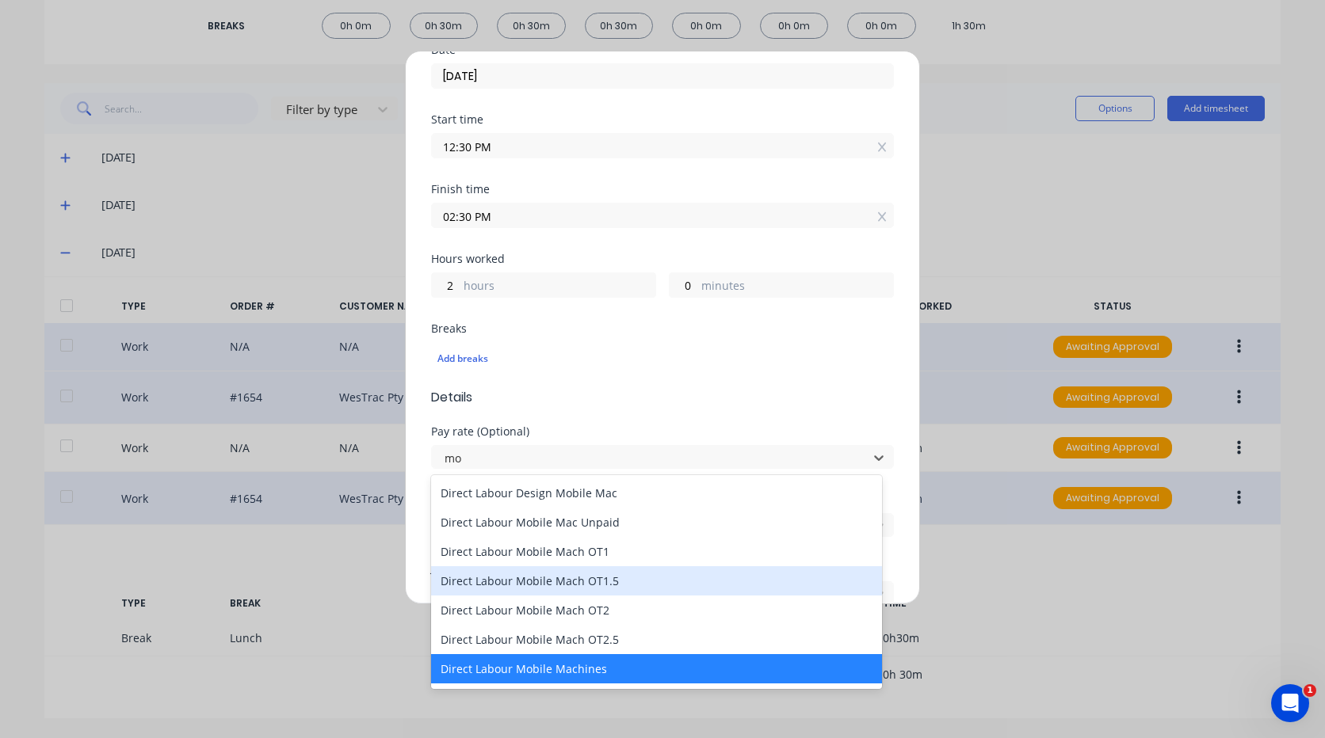
click at [612, 585] on div "Direct Labour Mobile Mach OT1.5" at bounding box center [656, 581] width 451 height 29
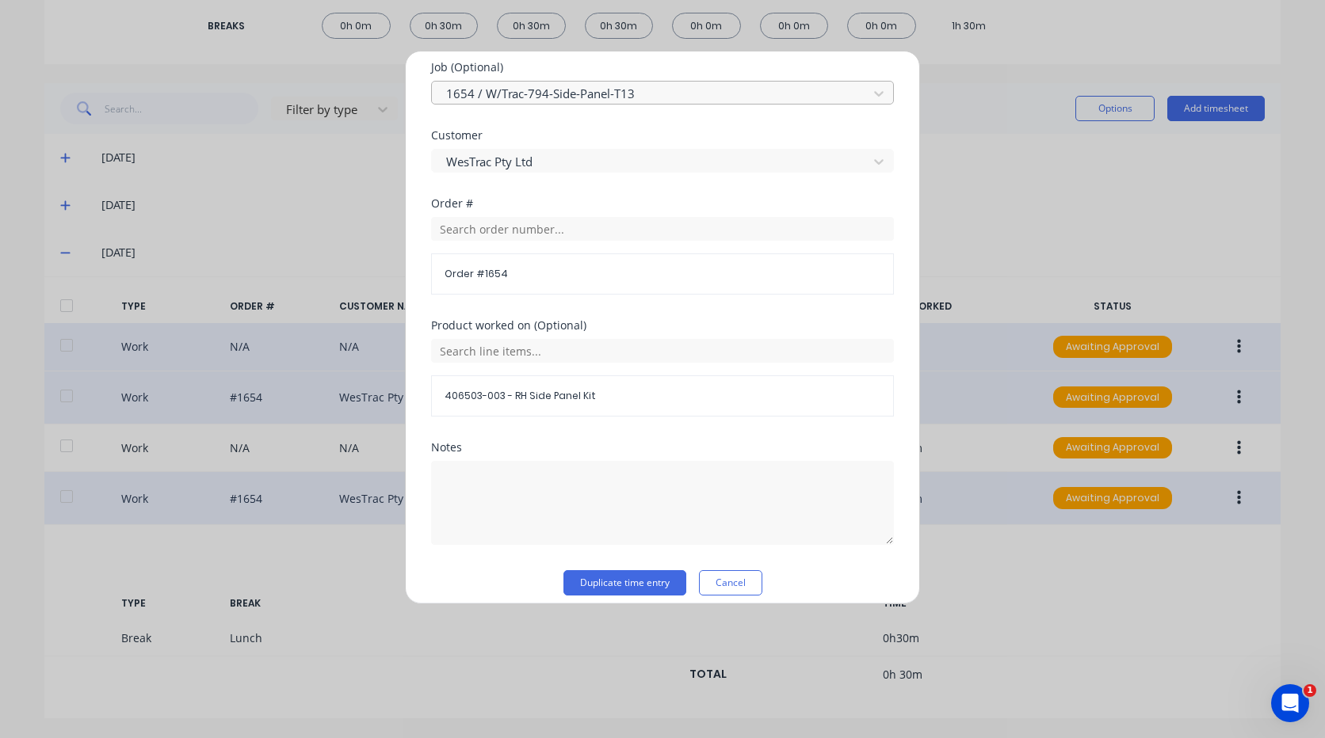
scroll to position [753, 0]
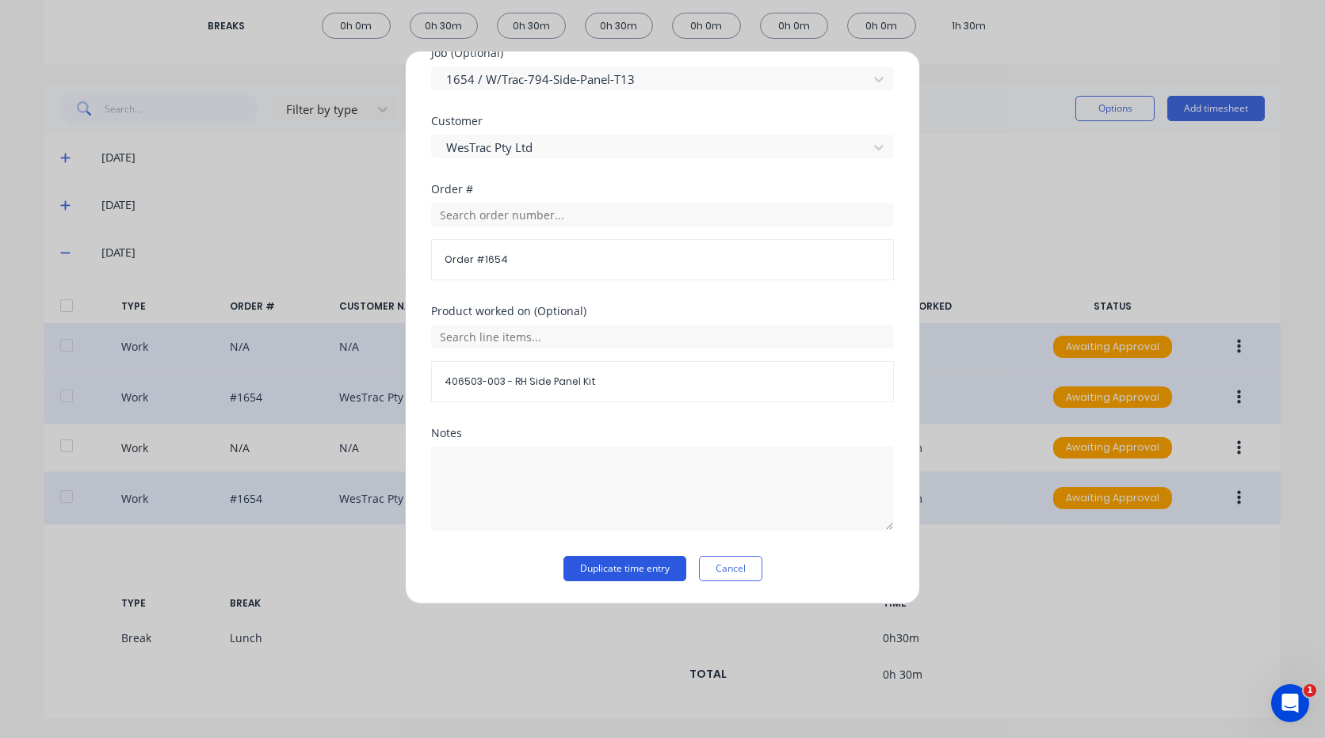
click at [613, 572] on button "Duplicate time entry" at bounding box center [624, 568] width 123 height 25
click at [607, 569] on button "Duplicate time entry" at bounding box center [624, 568] width 123 height 25
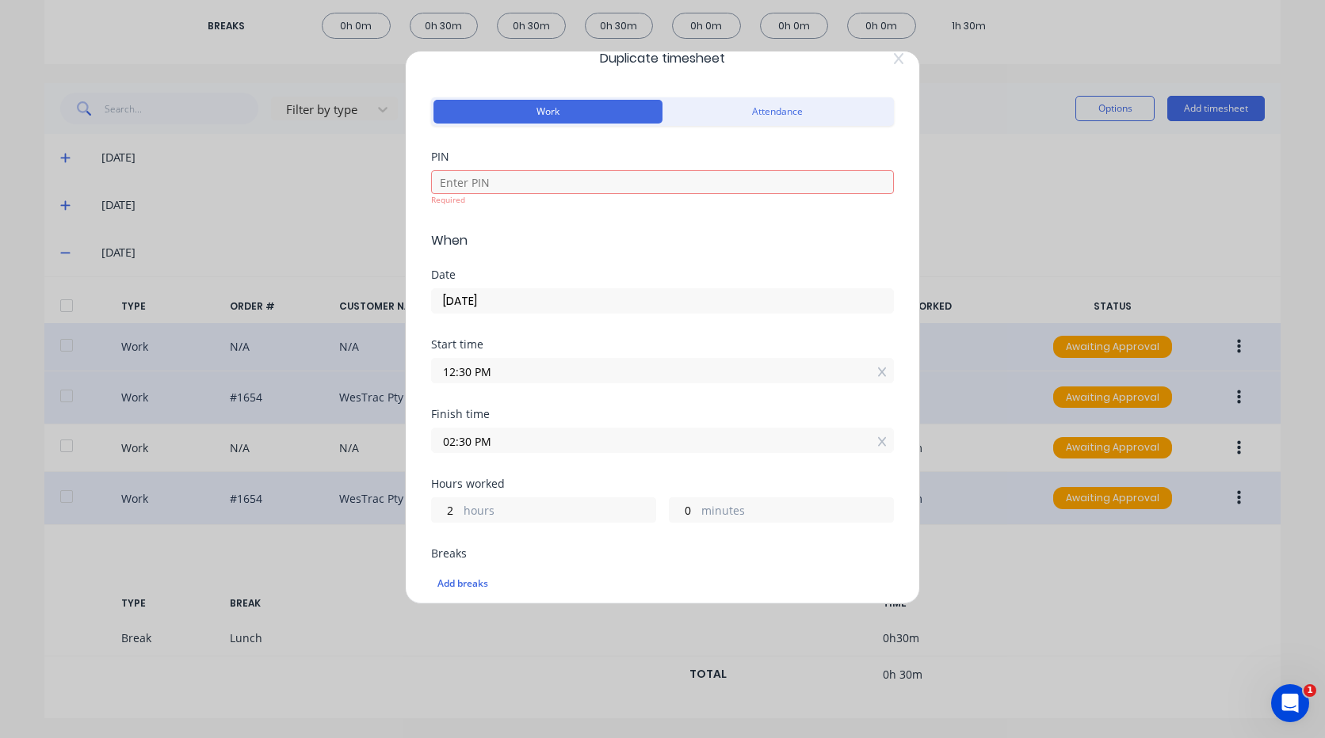
scroll to position [0, 0]
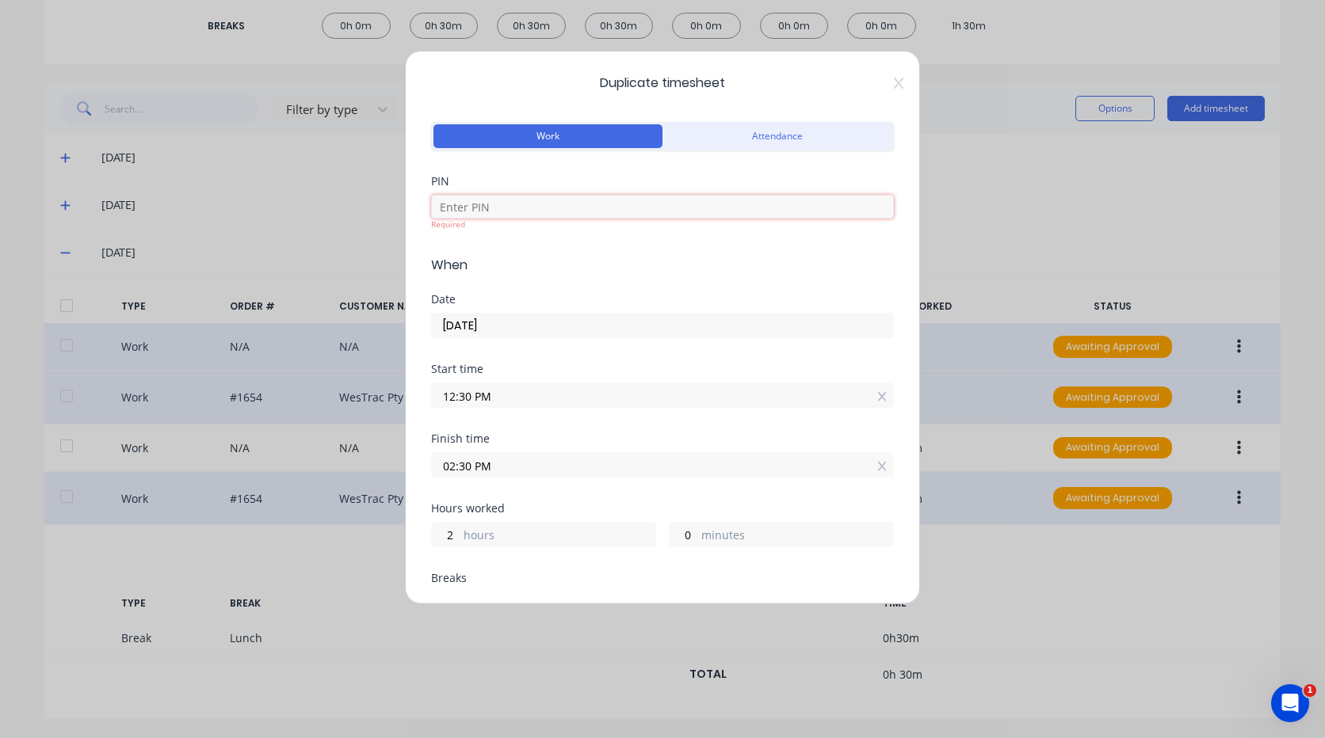
click at [648, 208] on input at bounding box center [662, 207] width 463 height 24
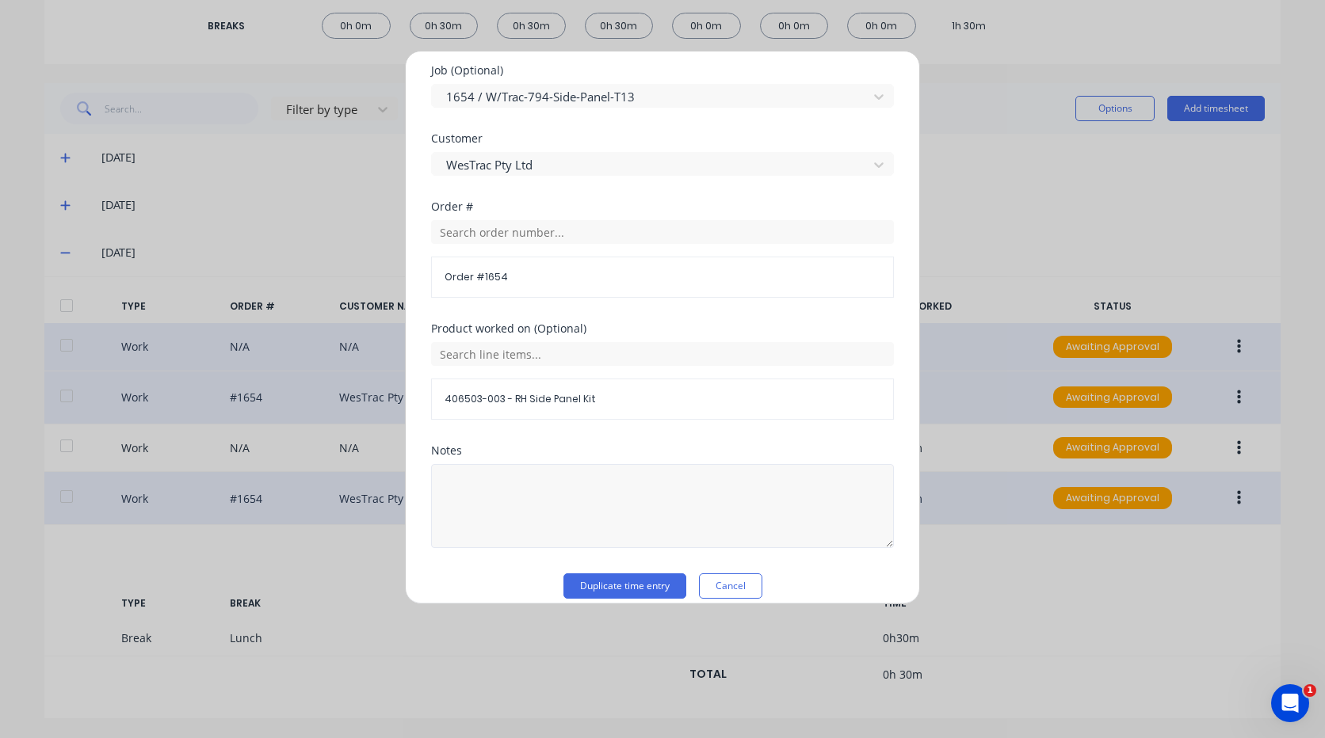
scroll to position [765, 0]
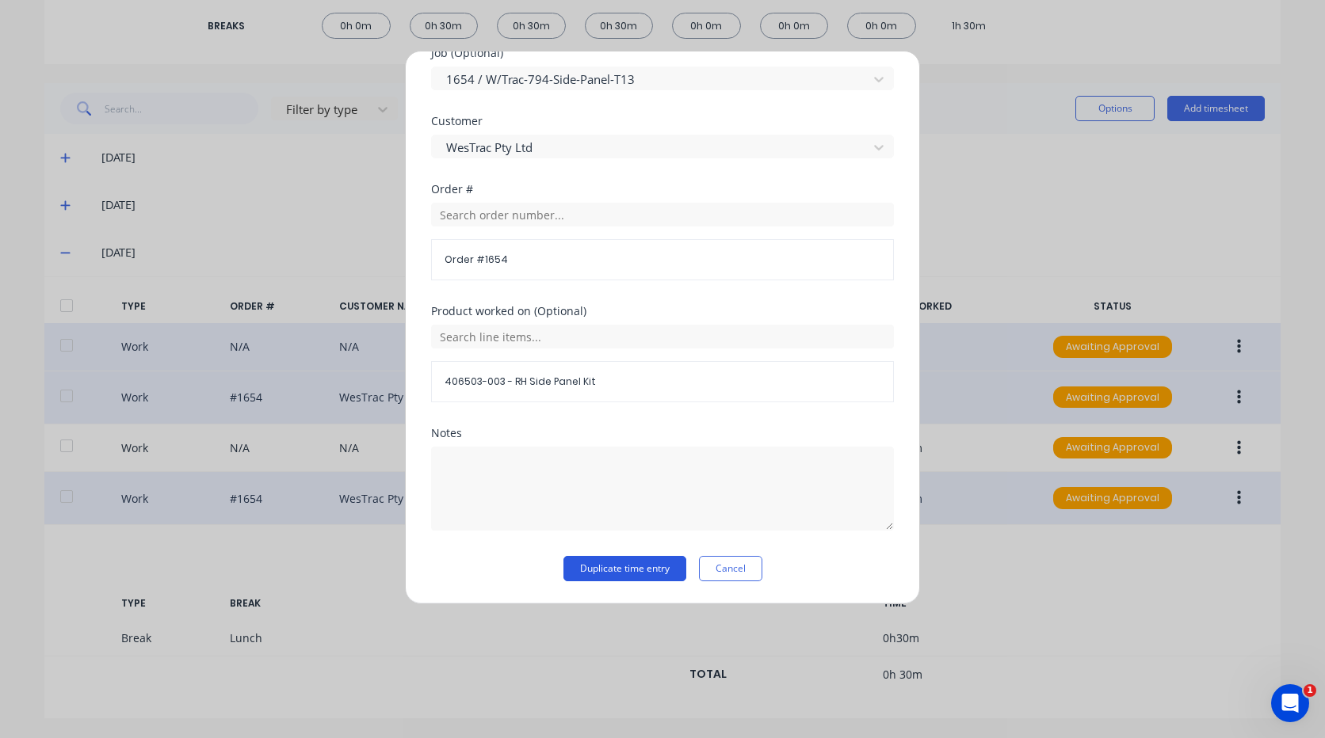
click at [617, 567] on button "Duplicate time entry" at bounding box center [624, 568] width 123 height 25
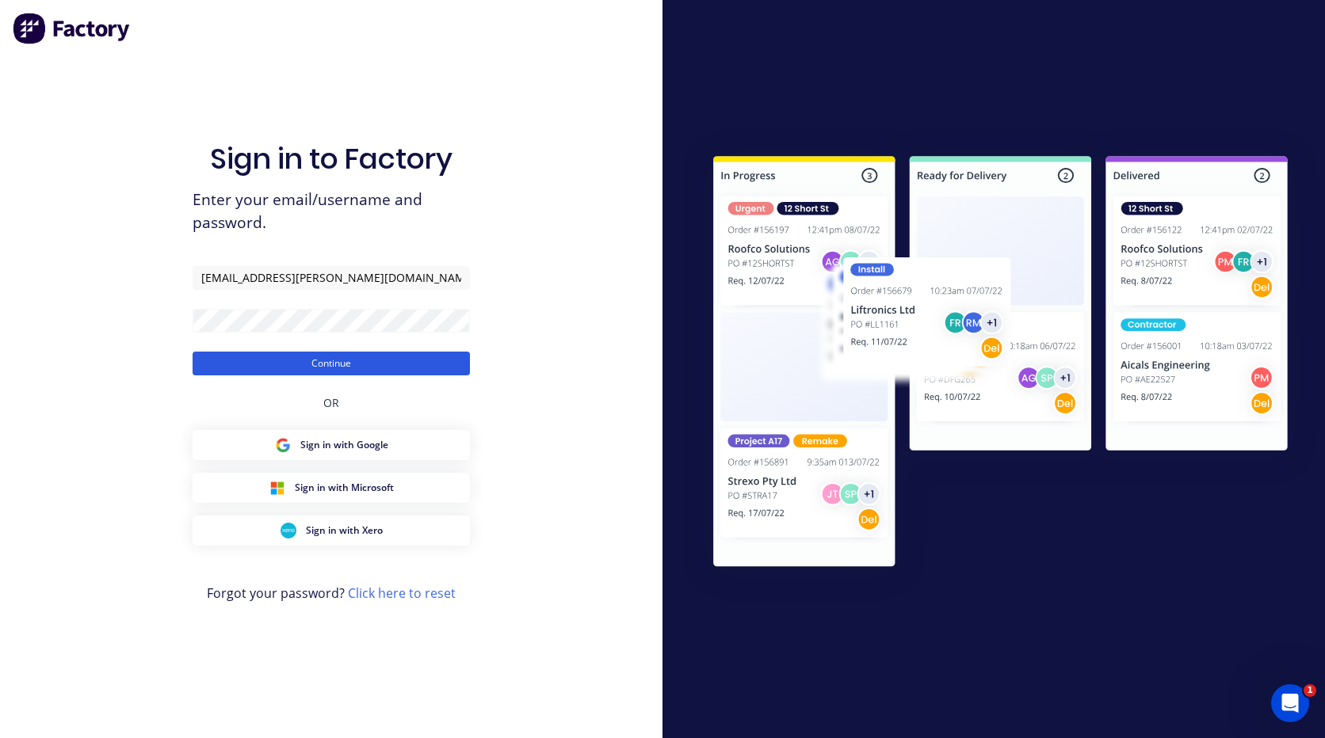
click at [376, 368] on button "Continue" at bounding box center [331, 364] width 277 height 24
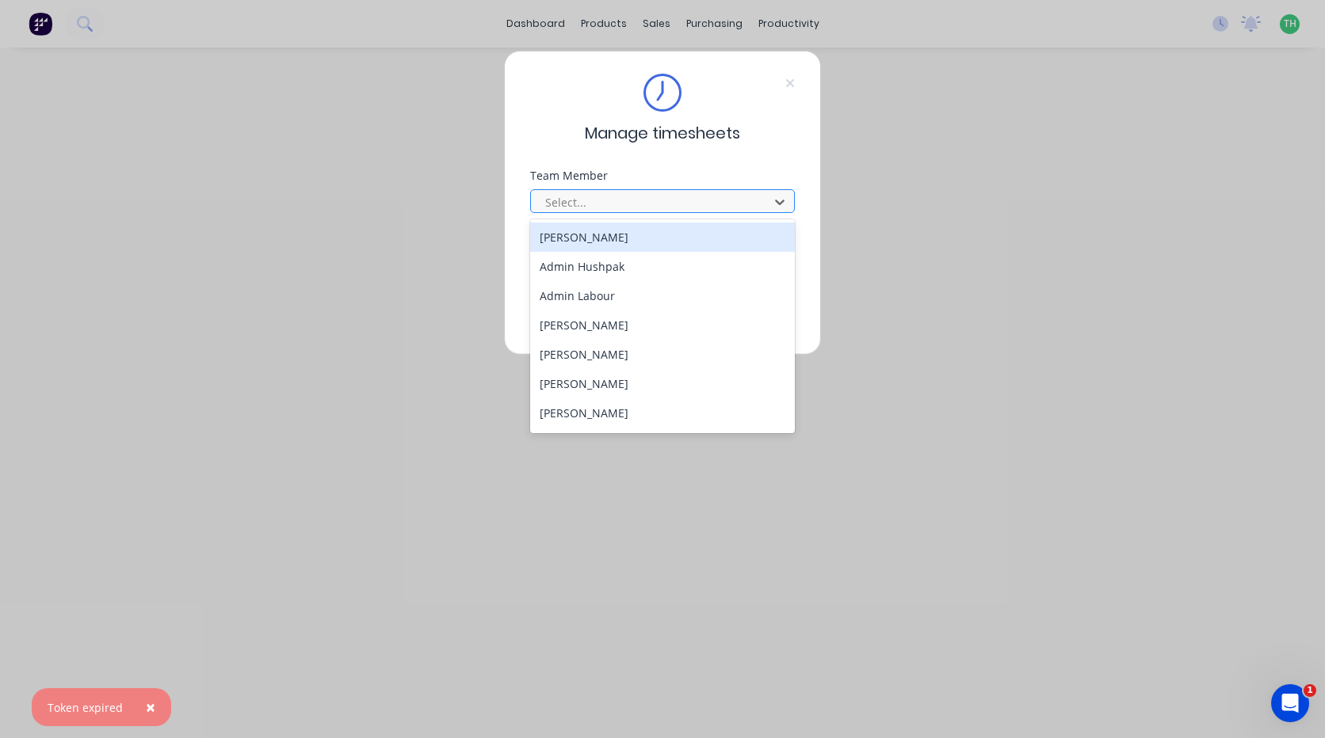
click at [620, 193] on div at bounding box center [652, 203] width 217 height 20
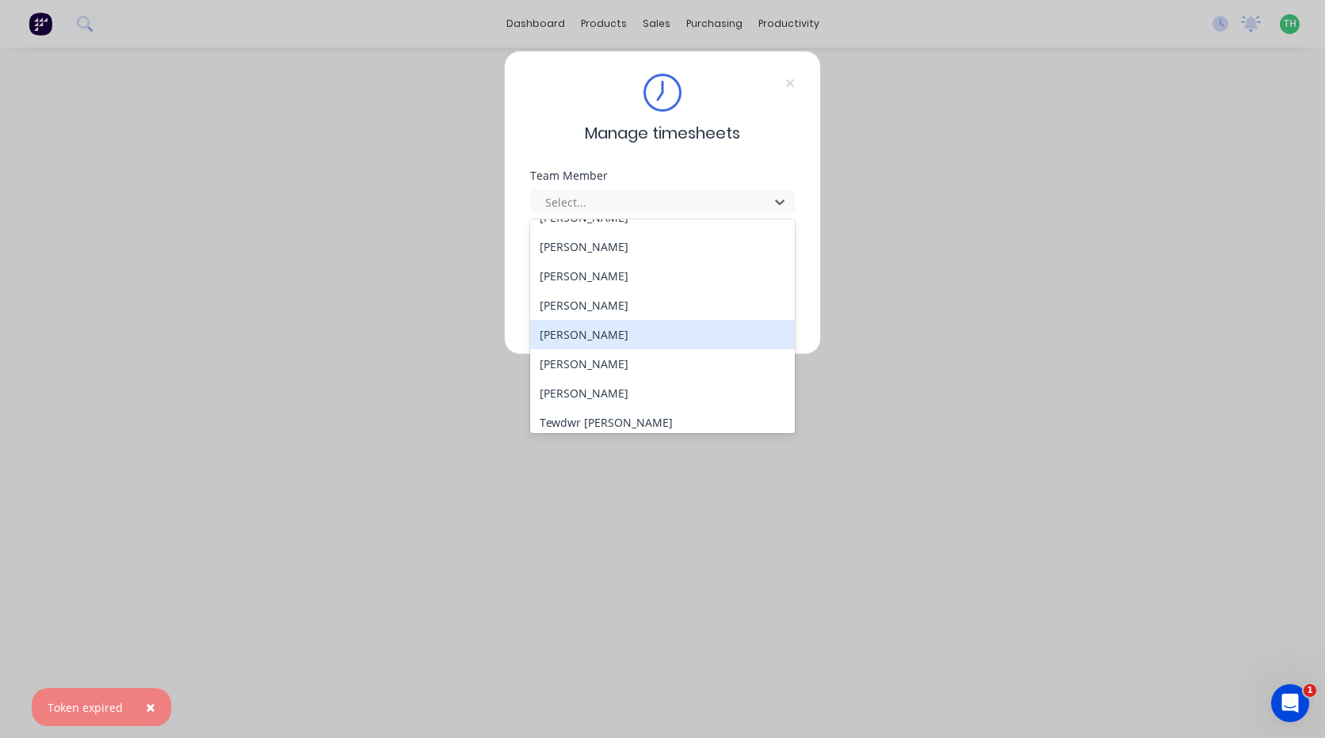
scroll to position [731, 0]
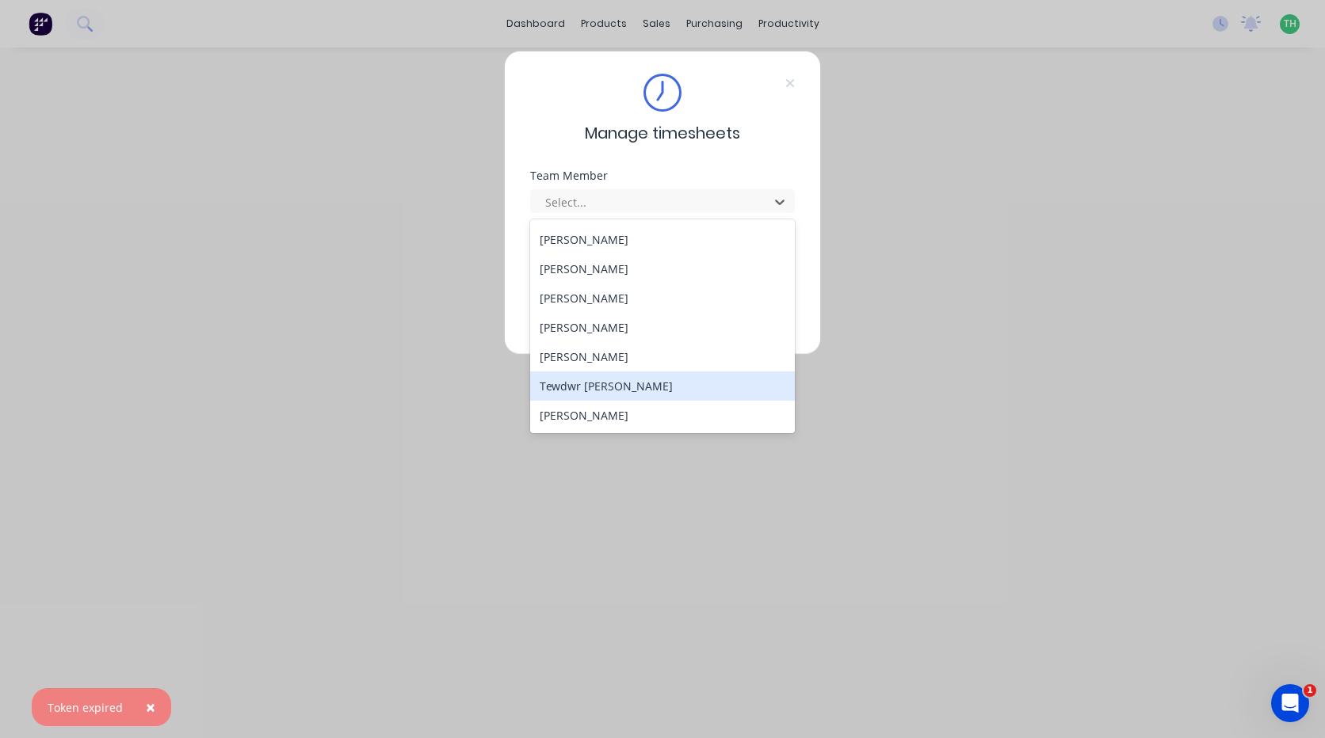
click at [628, 384] on div "Tewdwr [PERSON_NAME]" at bounding box center [662, 386] width 265 height 29
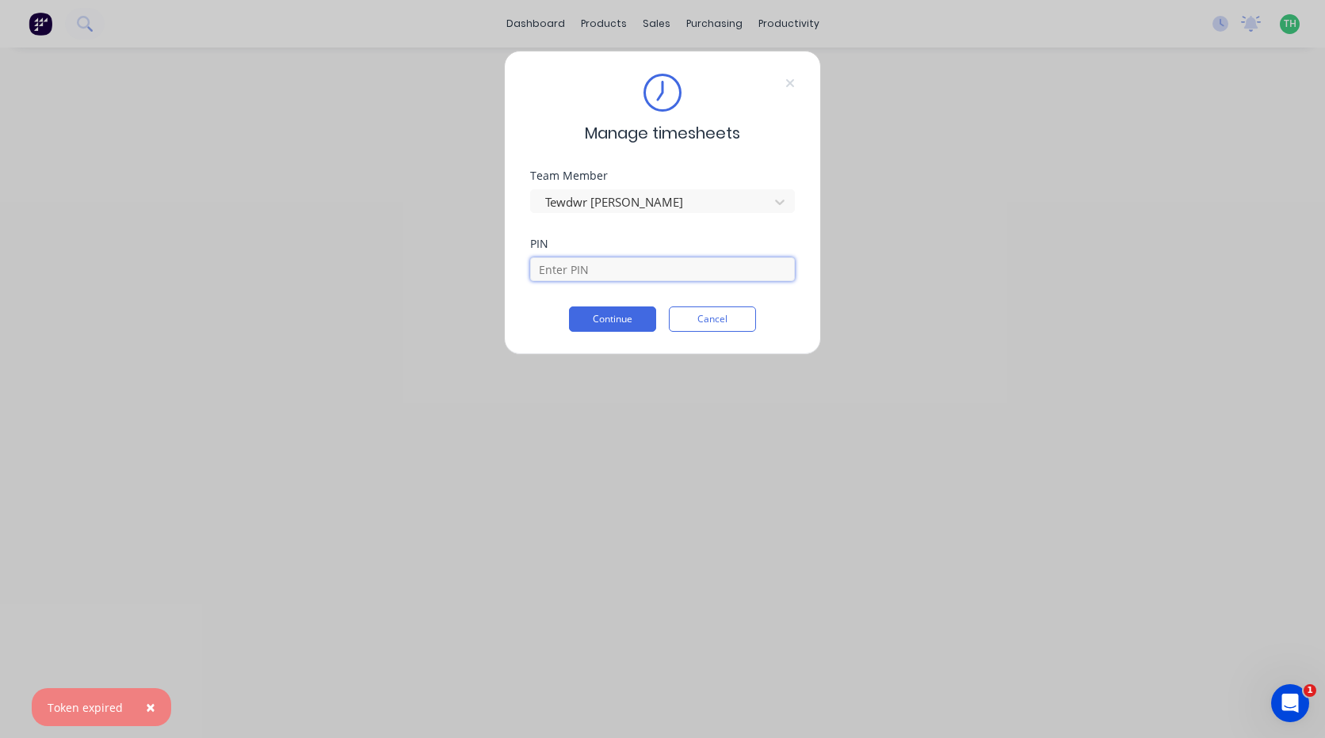
click at [598, 276] on input at bounding box center [662, 270] width 265 height 24
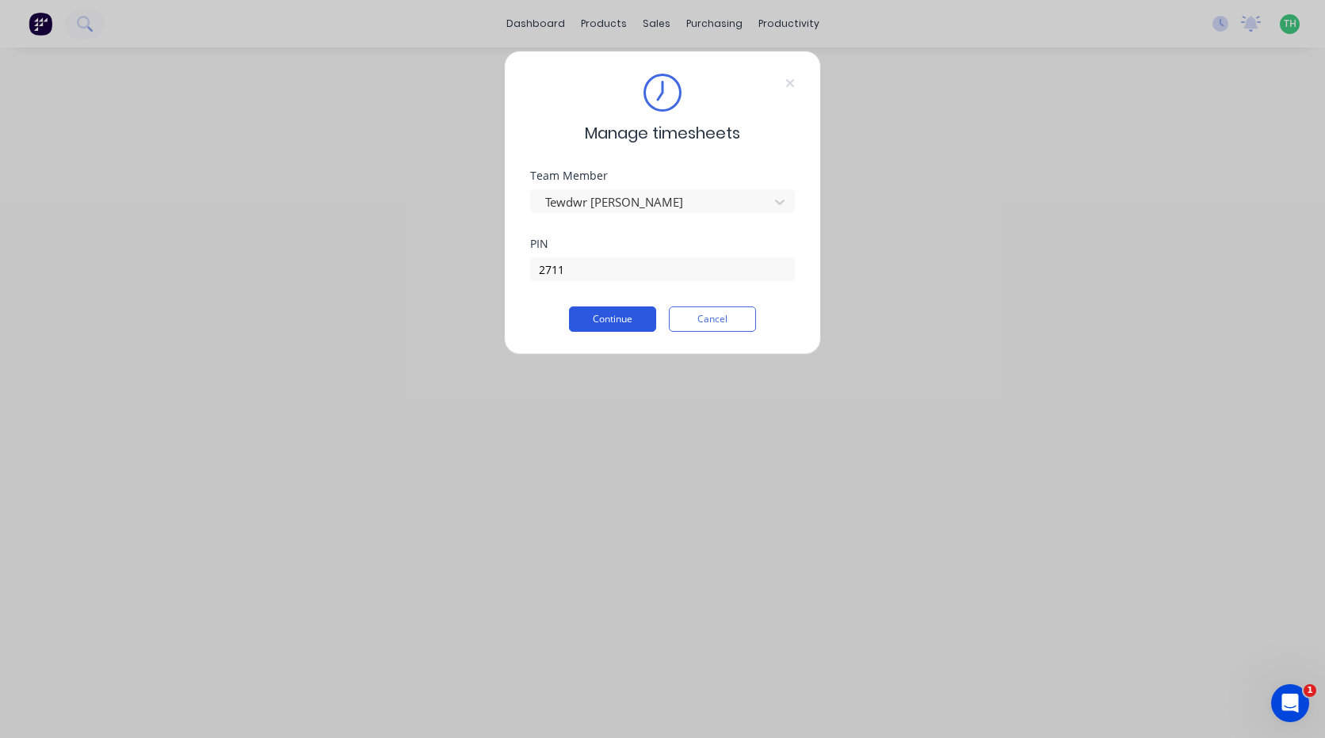
click at [596, 312] on button "Continue" at bounding box center [612, 319] width 87 height 25
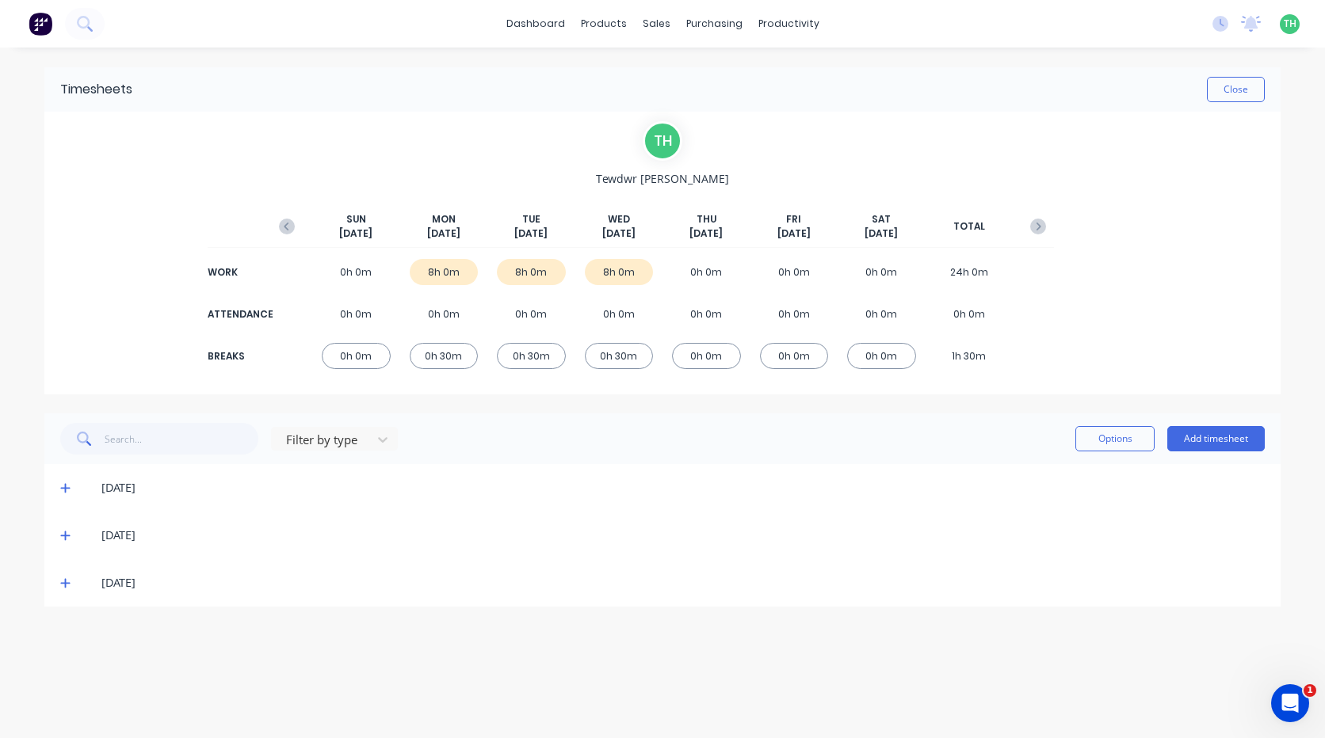
click at [60, 583] on icon at bounding box center [65, 583] width 10 height 11
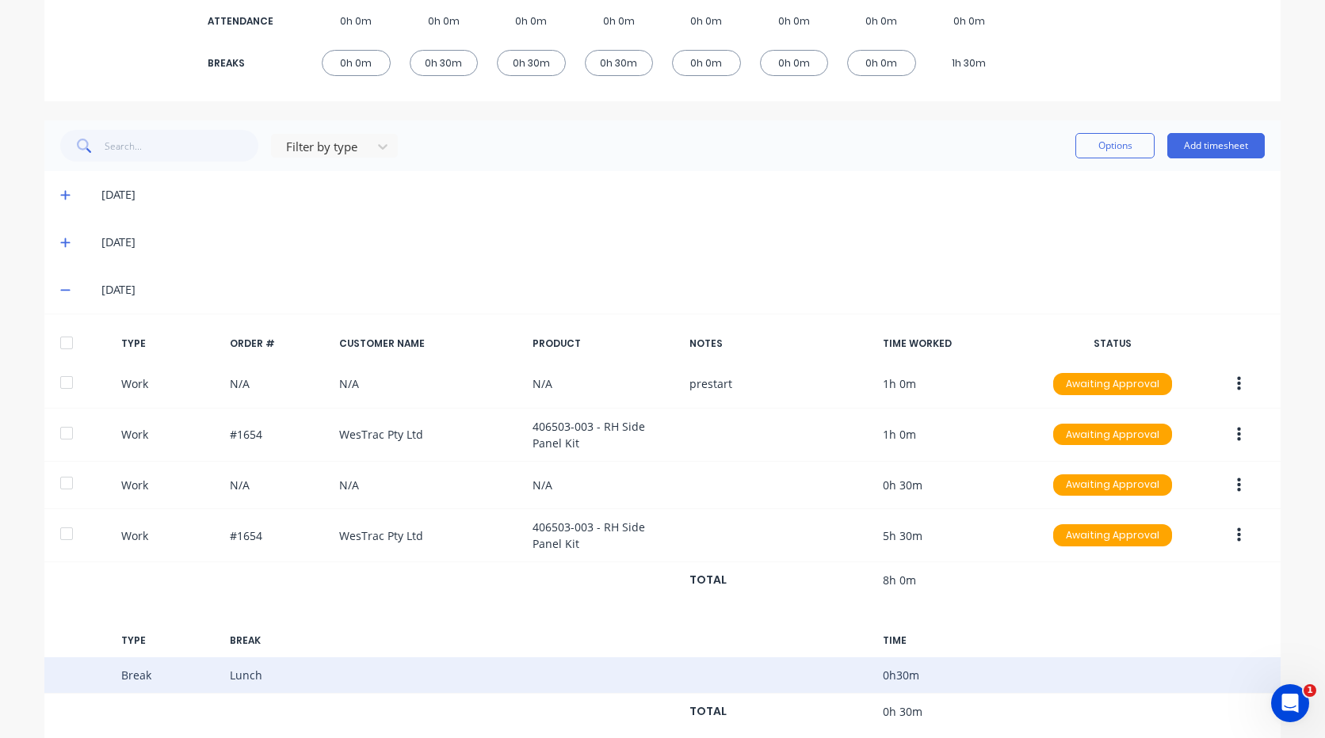
scroll to position [330, 0]
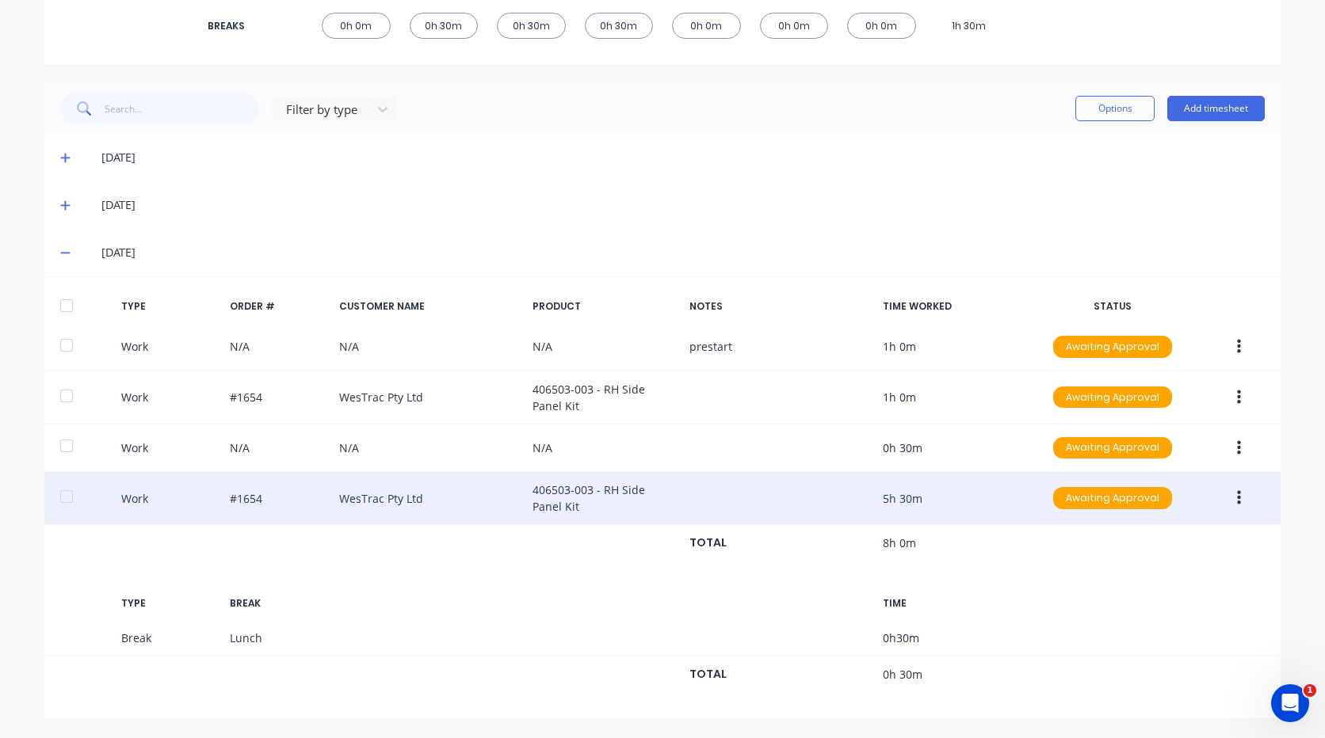
click at [1231, 495] on button "button" at bounding box center [1238, 498] width 37 height 29
click at [1155, 499] on div "Duplicate" at bounding box center [1182, 502] width 122 height 23
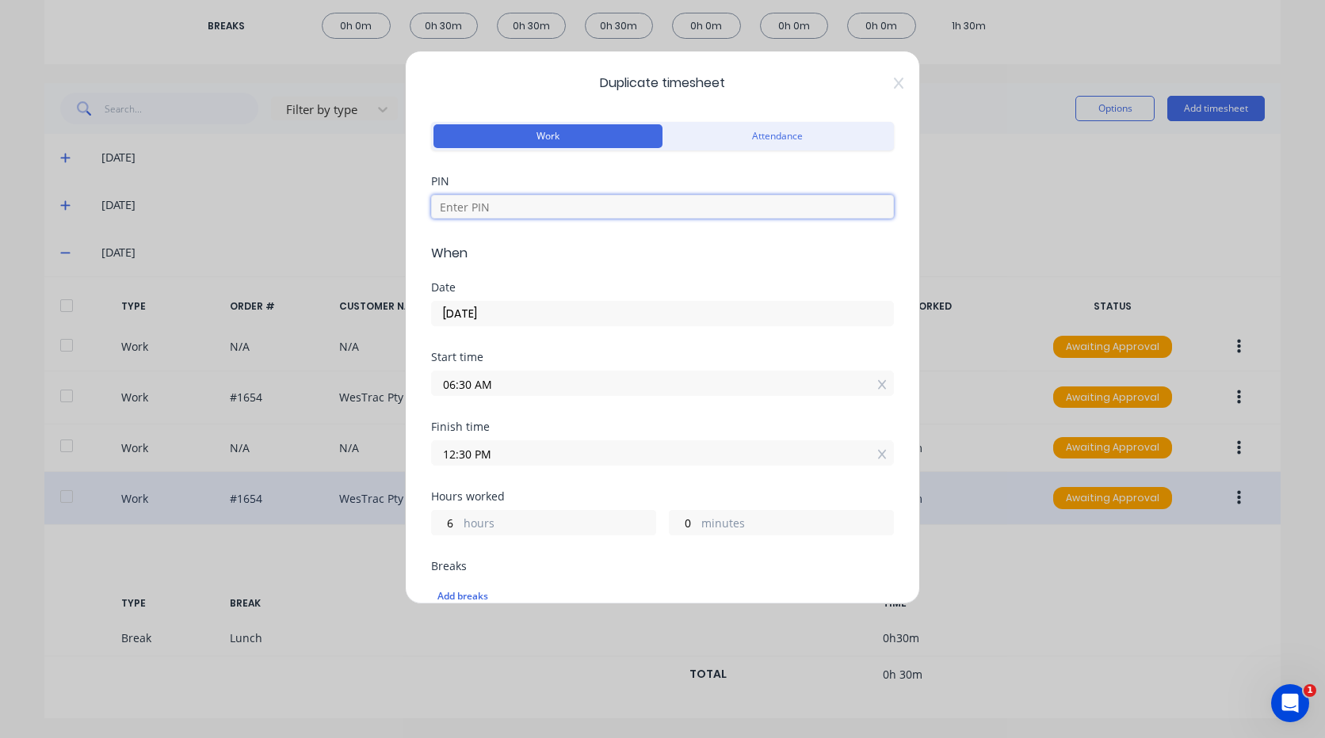
click at [571, 217] on input at bounding box center [662, 207] width 463 height 24
click at [504, 384] on input "06:30 AM" at bounding box center [662, 384] width 461 height 24
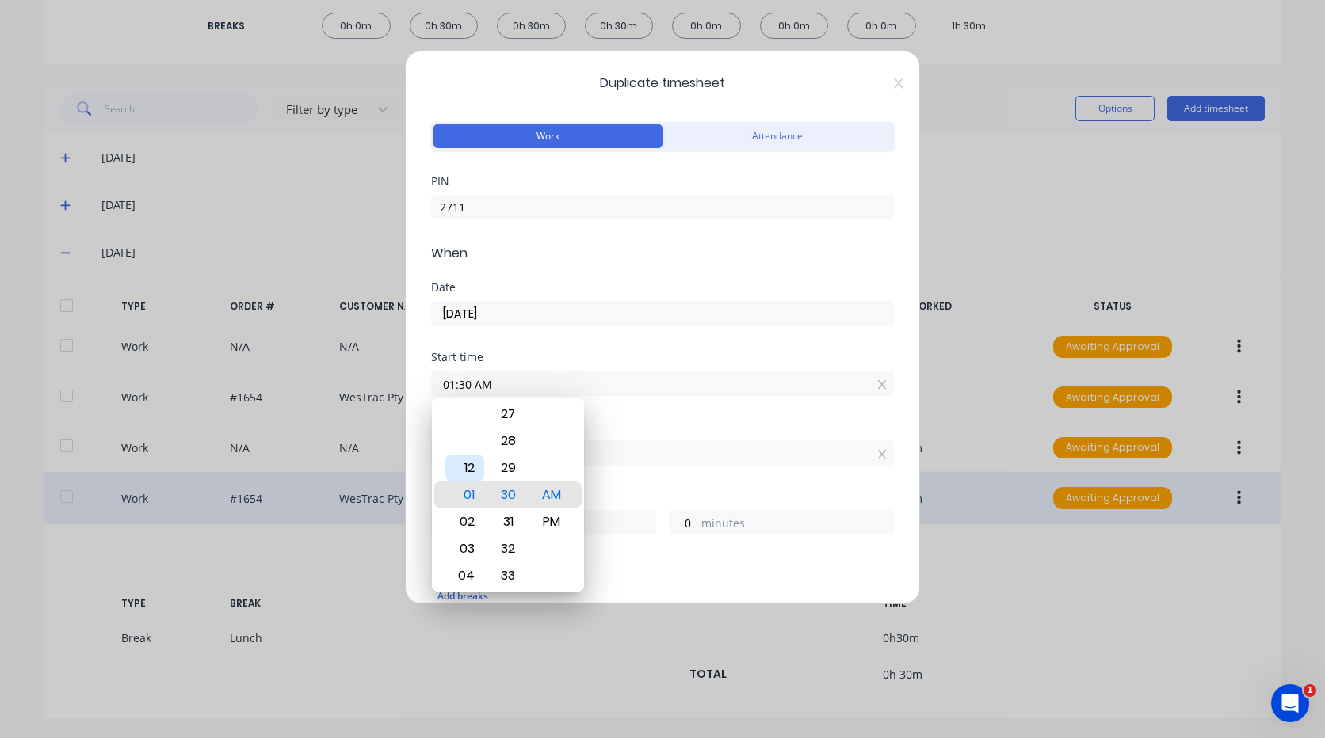
click at [468, 467] on div "12" at bounding box center [464, 468] width 39 height 27
drag, startPoint x: 554, startPoint y: 521, endPoint x: 570, endPoint y: 509, distance: 19.8
click at [553, 521] on div "PM" at bounding box center [551, 522] width 39 height 27
click at [645, 479] on div "Finish time 12:30 PM" at bounding box center [662, 457] width 463 height 70
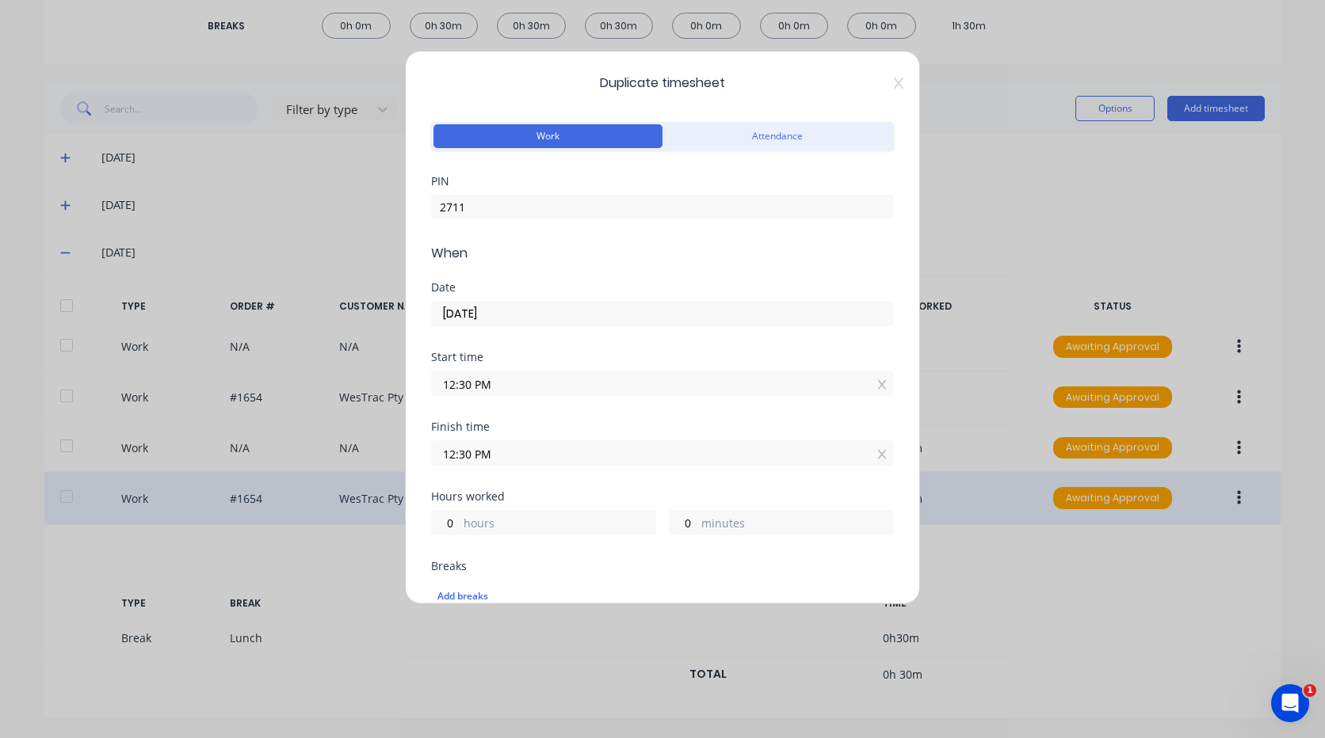
click at [487, 457] on input "12:30 PM" at bounding box center [662, 453] width 461 height 24
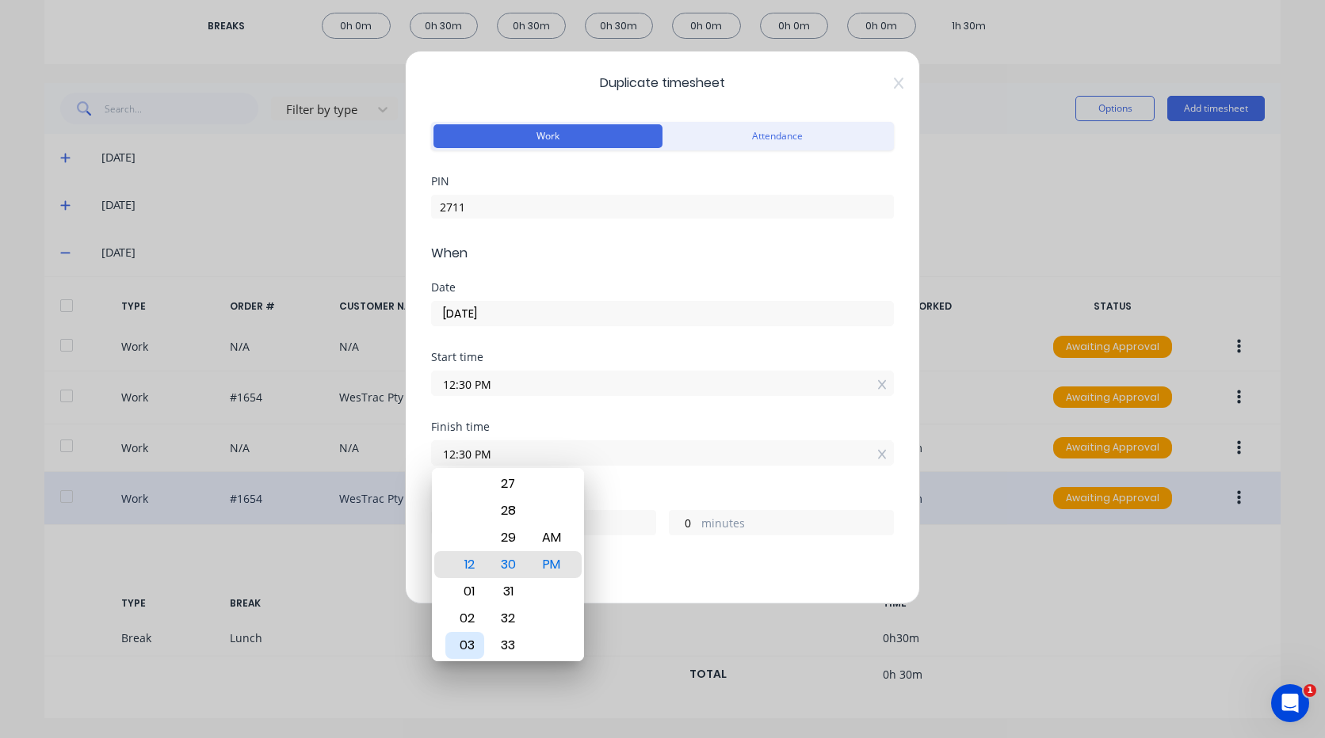
click at [473, 640] on div "03" at bounding box center [464, 645] width 39 height 27
click at [632, 495] on div "Hours worked" at bounding box center [662, 496] width 463 height 11
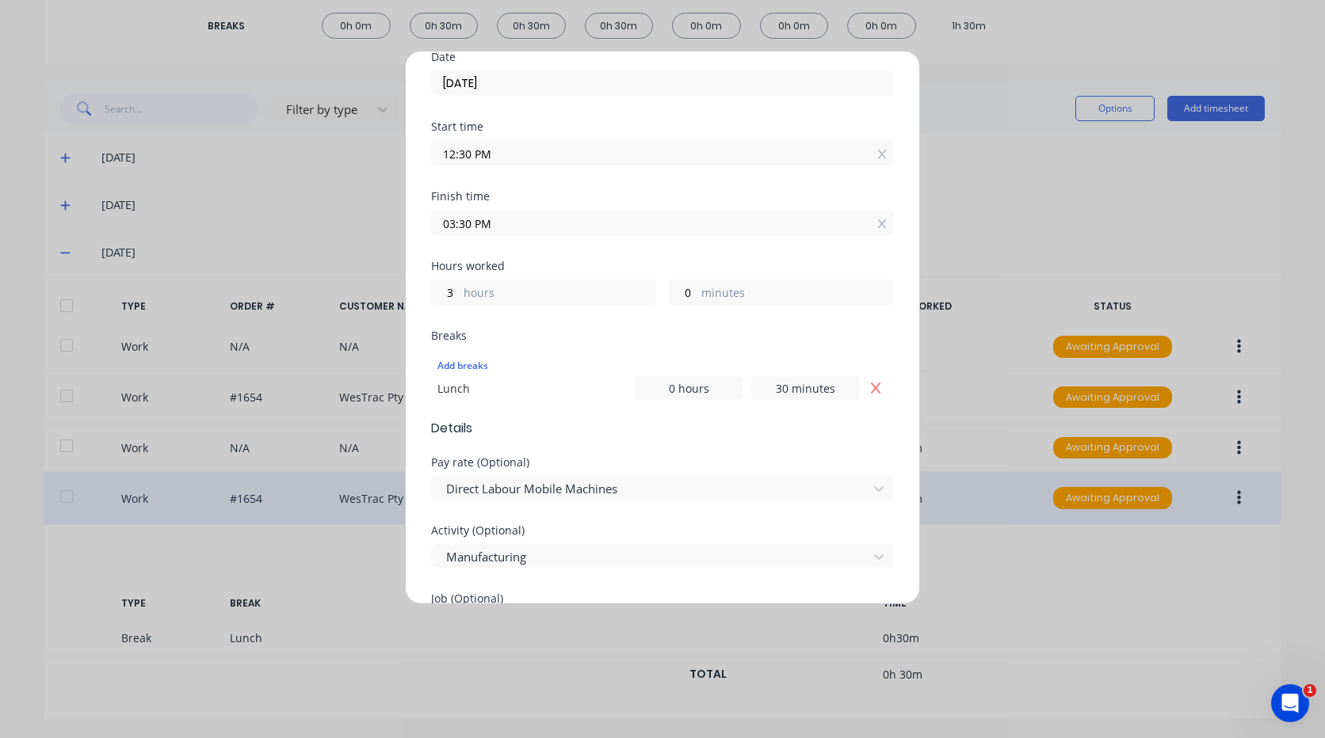
scroll to position [238, 0]
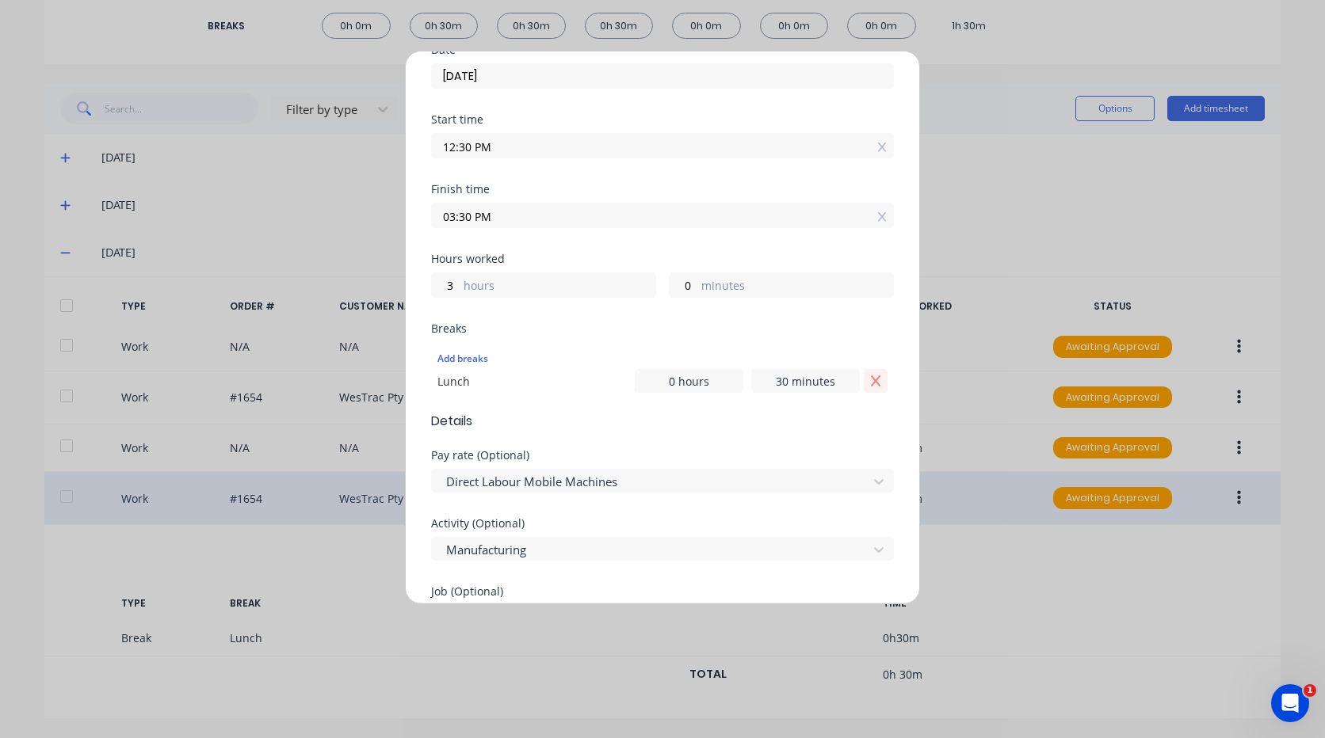
click at [869, 387] on icon "Remove Lunch" at bounding box center [875, 381] width 13 height 13
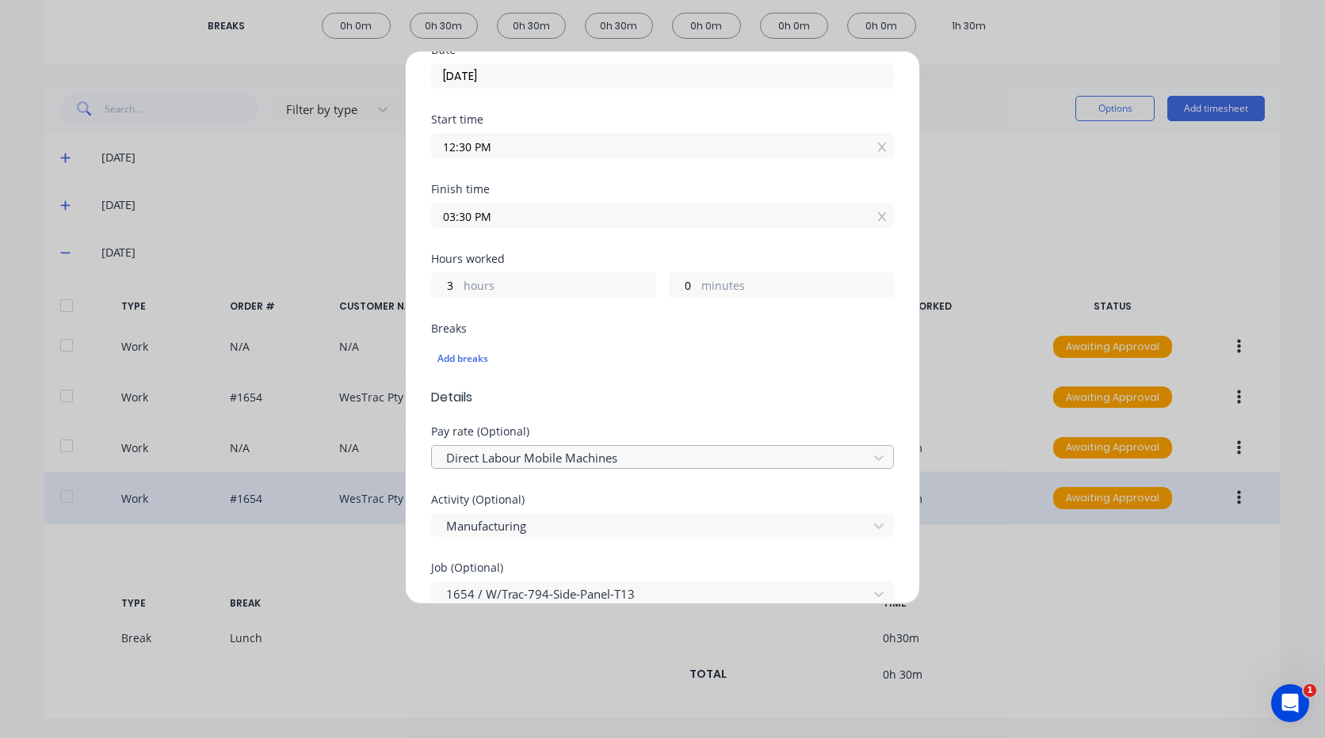
click at [508, 456] on div at bounding box center [652, 458] width 415 height 20
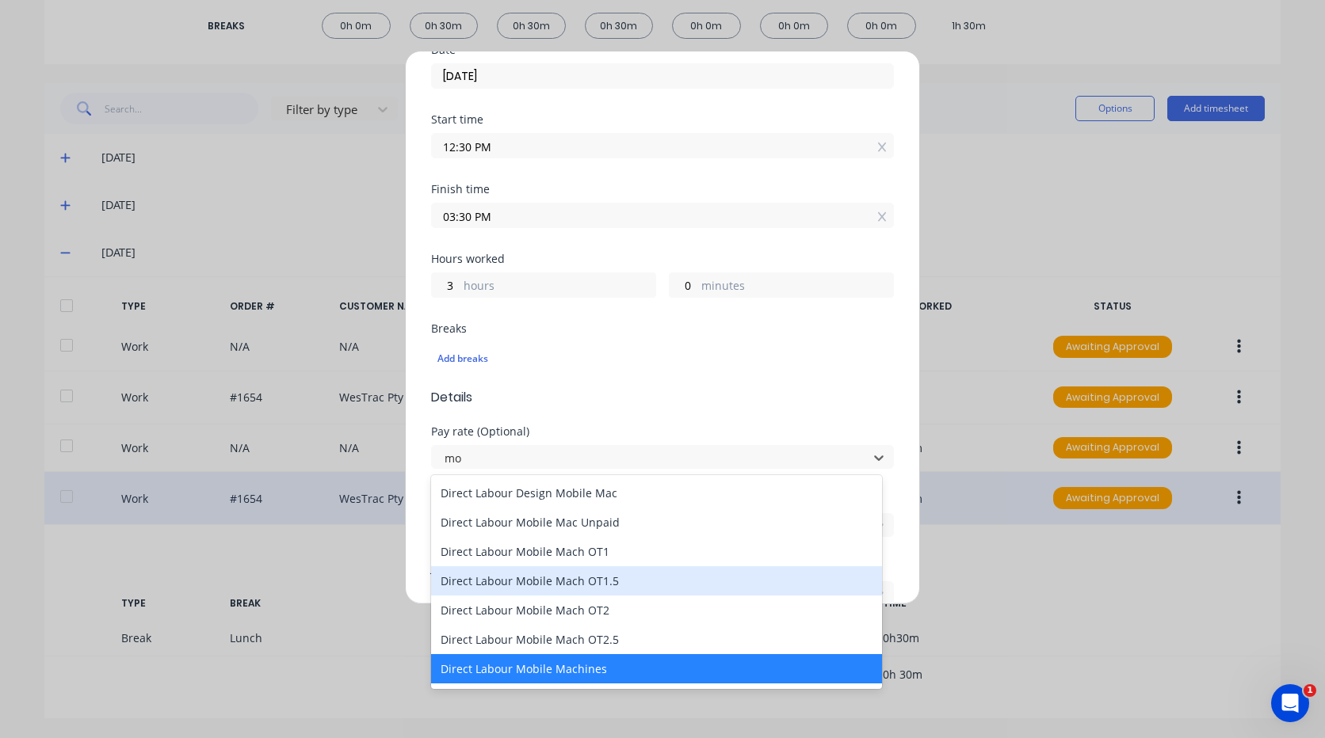
click at [606, 576] on div "Direct Labour Mobile Mach OT1.5" at bounding box center [656, 581] width 451 height 29
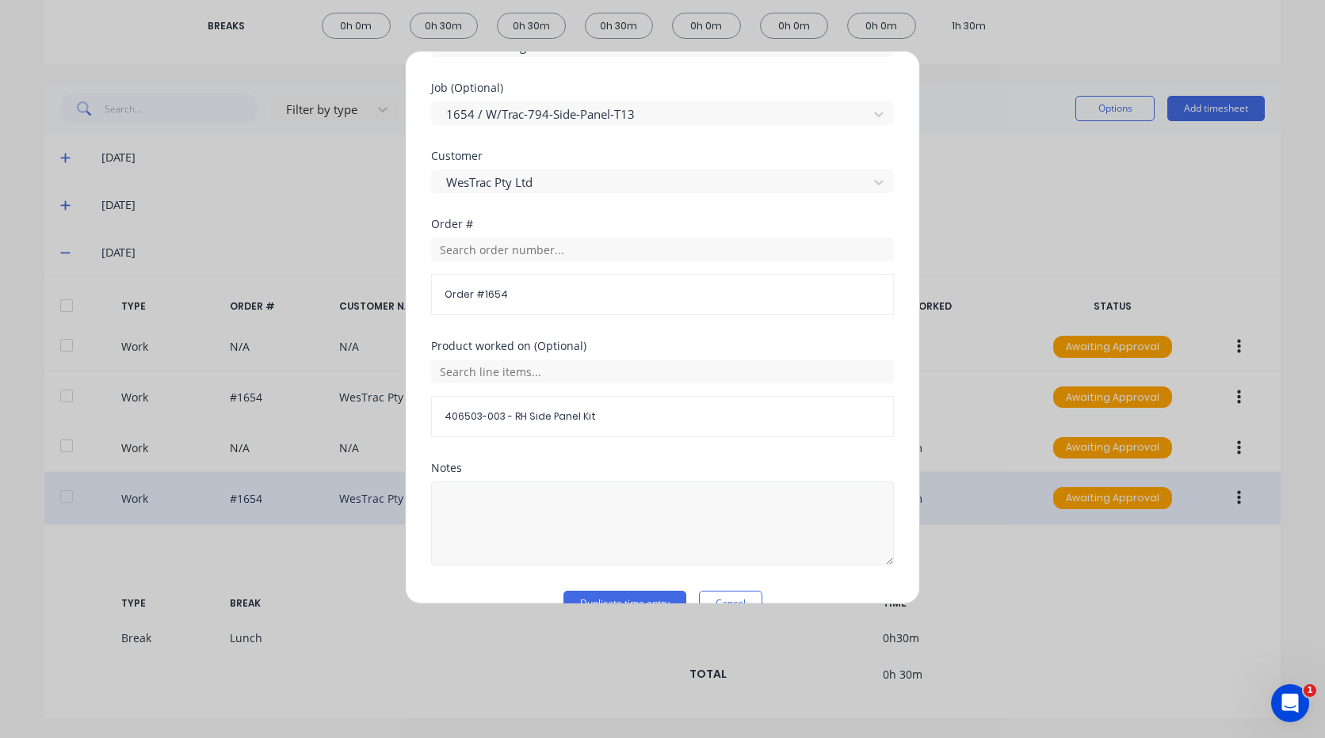
scroll to position [753, 0]
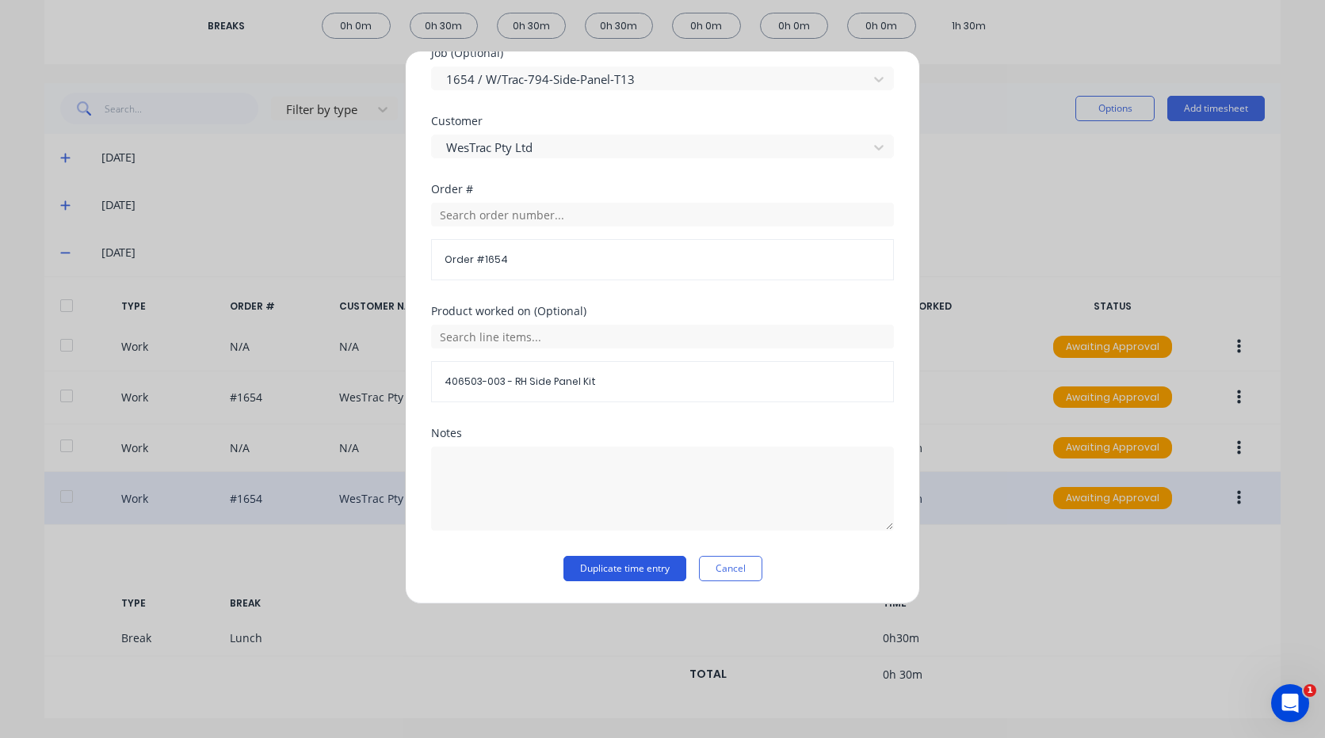
click at [628, 566] on button "Duplicate time entry" at bounding box center [624, 568] width 123 height 25
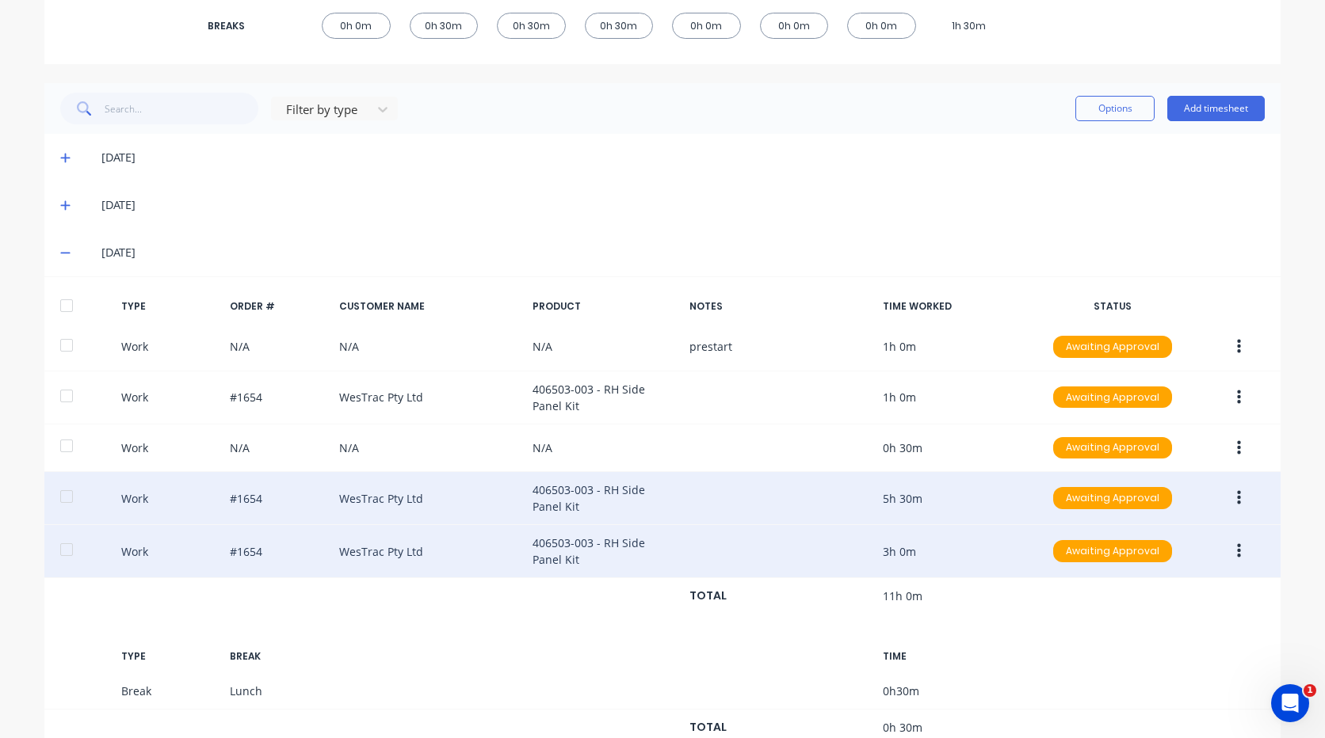
click at [1238, 551] on button "button" at bounding box center [1238, 551] width 37 height 29
click at [1152, 532] on div "Edit" at bounding box center [1182, 524] width 122 height 23
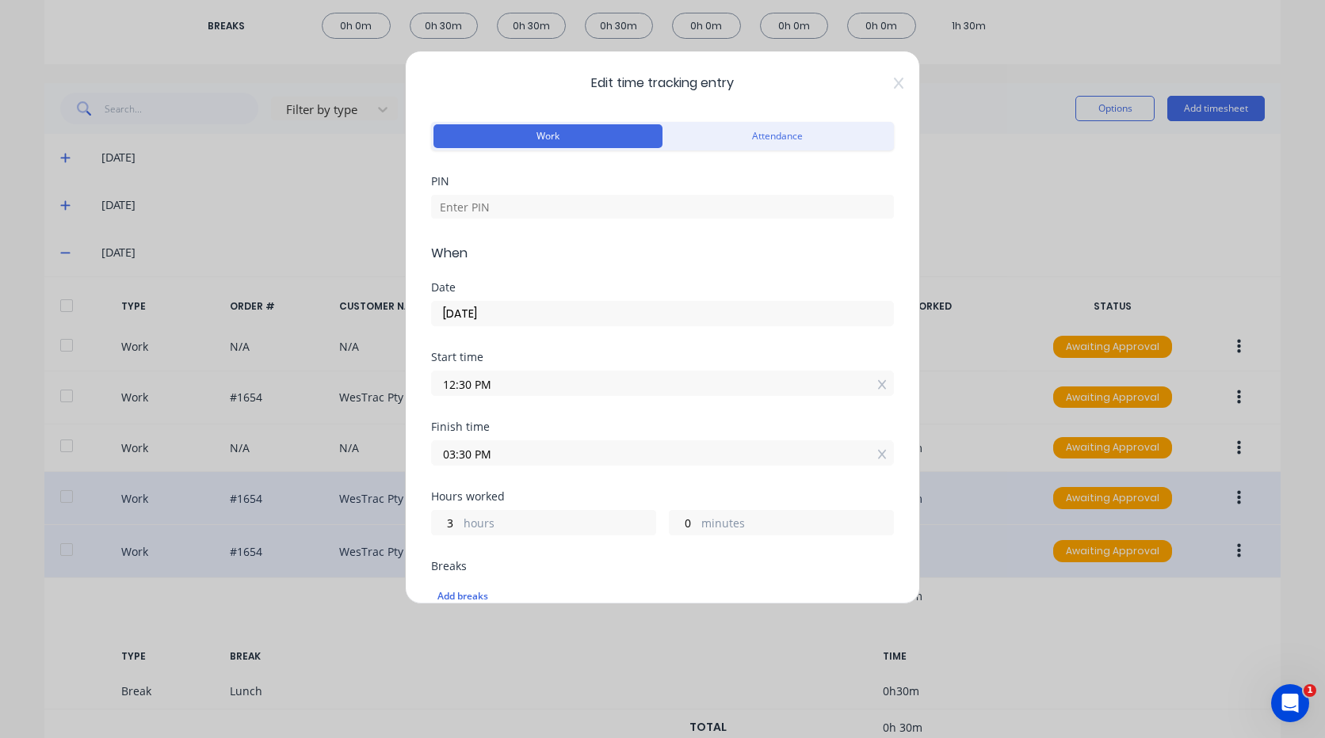
click at [534, 448] on input "03:30 PM" at bounding box center [662, 453] width 461 height 24
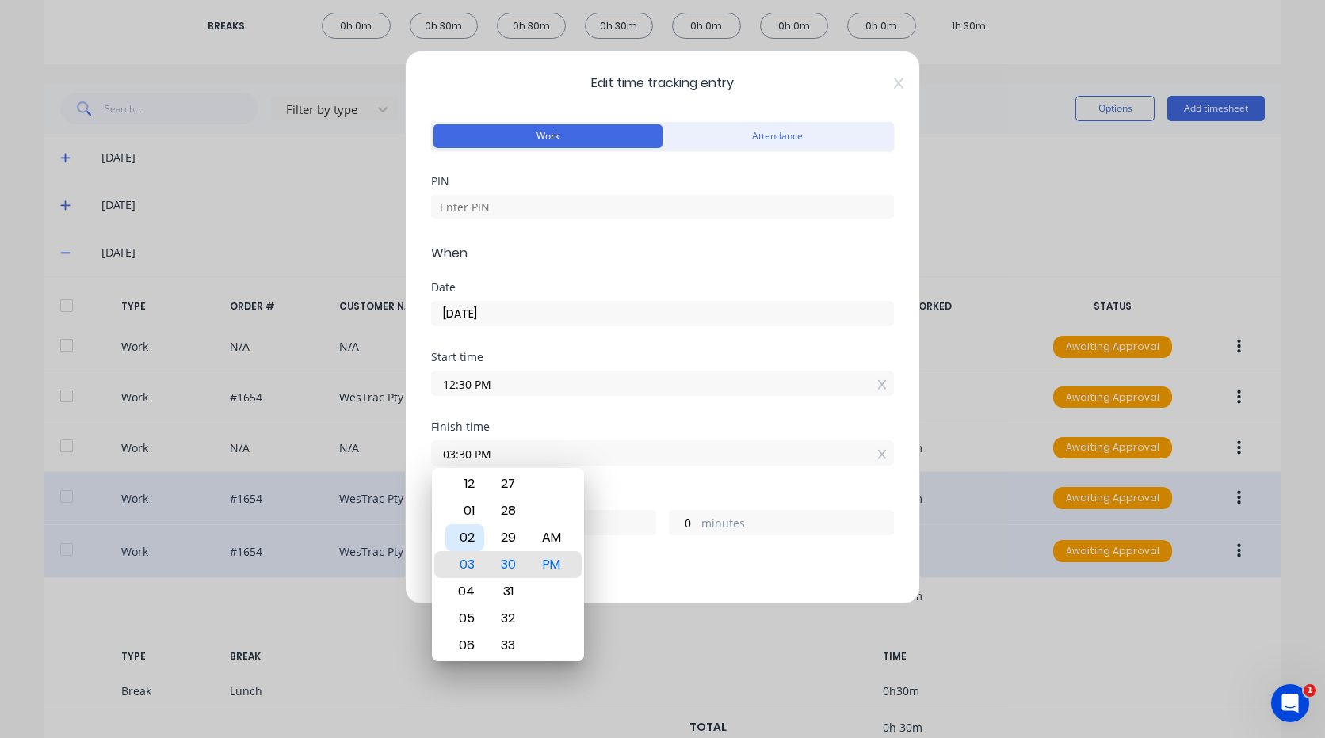
click at [457, 534] on div "02" at bounding box center [464, 538] width 39 height 27
click at [668, 471] on div "Finish time 02:30 PM" at bounding box center [662, 457] width 463 height 70
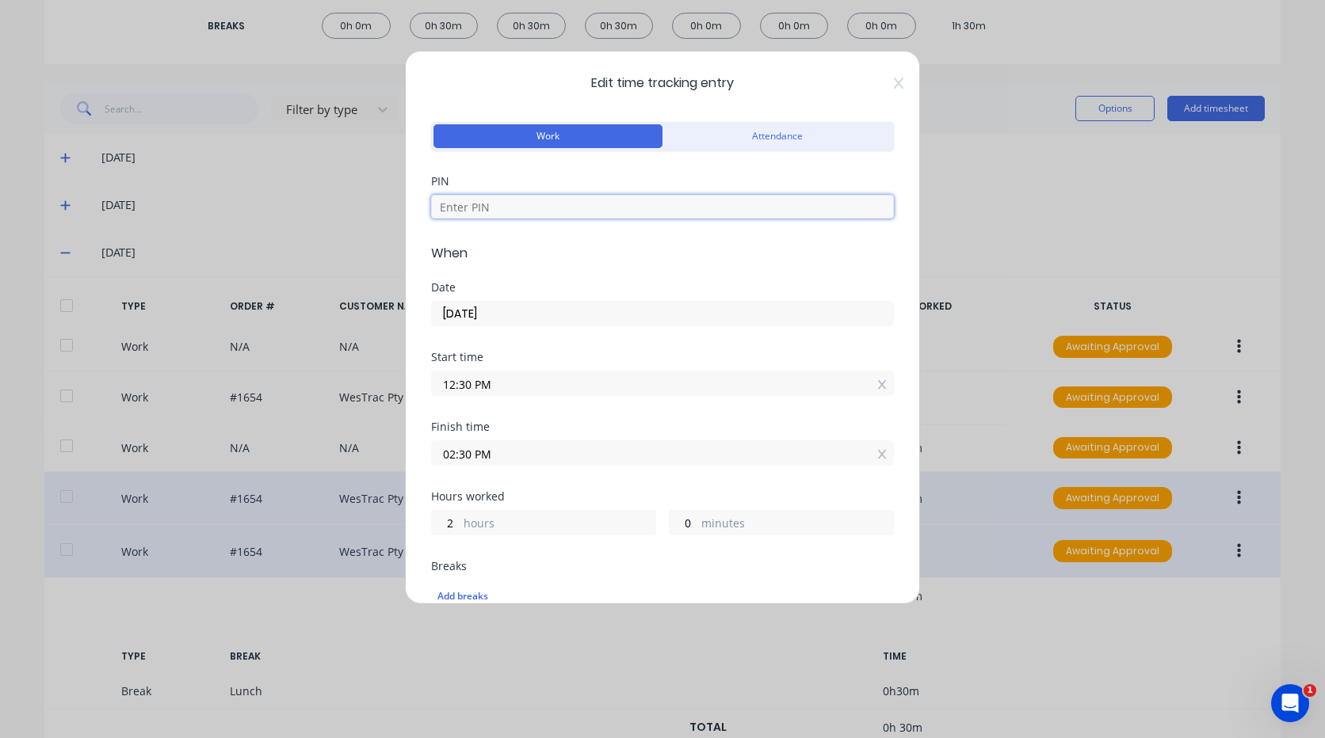
click at [536, 195] on input at bounding box center [662, 207] width 463 height 24
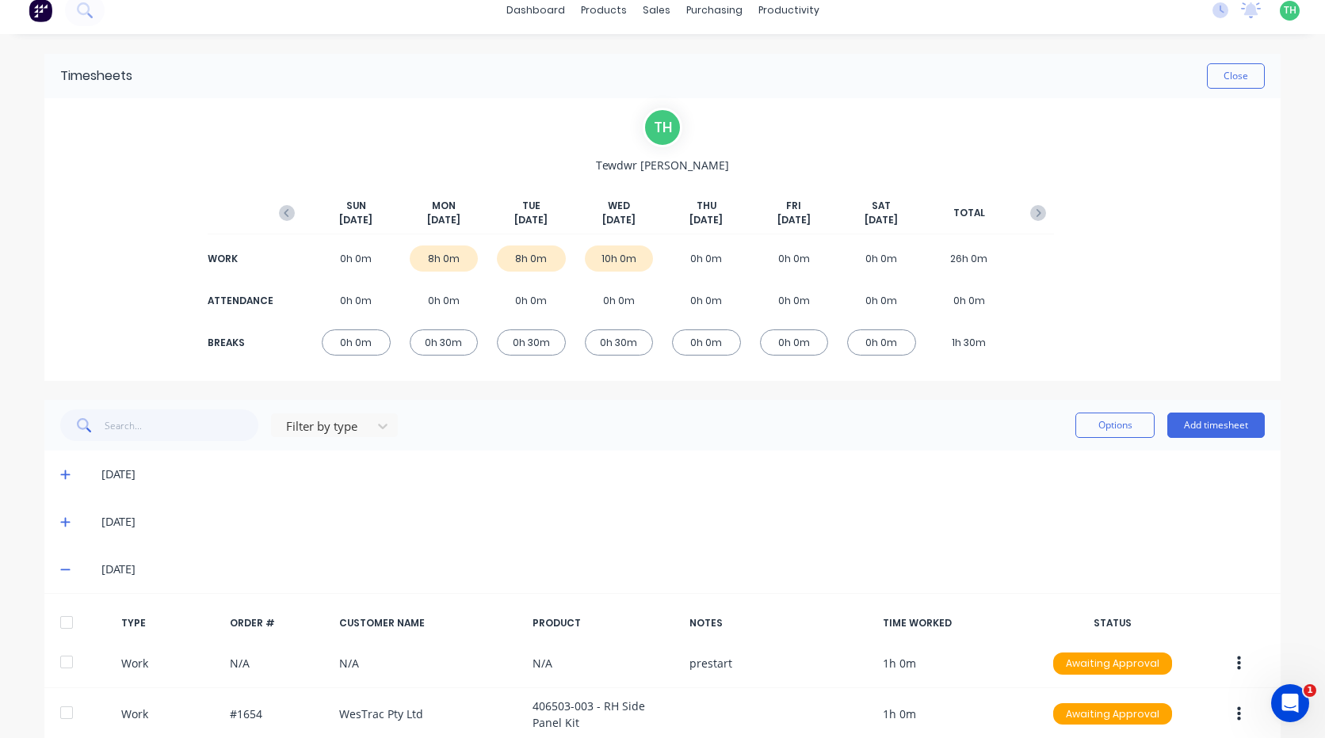
scroll to position [0, 0]
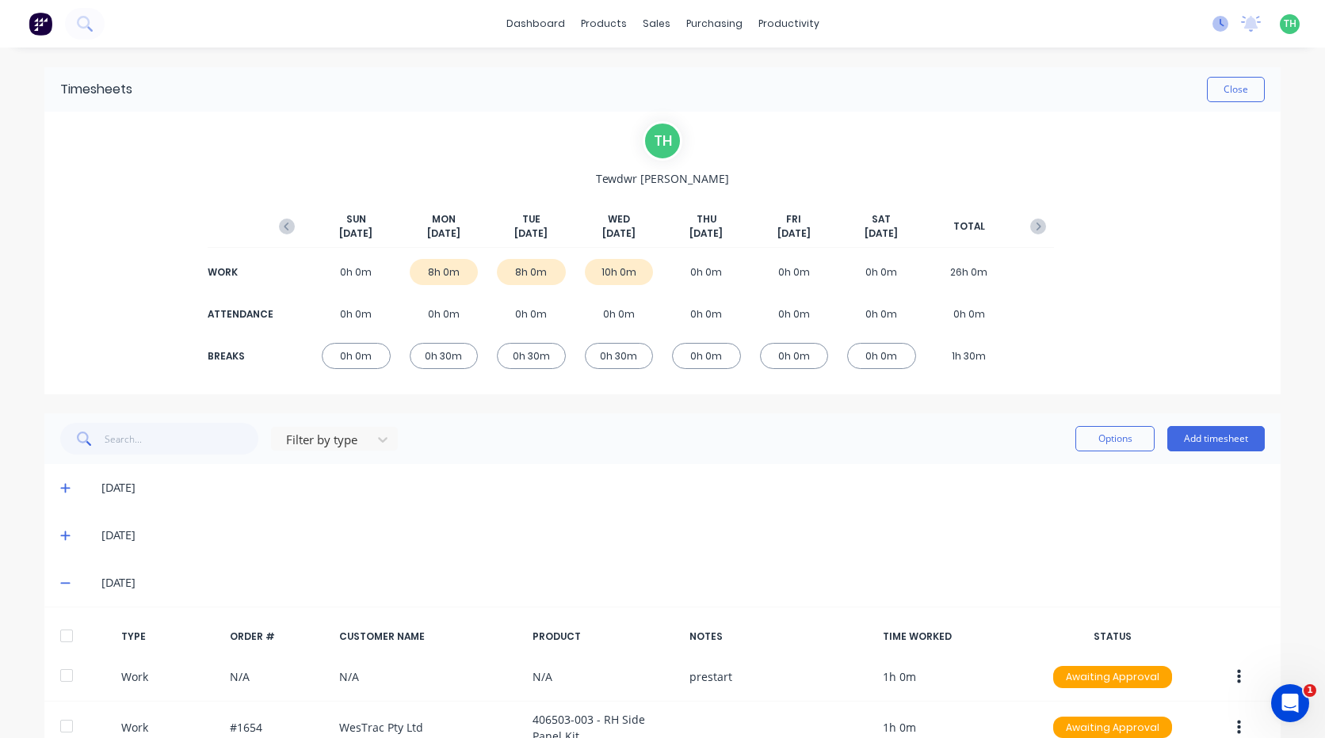
click at [1212, 21] on icon at bounding box center [1220, 24] width 16 height 16
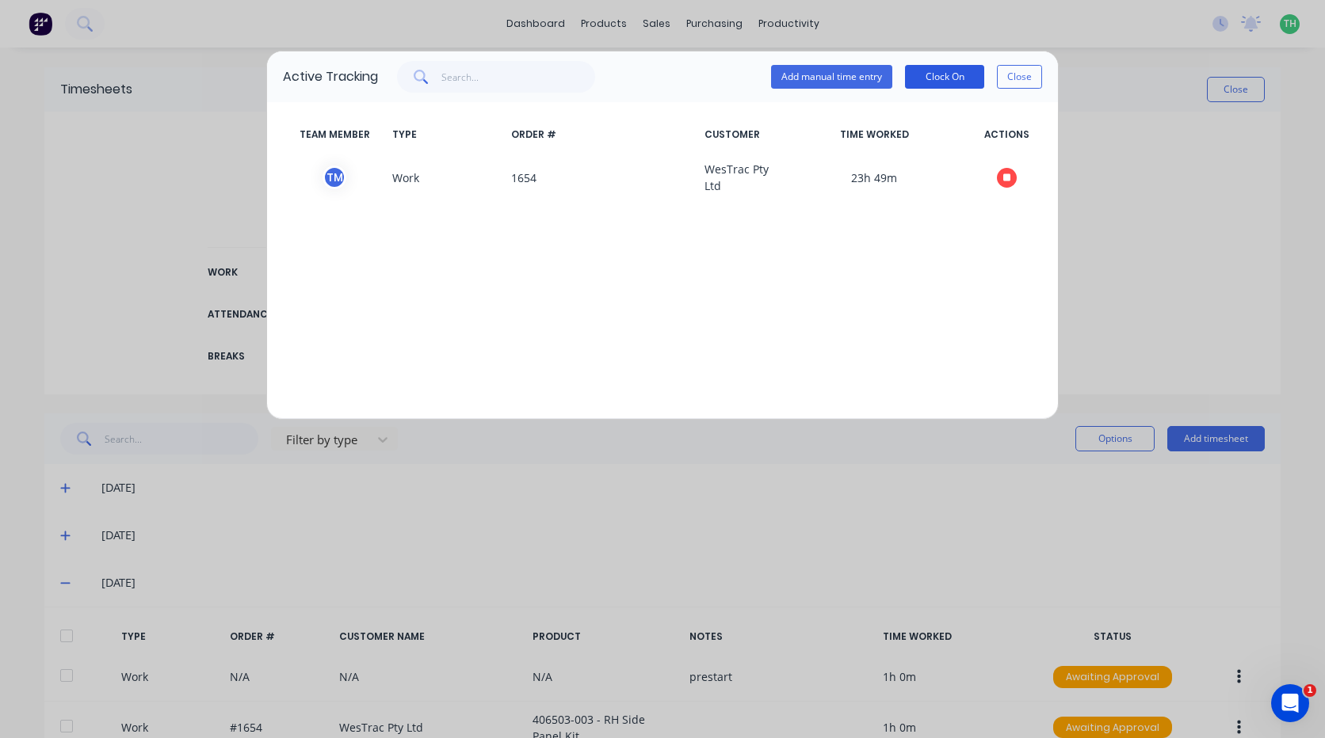
click at [960, 78] on button "Clock On" at bounding box center [944, 77] width 79 height 24
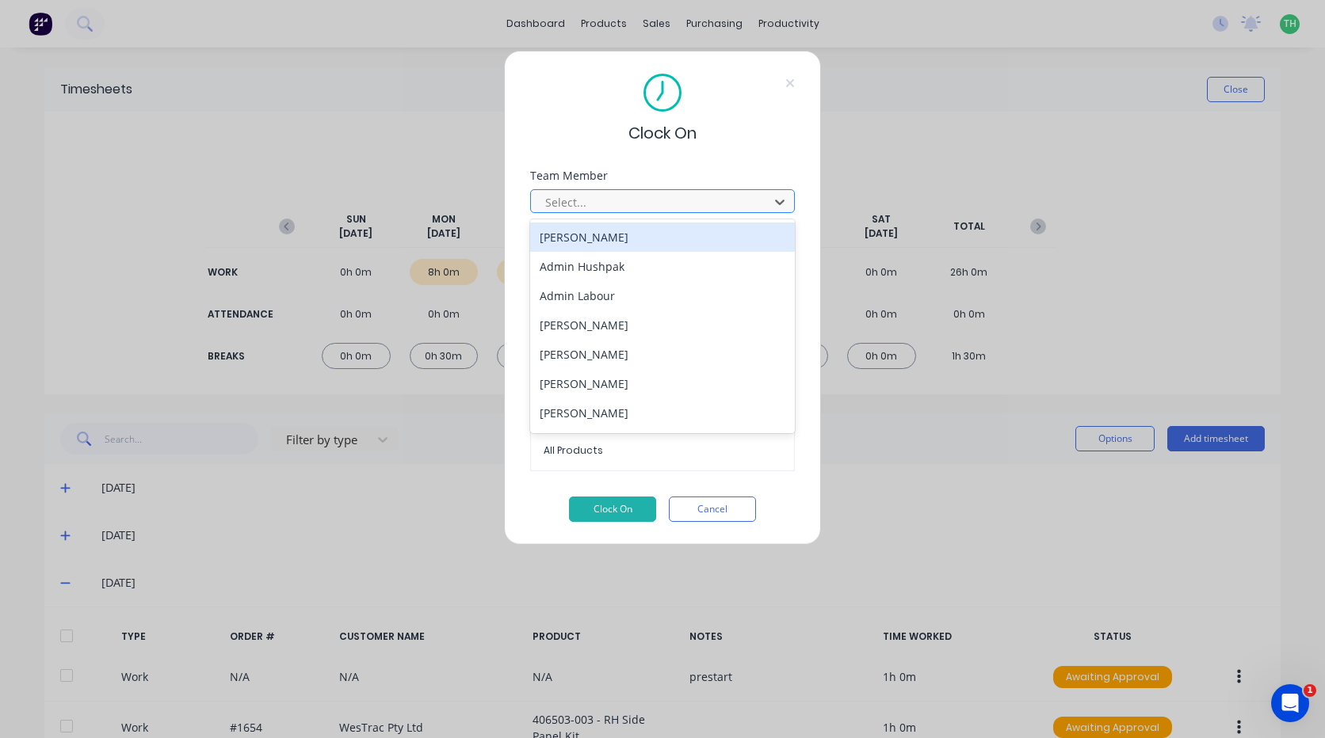
click at [571, 204] on div at bounding box center [652, 203] width 217 height 20
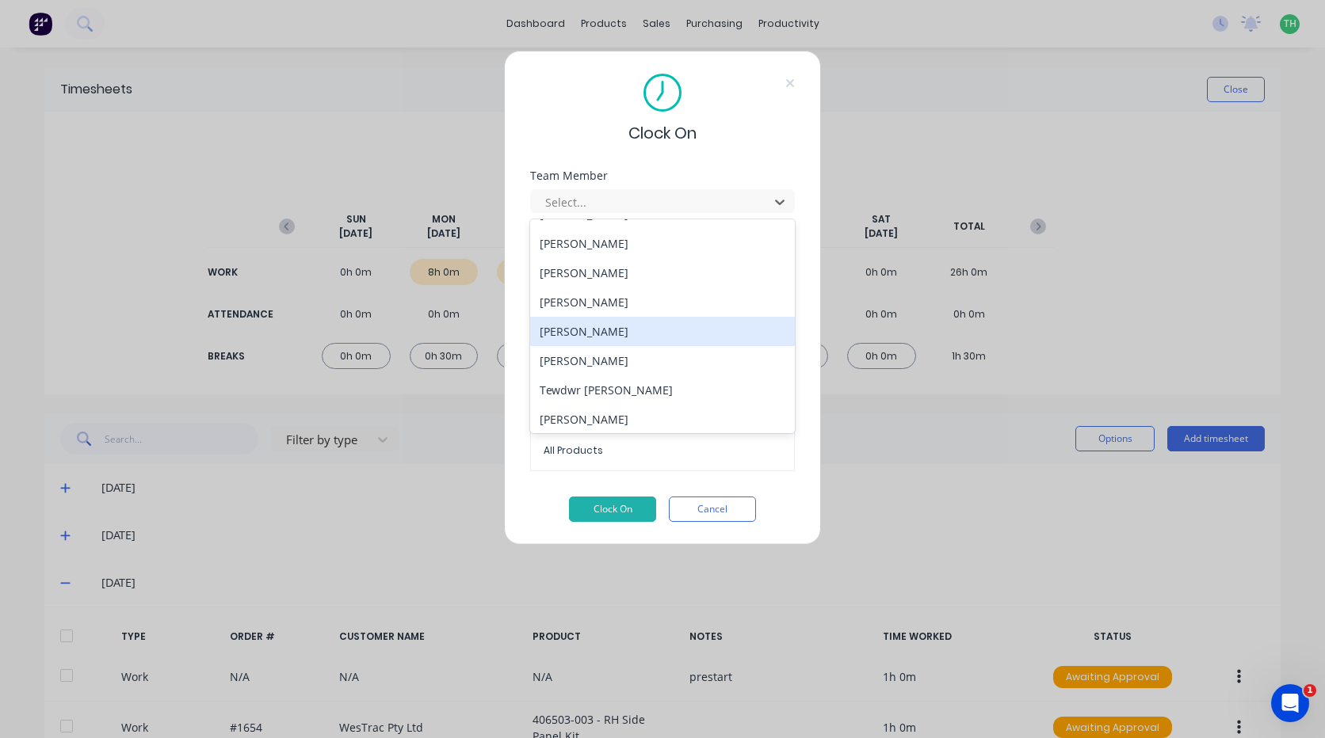
scroll to position [731, 0]
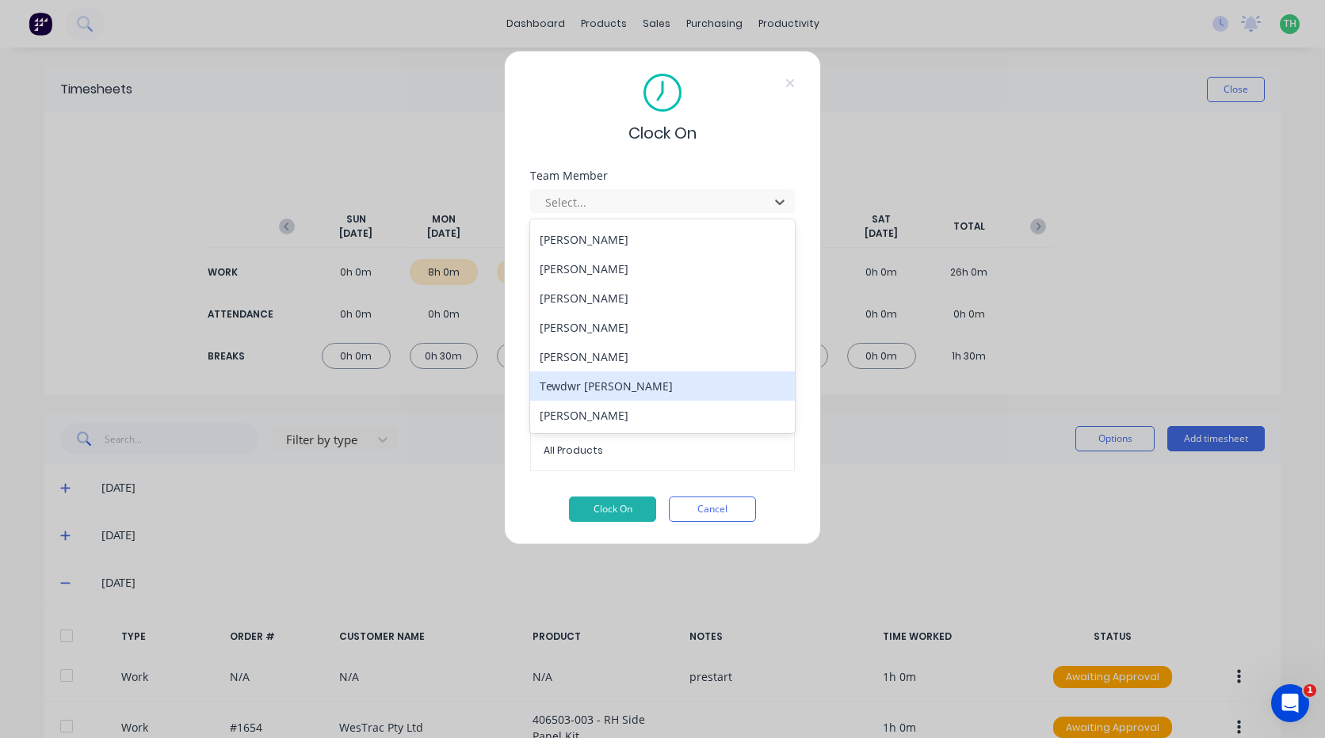
click at [629, 380] on div "Tewdwr [PERSON_NAME]" at bounding box center [662, 386] width 265 height 29
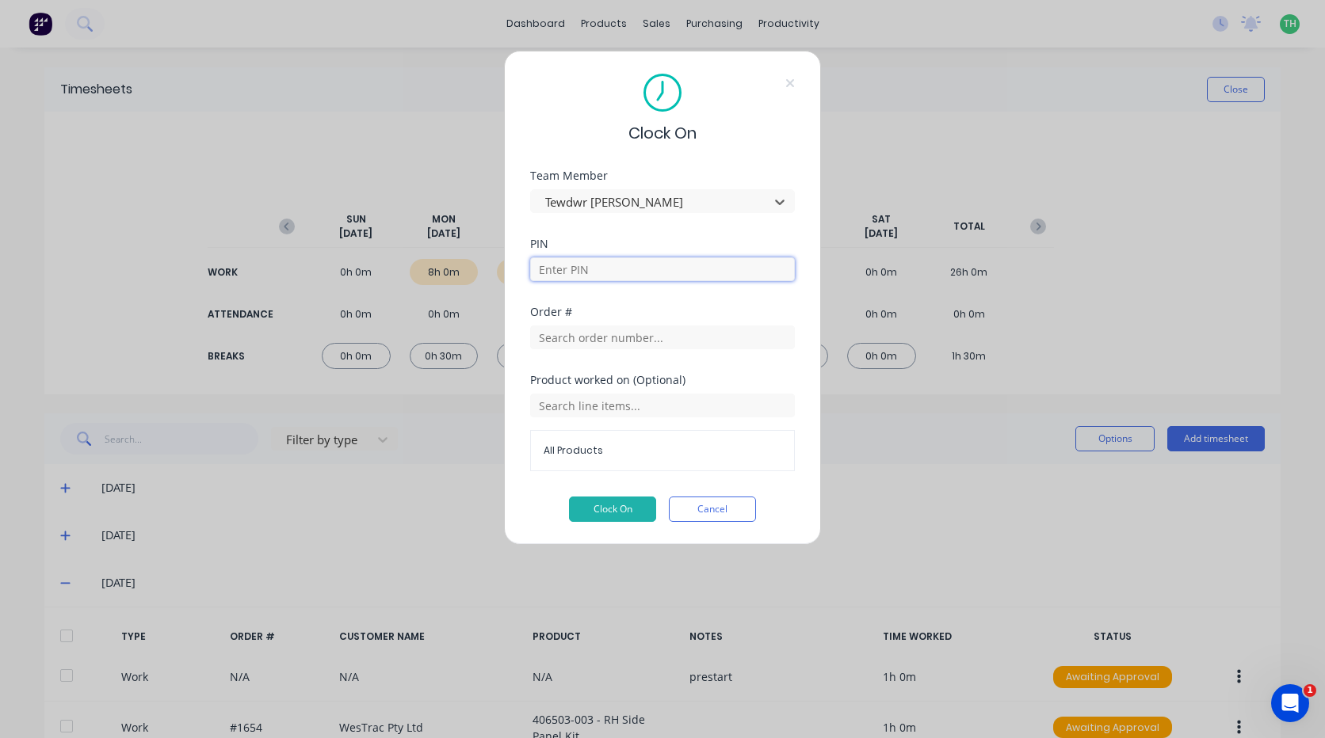
click at [632, 271] on input at bounding box center [662, 270] width 265 height 24
click at [613, 508] on button "Clock On" at bounding box center [612, 509] width 87 height 25
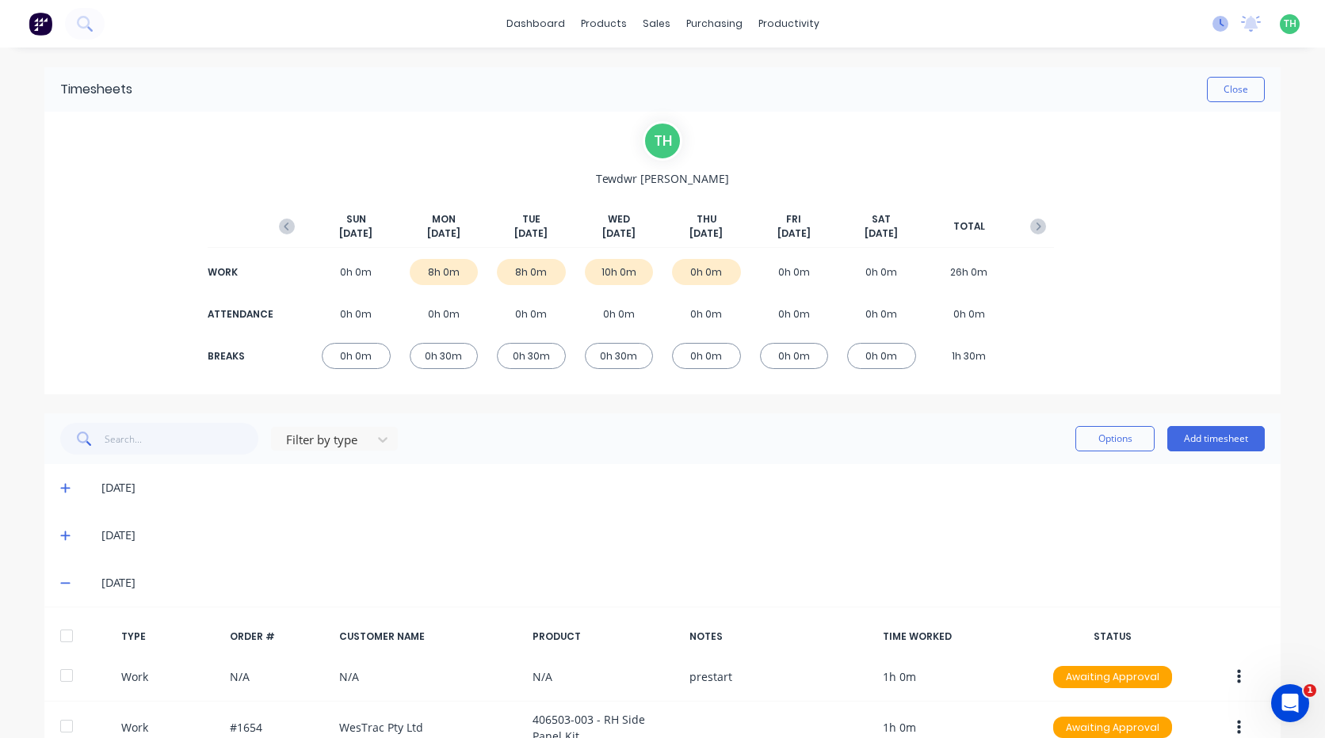
click at [1212, 21] on icon at bounding box center [1220, 24] width 16 height 16
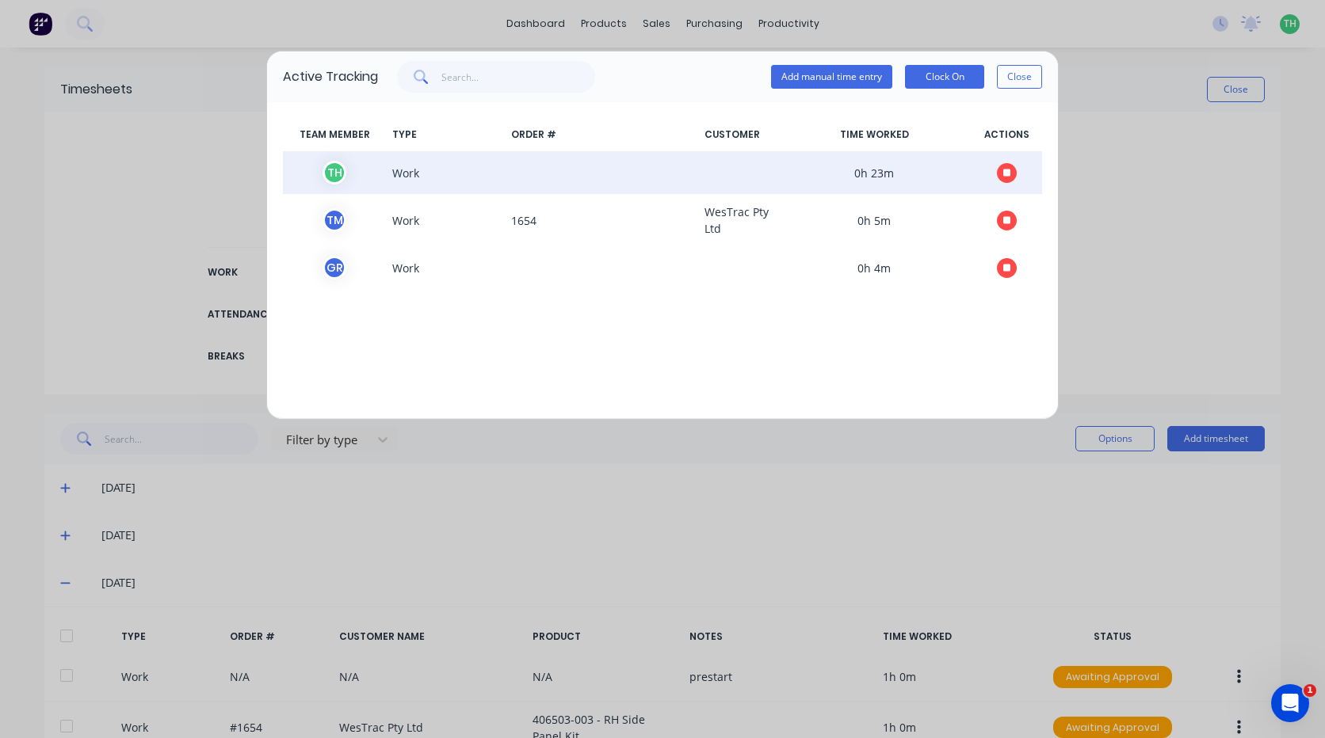
click at [1009, 168] on icon "button" at bounding box center [1007, 173] width 8 height 10
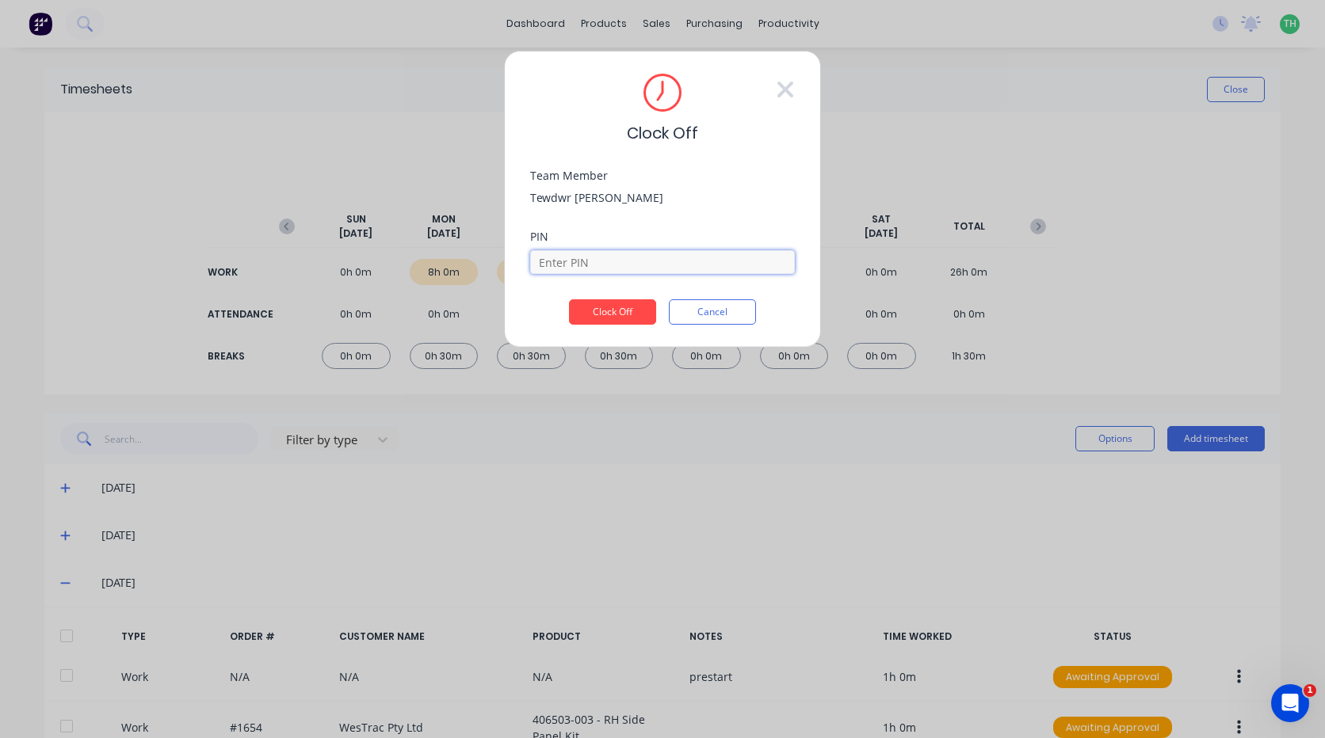
click at [627, 260] on input at bounding box center [662, 262] width 265 height 24
drag, startPoint x: 628, startPoint y: 322, endPoint x: 605, endPoint y: 314, distance: 25.1
click at [627, 322] on button "Clock Off" at bounding box center [612, 312] width 87 height 25
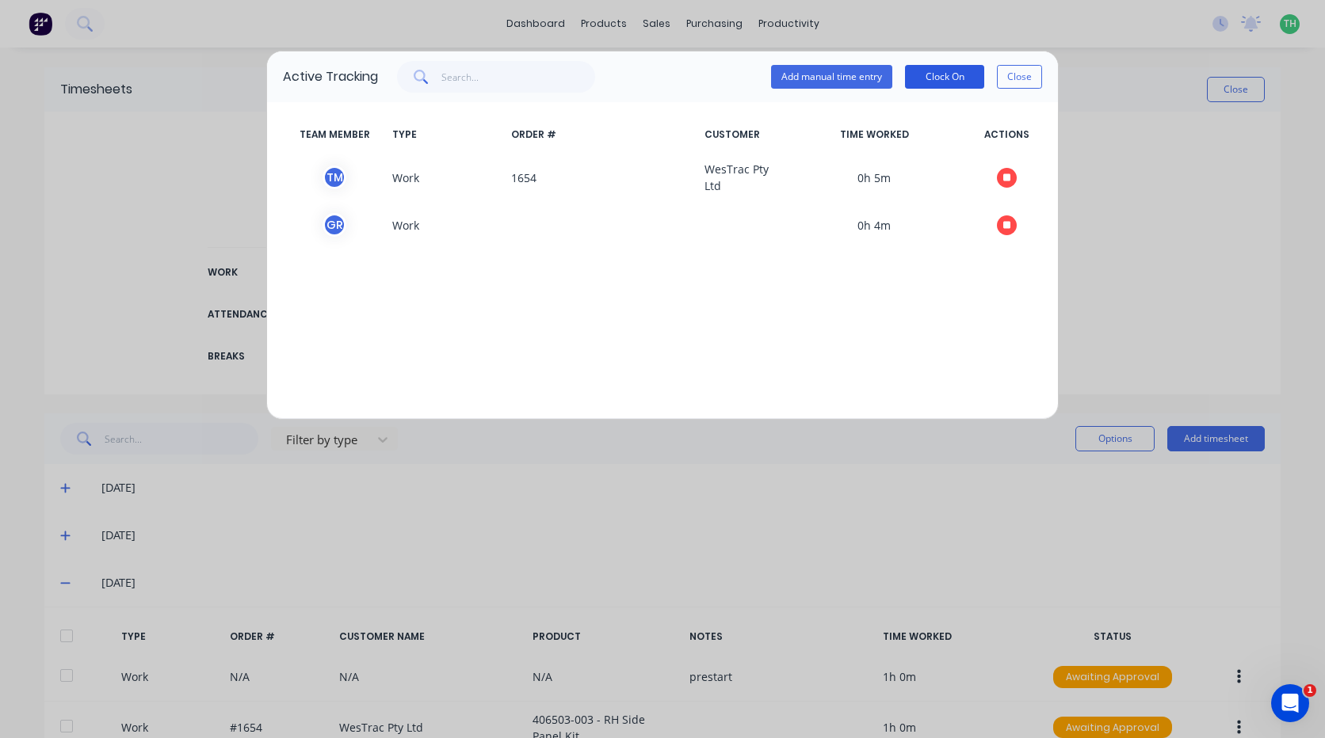
click at [943, 66] on button "Clock On" at bounding box center [944, 77] width 79 height 24
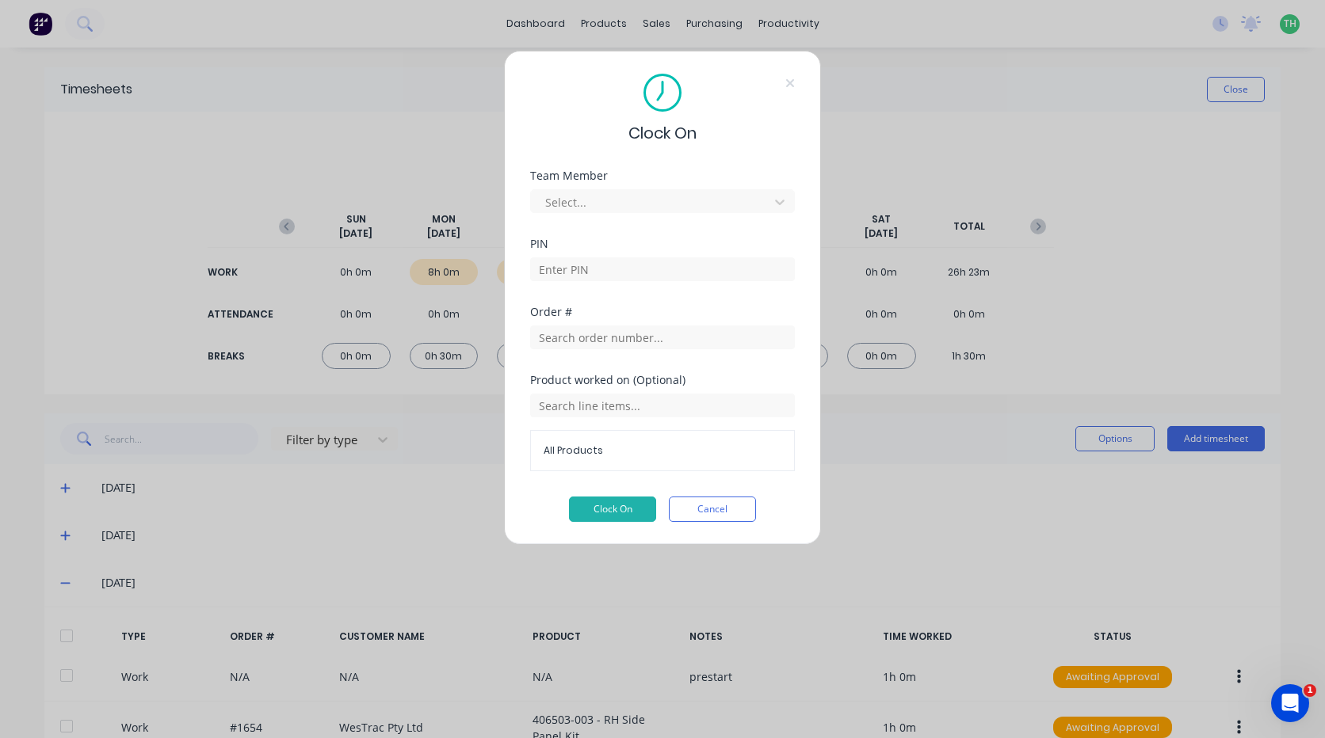
click at [636, 187] on div "Team Member Select..." at bounding box center [662, 191] width 265 height 43
click at [635, 193] on div at bounding box center [652, 203] width 217 height 20
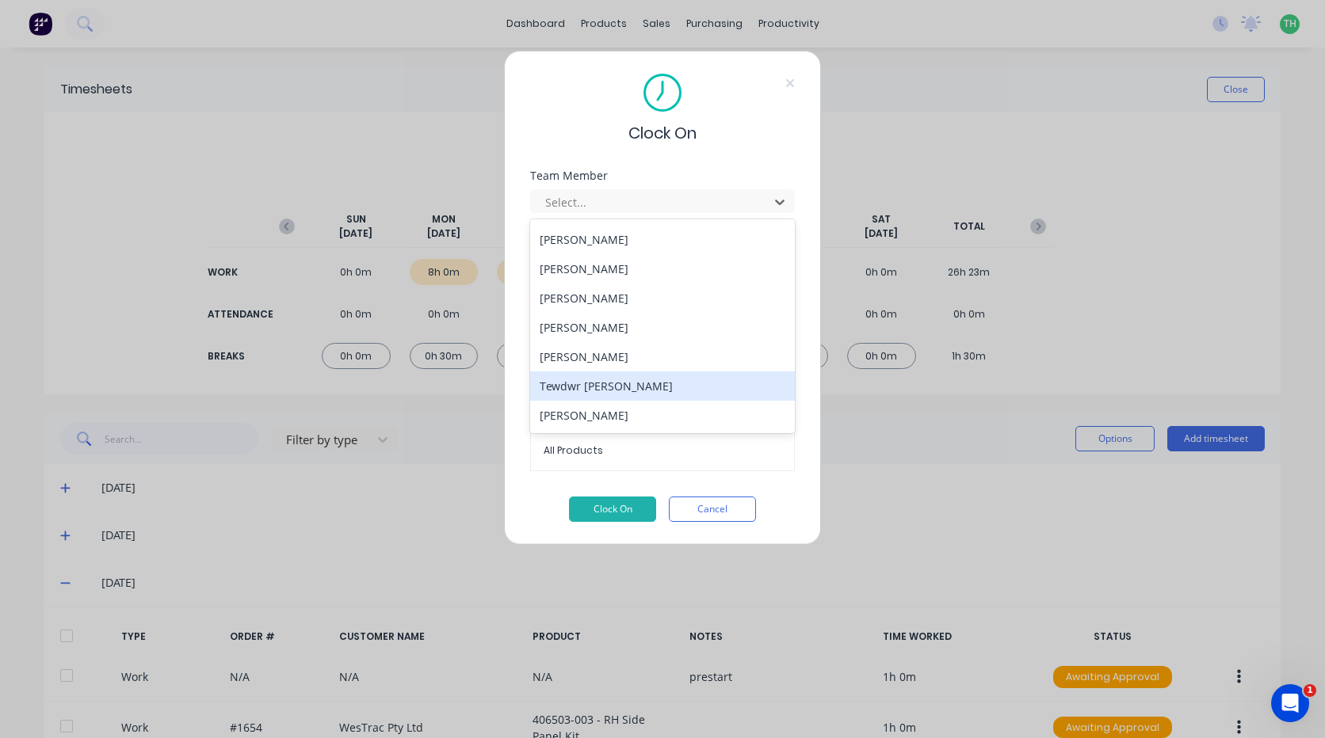
click at [661, 394] on div "Tewdwr [PERSON_NAME]" at bounding box center [662, 386] width 265 height 29
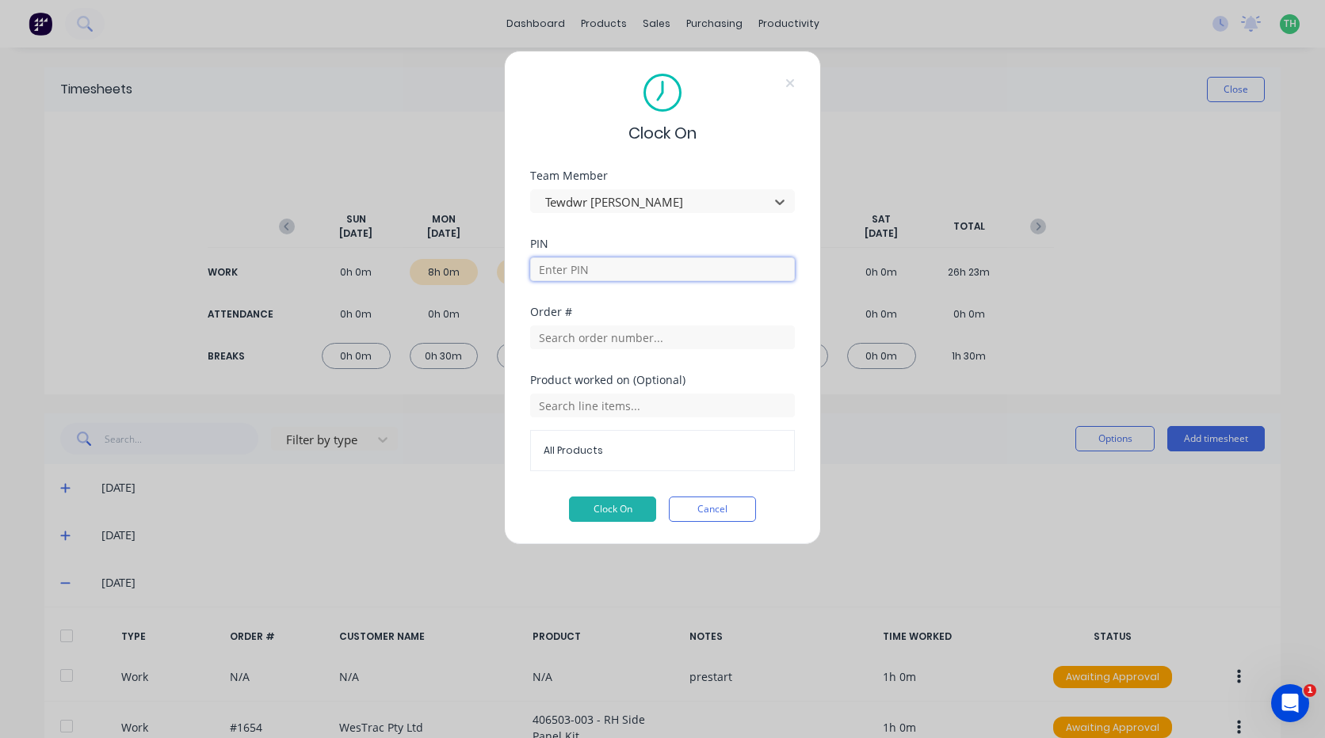
click at [657, 264] on input at bounding box center [662, 270] width 265 height 24
click at [654, 336] on input "text" at bounding box center [662, 338] width 265 height 24
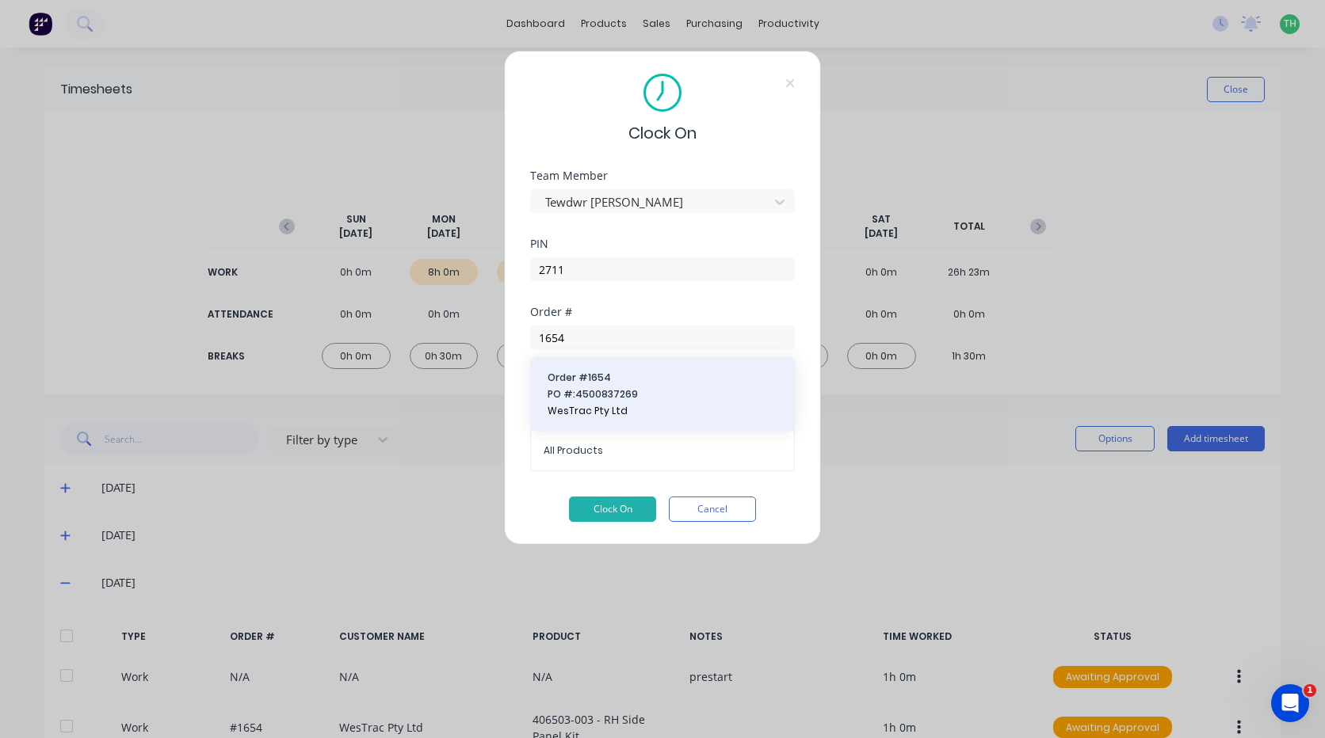
click at [647, 402] on span "PO #: 4500837269" at bounding box center [663, 394] width 231 height 14
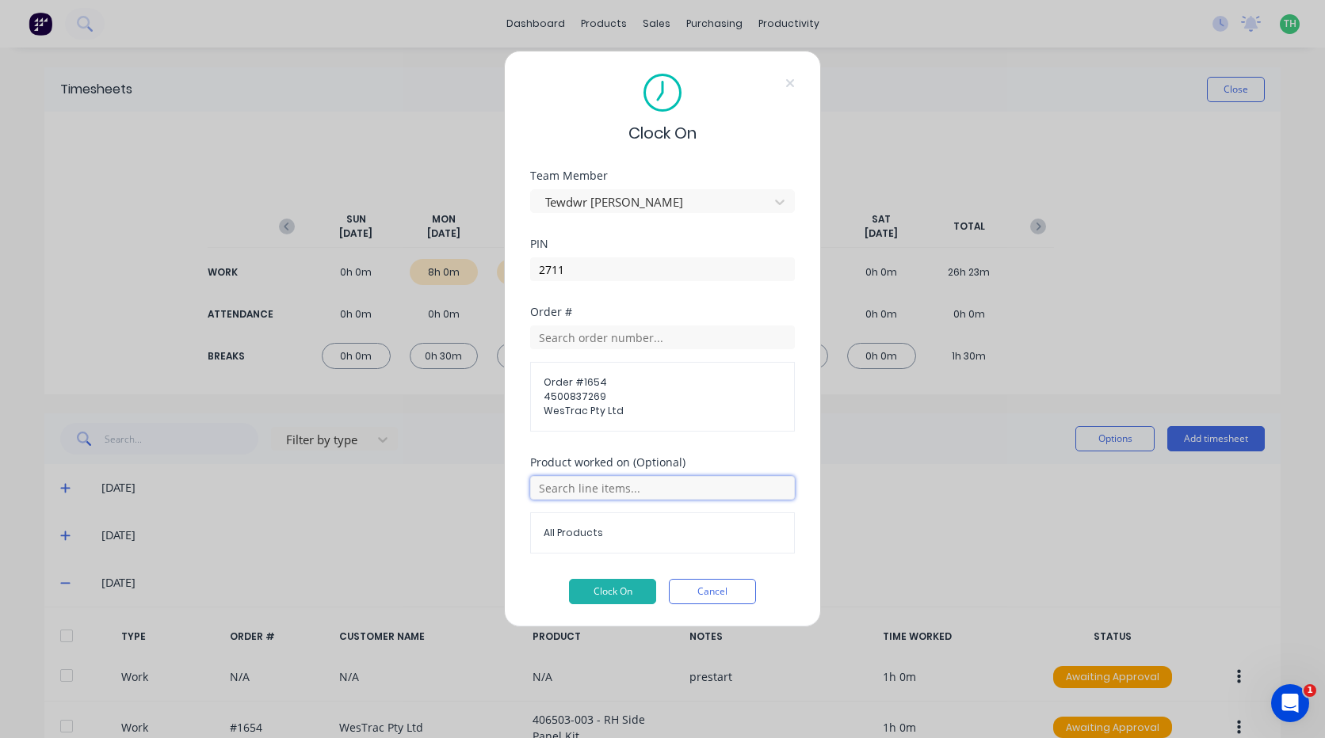
click at [631, 487] on input "text" at bounding box center [662, 488] width 265 height 24
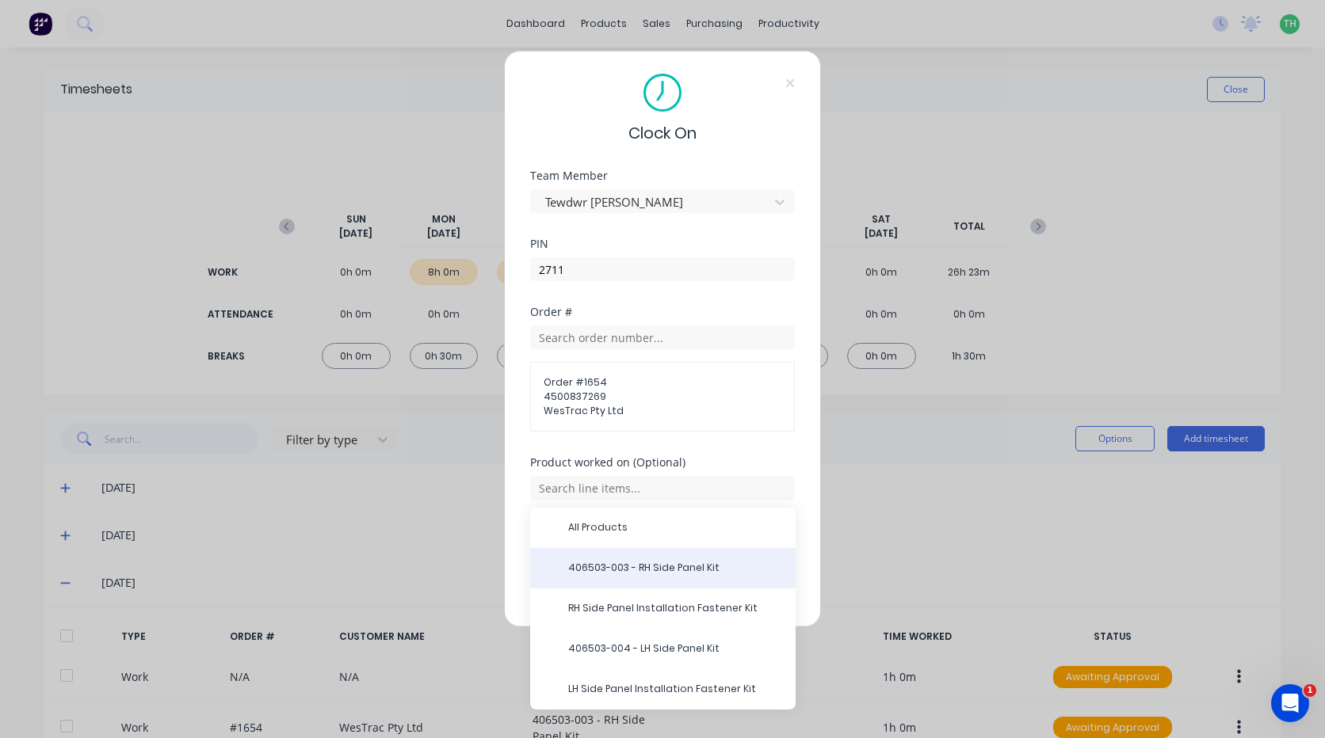
click at [632, 571] on span "406503-003 - RH Side Panel Kit" at bounding box center [675, 568] width 215 height 14
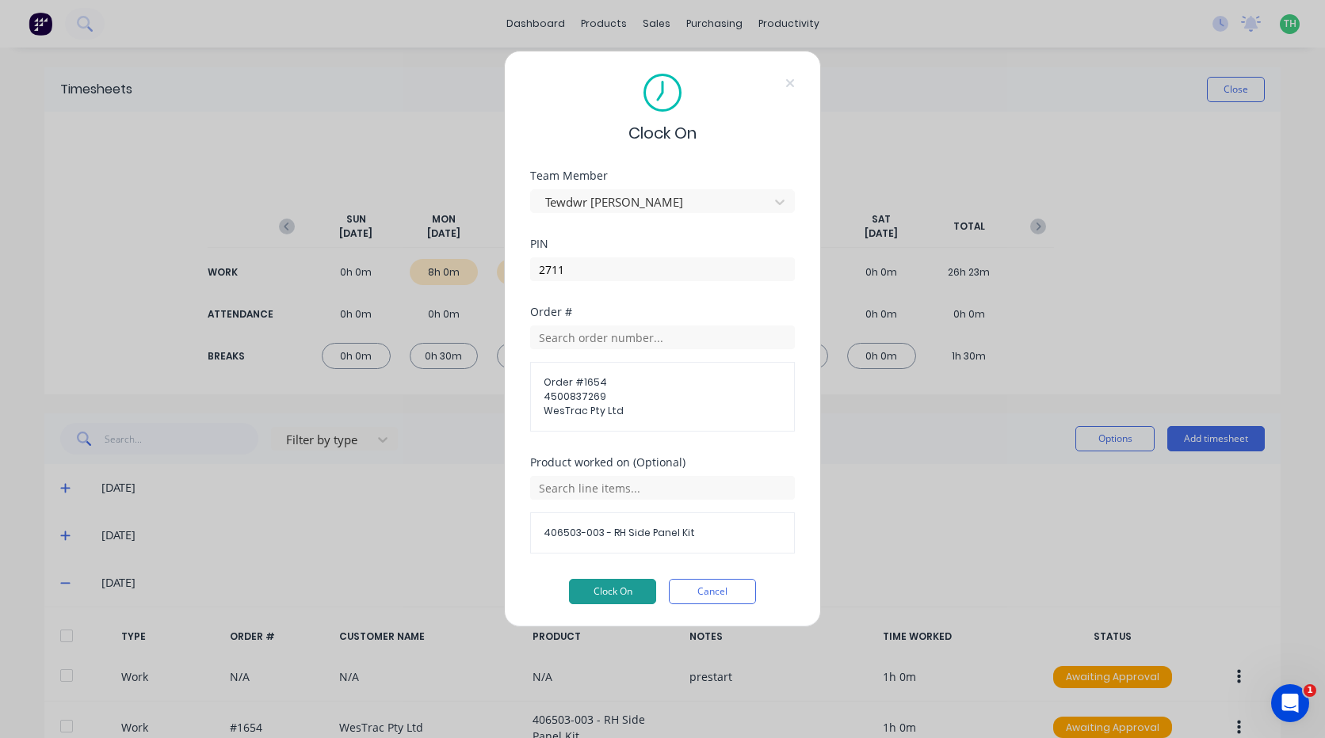
click at [610, 592] on button "Clock On" at bounding box center [612, 591] width 87 height 25
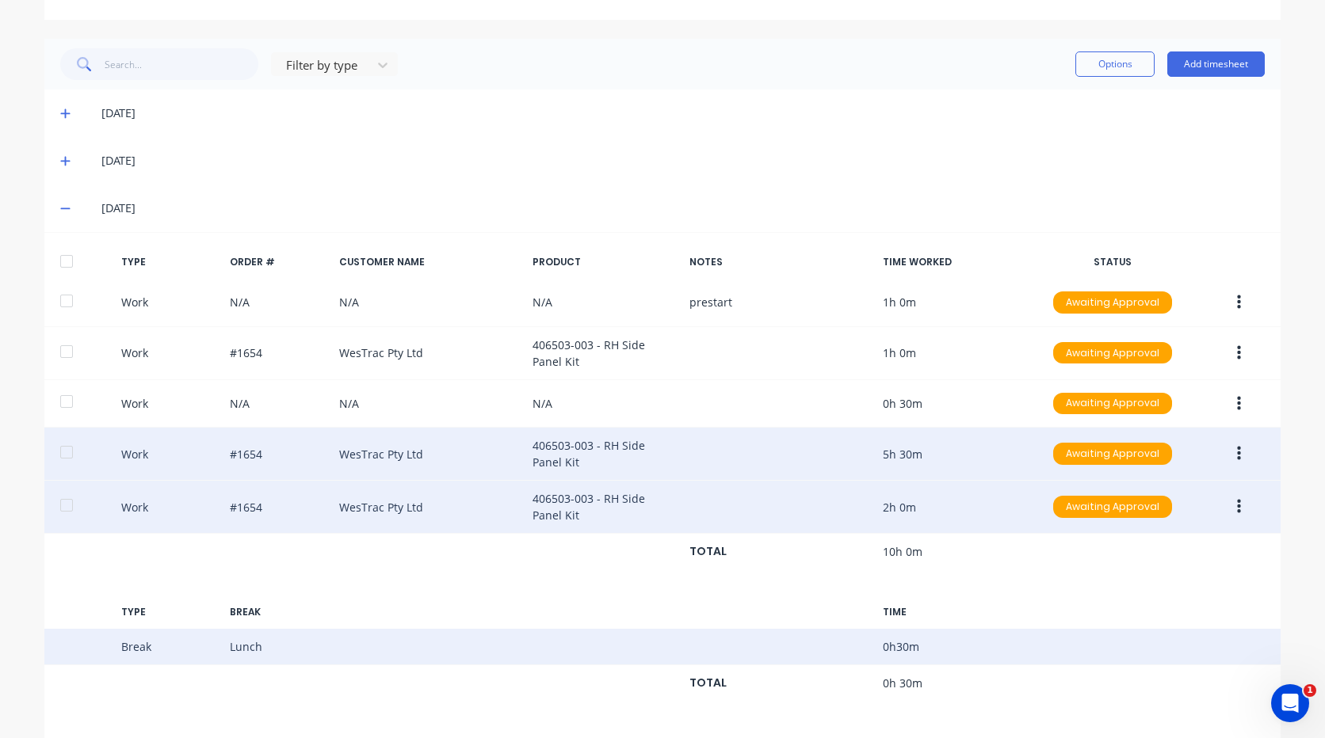
scroll to position [431, 0]
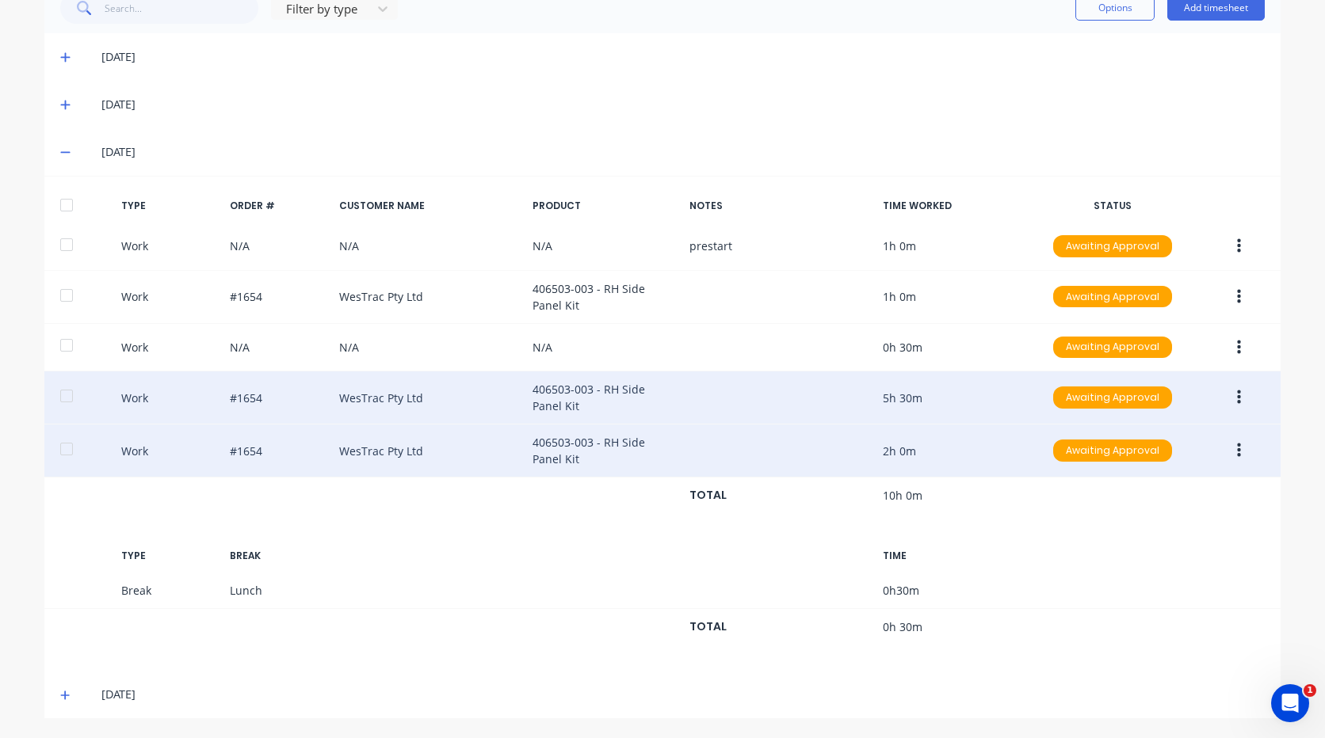
drag, startPoint x: 58, startPoint y: 693, endPoint x: 67, endPoint y: 693, distance: 8.7
click at [60, 693] on icon at bounding box center [65, 695] width 10 height 11
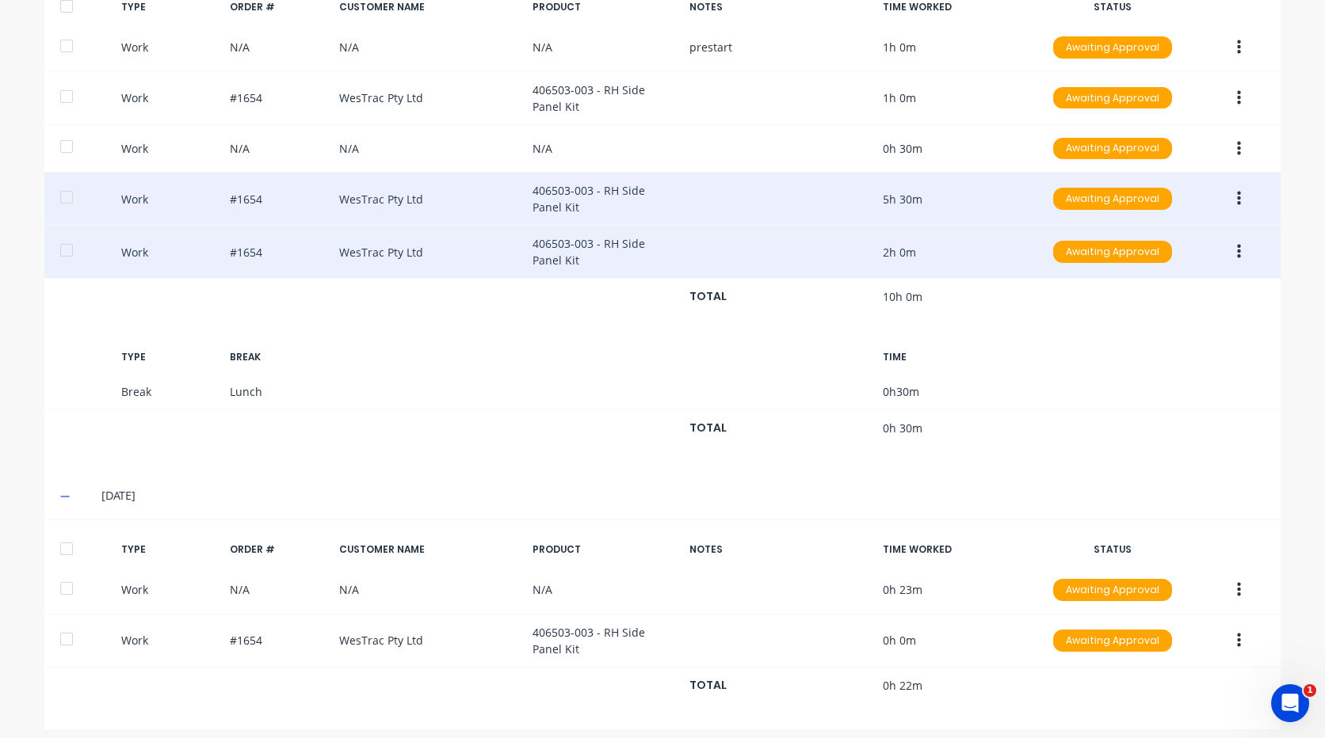
scroll to position [641, 0]
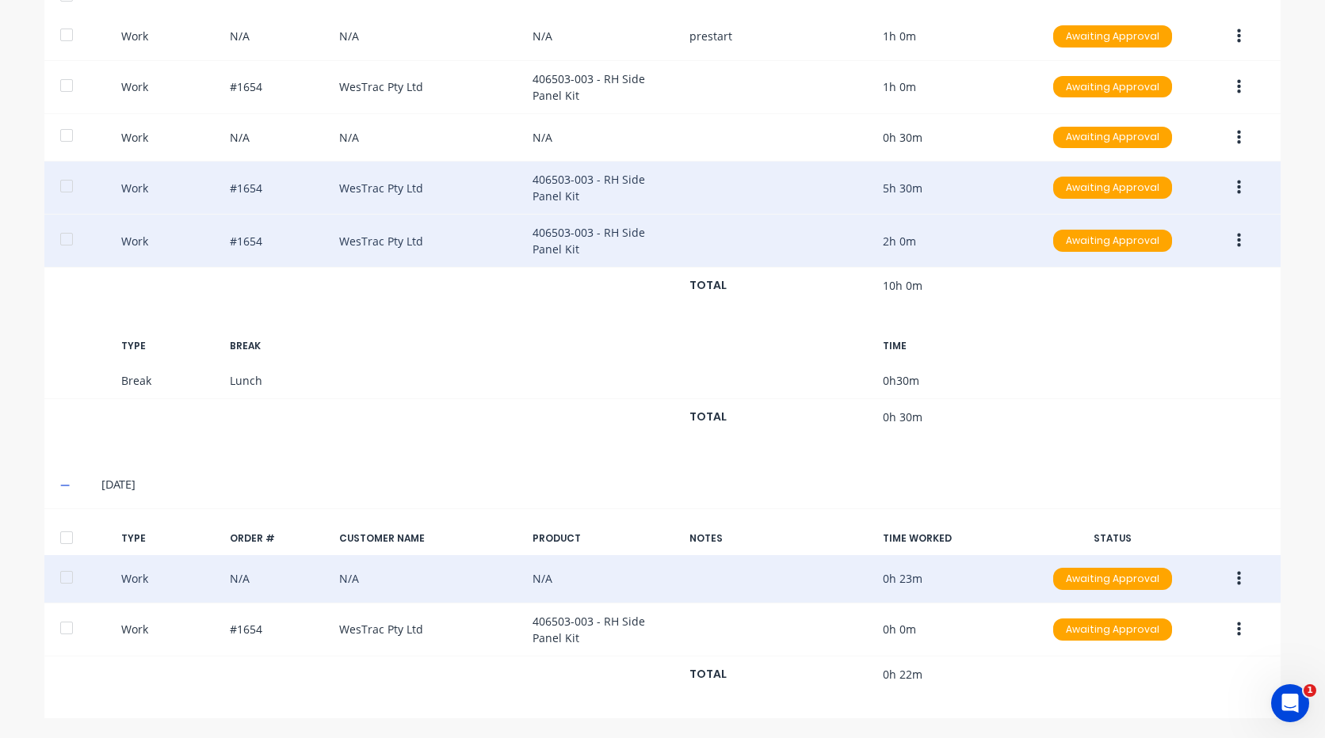
click at [1246, 579] on button "button" at bounding box center [1238, 579] width 37 height 29
click at [1152, 554] on div "Edit" at bounding box center [1182, 551] width 122 height 23
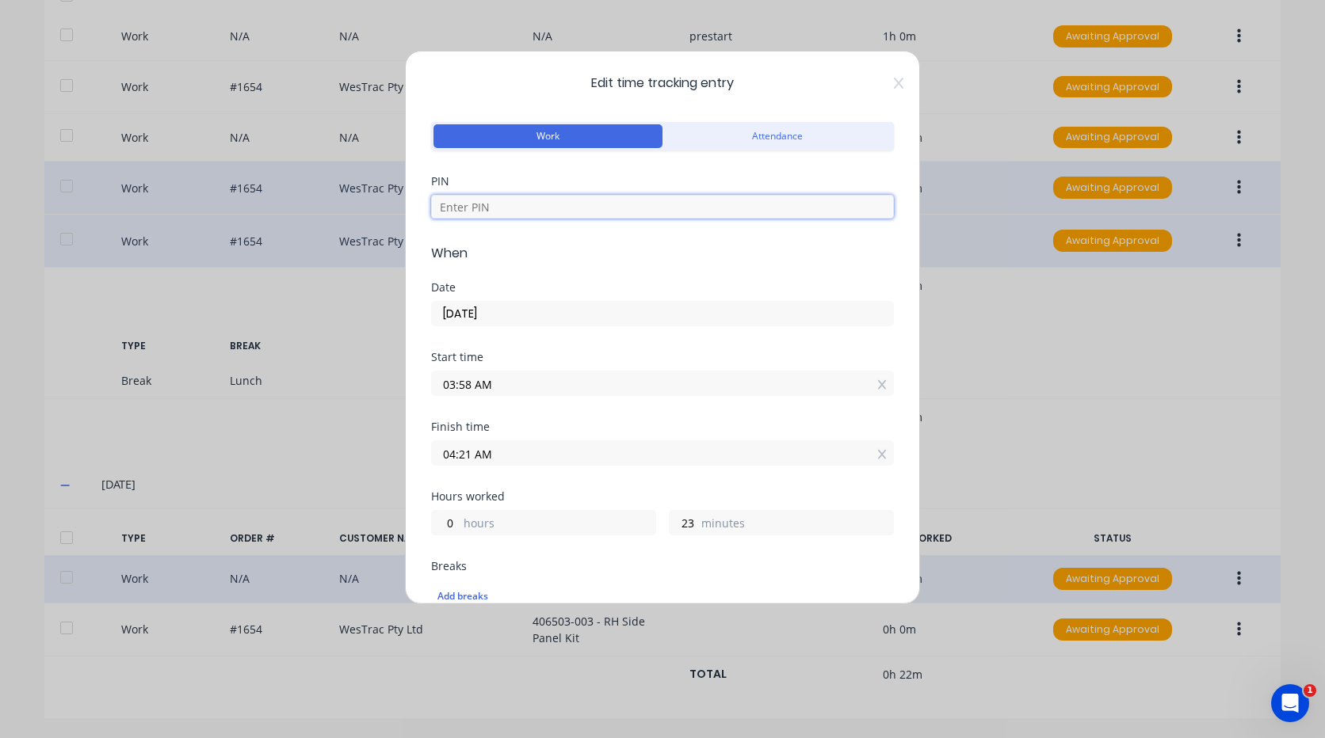
click at [550, 208] on input at bounding box center [662, 207] width 463 height 24
click at [505, 383] on input "03:58 AM" at bounding box center [662, 384] width 461 height 24
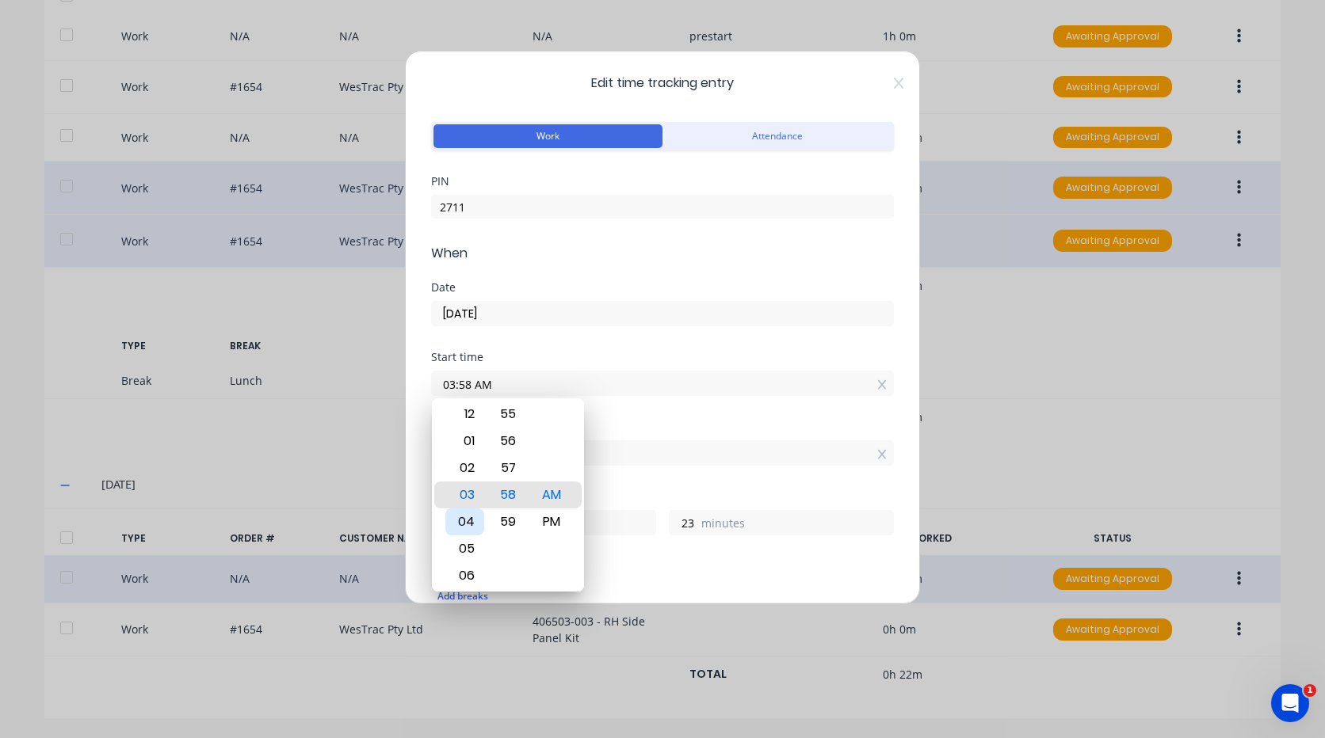
click at [468, 521] on div "04" at bounding box center [464, 522] width 39 height 27
click at [699, 473] on div "Finish time 04:21 AM" at bounding box center [662, 457] width 463 height 70
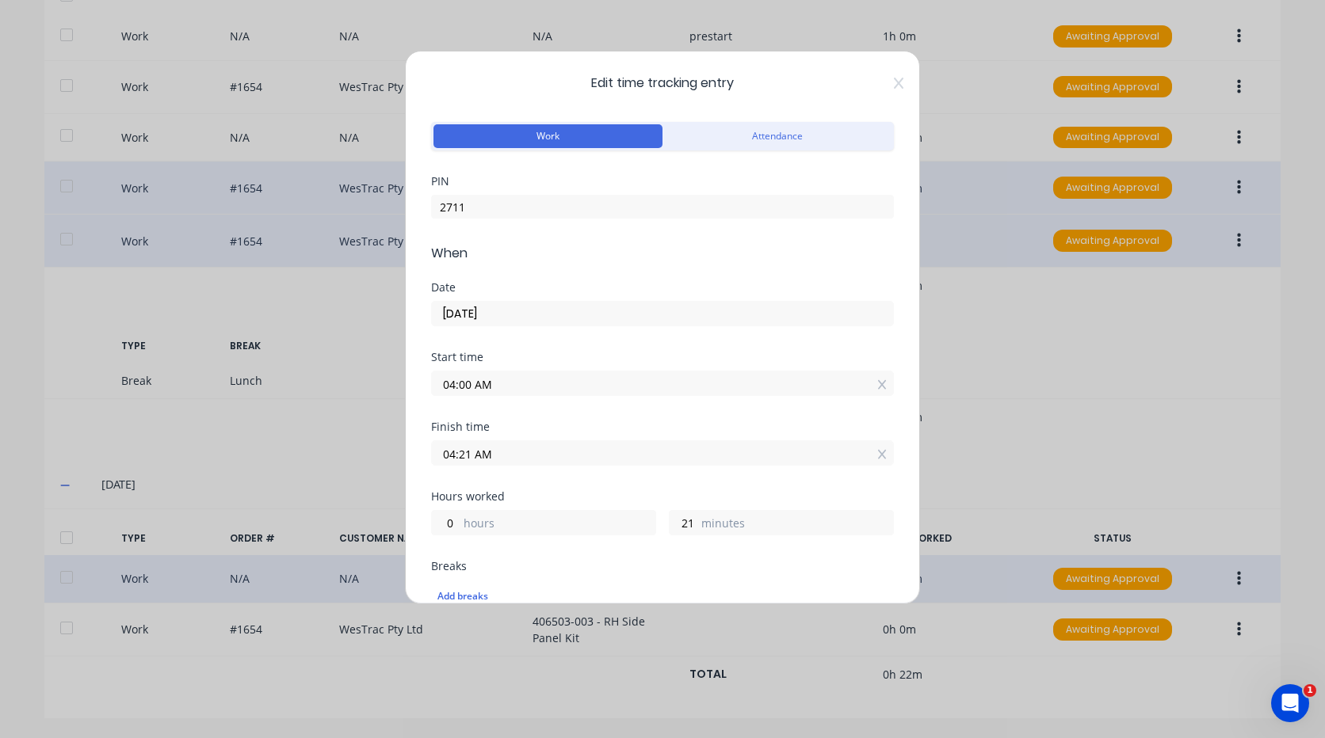
click at [519, 456] on input "04:21 AM" at bounding box center [662, 453] width 461 height 24
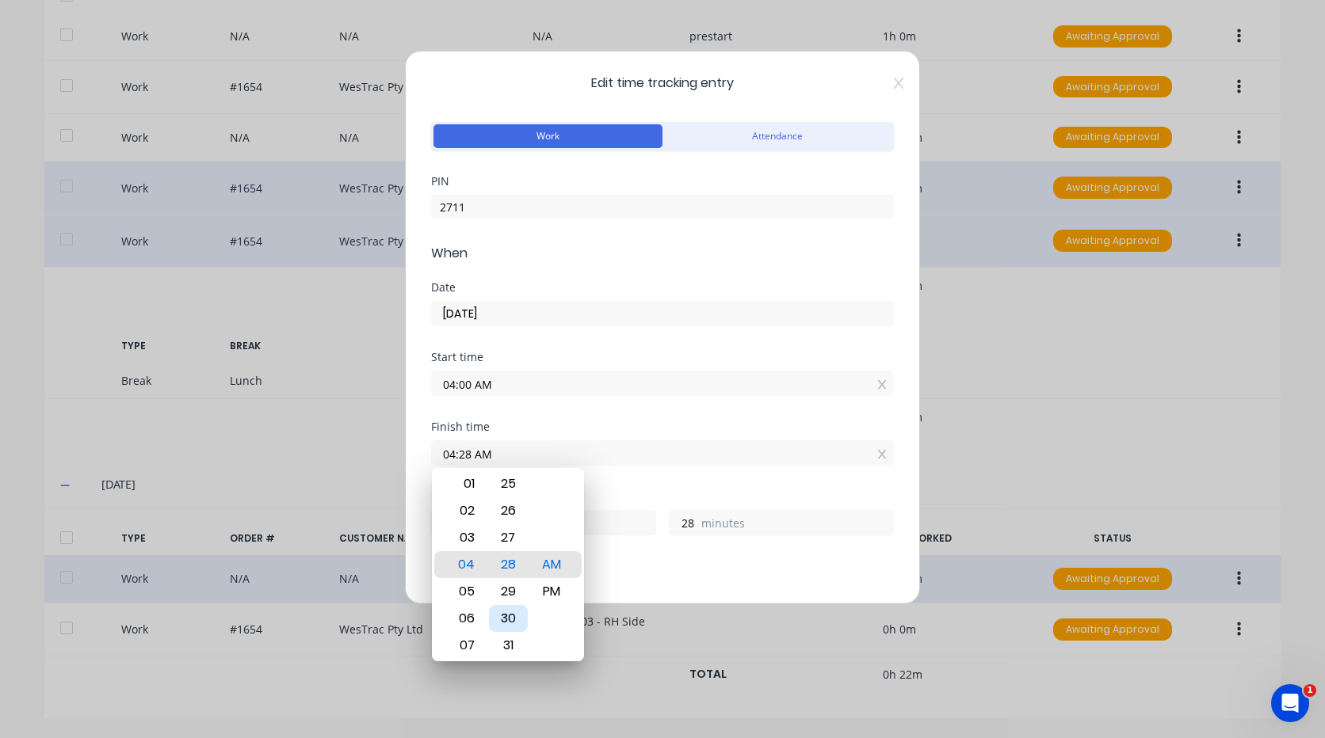
click at [511, 621] on div "30" at bounding box center [508, 618] width 39 height 27
click at [605, 491] on div "Hours worked" at bounding box center [662, 496] width 463 height 11
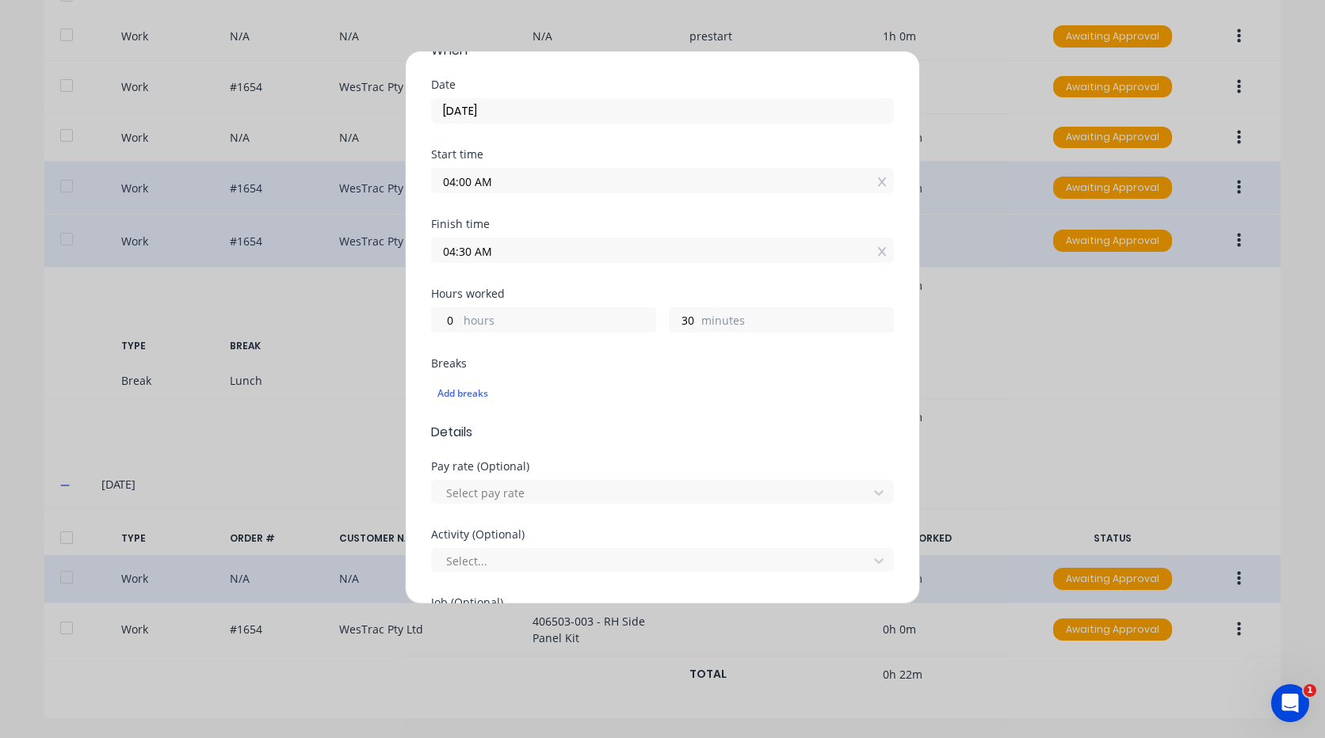
scroll to position [317, 0]
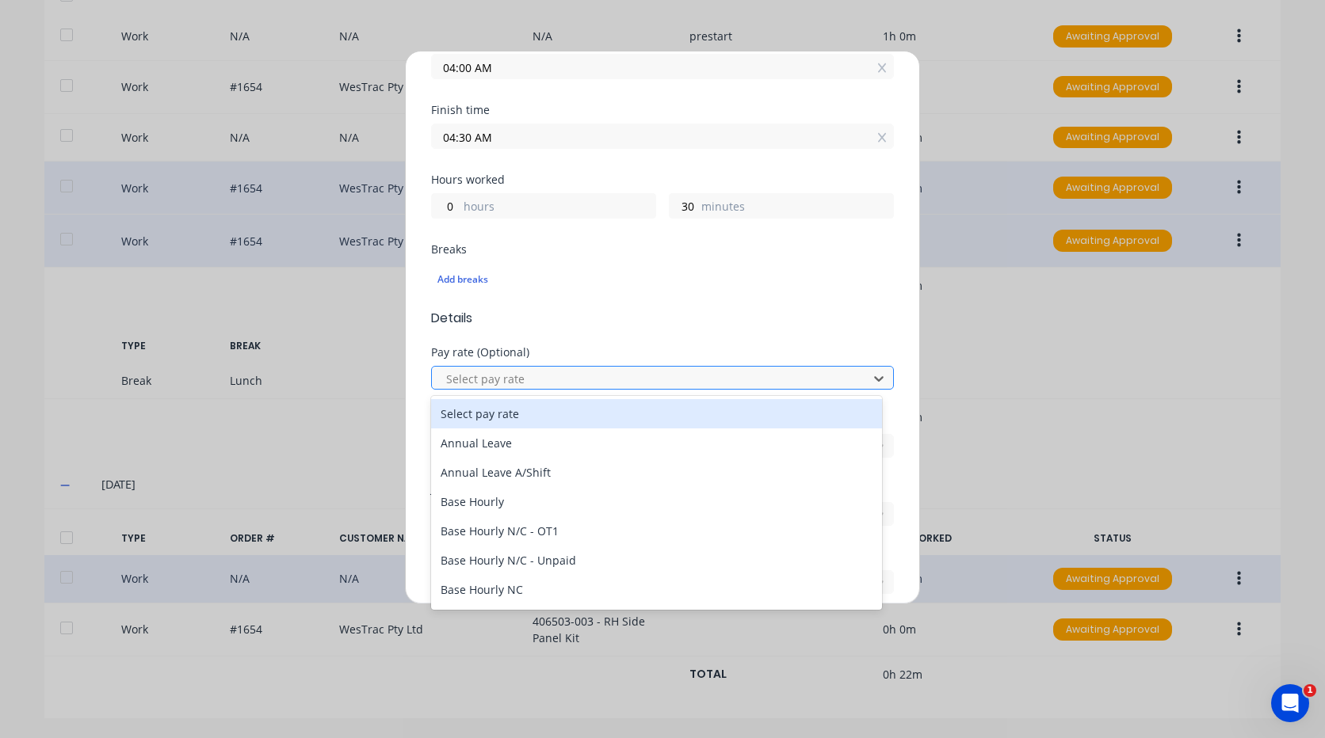
click at [516, 373] on div at bounding box center [652, 379] width 415 height 20
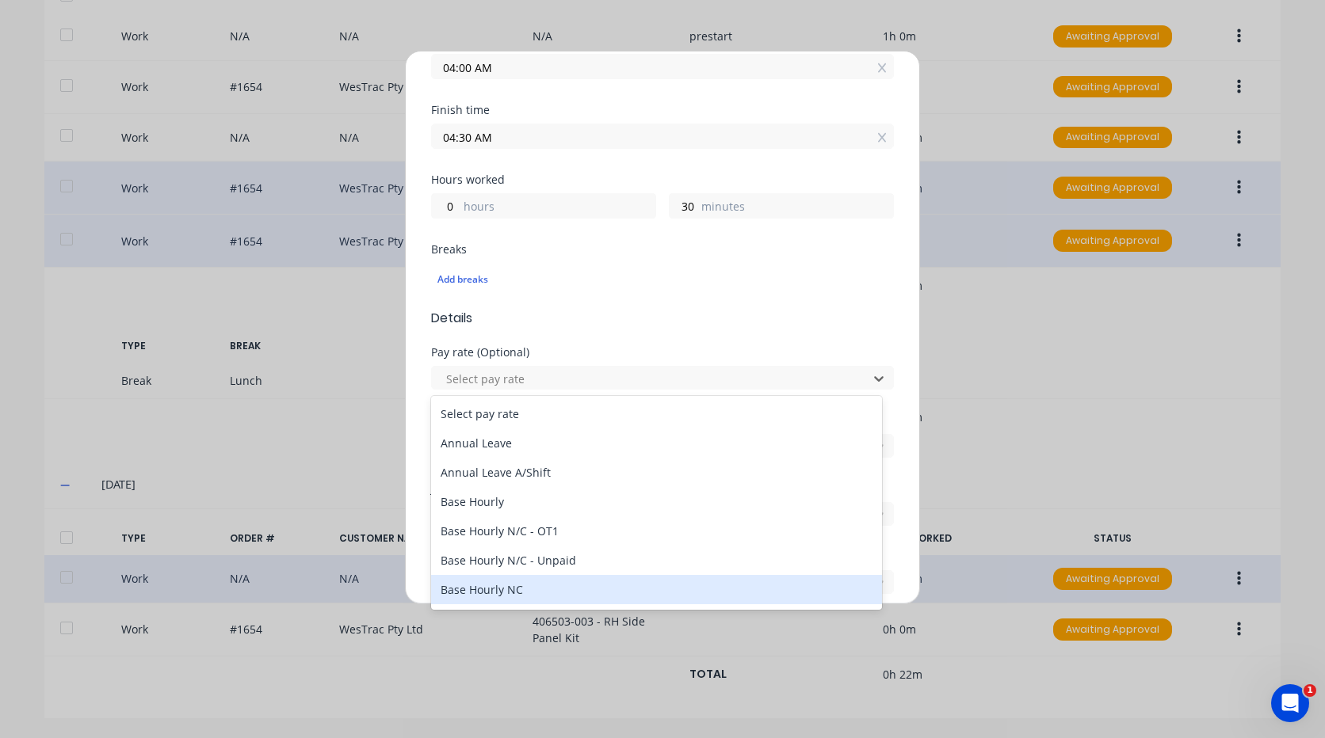
click at [500, 592] on div "Base Hourly NC" at bounding box center [656, 589] width 451 height 29
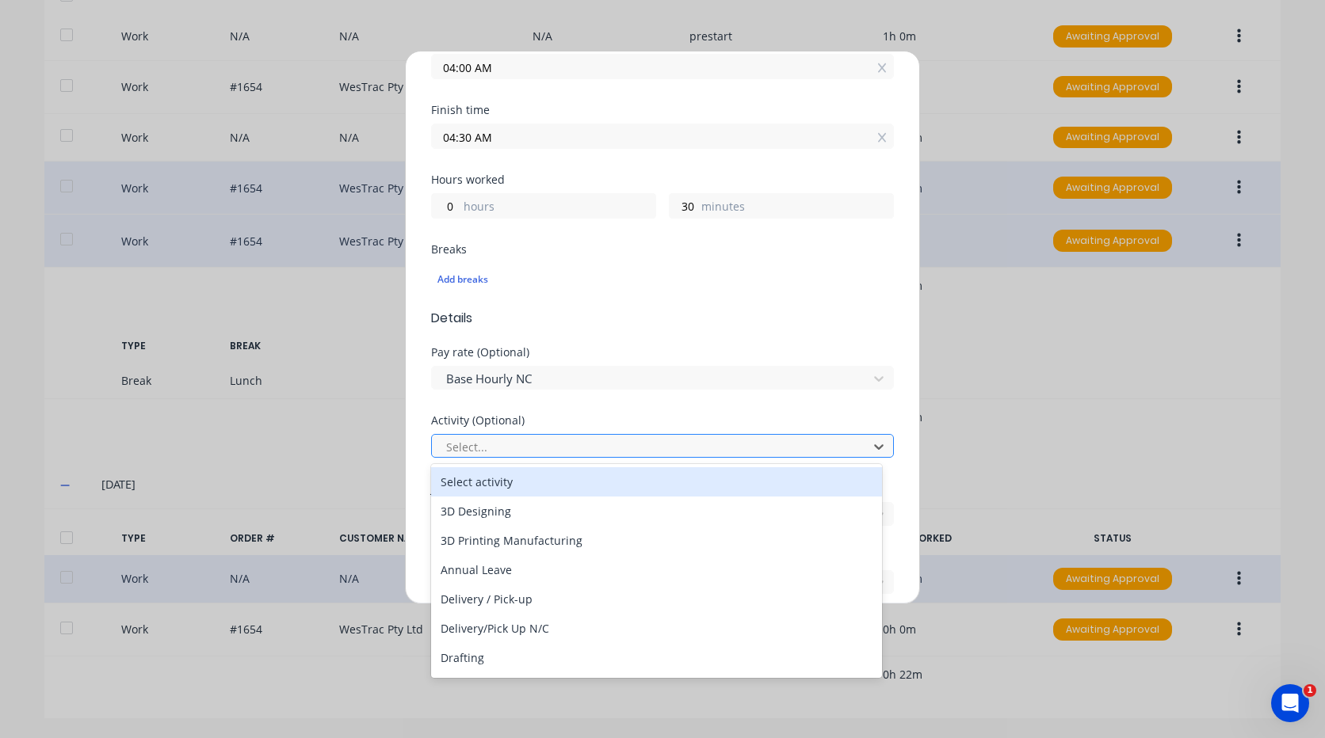
click at [514, 436] on div "Select..." at bounding box center [652, 447] width 425 height 24
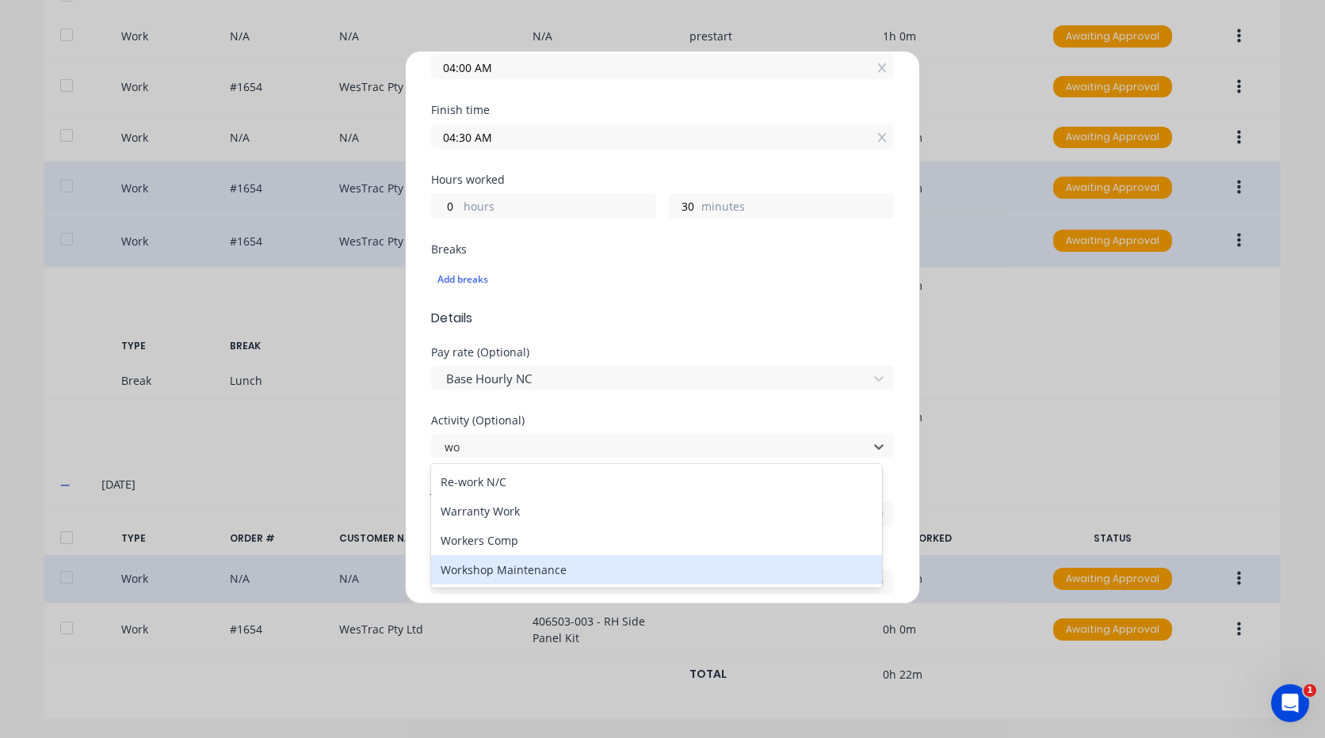
click at [556, 572] on div "Workshop Maintenance" at bounding box center [656, 569] width 451 height 29
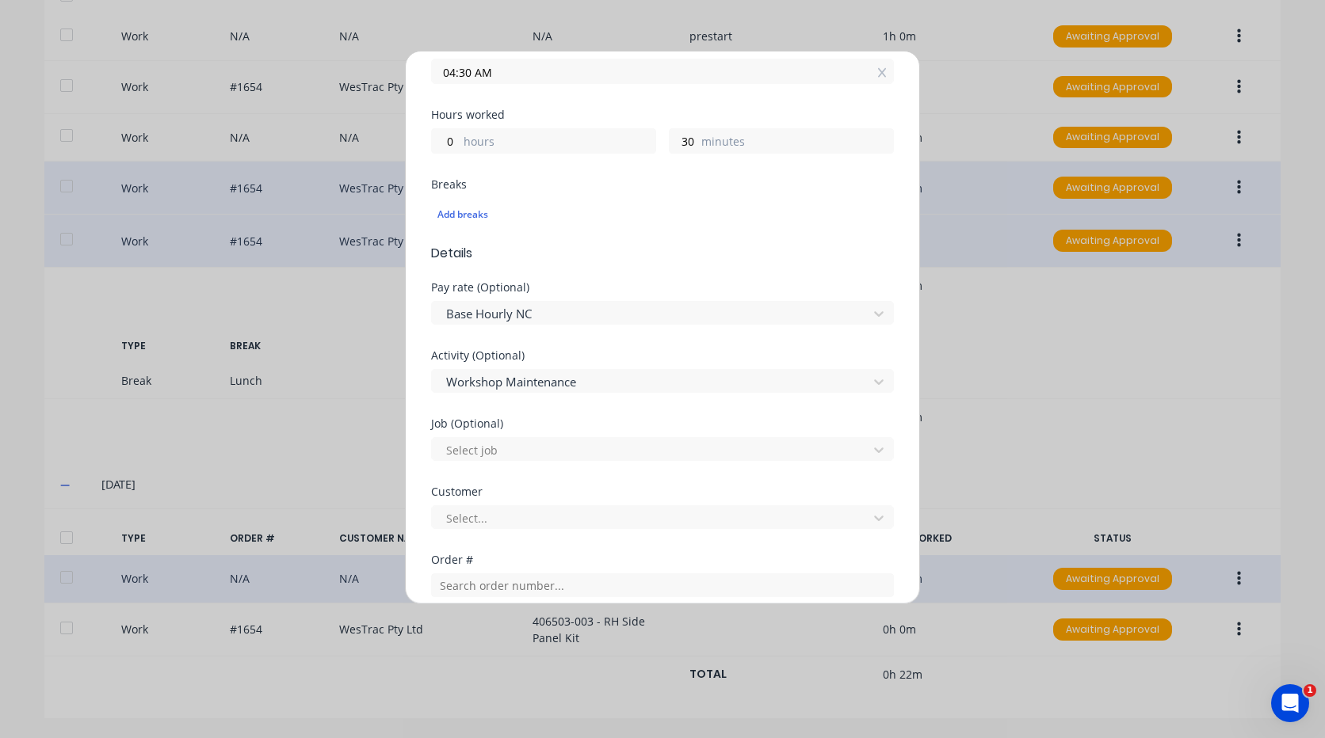
scroll to position [475, 0]
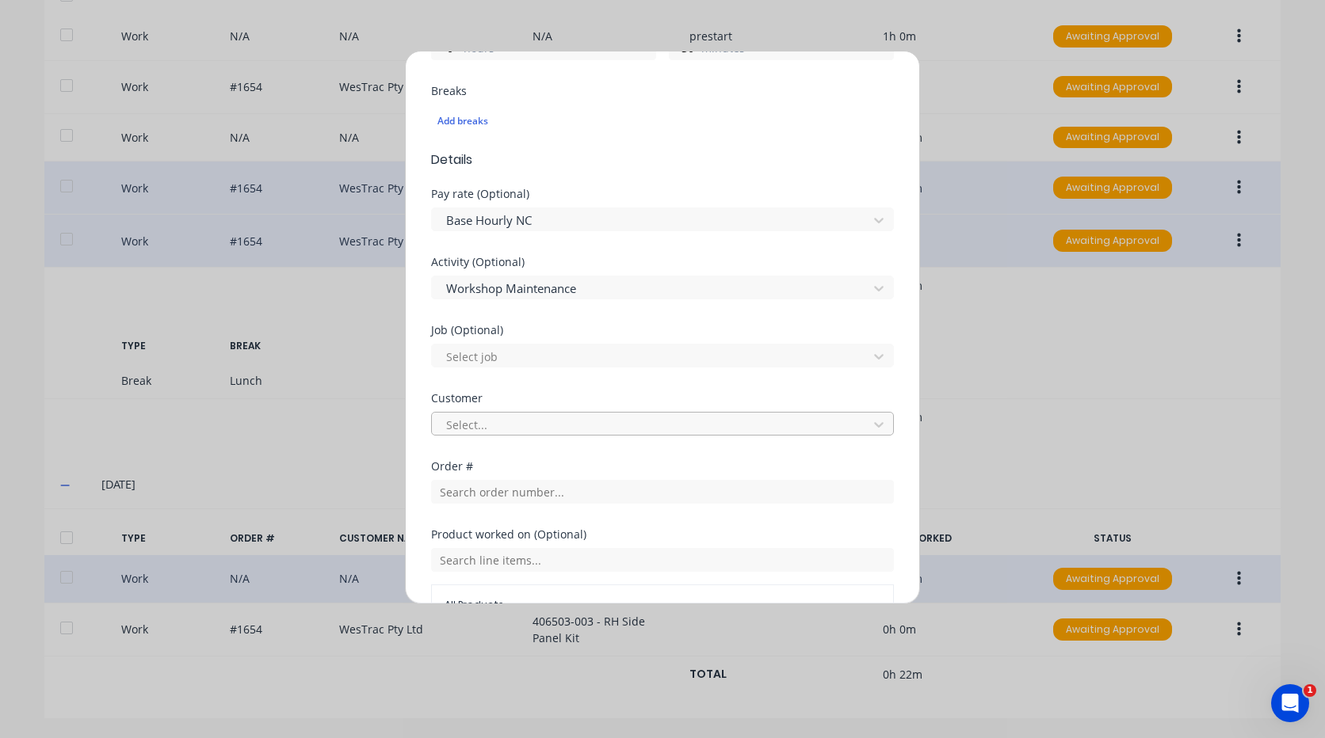
click at [498, 426] on div at bounding box center [652, 425] width 415 height 20
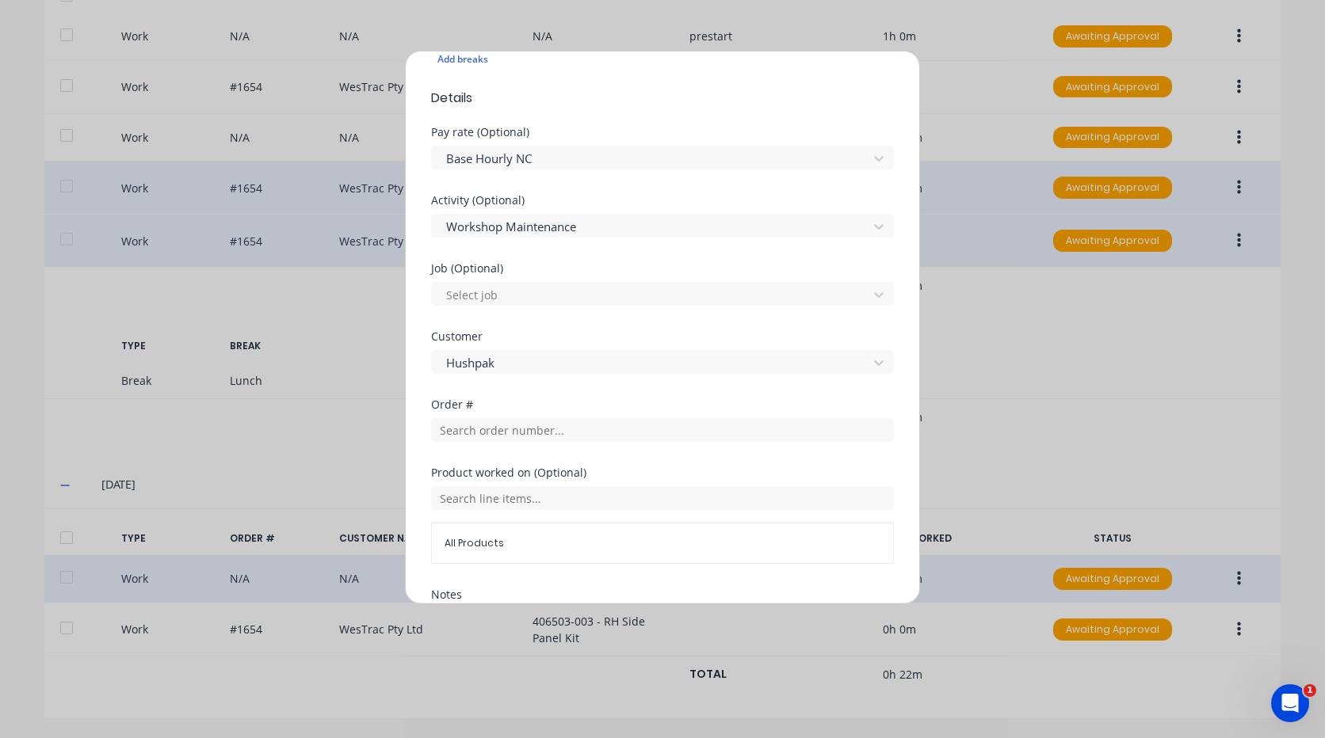
scroll to position [634, 0]
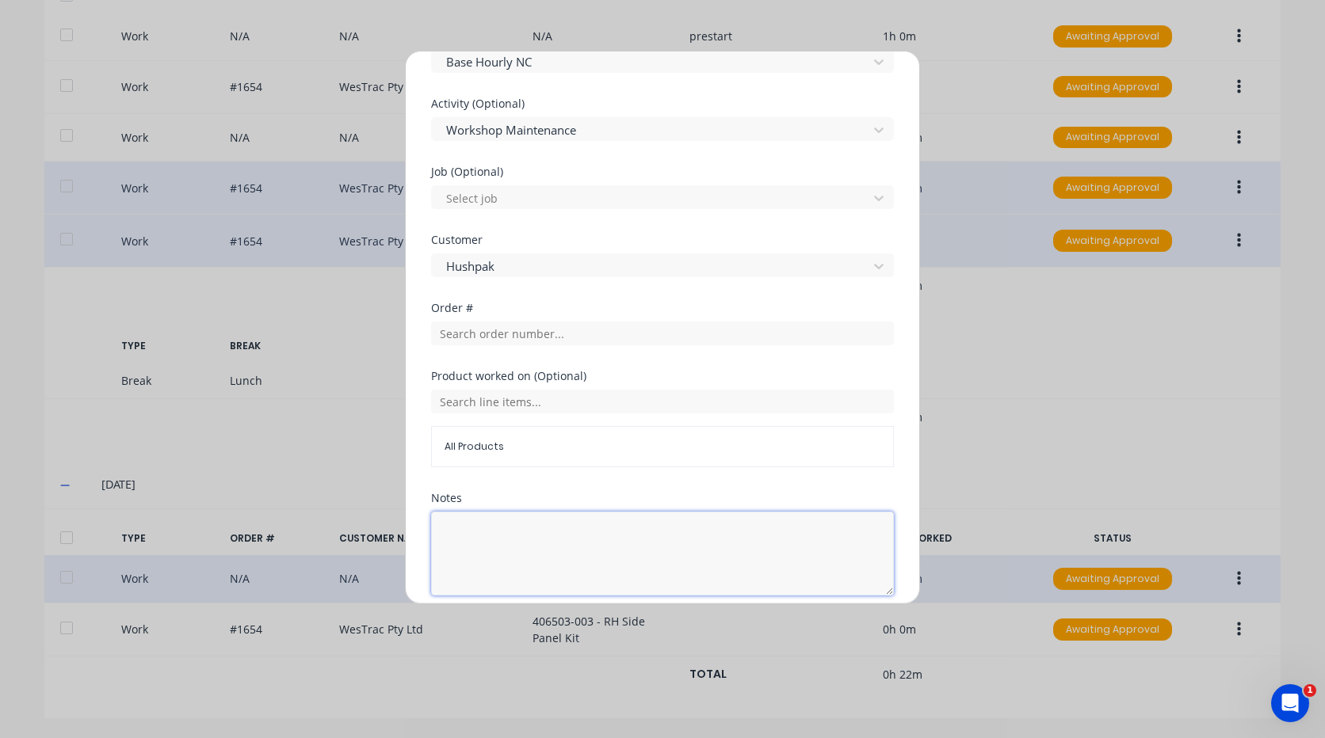
click at [514, 548] on textarea at bounding box center [662, 554] width 463 height 84
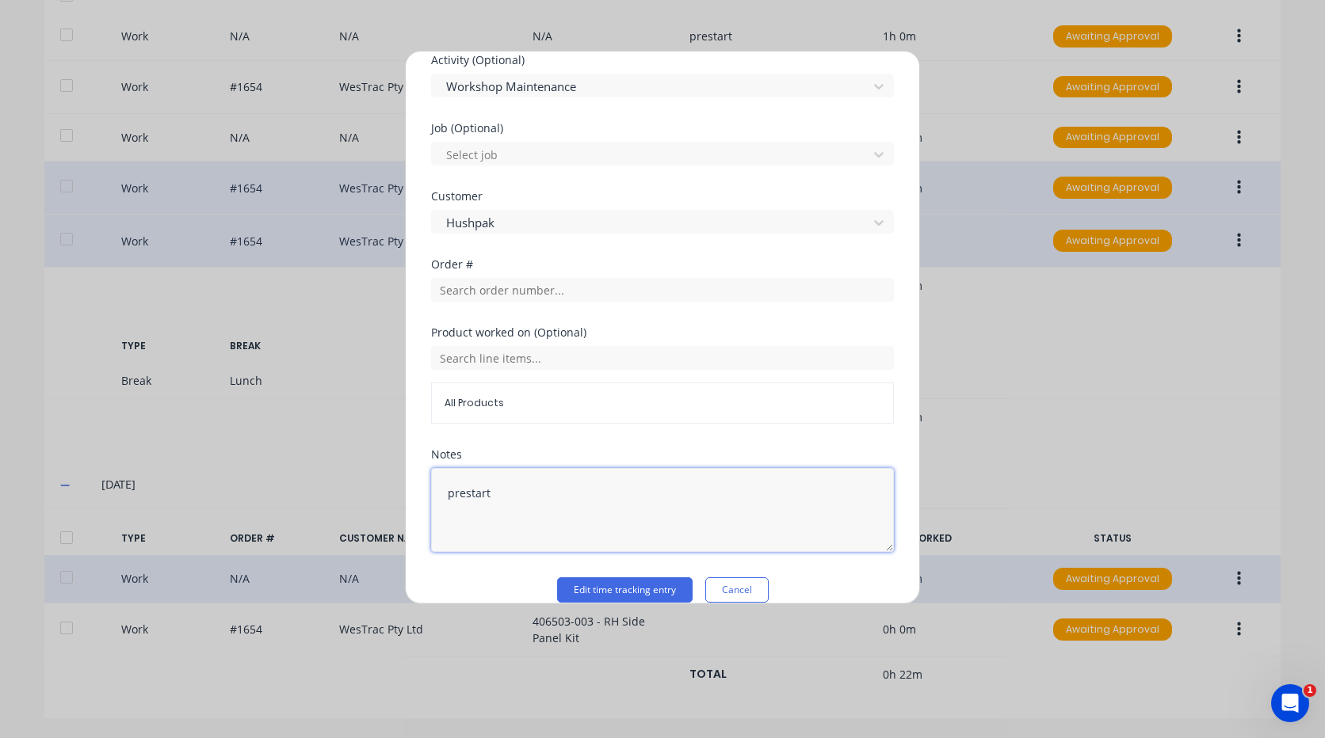
scroll to position [699, 0]
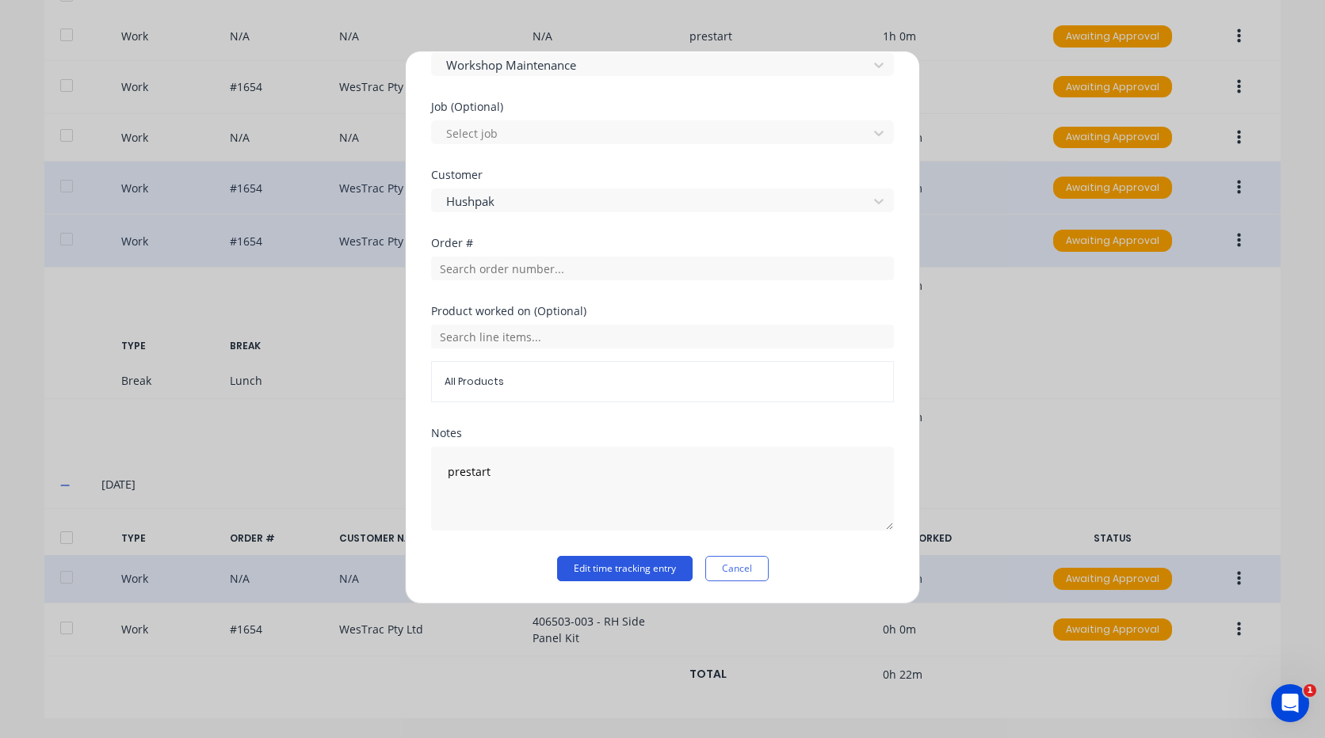
click at [649, 572] on button "Edit time tracking entry" at bounding box center [624, 568] width 135 height 25
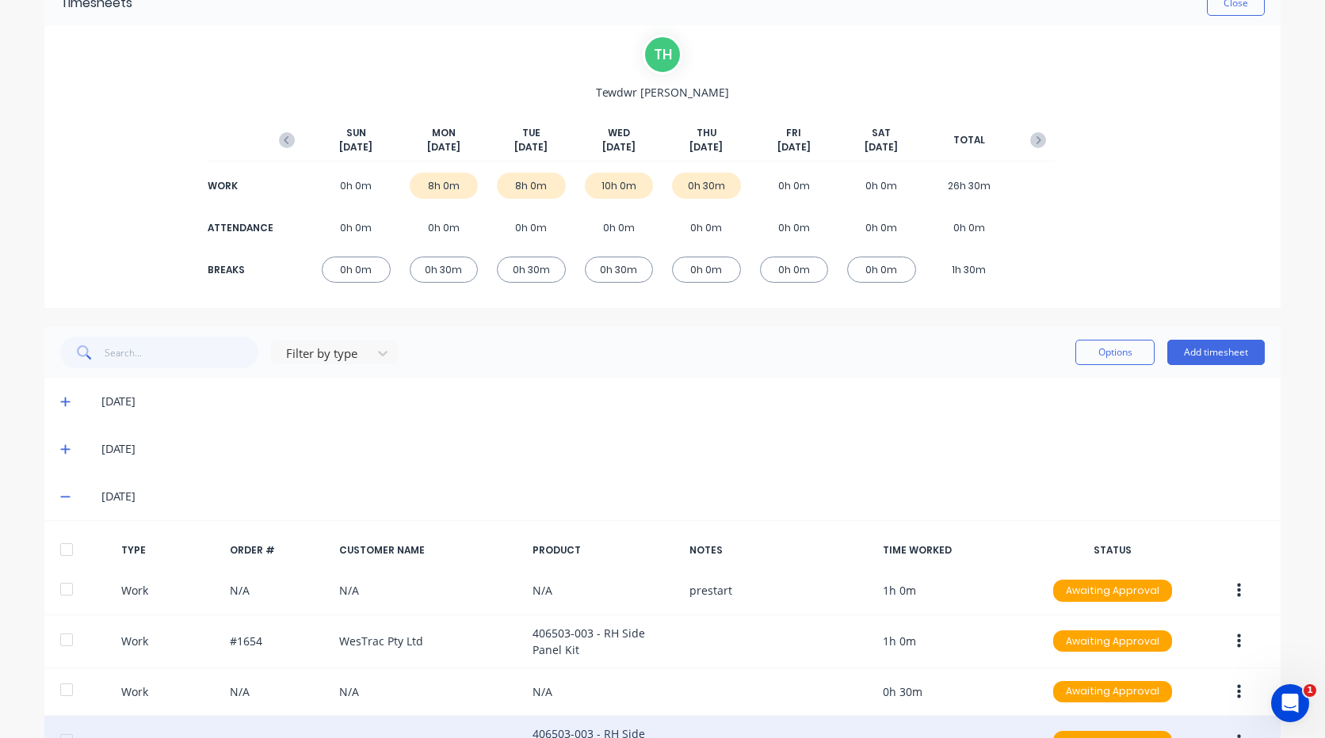
scroll to position [0, 0]
